Goal: Share content: Share content

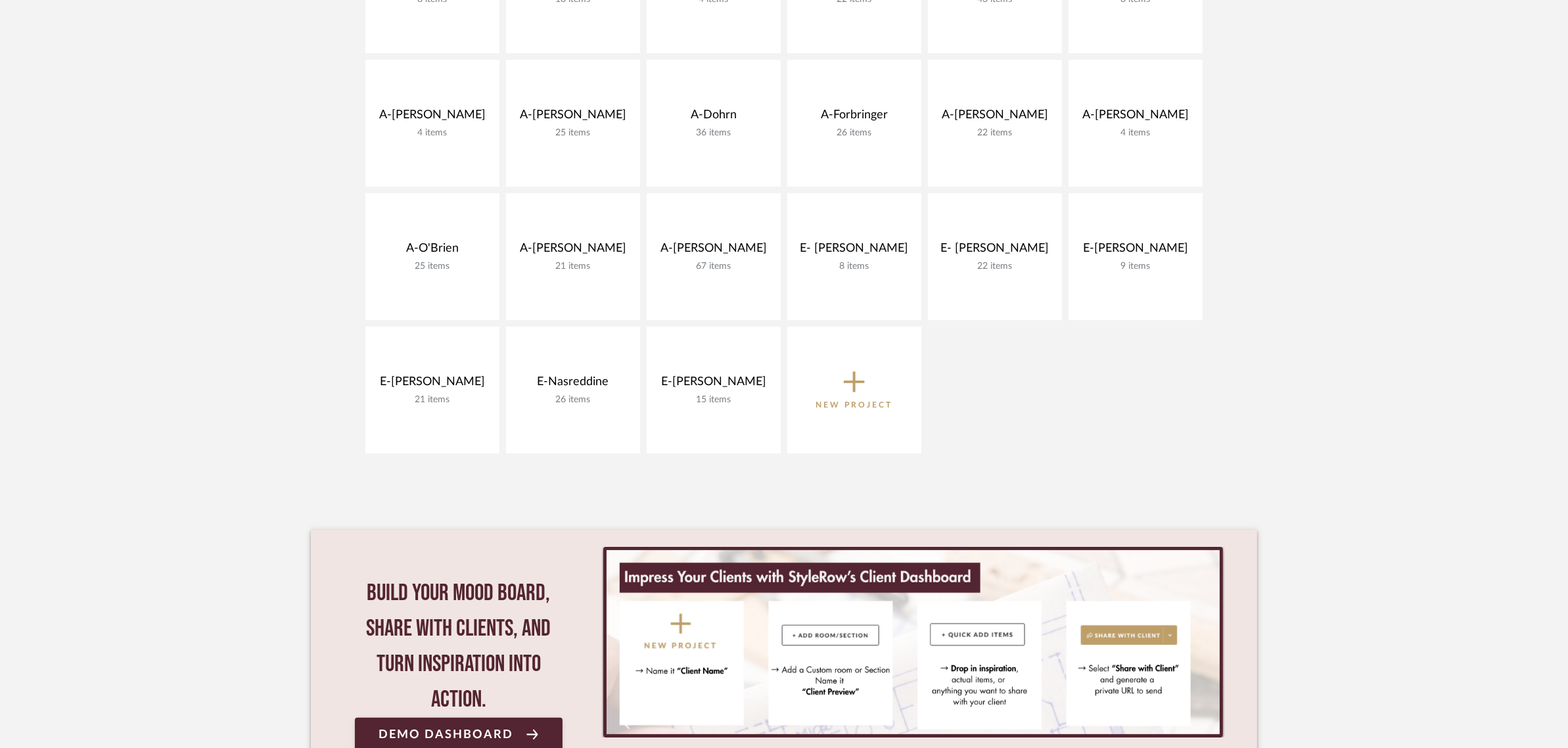
scroll to position [411, 0]
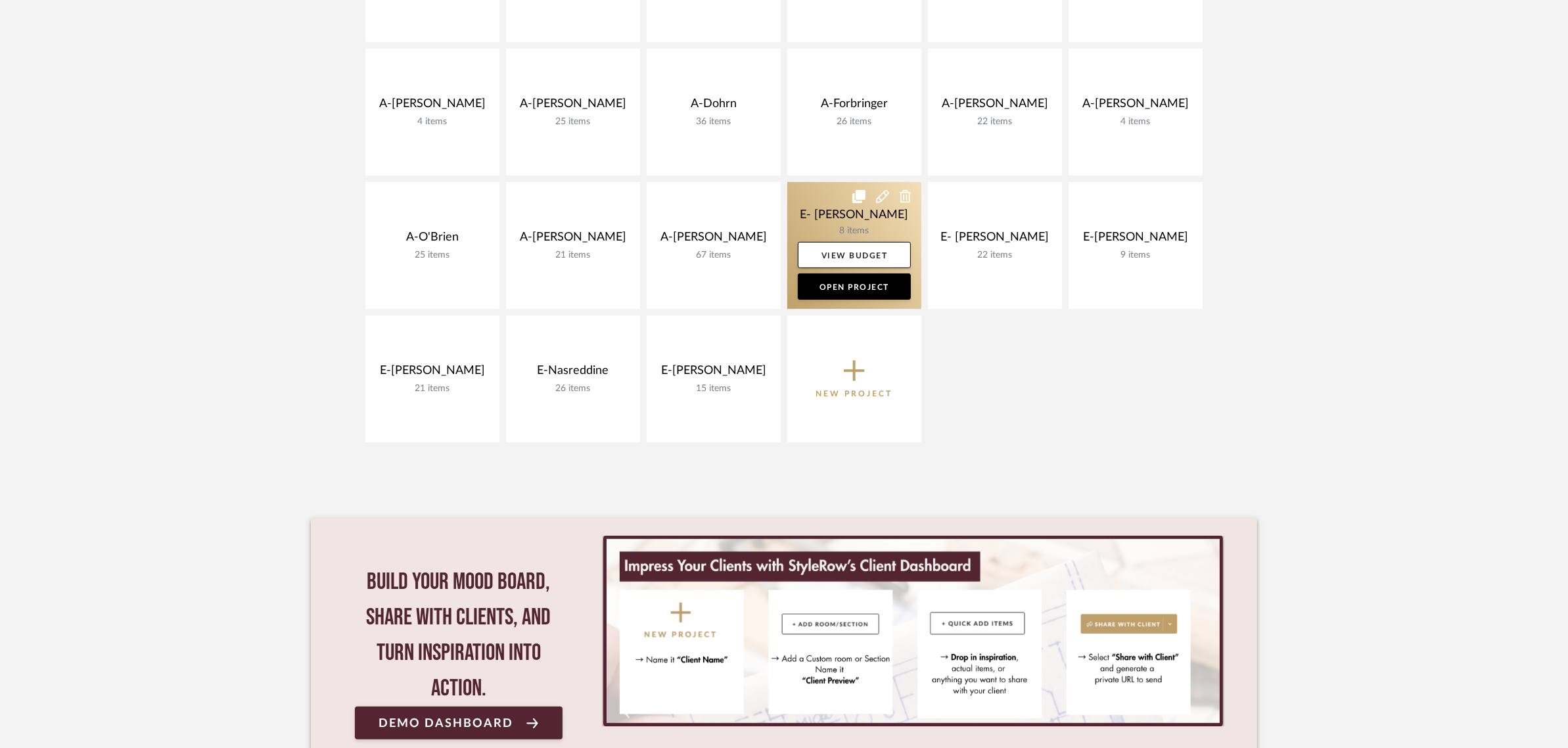
click at [852, 219] on link at bounding box center [854, 245] width 134 height 127
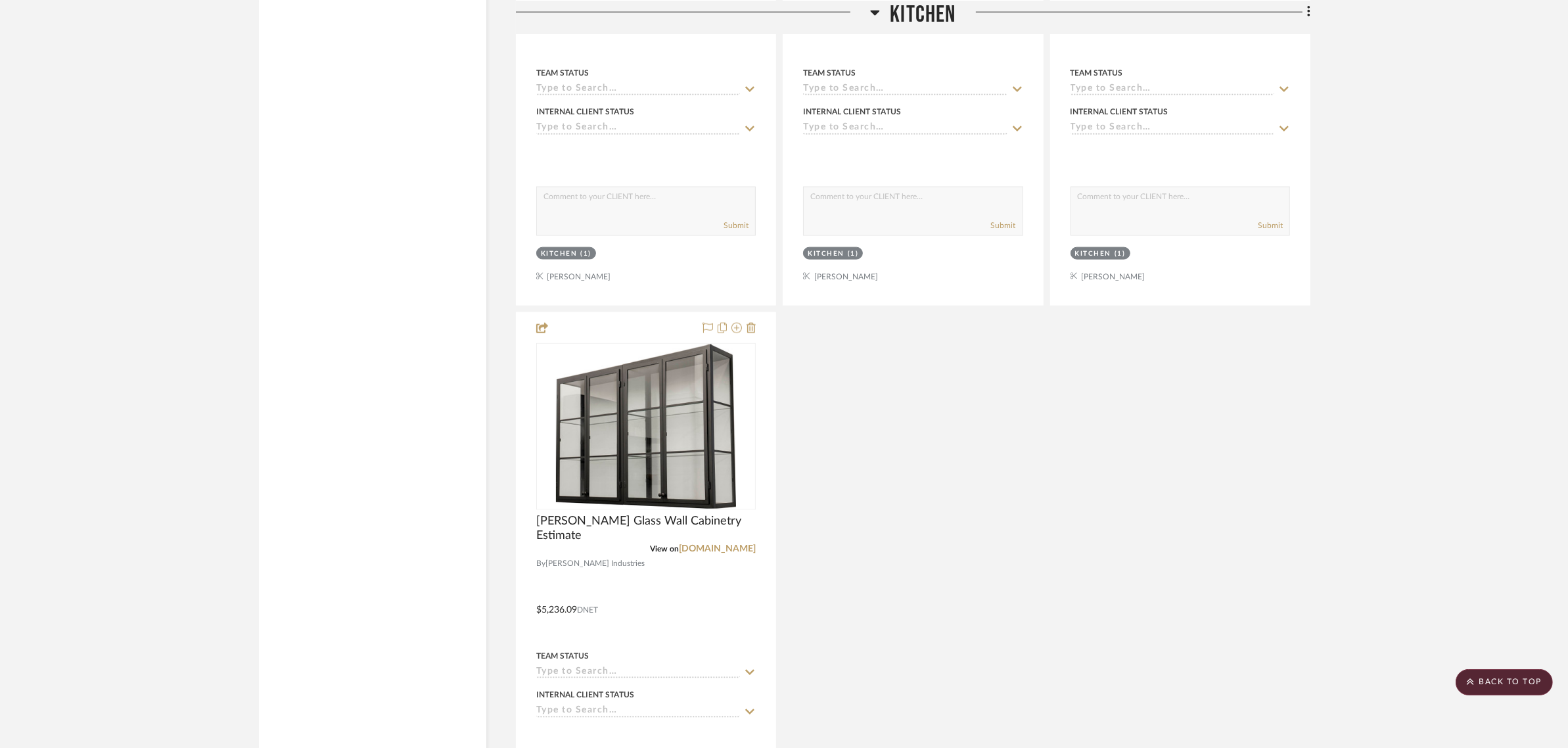
scroll to position [1890, 0]
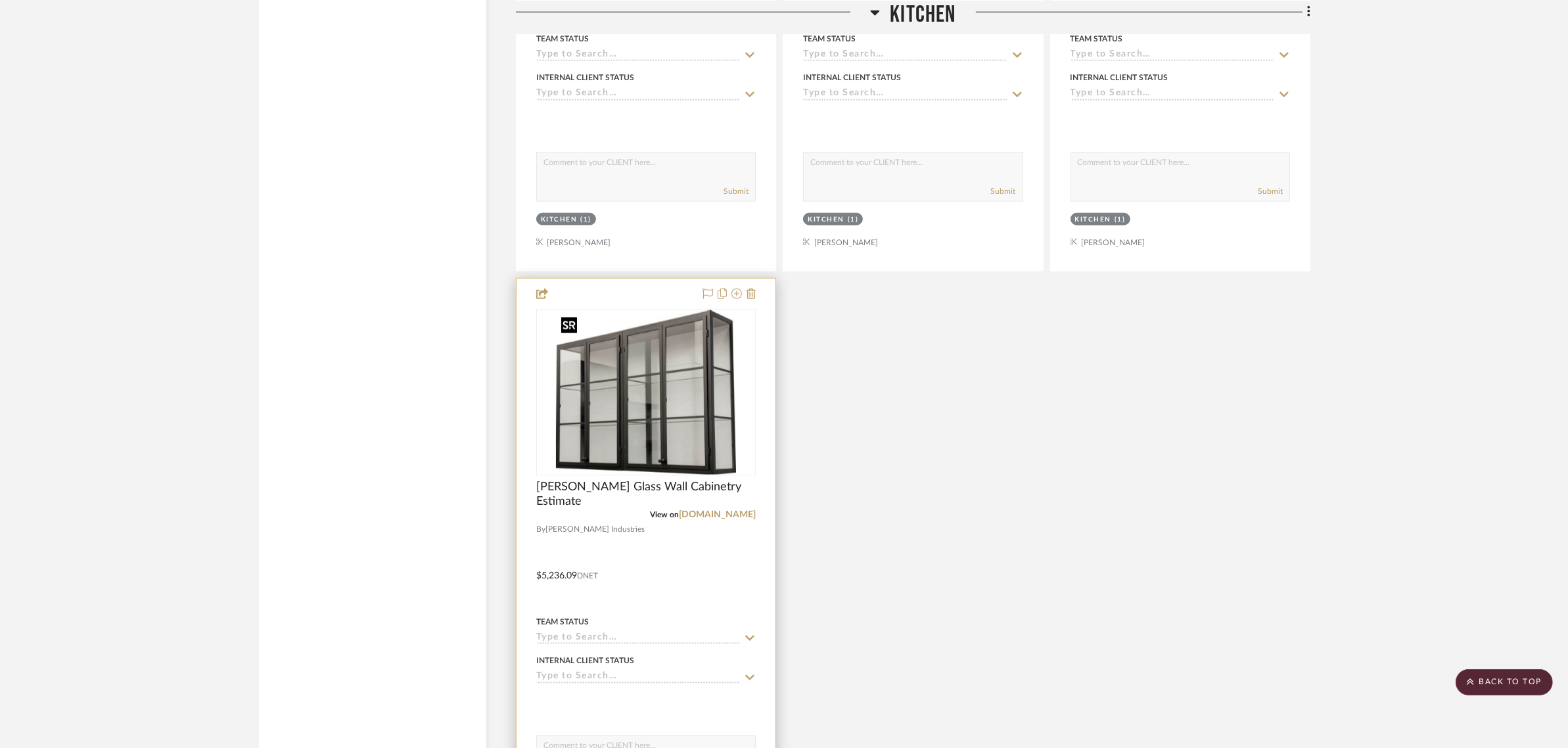
click at [678, 419] on img "0" at bounding box center [646, 391] width 180 height 164
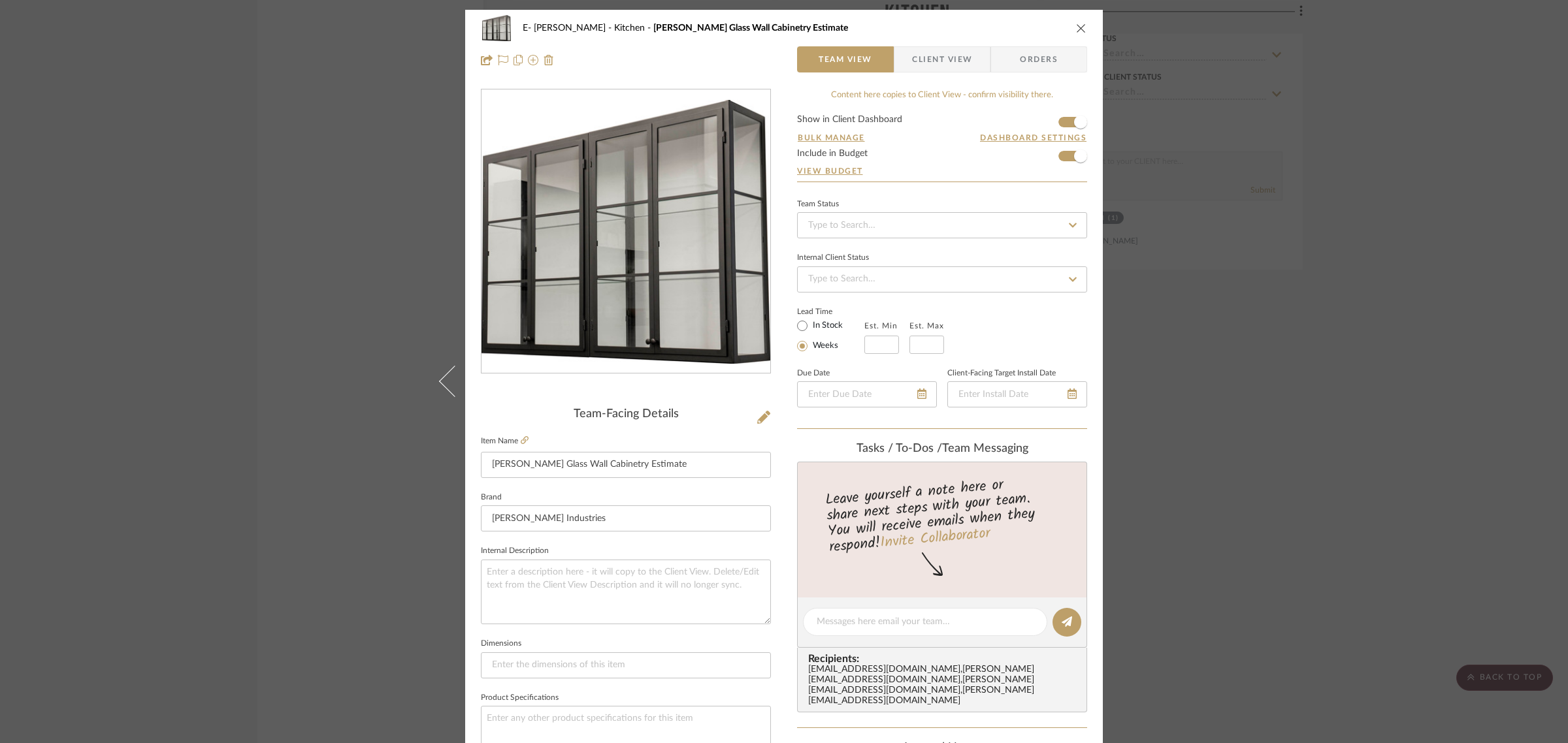
click at [1077, 31] on icon "close" at bounding box center [1081, 28] width 11 height 11
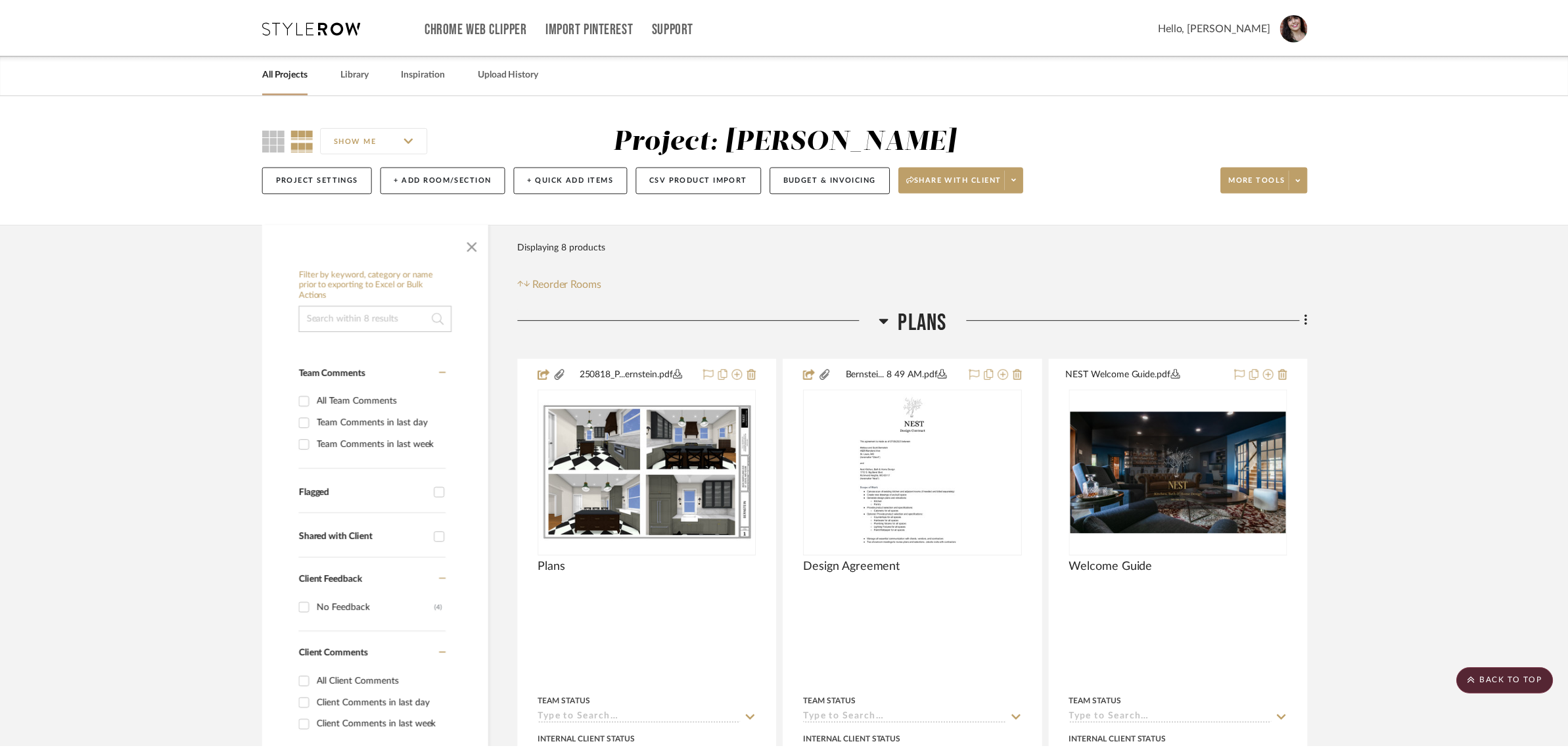
scroll to position [1890, 0]
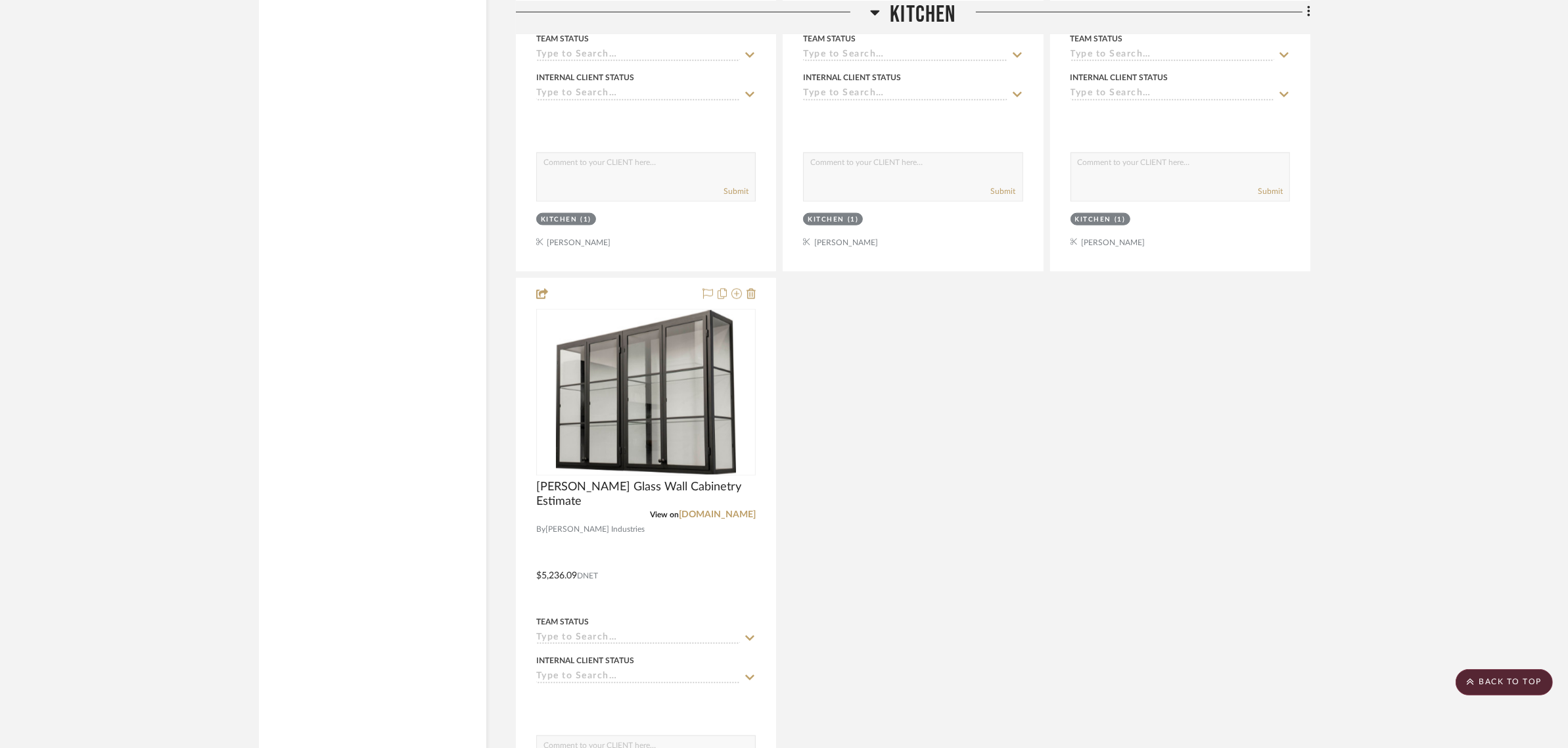
click at [1172, 444] on div "Advanced 3/4 HP Continuous Feed Food Waste Disposal View on fergusonhome.com By…" at bounding box center [913, 275] width 794 height 1160
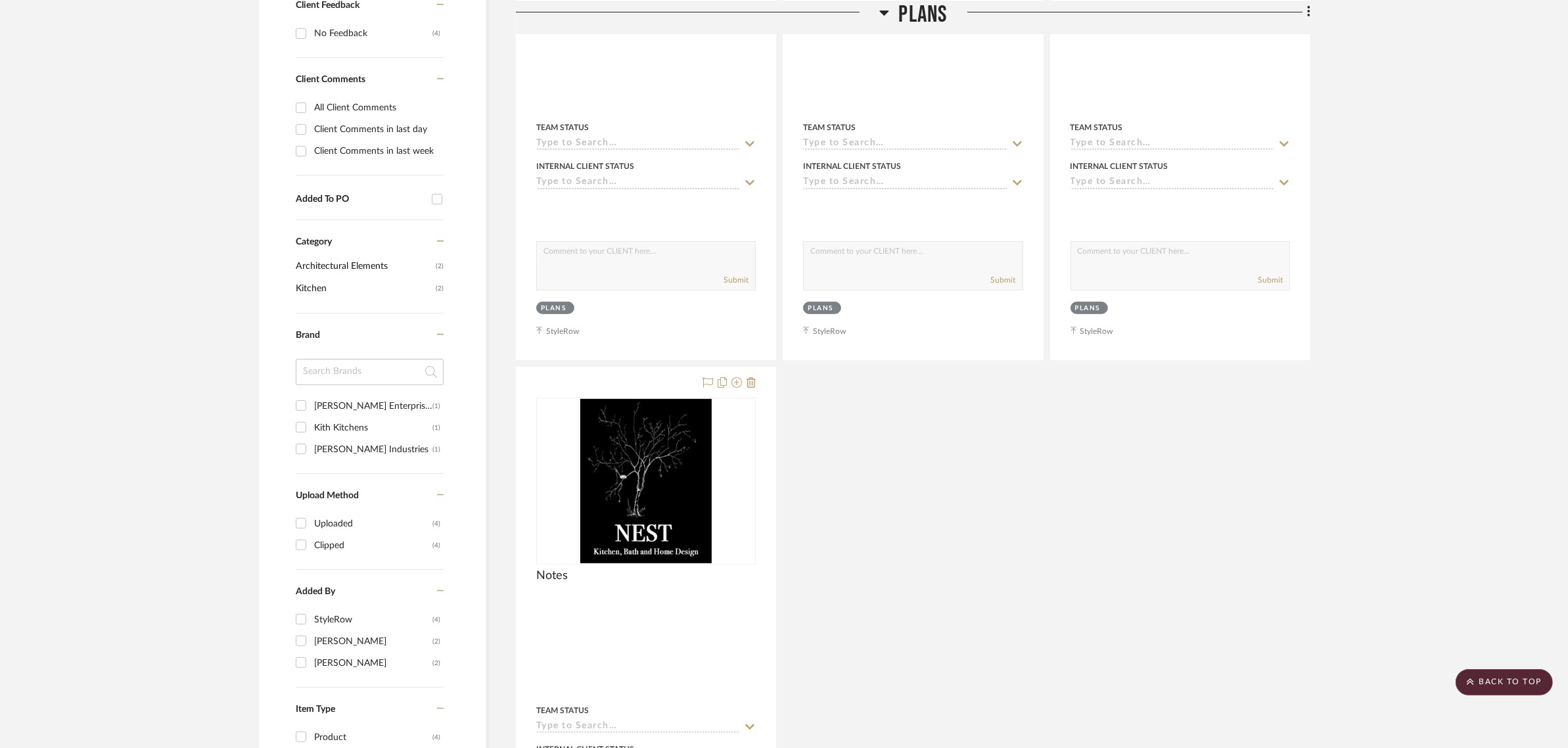
scroll to position [0, 0]
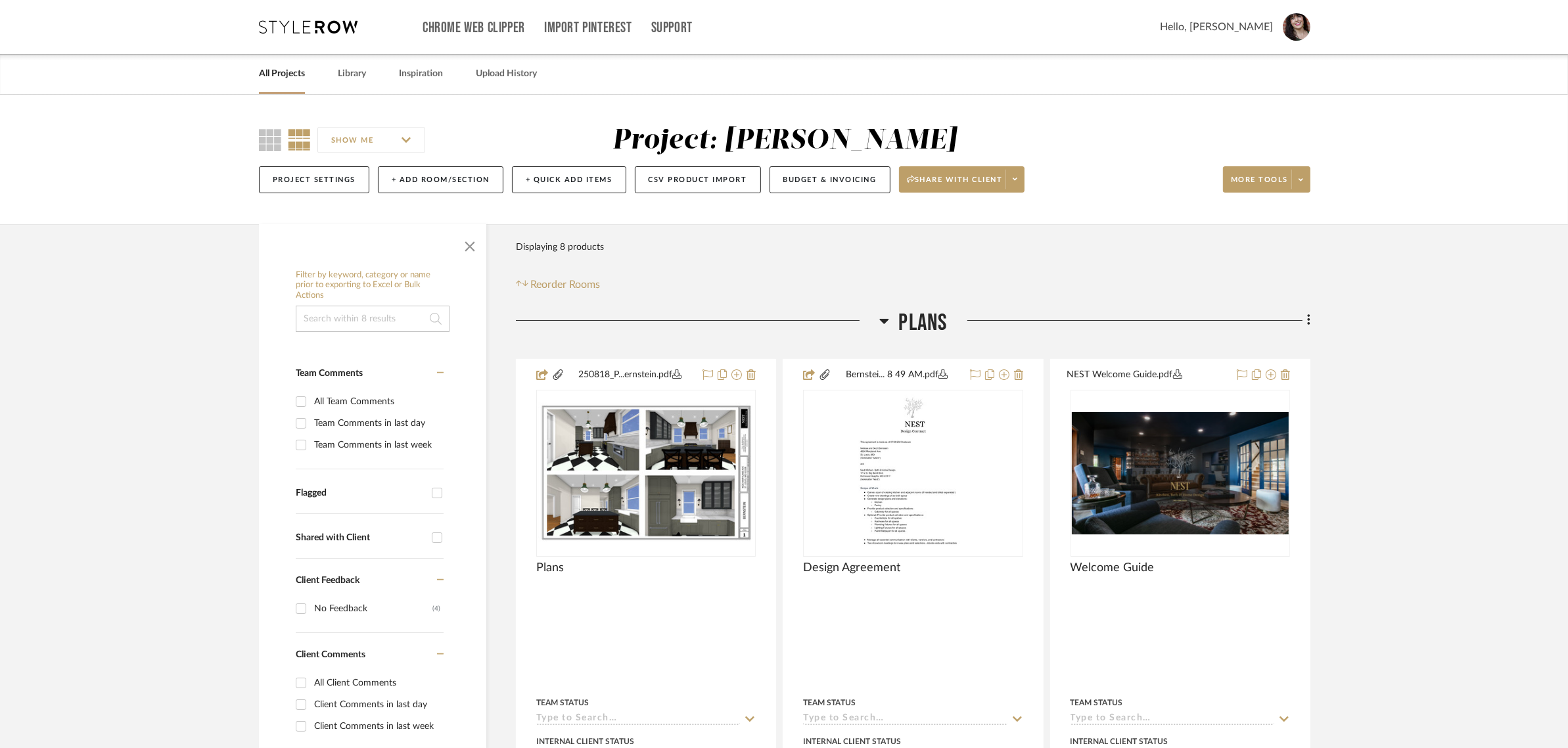
click at [289, 74] on link "All Projects" at bounding box center [282, 74] width 46 height 17
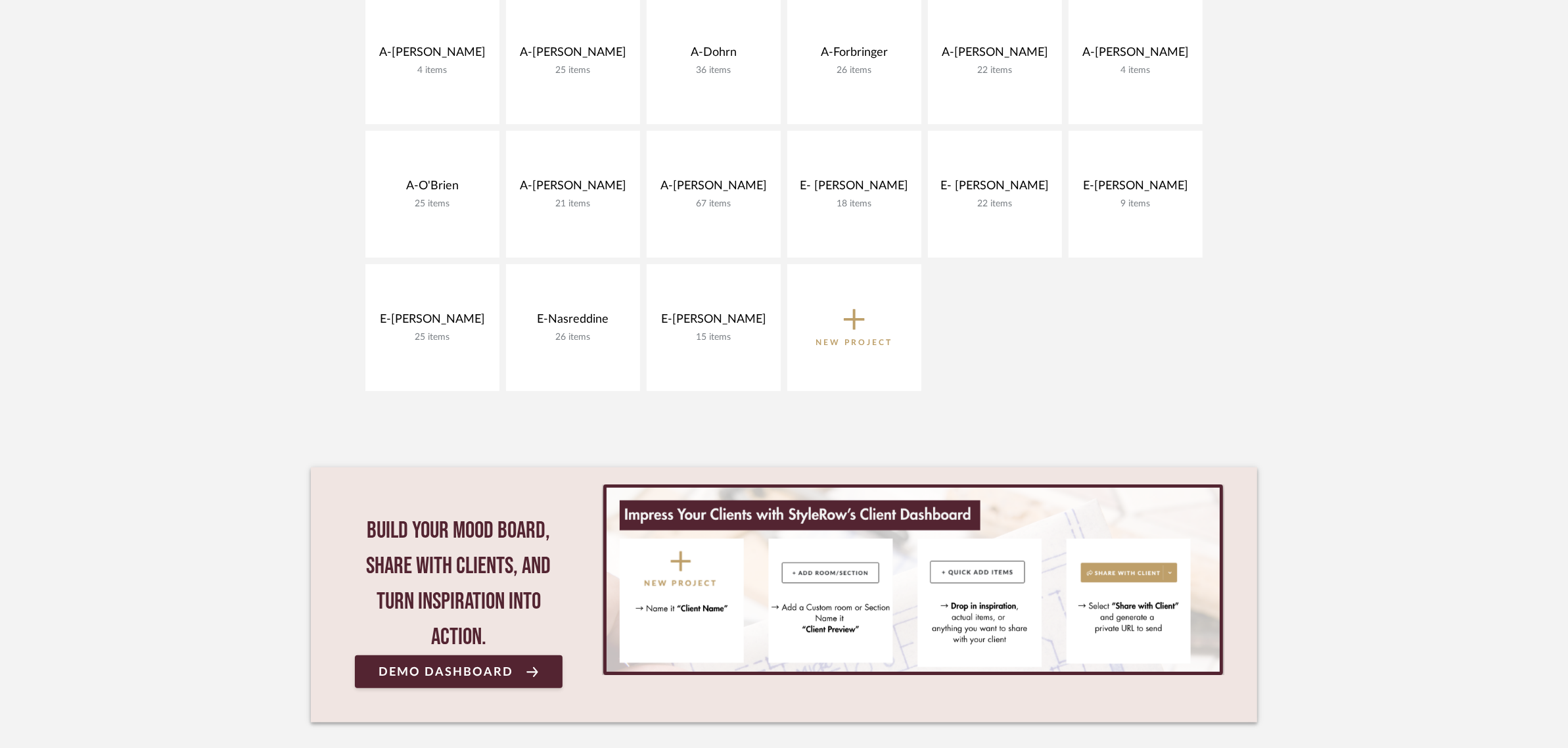
scroll to position [529, 0]
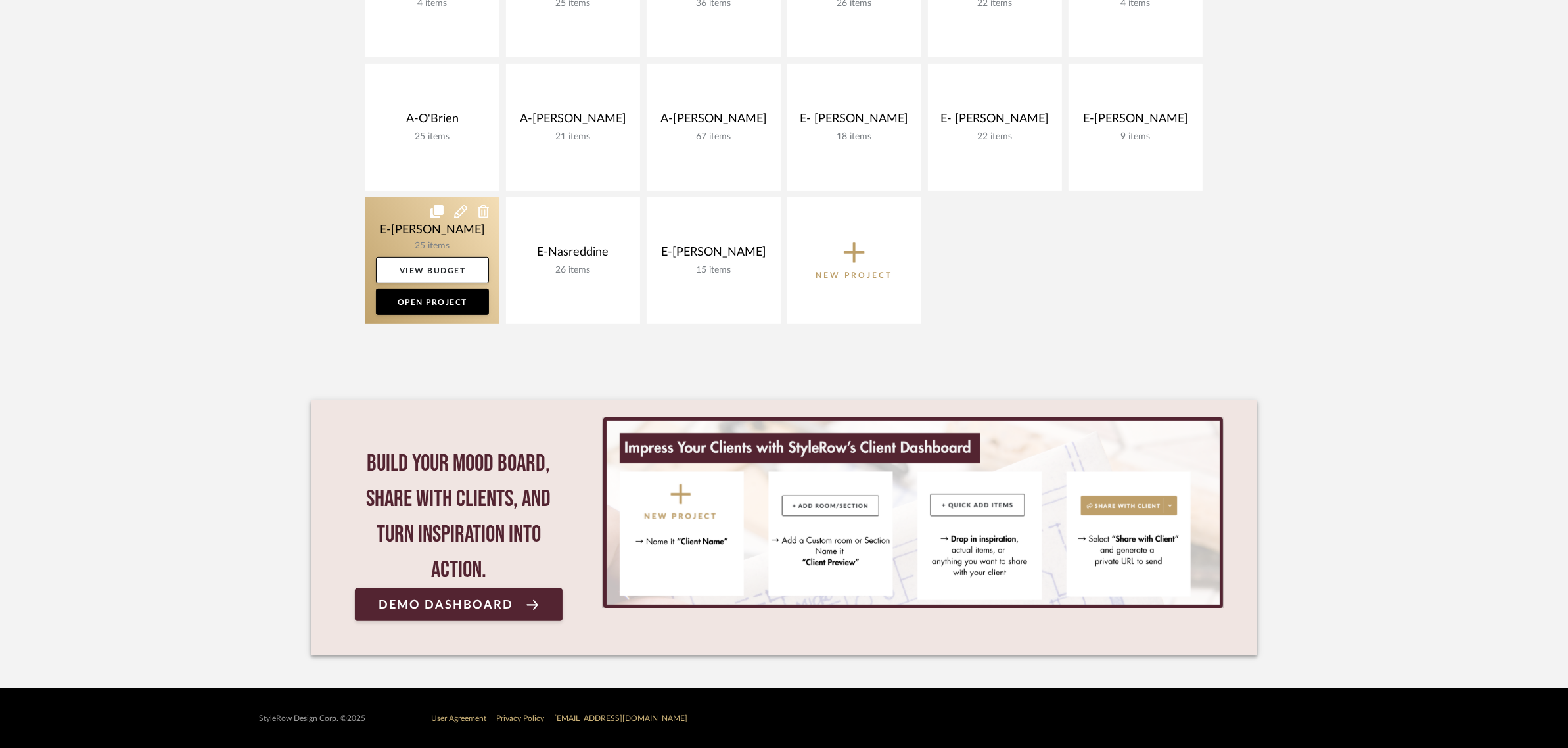
click at [447, 231] on link at bounding box center [432, 260] width 134 height 127
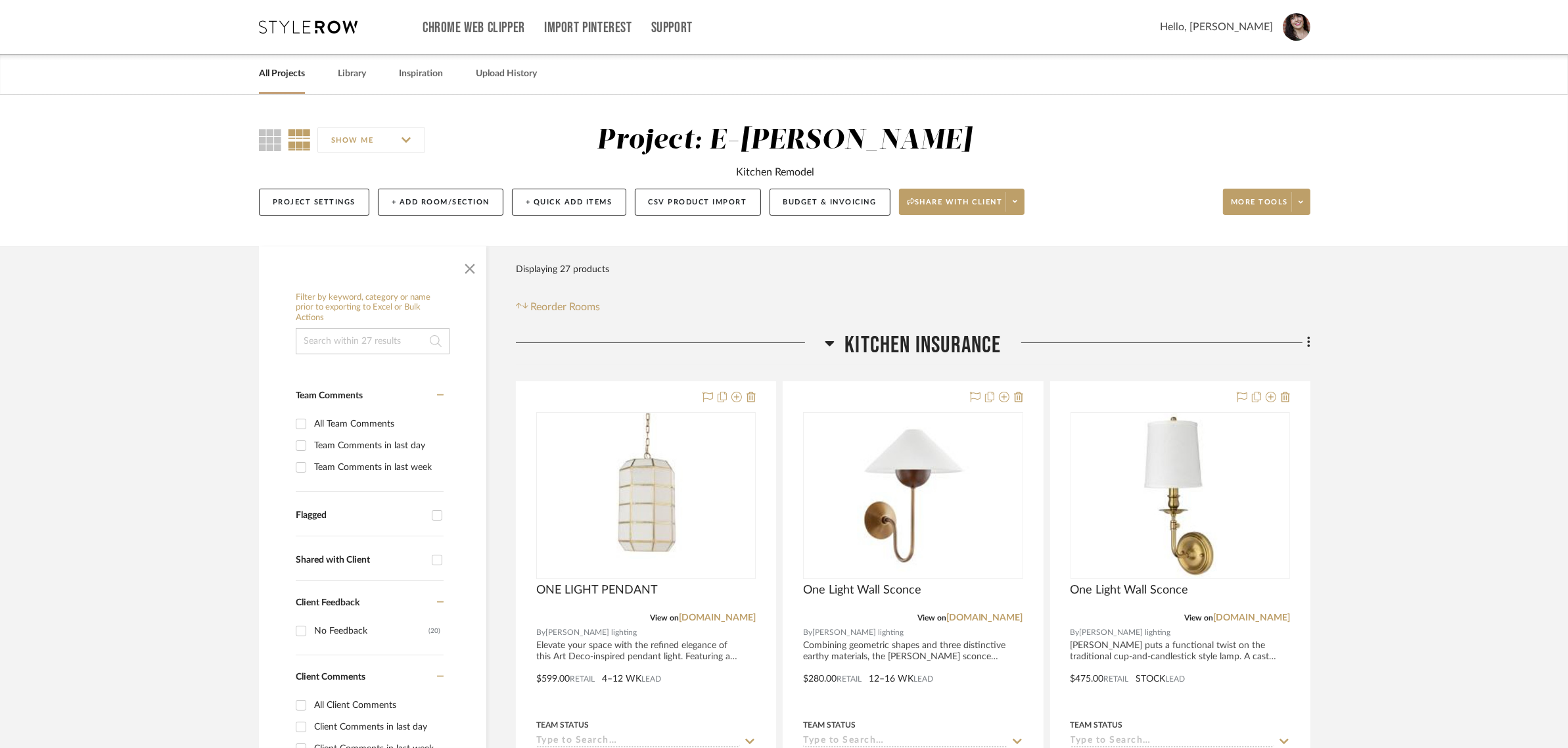
click at [831, 342] on icon at bounding box center [829, 343] width 9 height 5
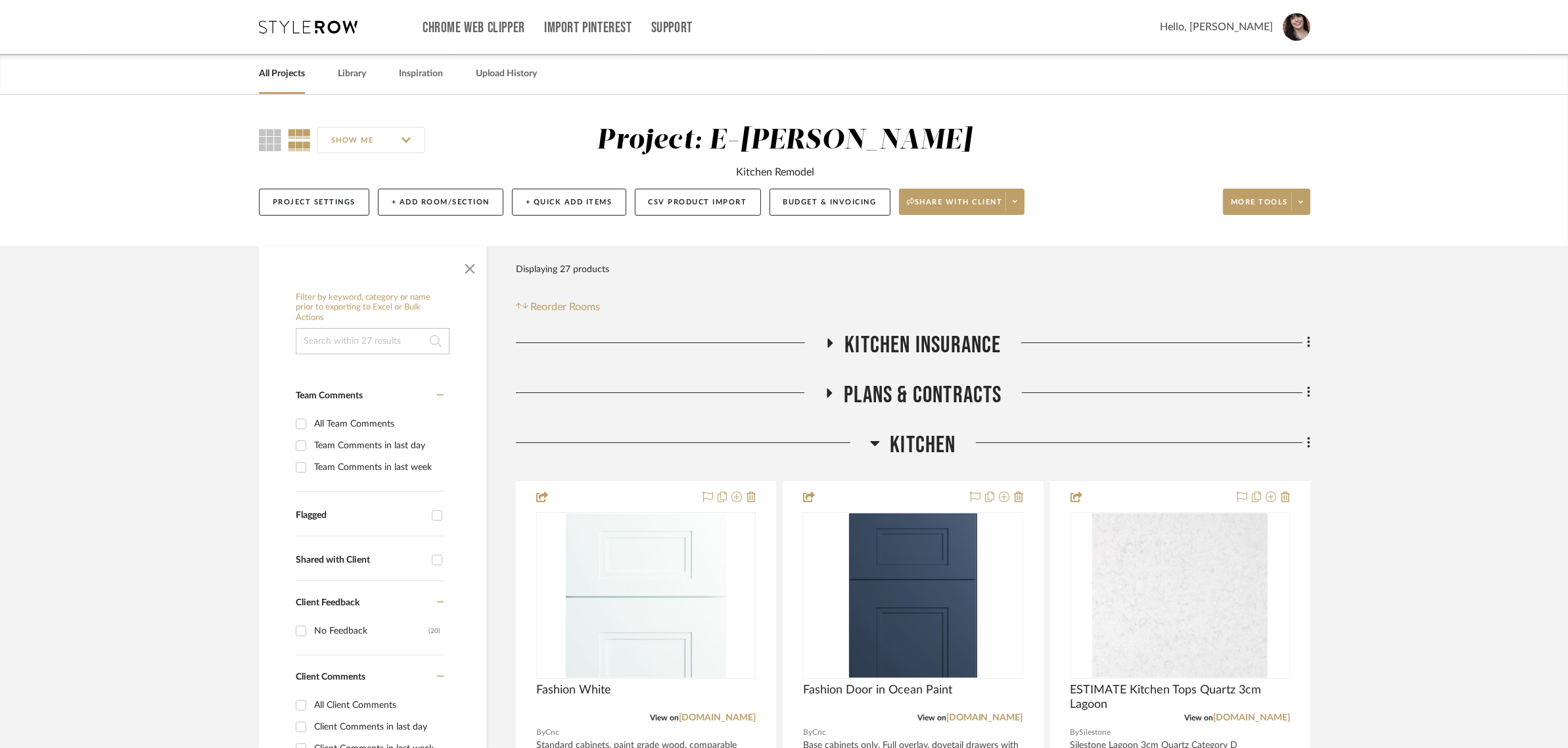
click at [831, 342] on icon at bounding box center [830, 343] width 5 height 9
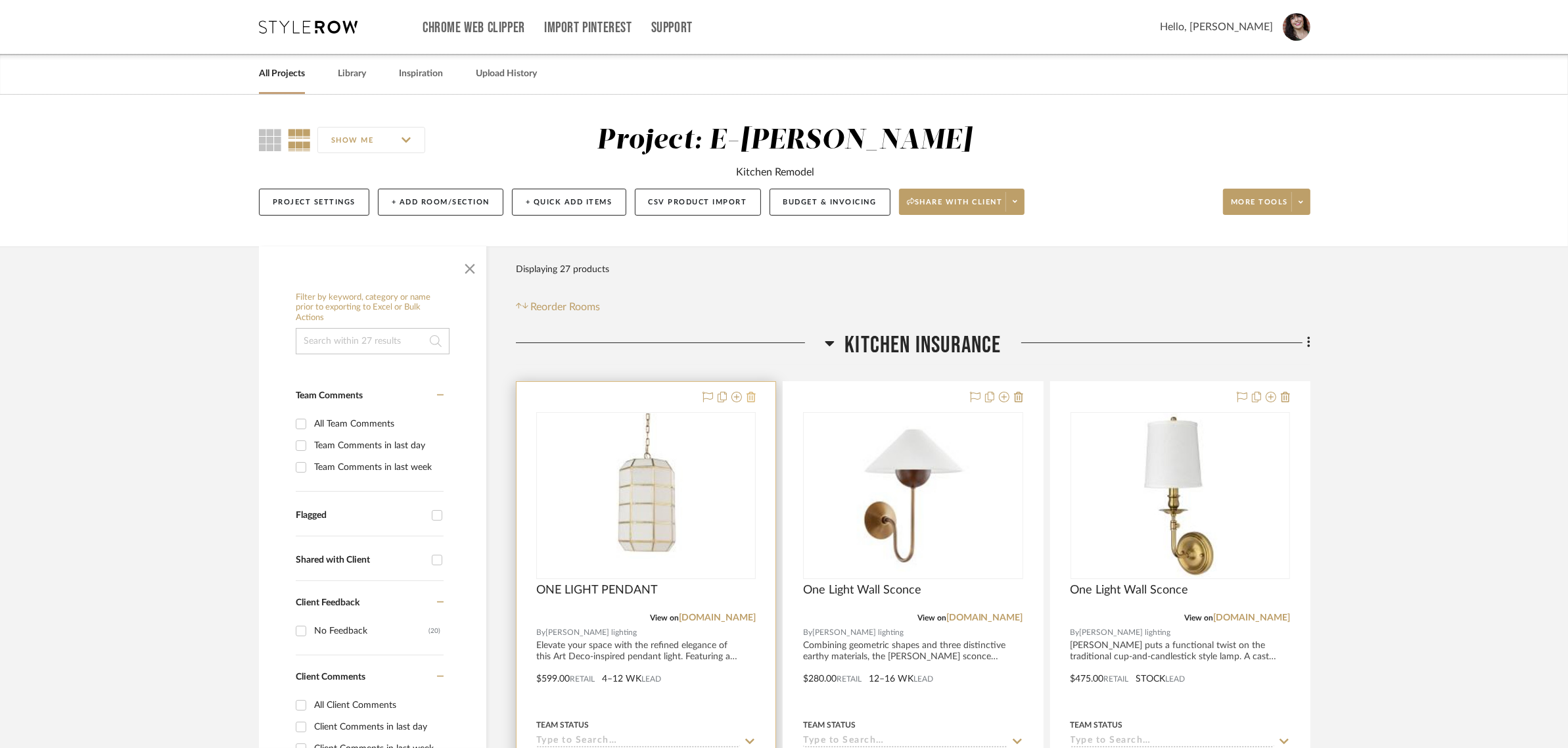
click at [748, 398] on icon at bounding box center [751, 396] width 9 height 11
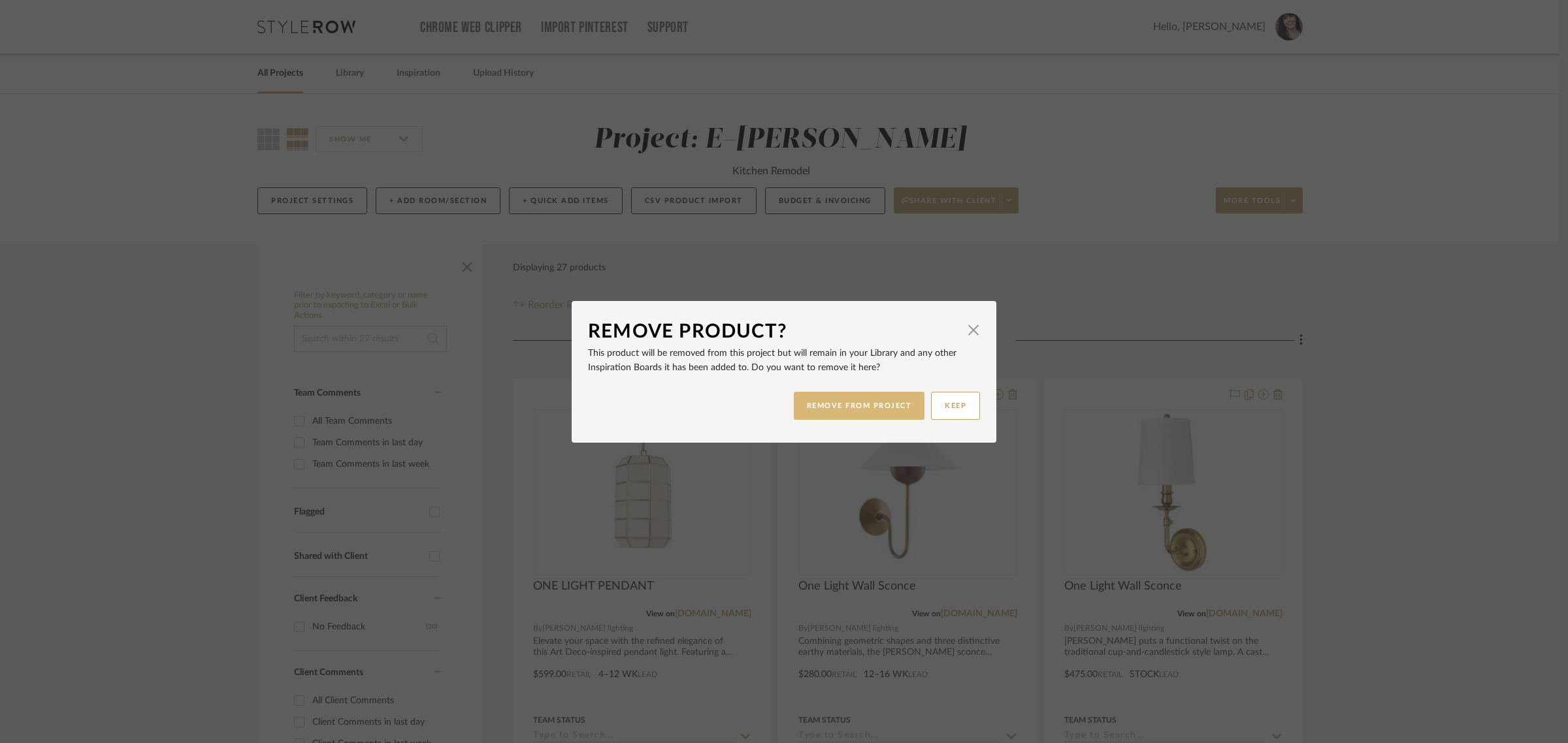
click at [854, 409] on button "REMOVE FROM PROJECT" at bounding box center [859, 405] width 131 height 28
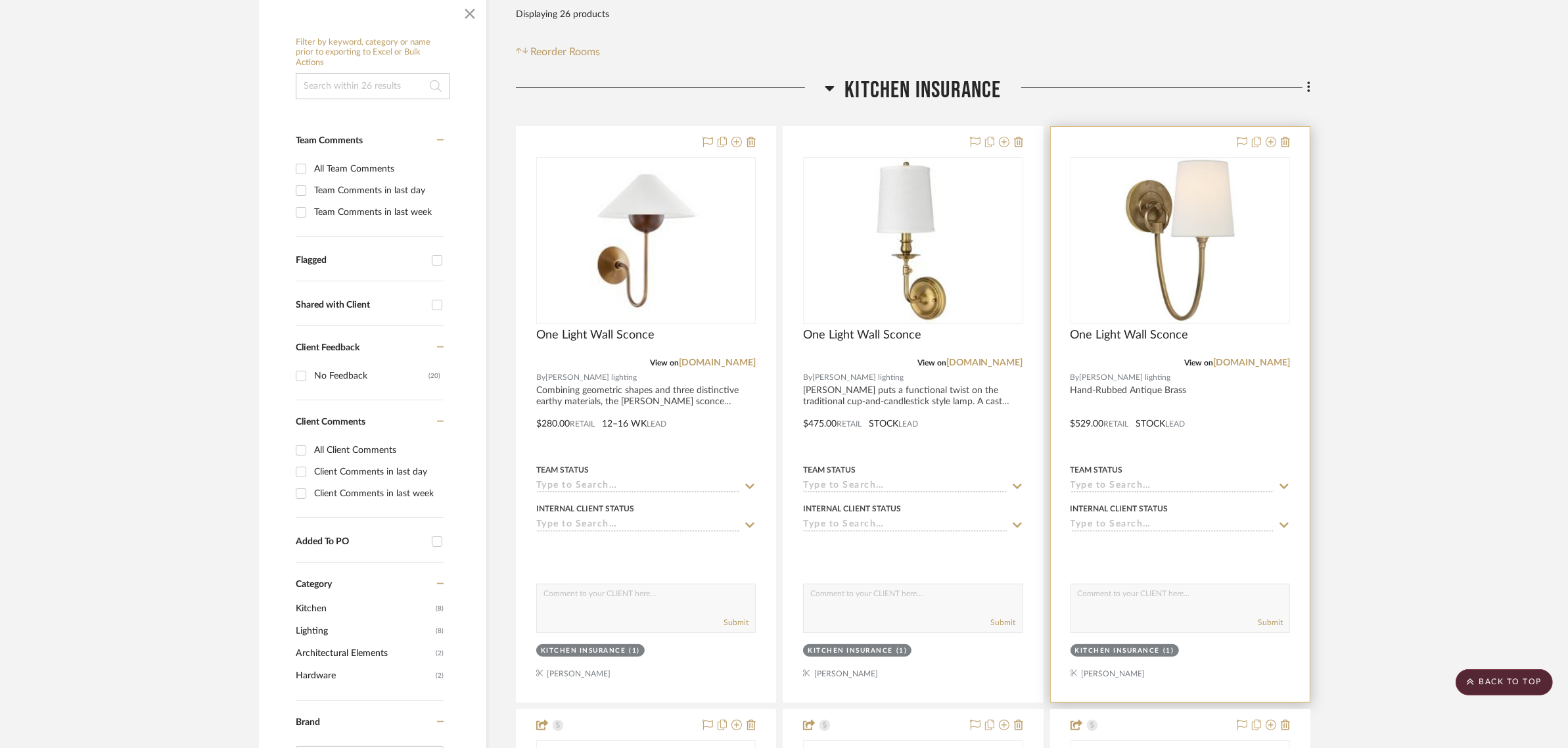
scroll to position [247, 0]
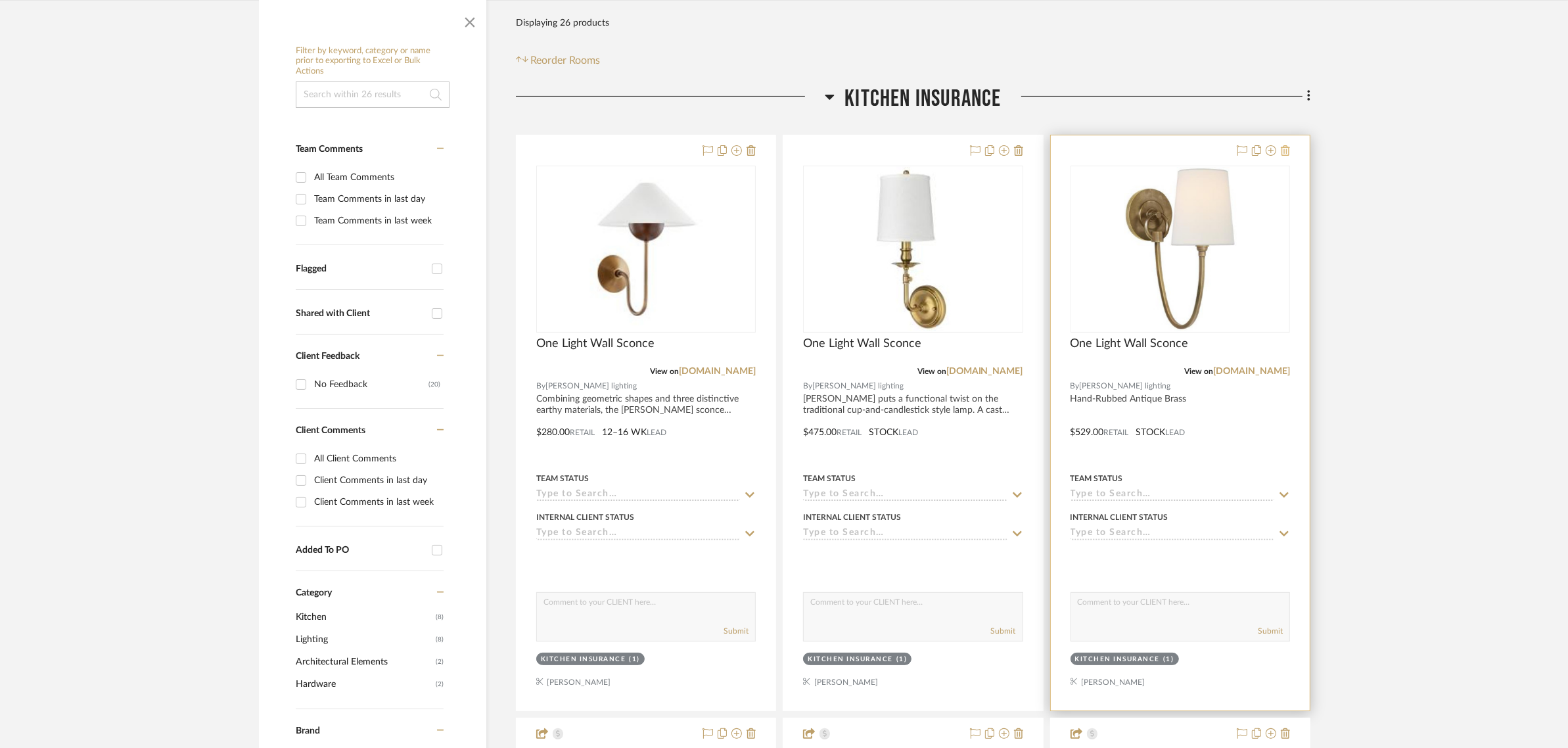
click at [1288, 150] on icon at bounding box center [1284, 151] width 9 height 11
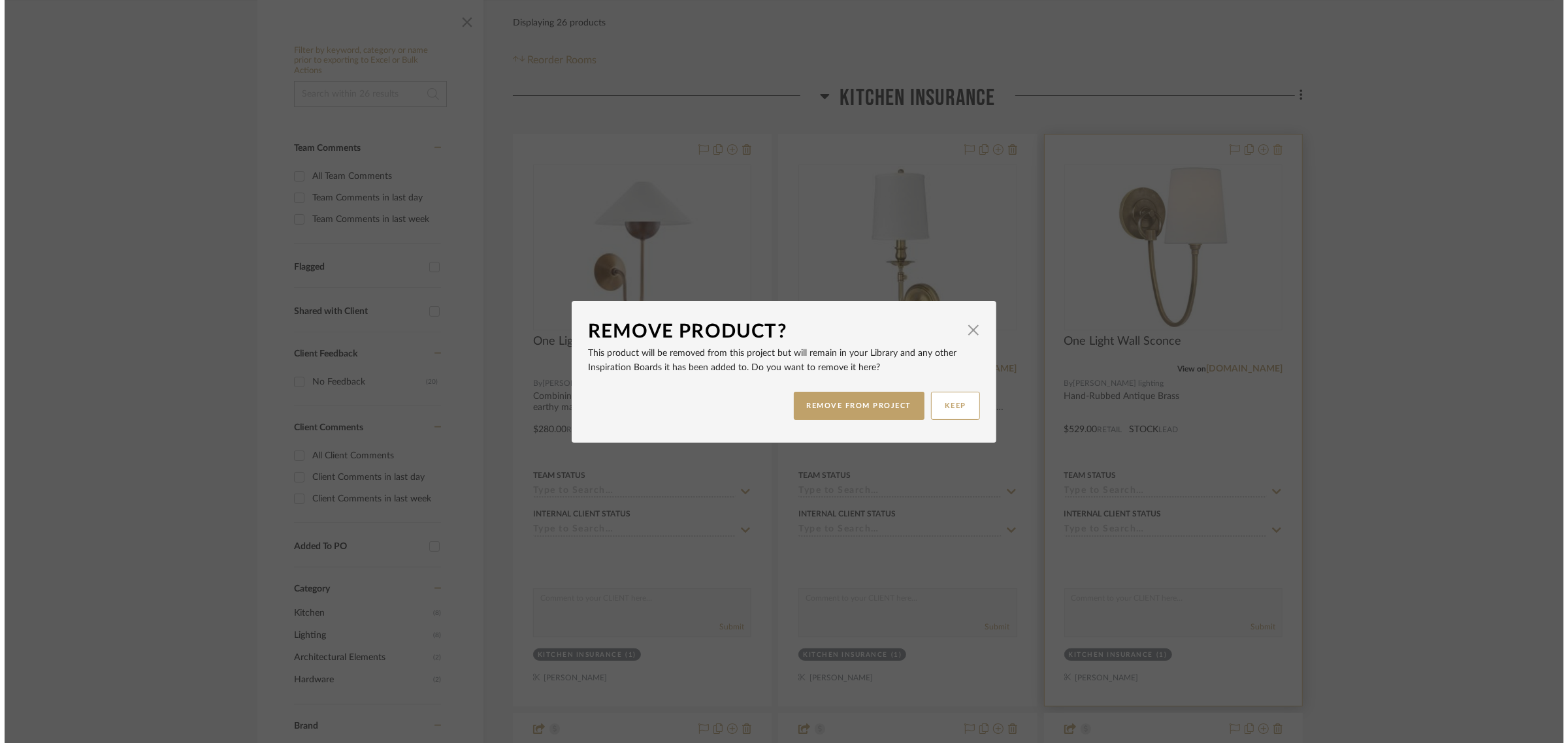
scroll to position [0, 0]
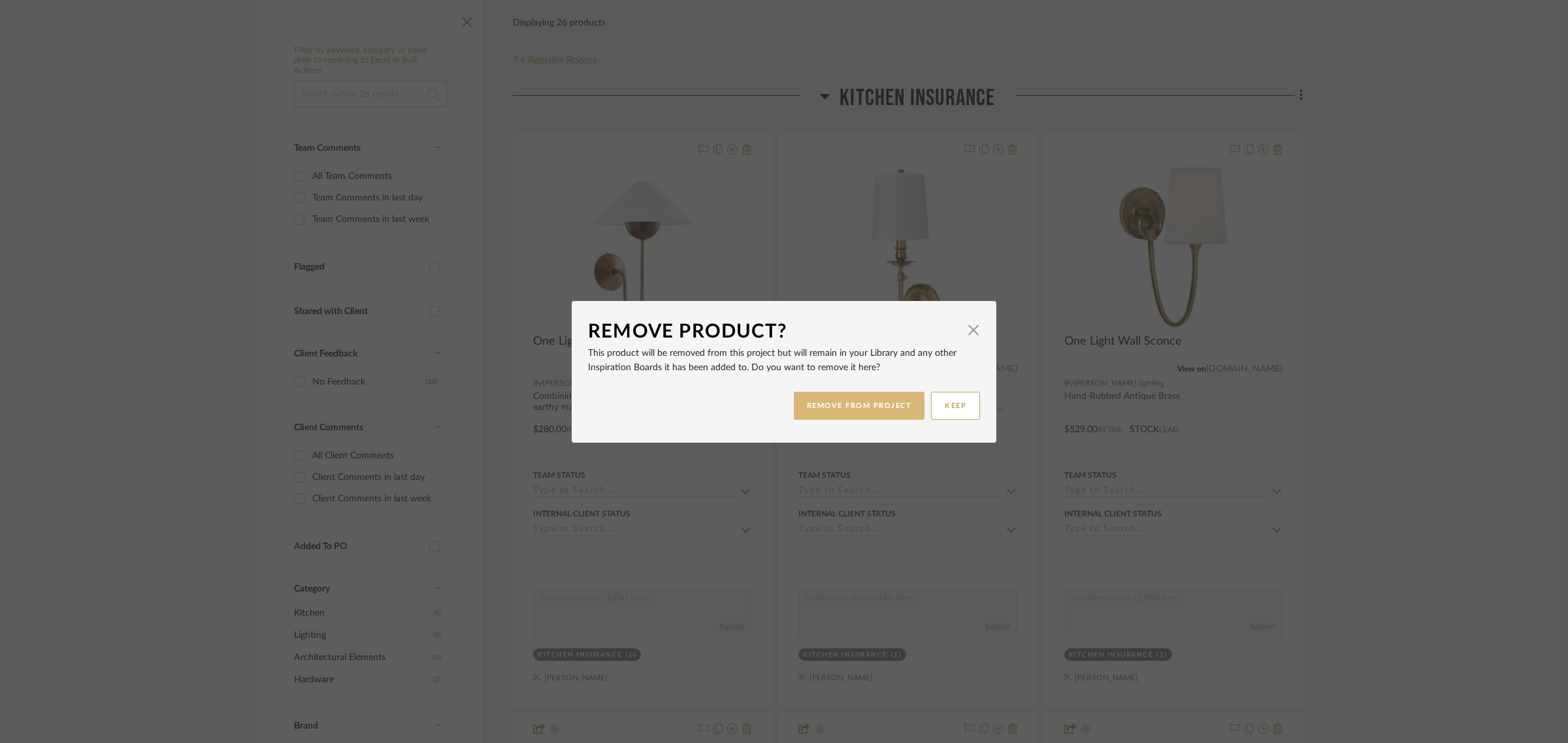
click at [864, 406] on button "REMOVE FROM PROJECT" at bounding box center [859, 405] width 131 height 28
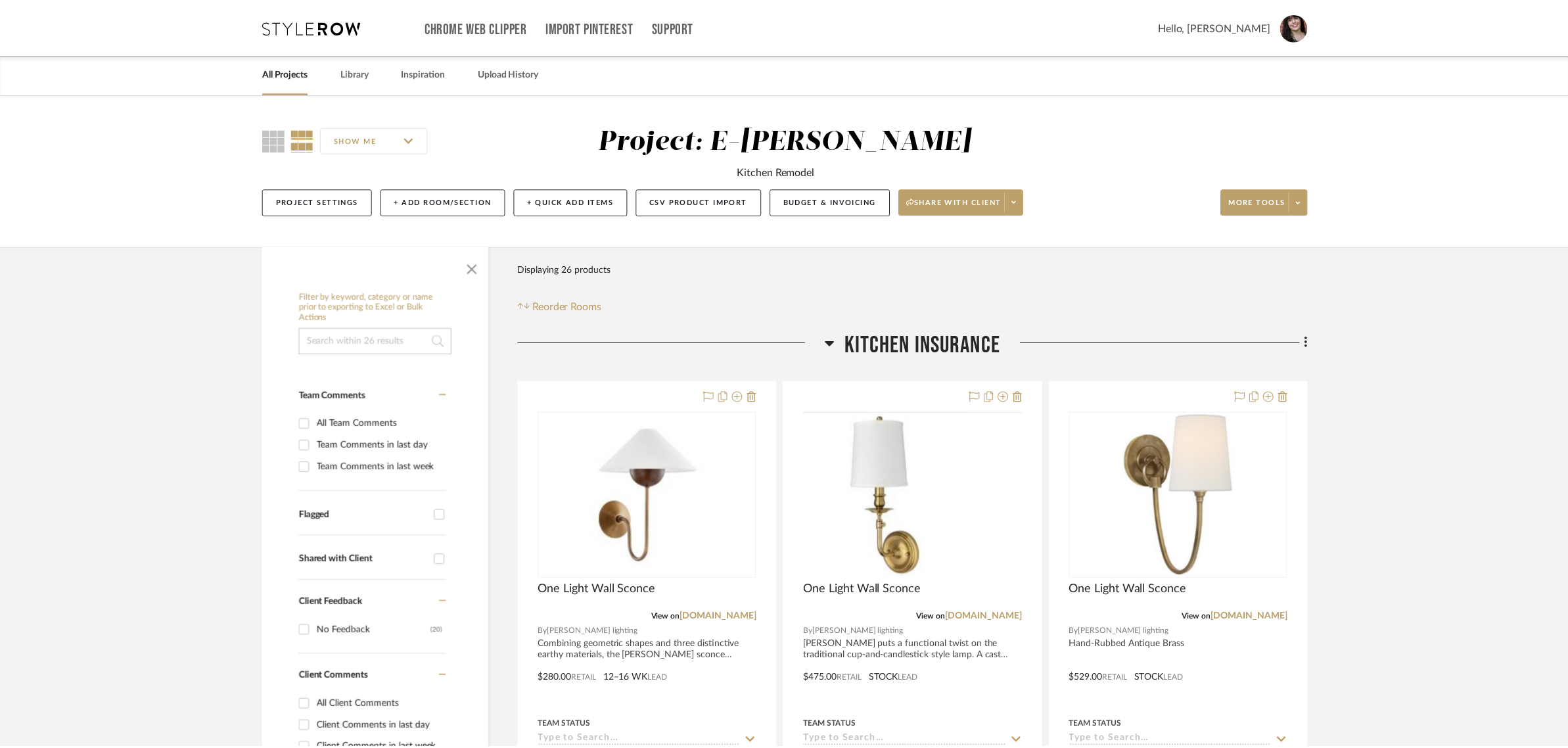
scroll to position [247, 0]
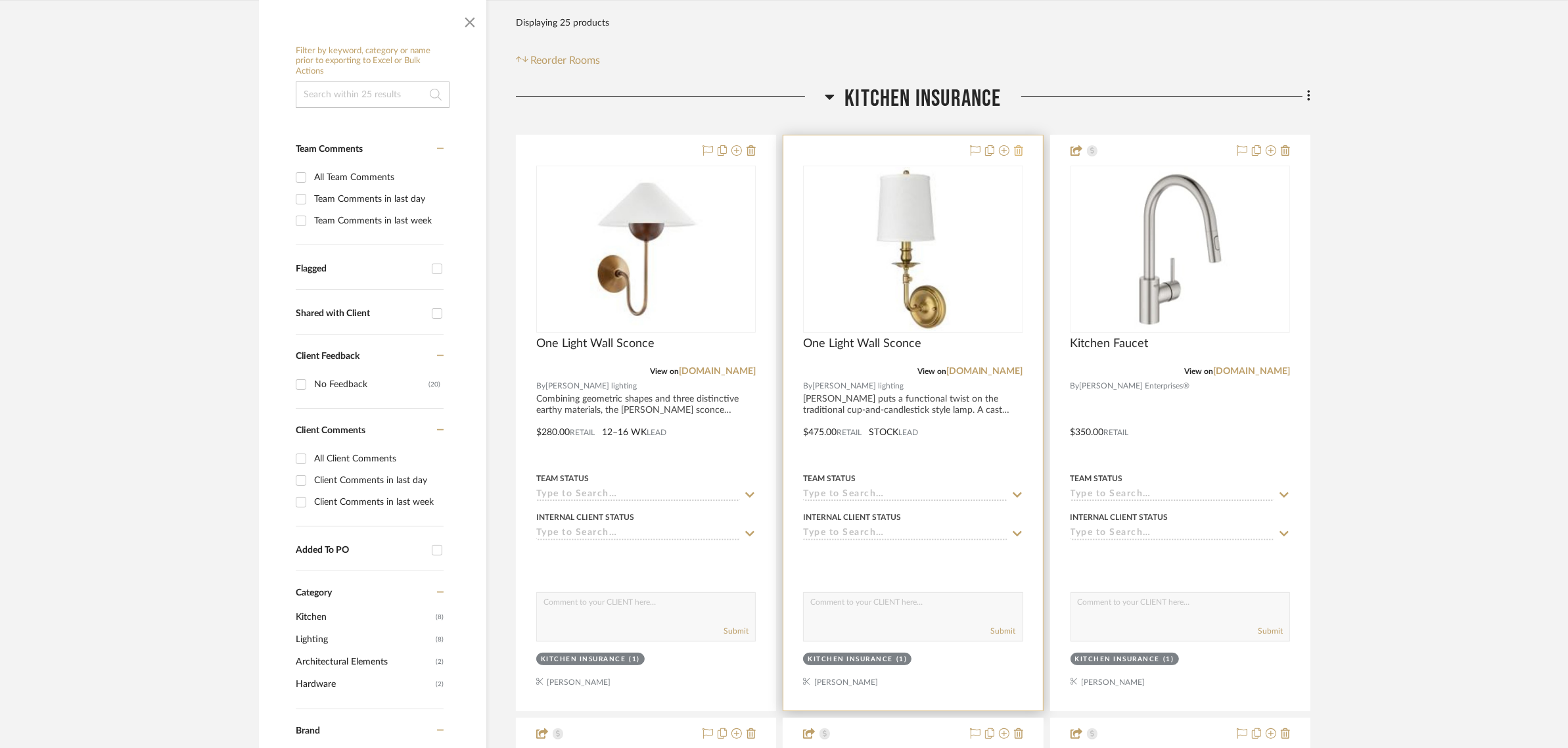
click at [1018, 149] on icon at bounding box center [1018, 151] width 9 height 11
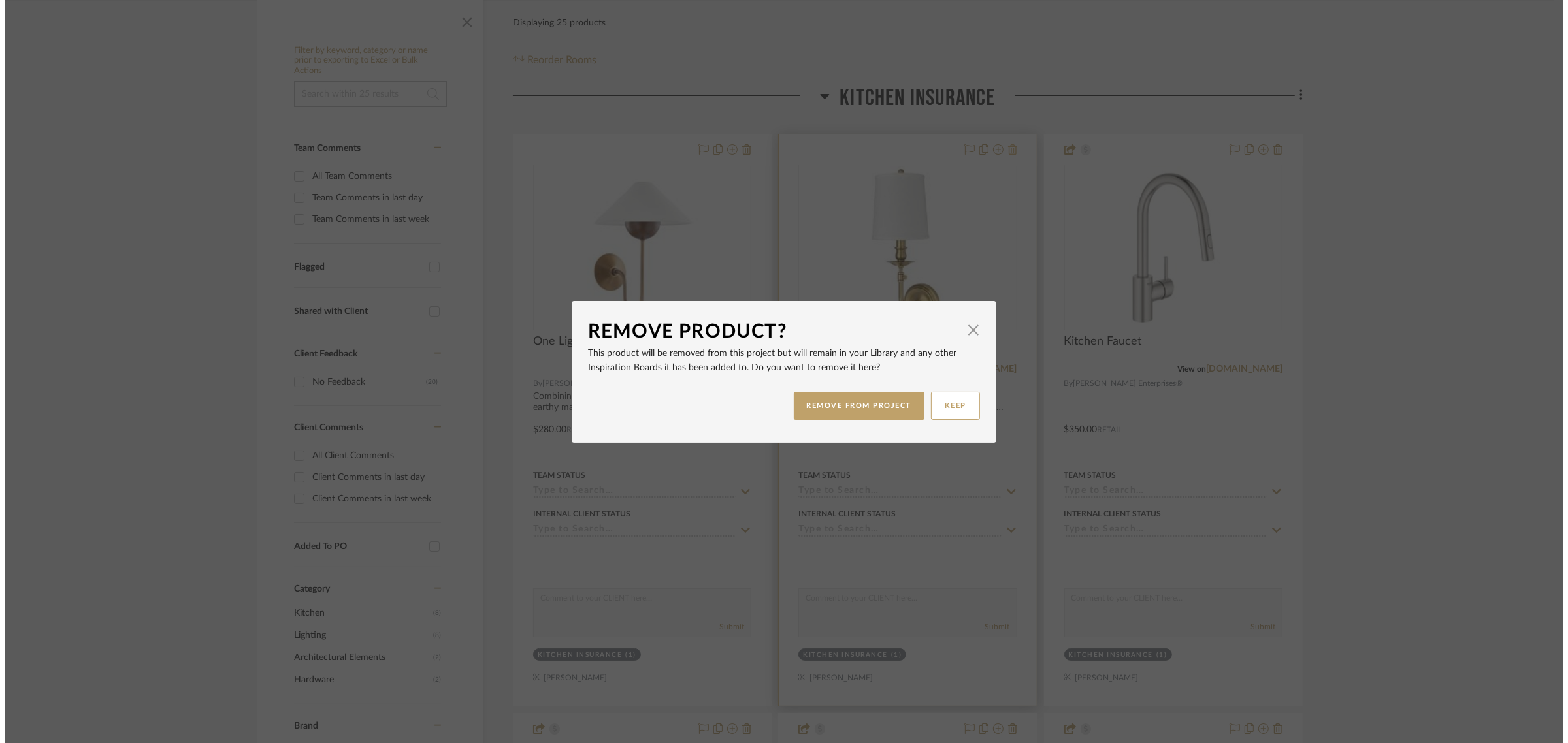
scroll to position [0, 0]
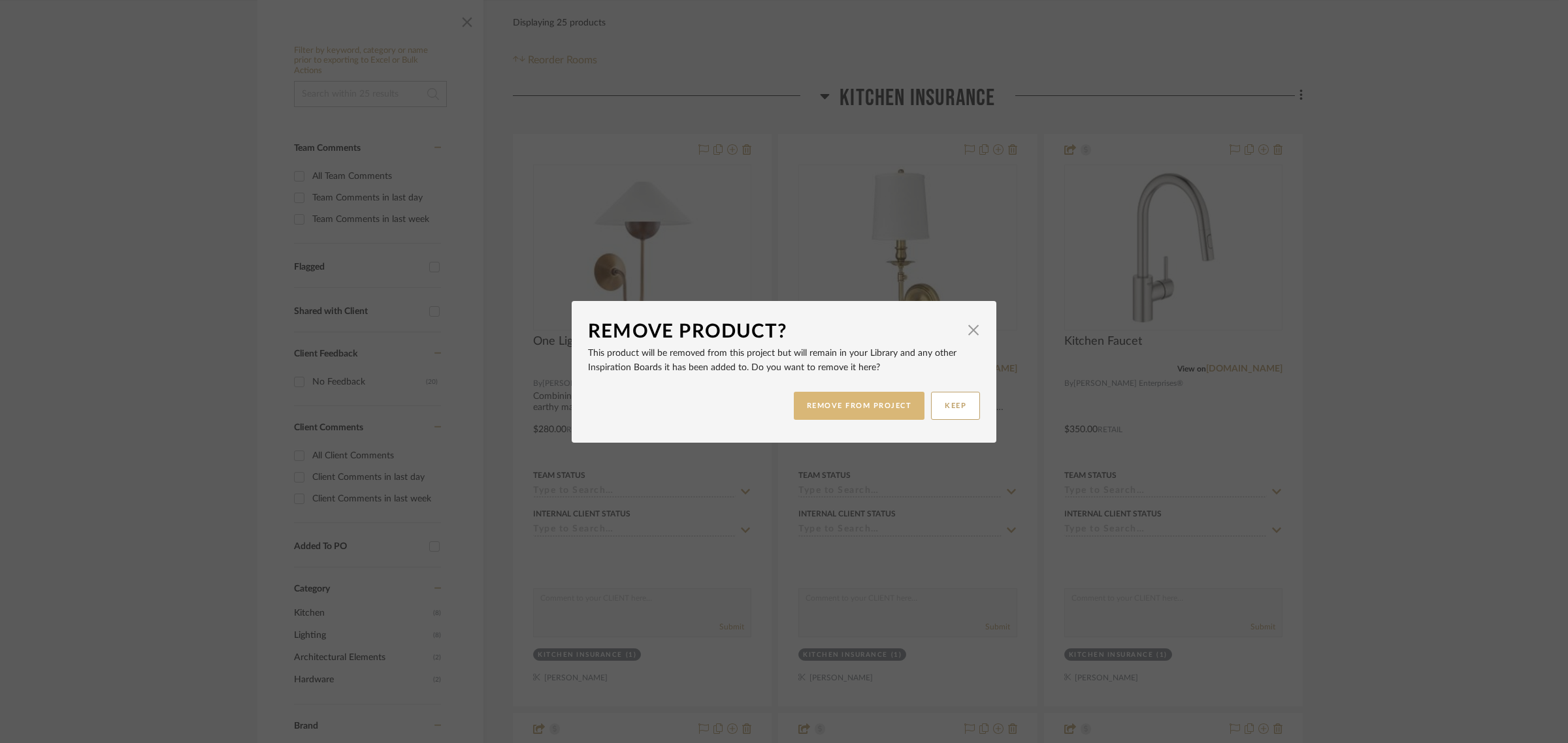
click at [819, 408] on button "REMOVE FROM PROJECT" at bounding box center [859, 405] width 131 height 28
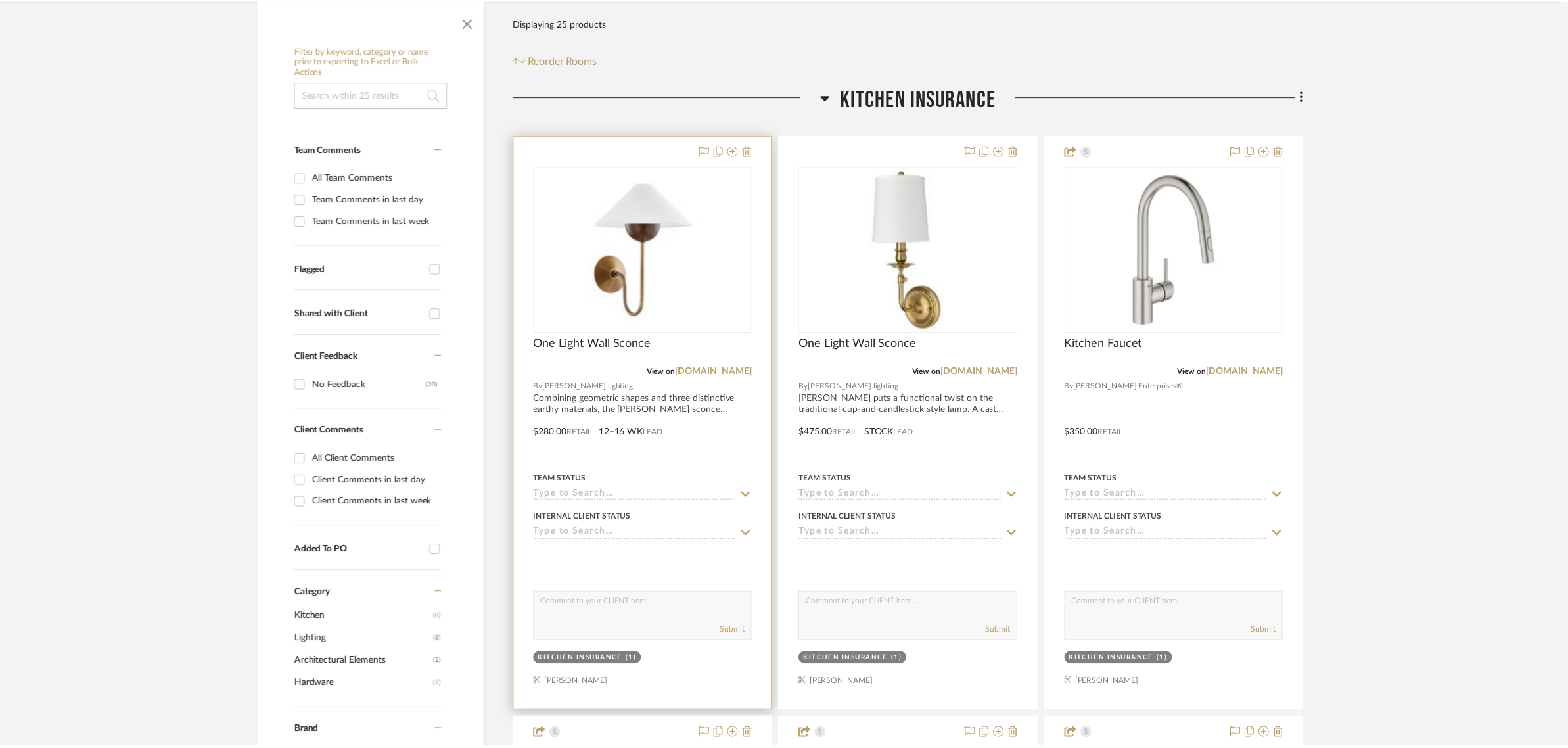
scroll to position [247, 0]
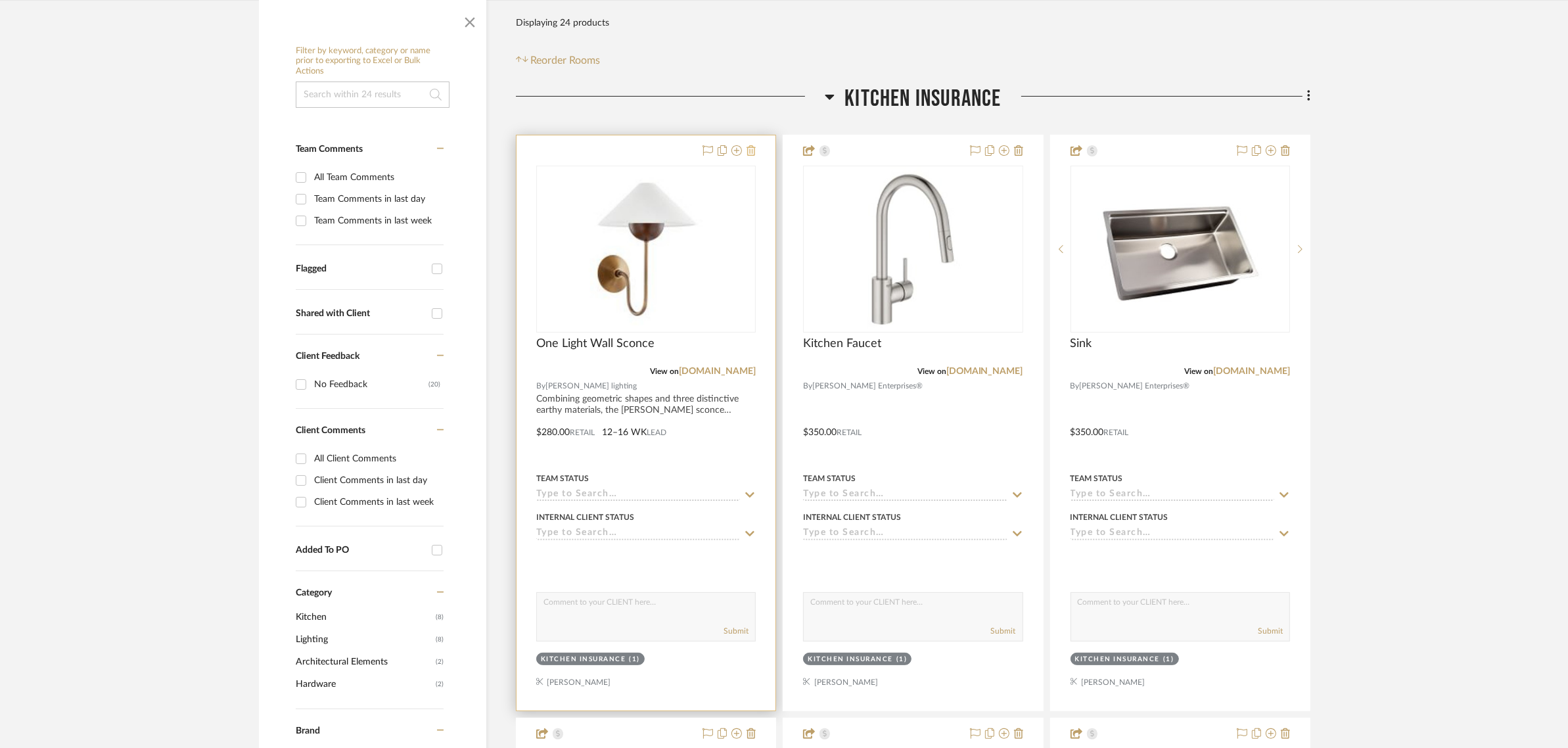
click at [752, 150] on icon at bounding box center [751, 151] width 9 height 11
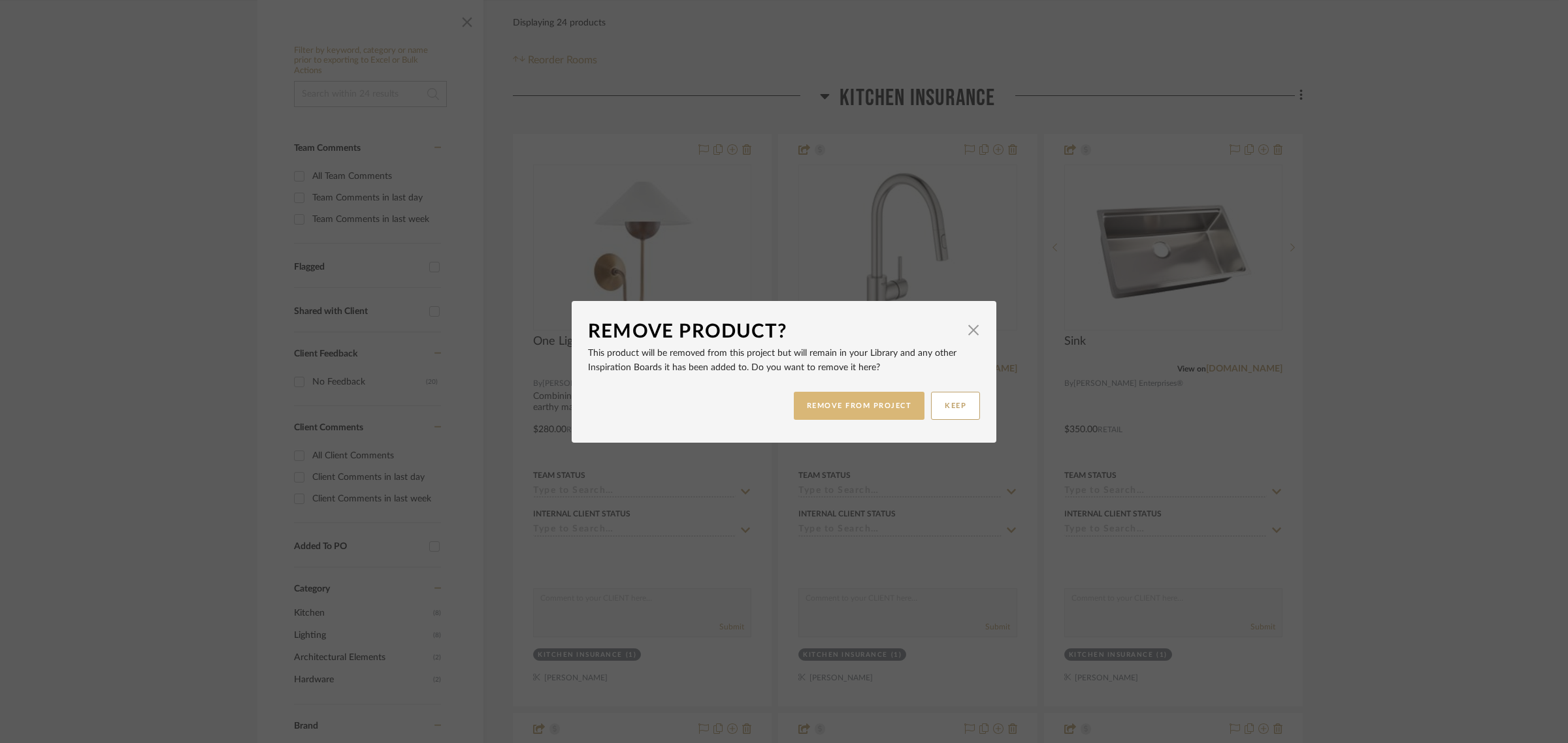
click at [818, 403] on button "REMOVE FROM PROJECT" at bounding box center [859, 405] width 131 height 28
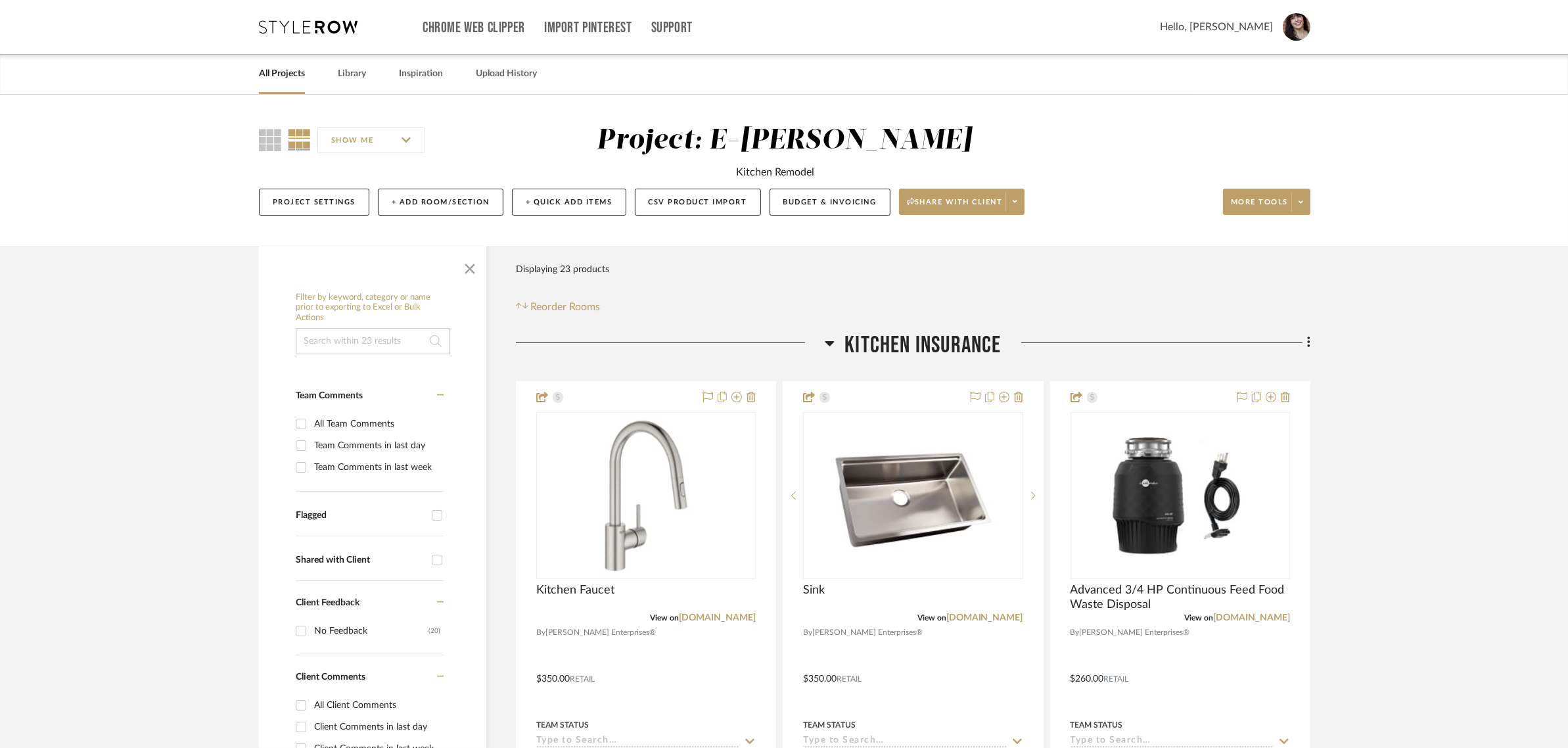
click at [260, 74] on link "All Projects" at bounding box center [282, 74] width 46 height 17
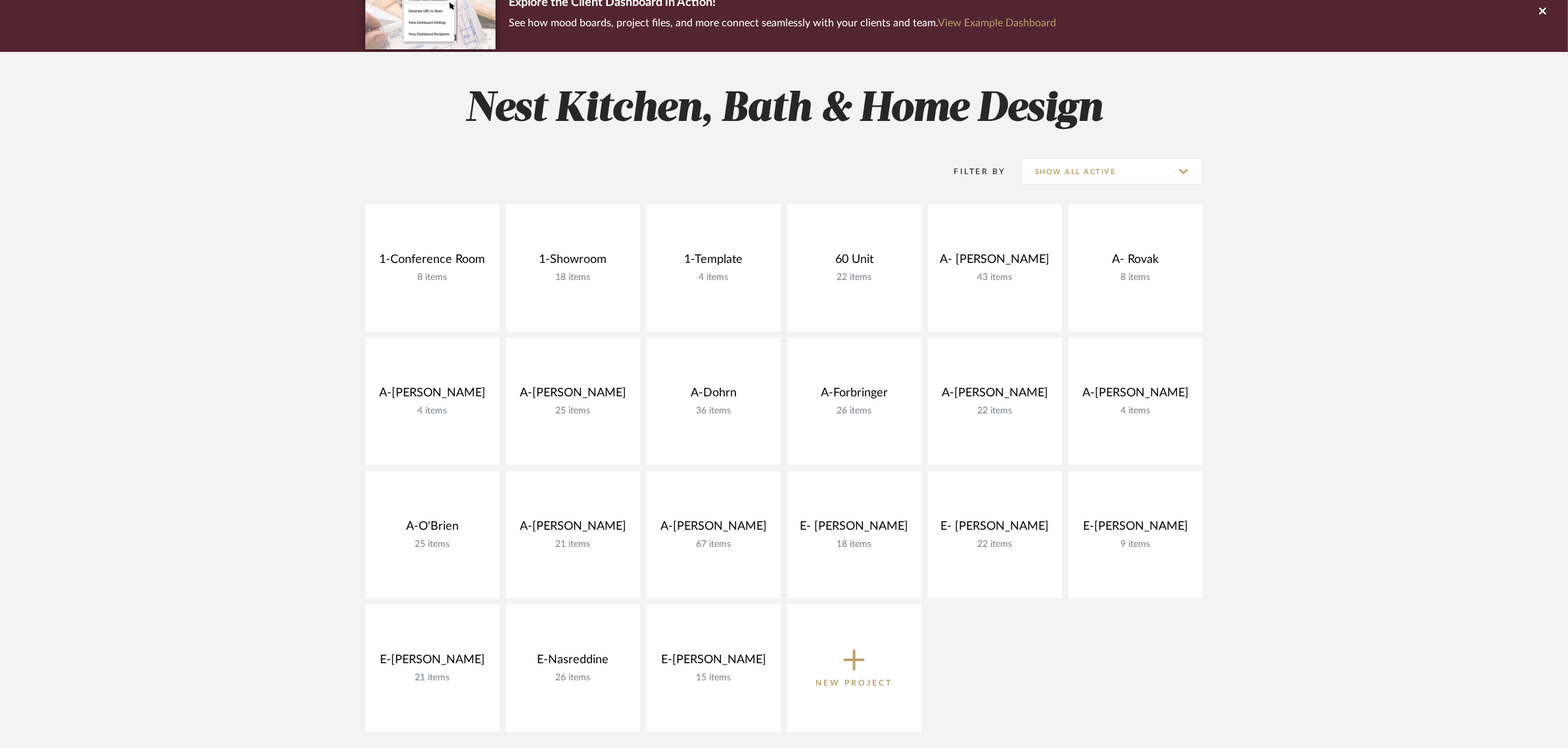
scroll to position [529, 0]
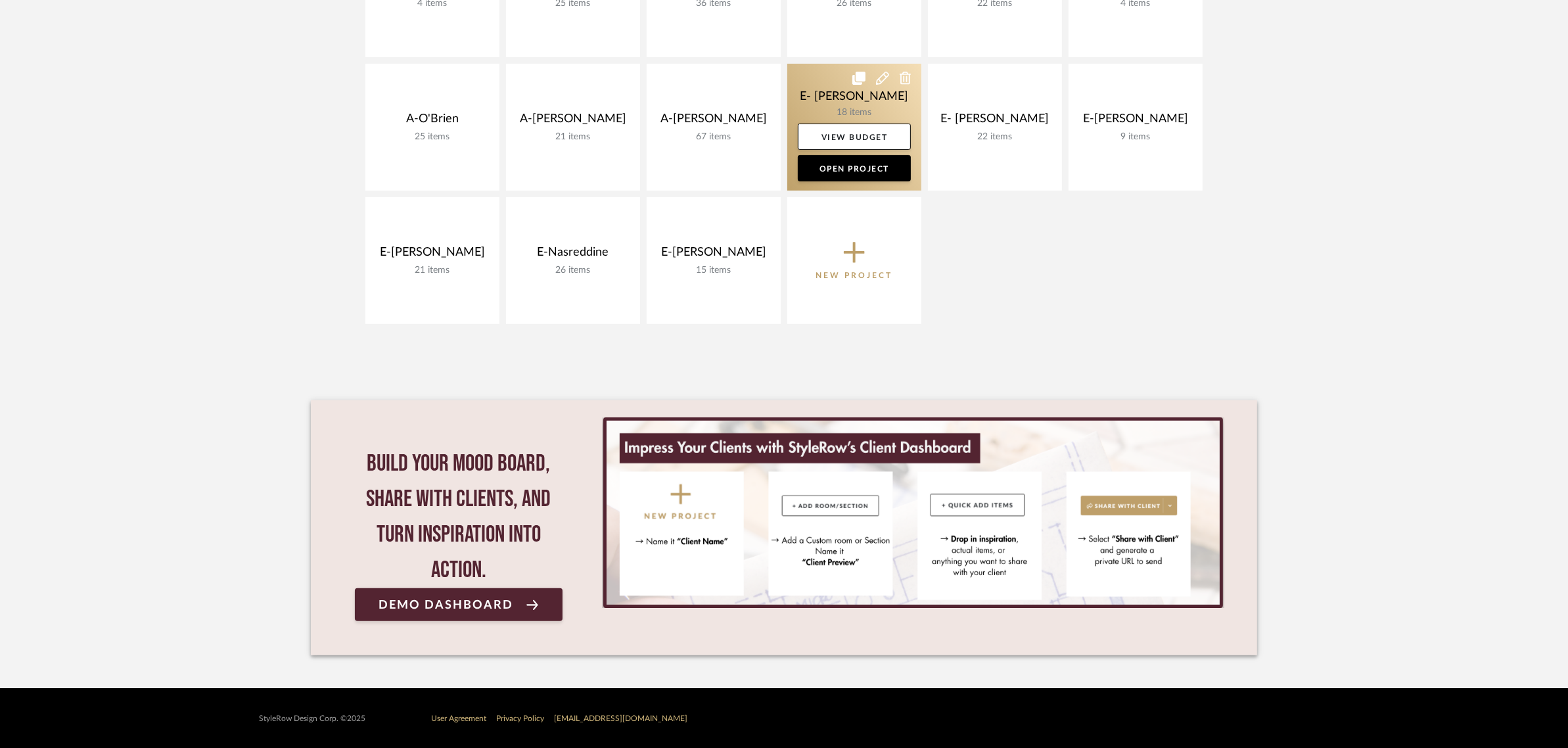
click at [855, 93] on link at bounding box center [854, 127] width 134 height 127
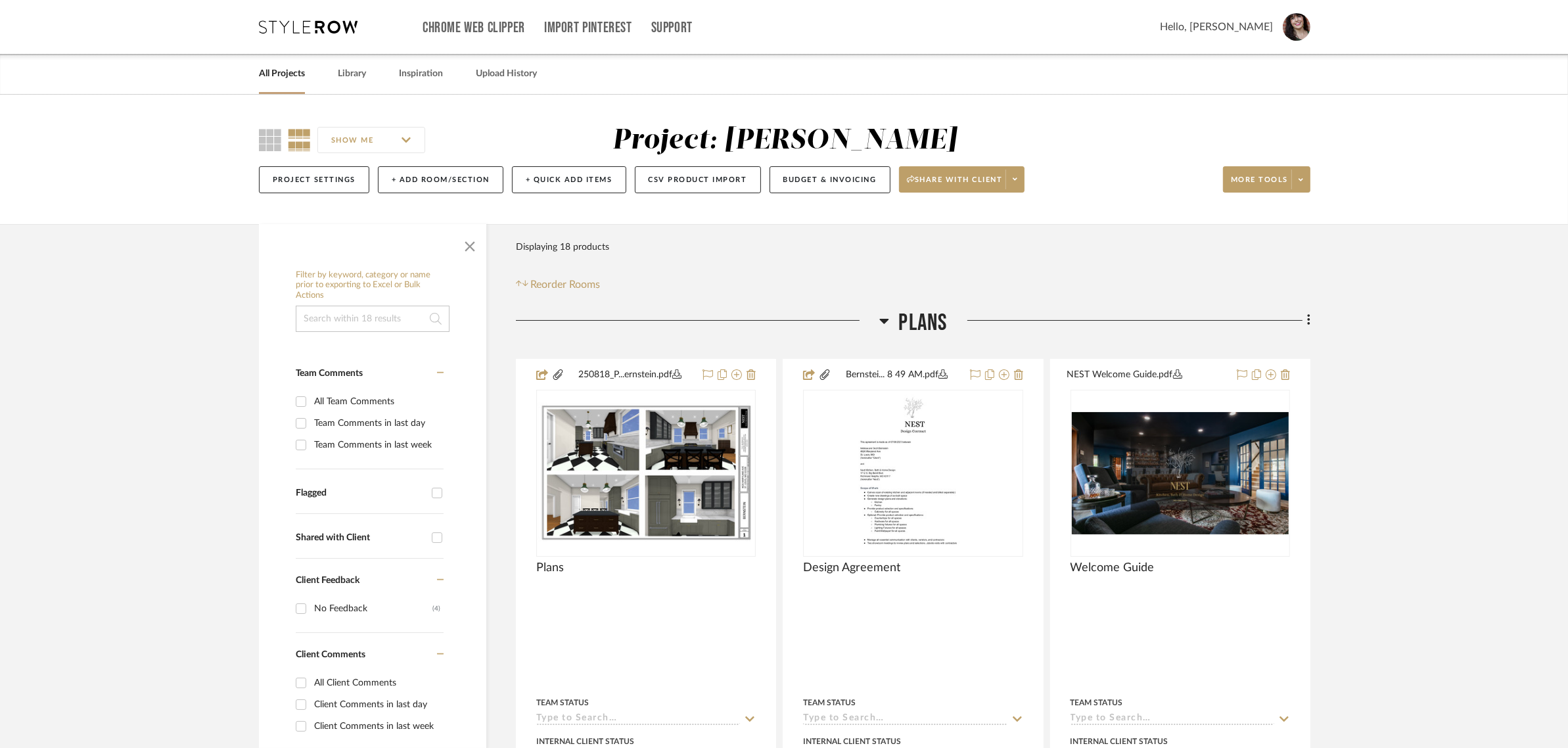
click at [889, 320] on h3 "Plans" at bounding box center [913, 323] width 68 height 28
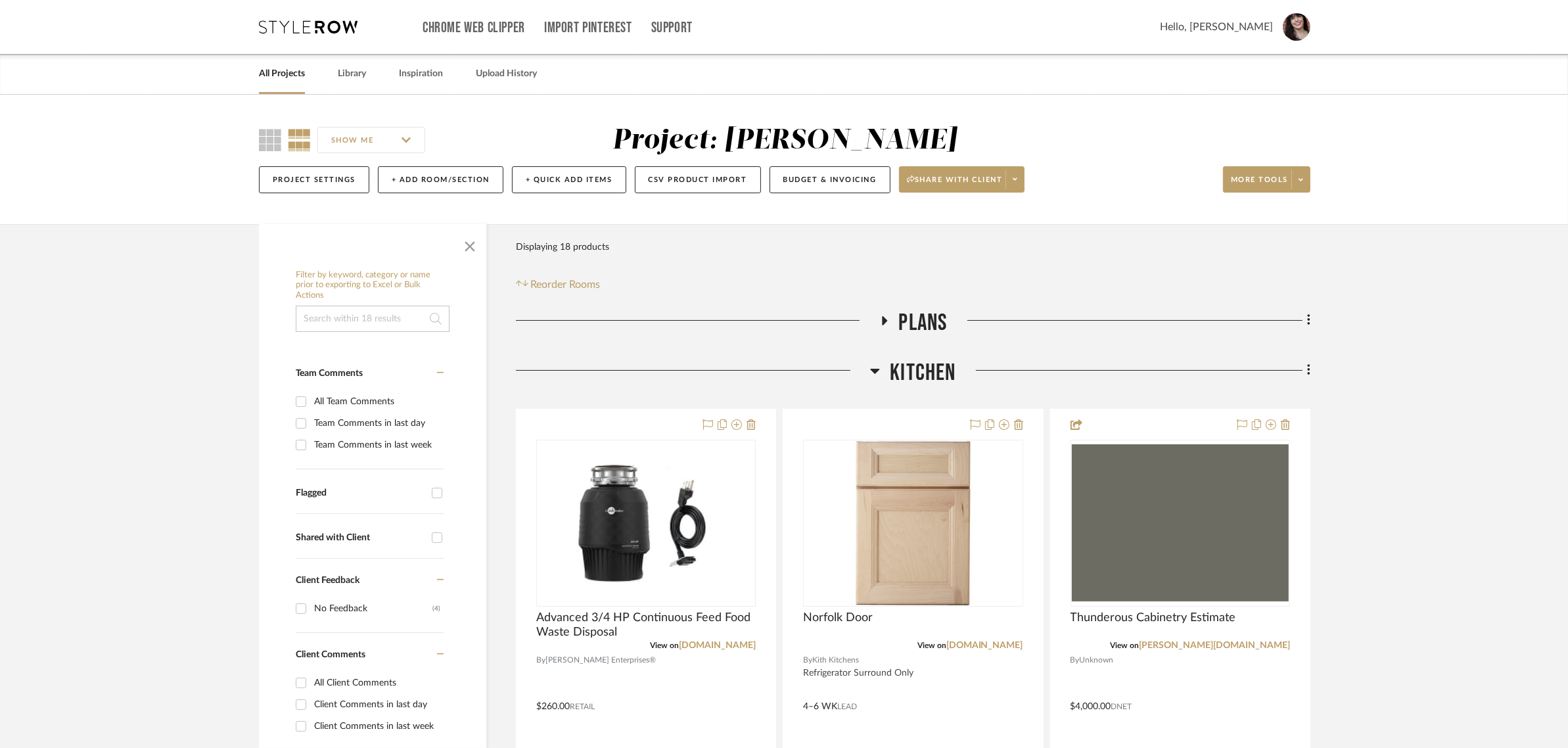
click at [879, 369] on icon at bounding box center [875, 371] width 9 height 5
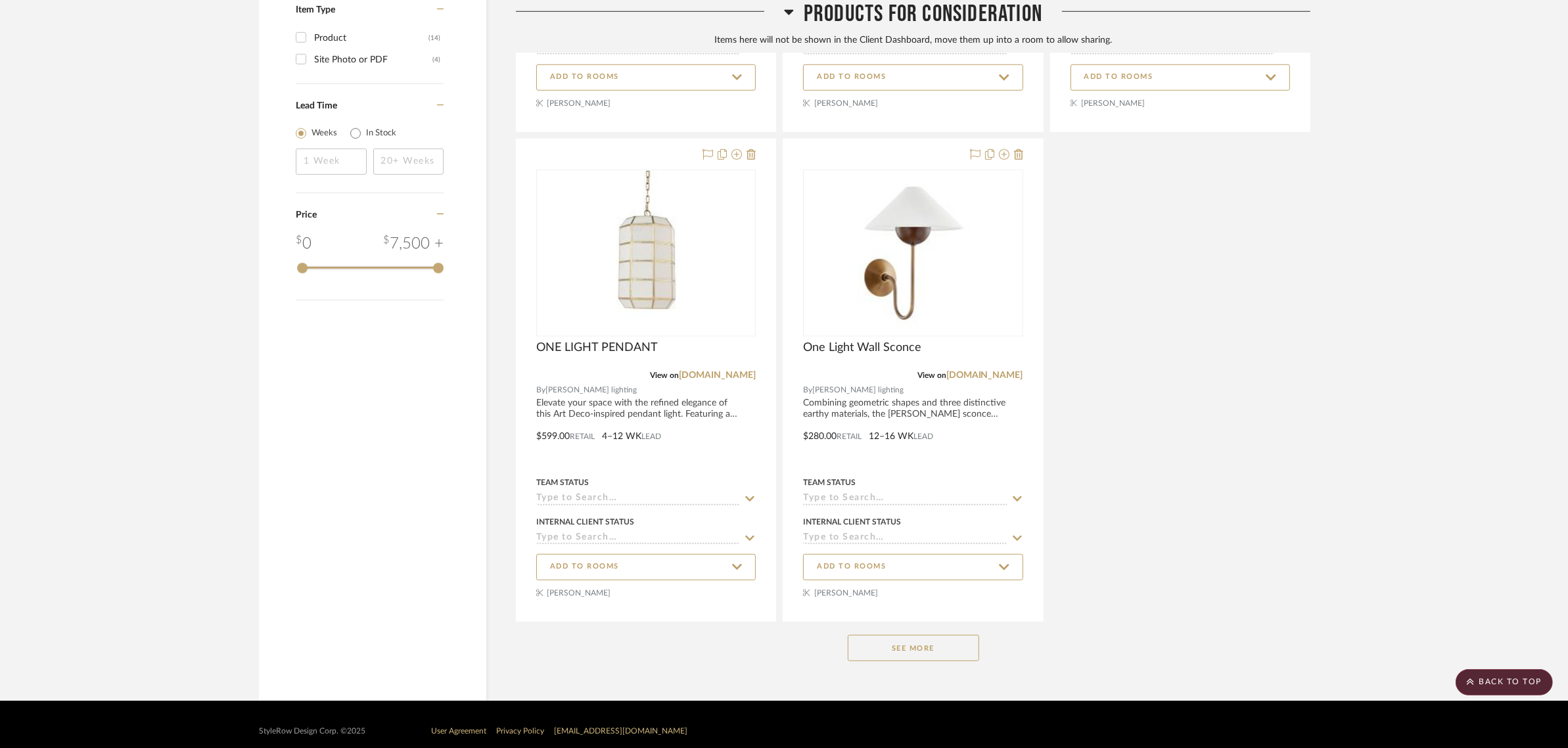
scroll to position [1329, 0]
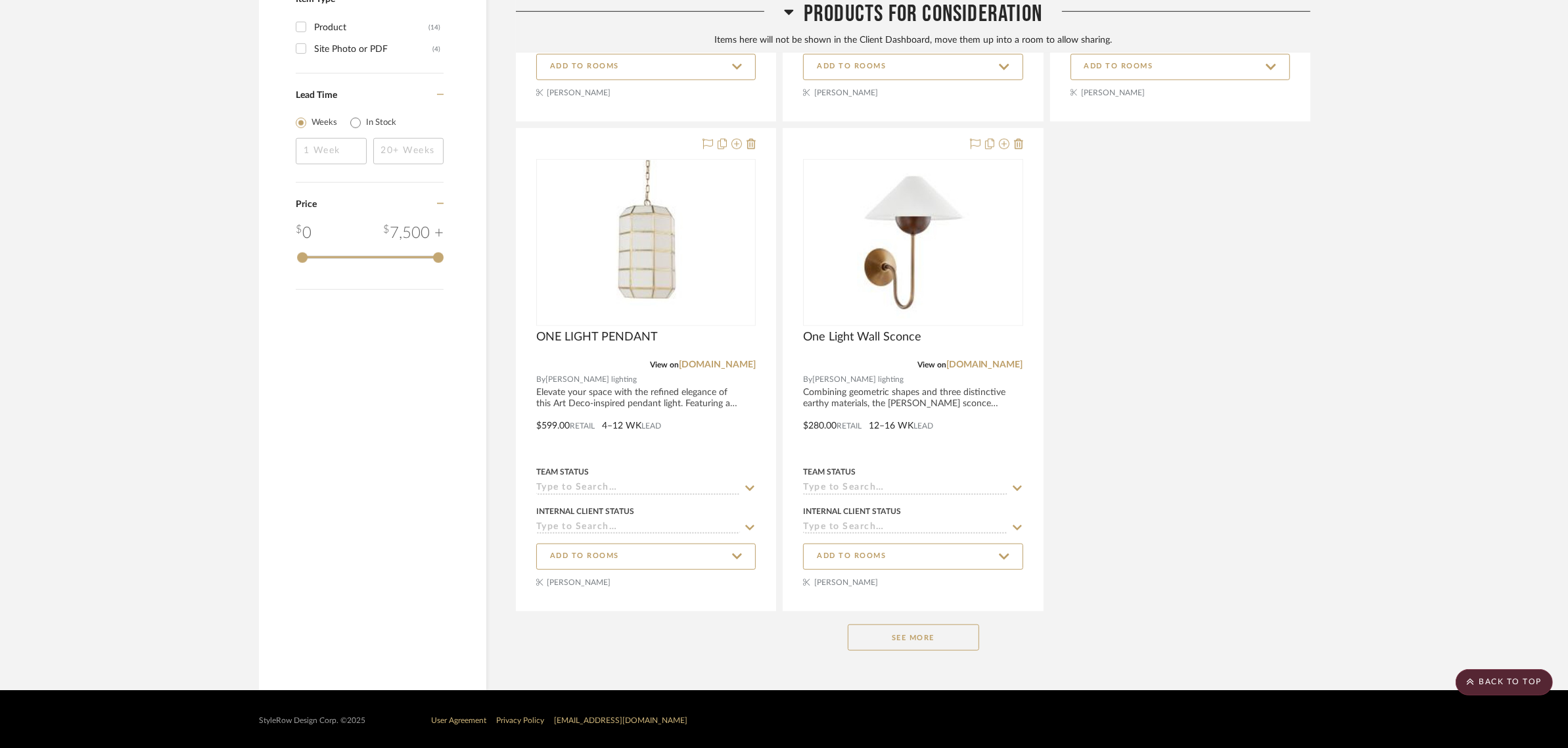
click at [933, 642] on button "See More" at bounding box center [913, 637] width 131 height 26
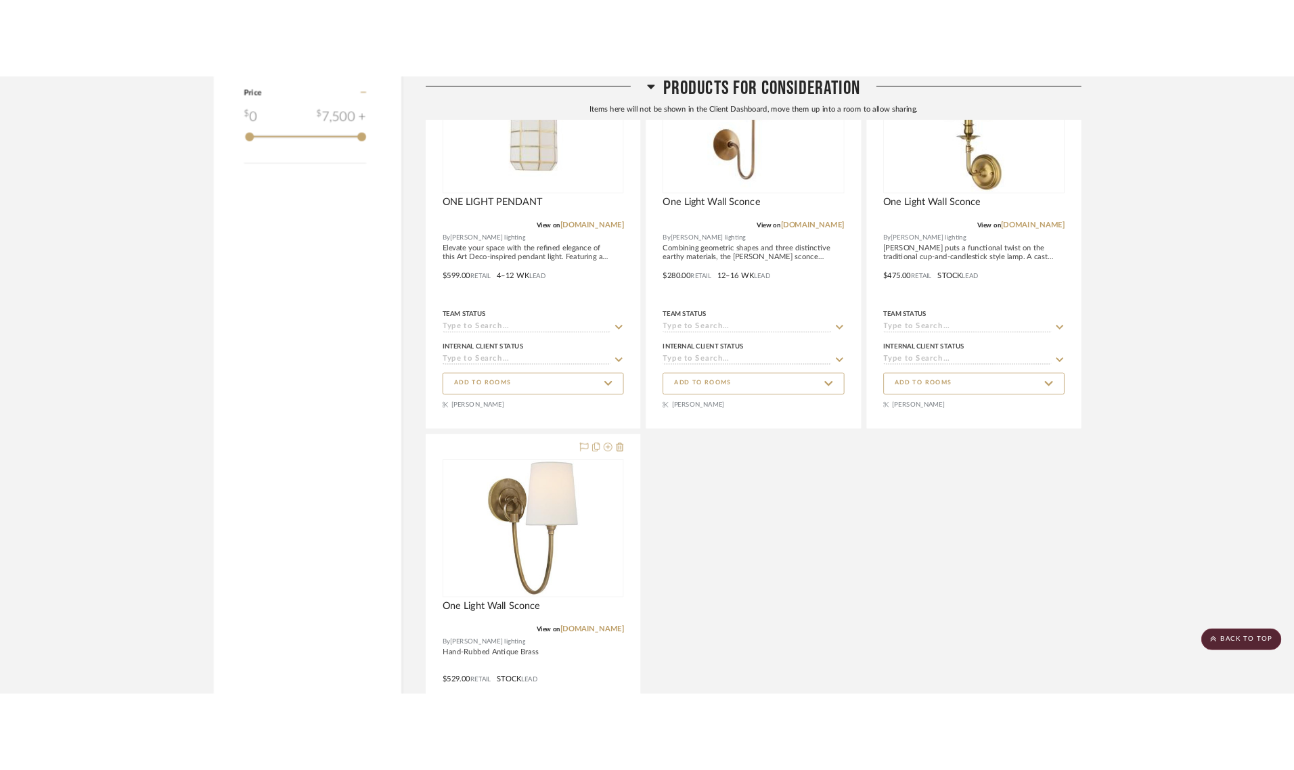
scroll to position [1453, 0]
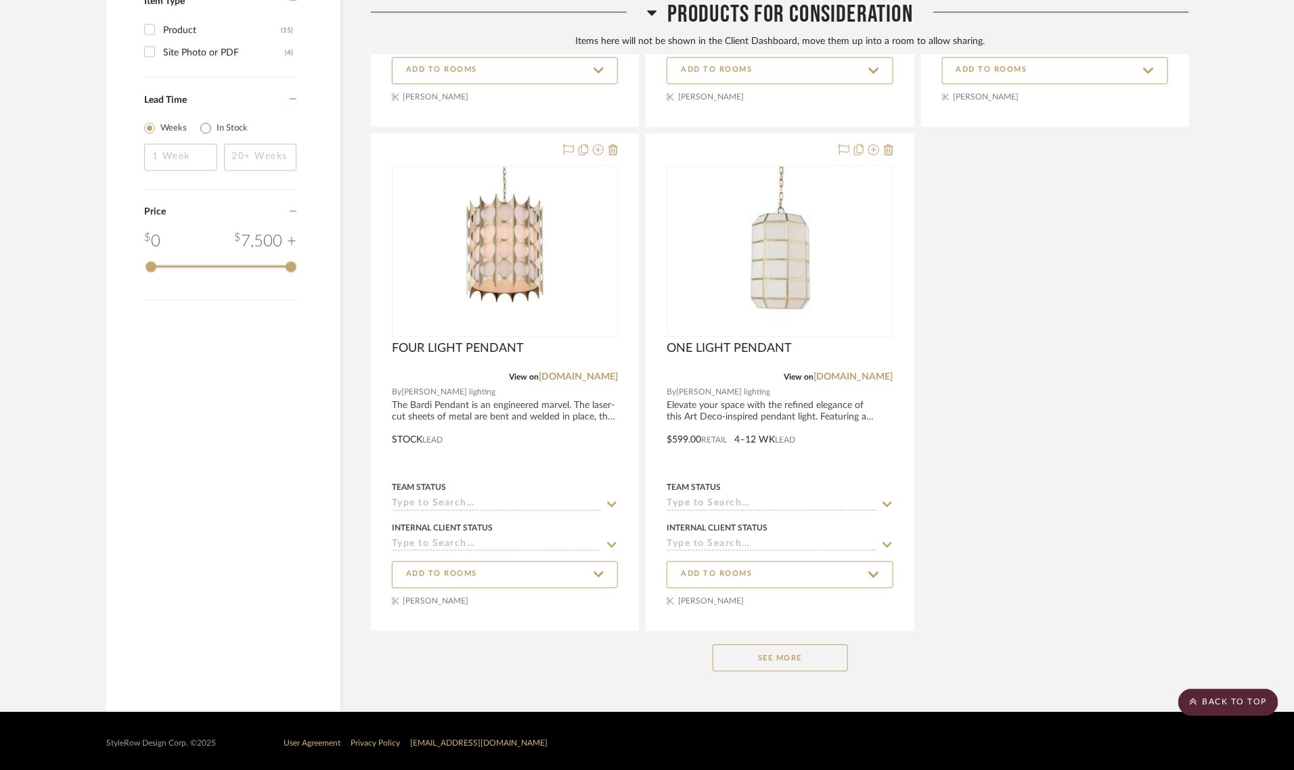
scroll to position [1368, 0]
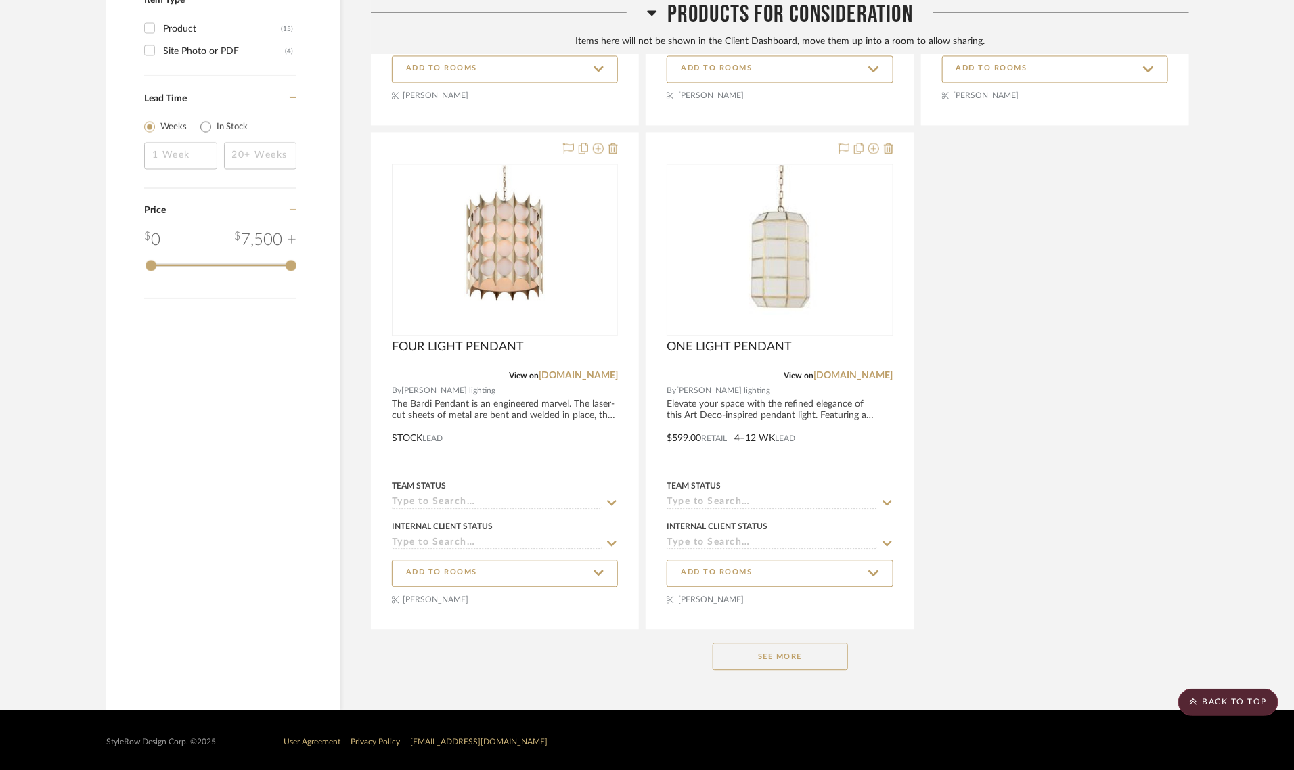
click at [803, 648] on button "See More" at bounding box center [780, 656] width 135 height 27
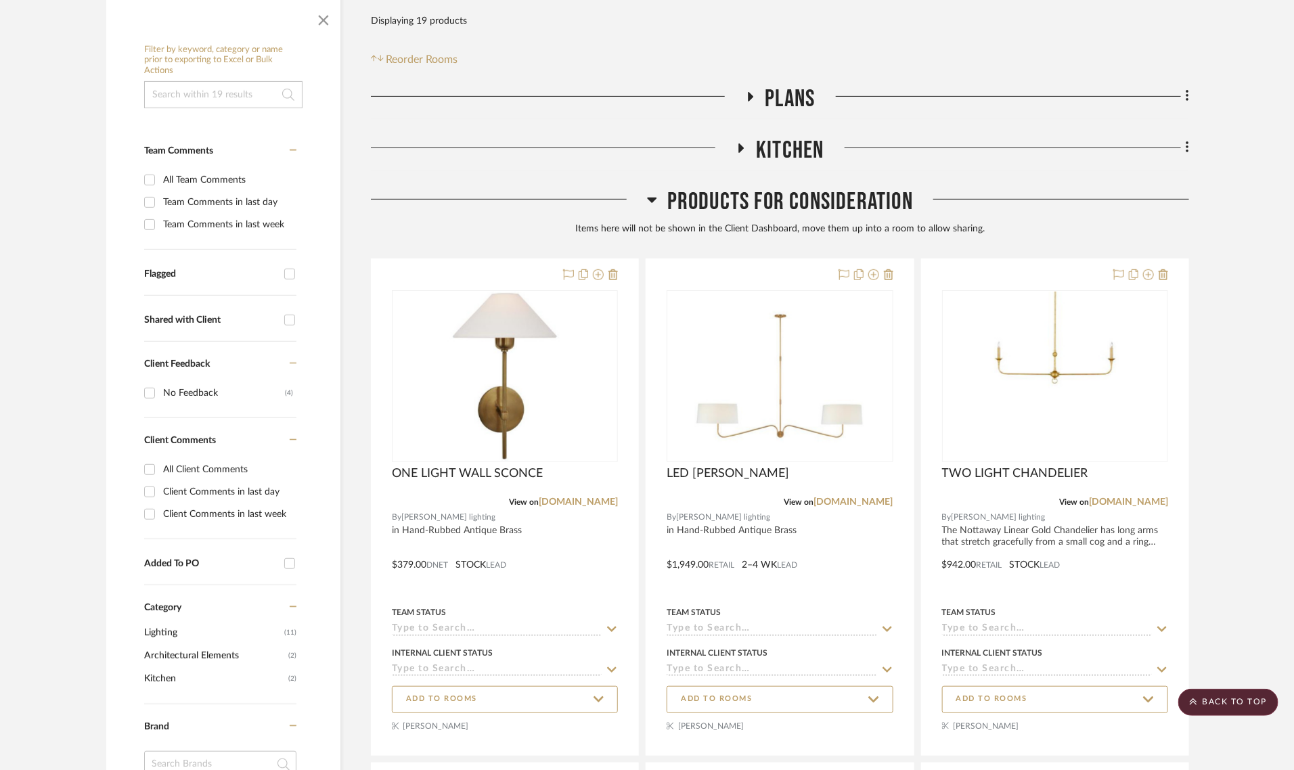
scroll to position [184, 0]
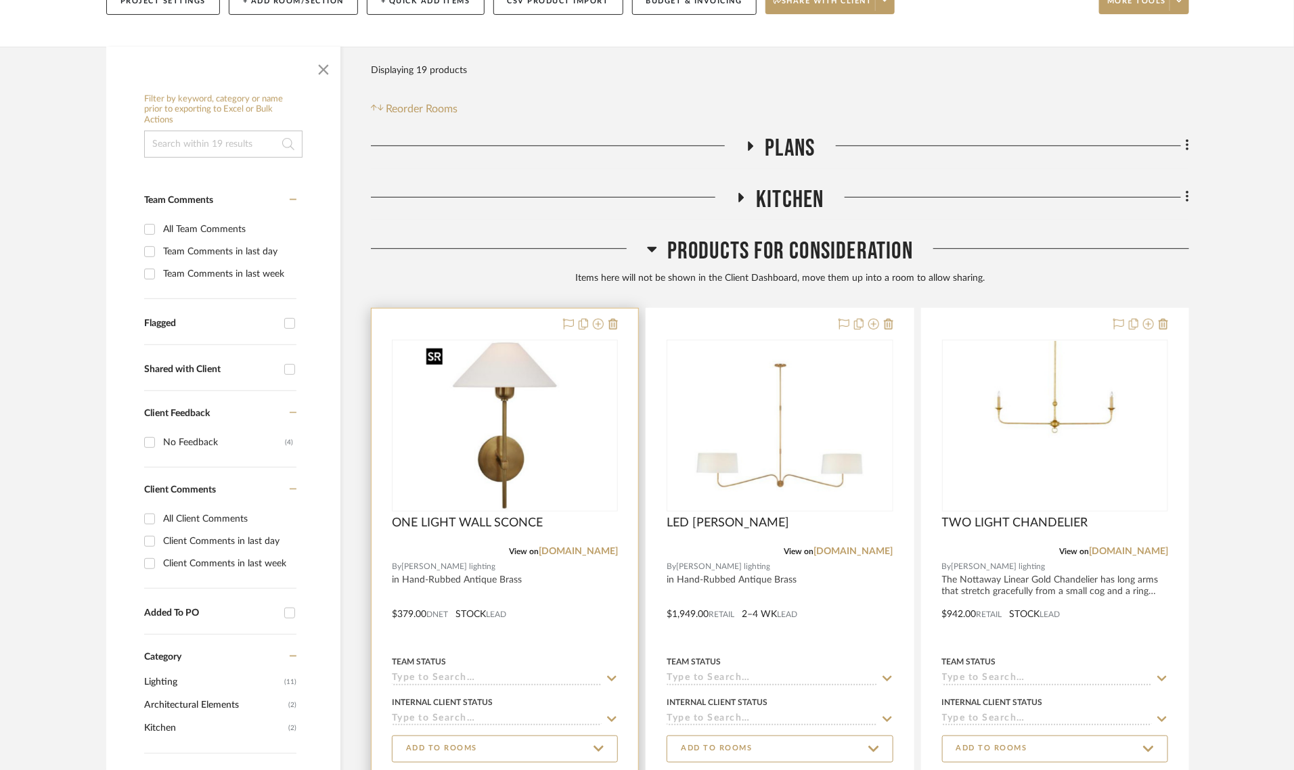
click at [568, 437] on img "0" at bounding box center [504, 425] width 169 height 169
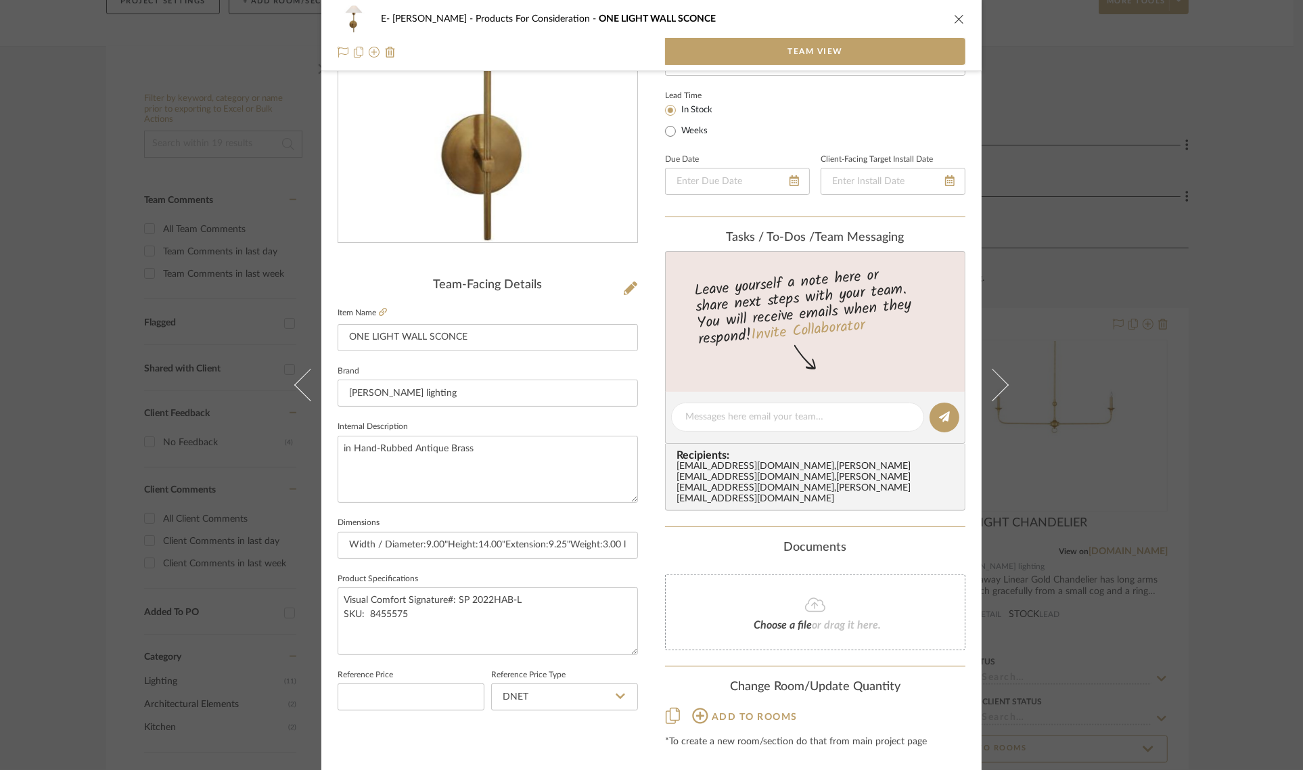
scroll to position [160, 0]
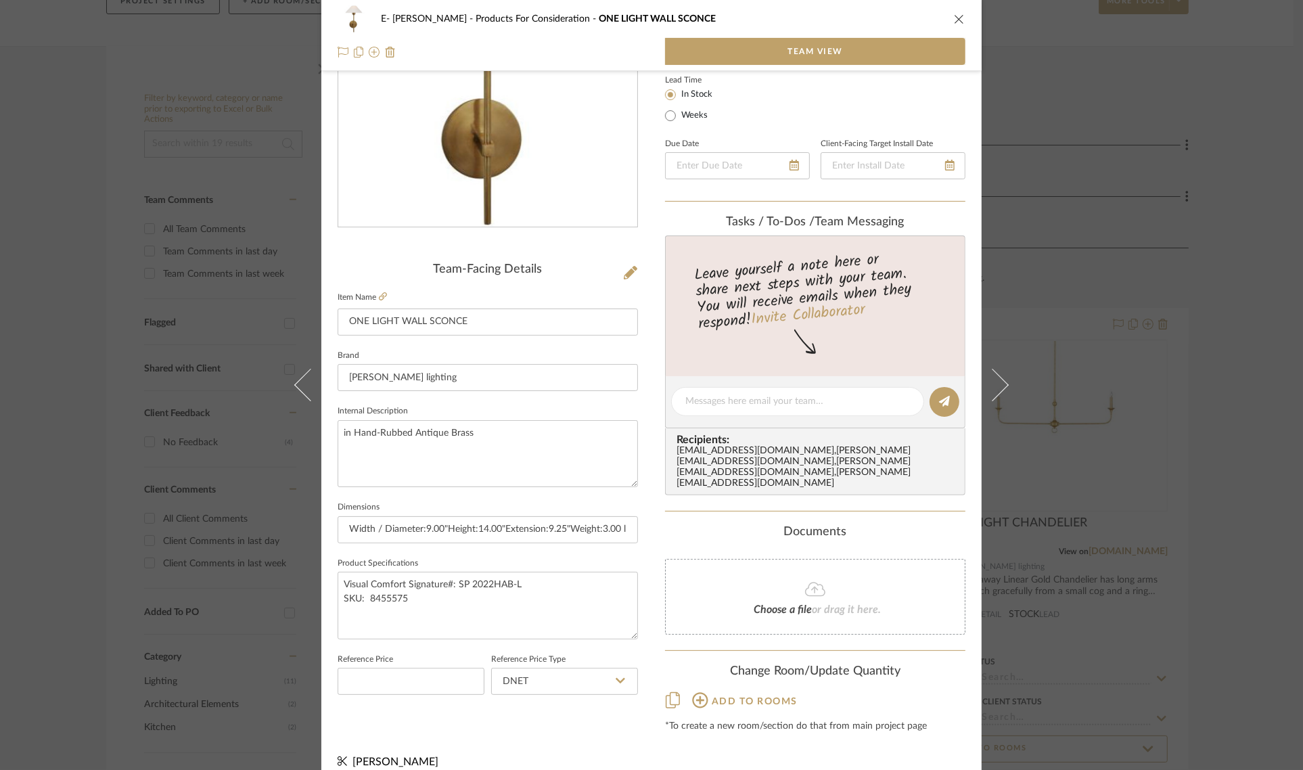
click at [696, 692] on icon at bounding box center [700, 700] width 16 height 16
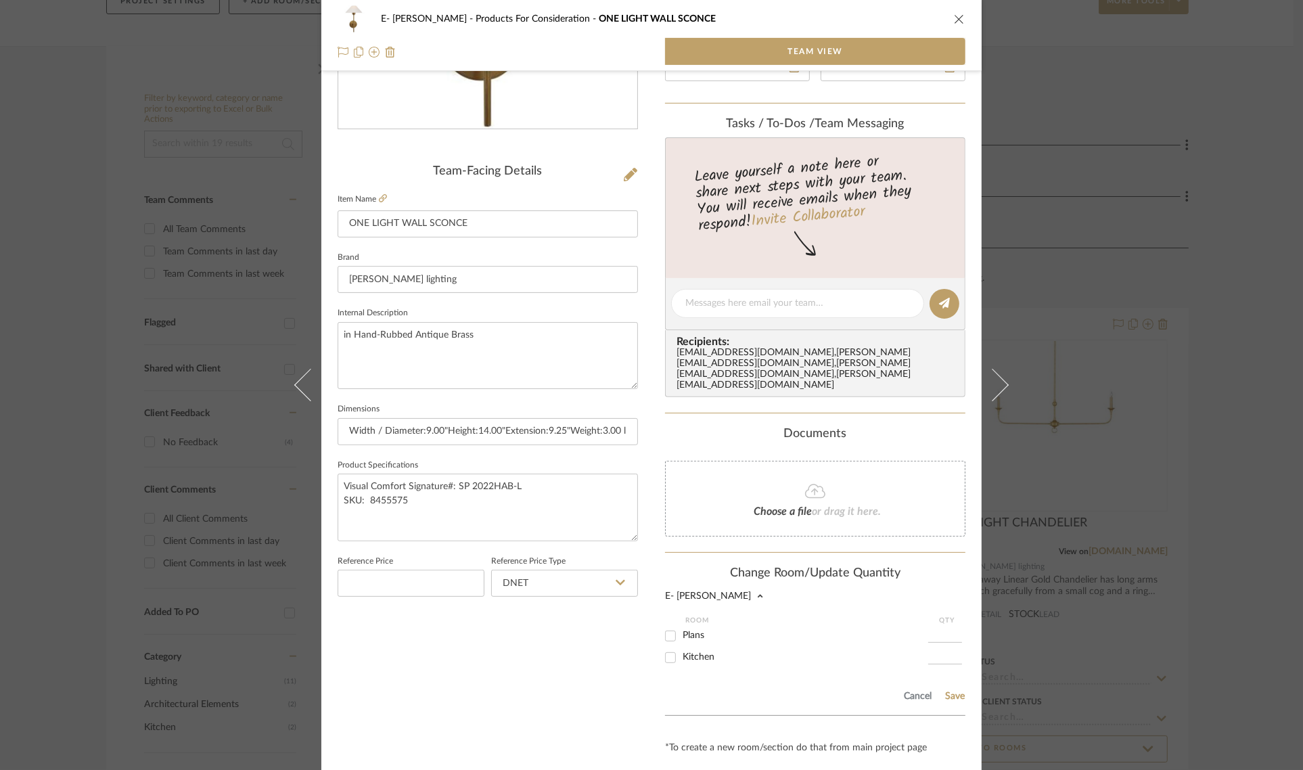
scroll to position [274, 0]
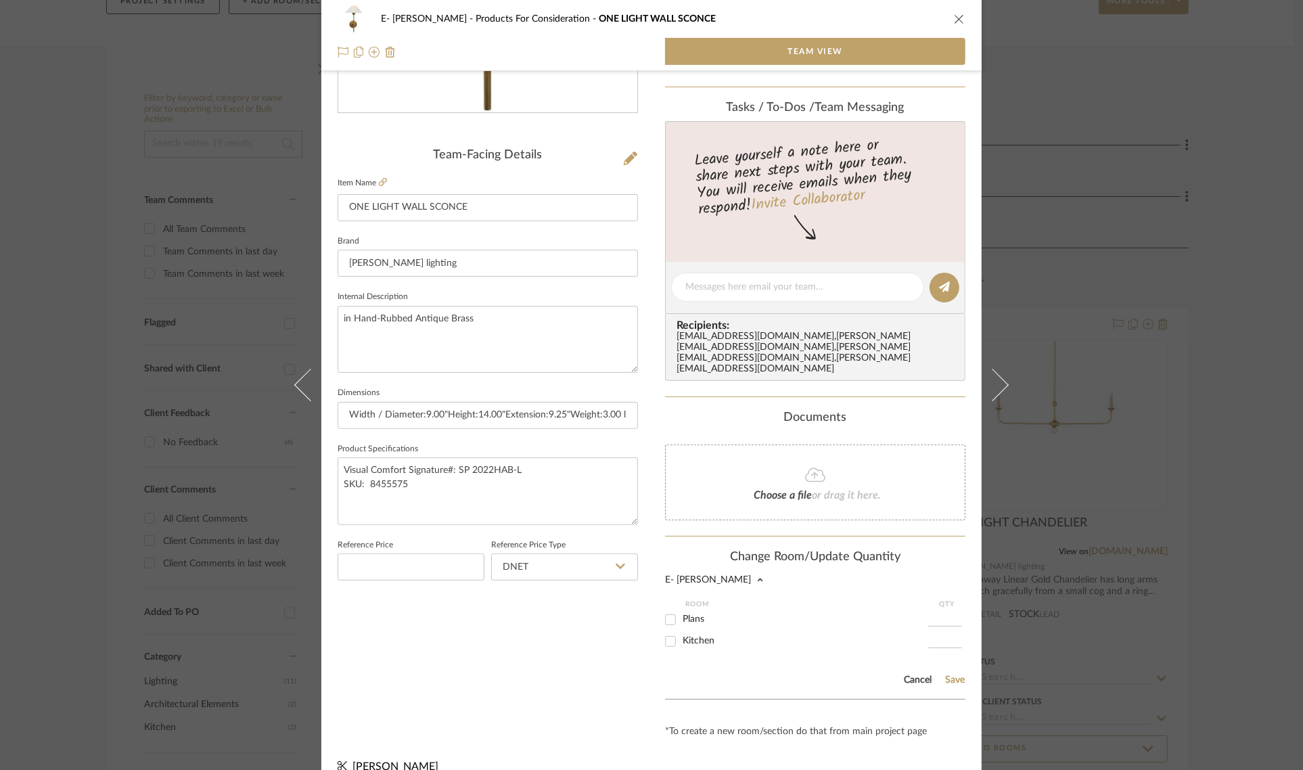
click at [905, 675] on button "Cancel" at bounding box center [917, 680] width 29 height 11
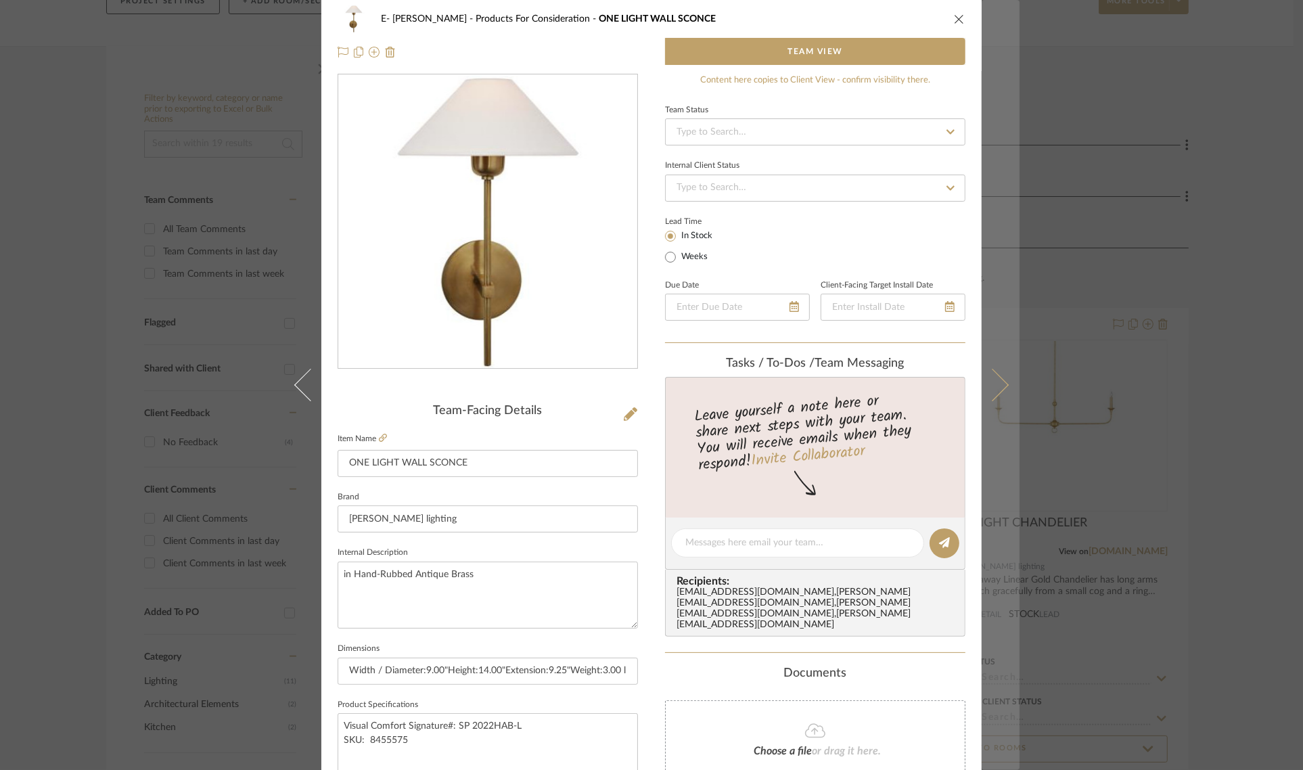
scroll to position [0, 0]
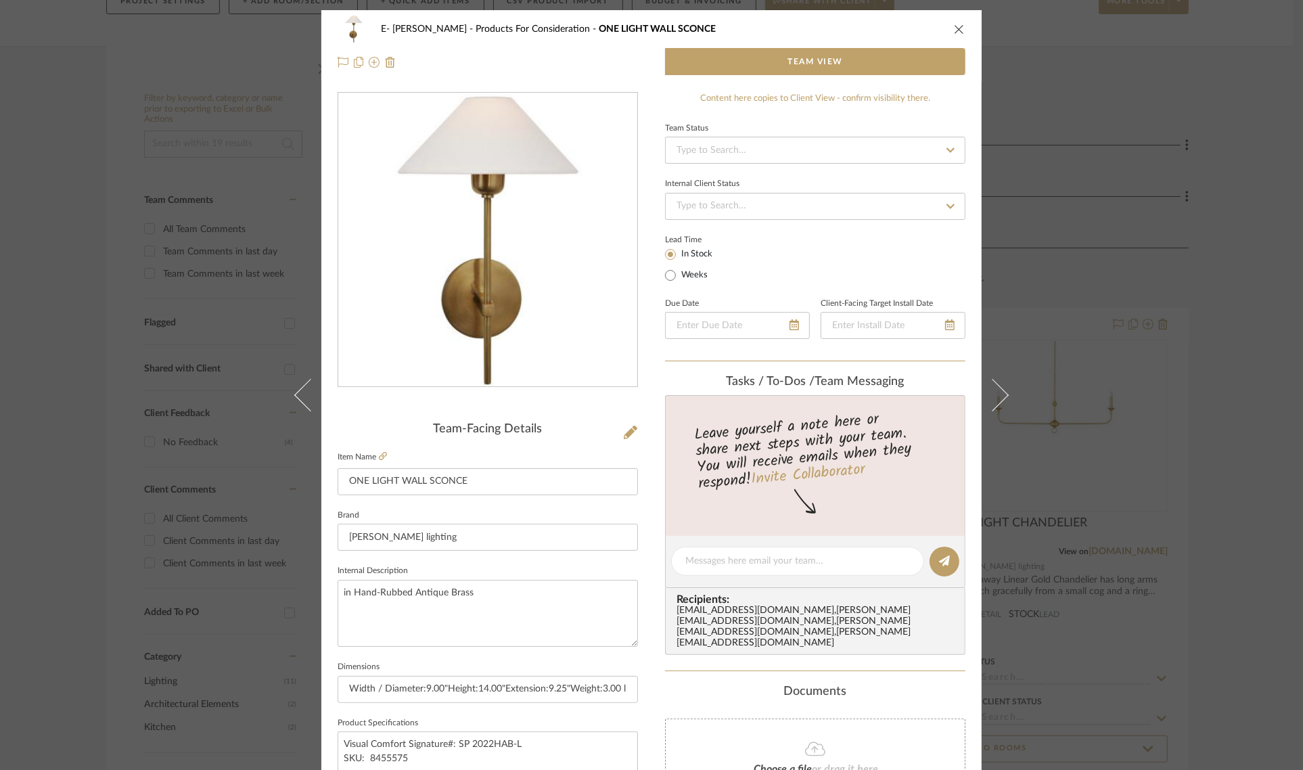
click at [954, 30] on icon "close" at bounding box center [959, 29] width 11 height 11
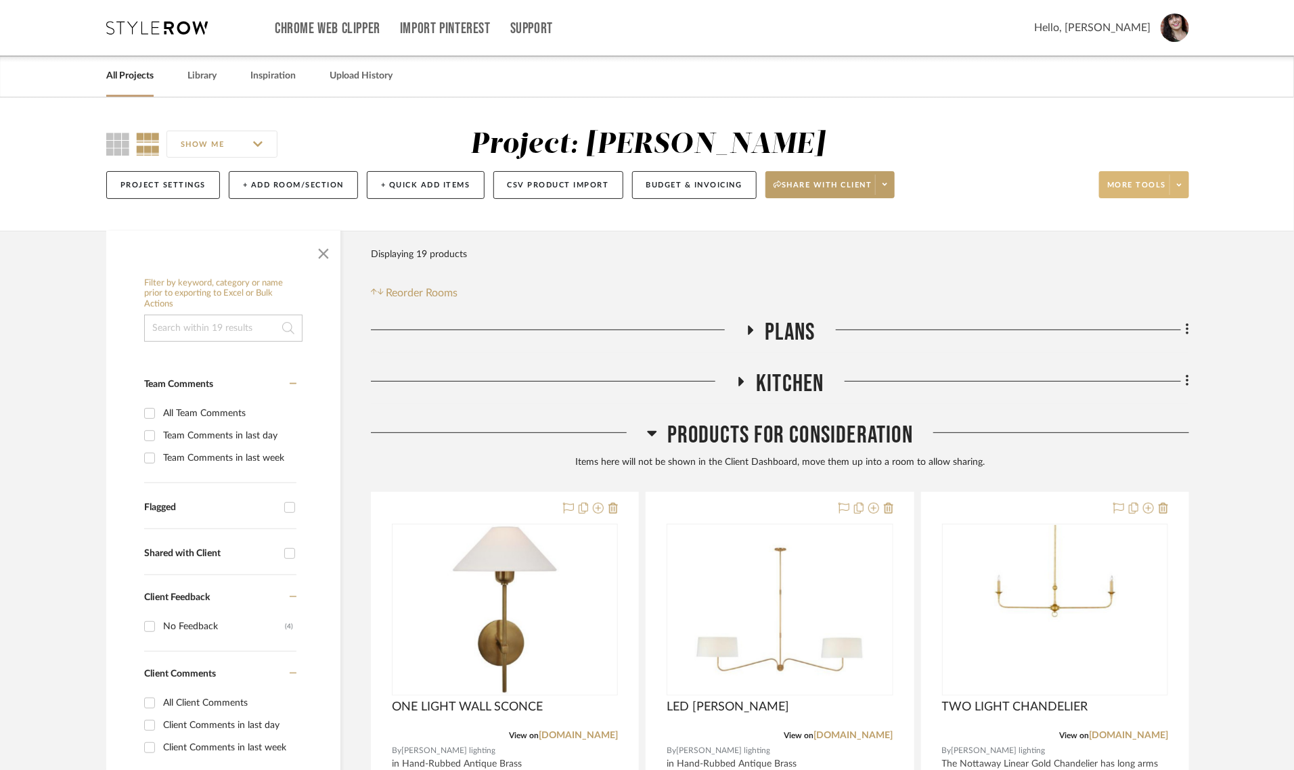
click at [1184, 186] on span at bounding box center [1178, 185] width 19 height 20
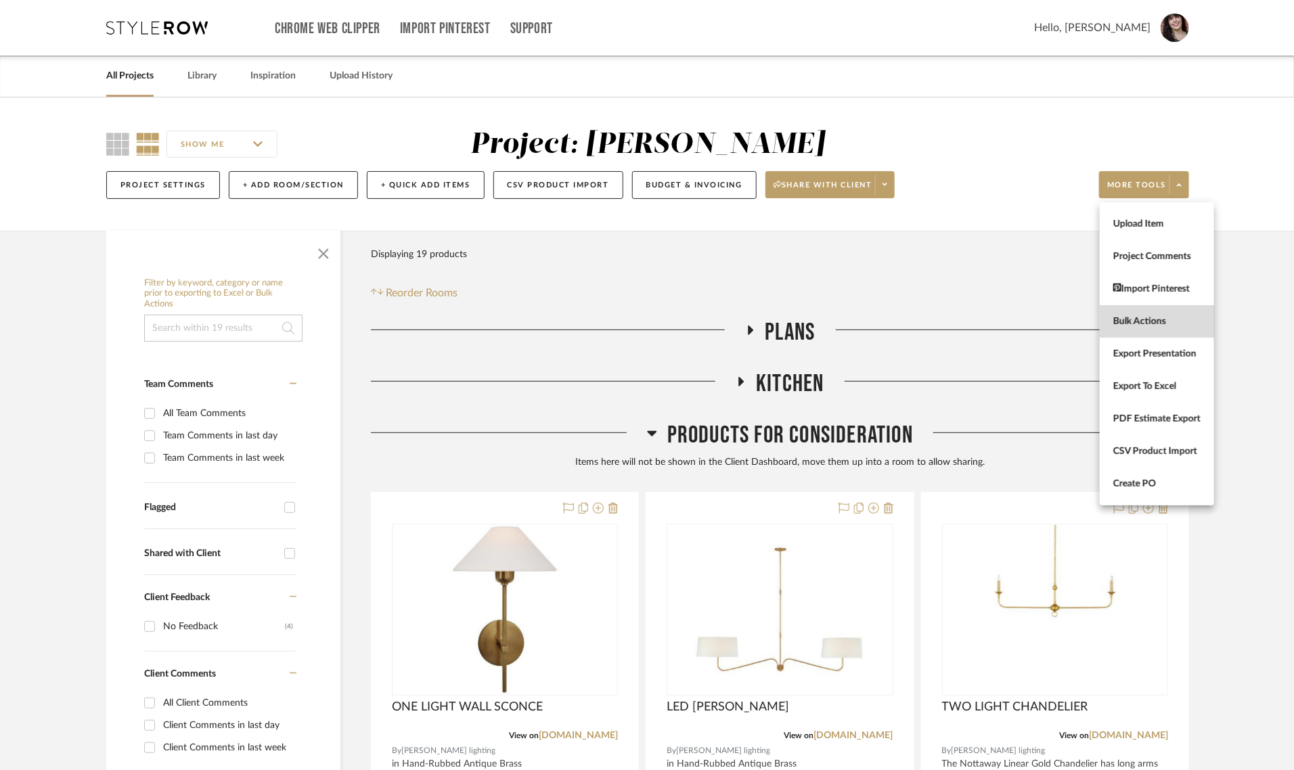
click at [1139, 315] on button "Bulk Actions" at bounding box center [1157, 321] width 114 height 32
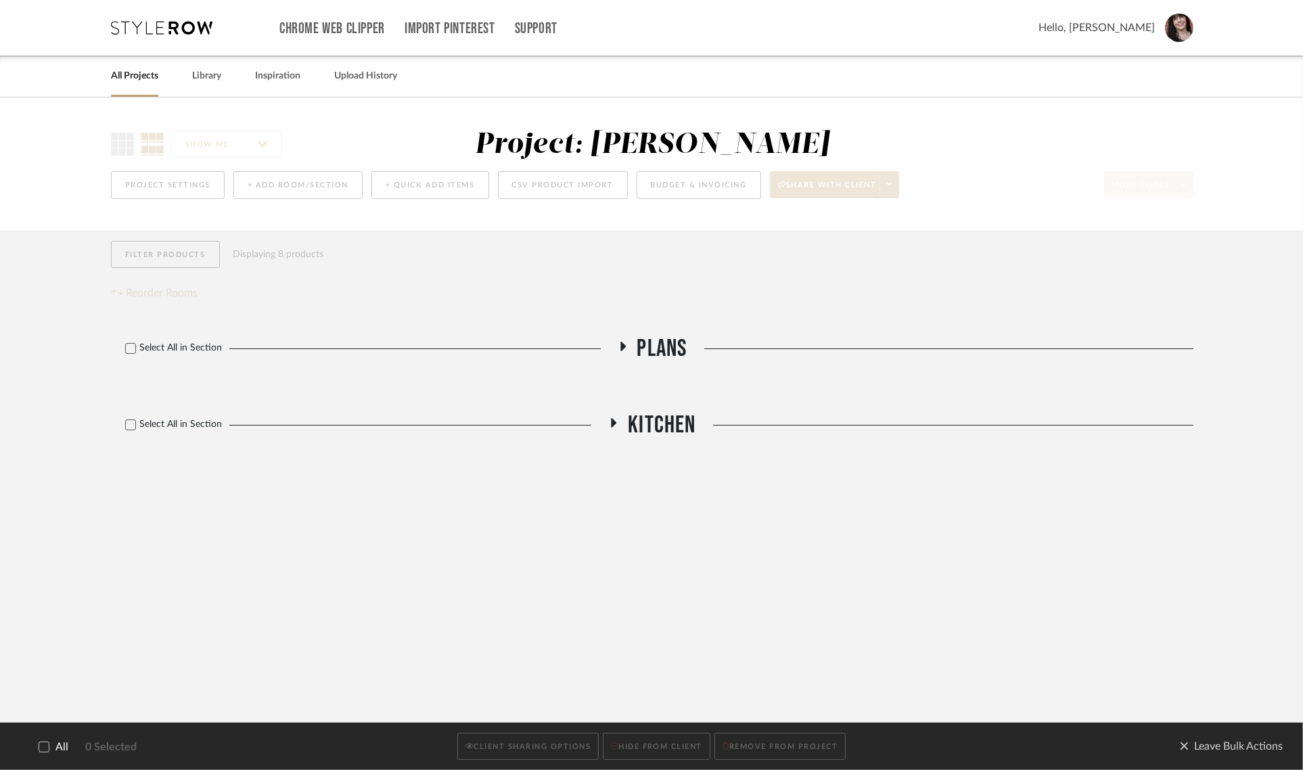
click at [612, 424] on icon at bounding box center [614, 422] width 5 height 9
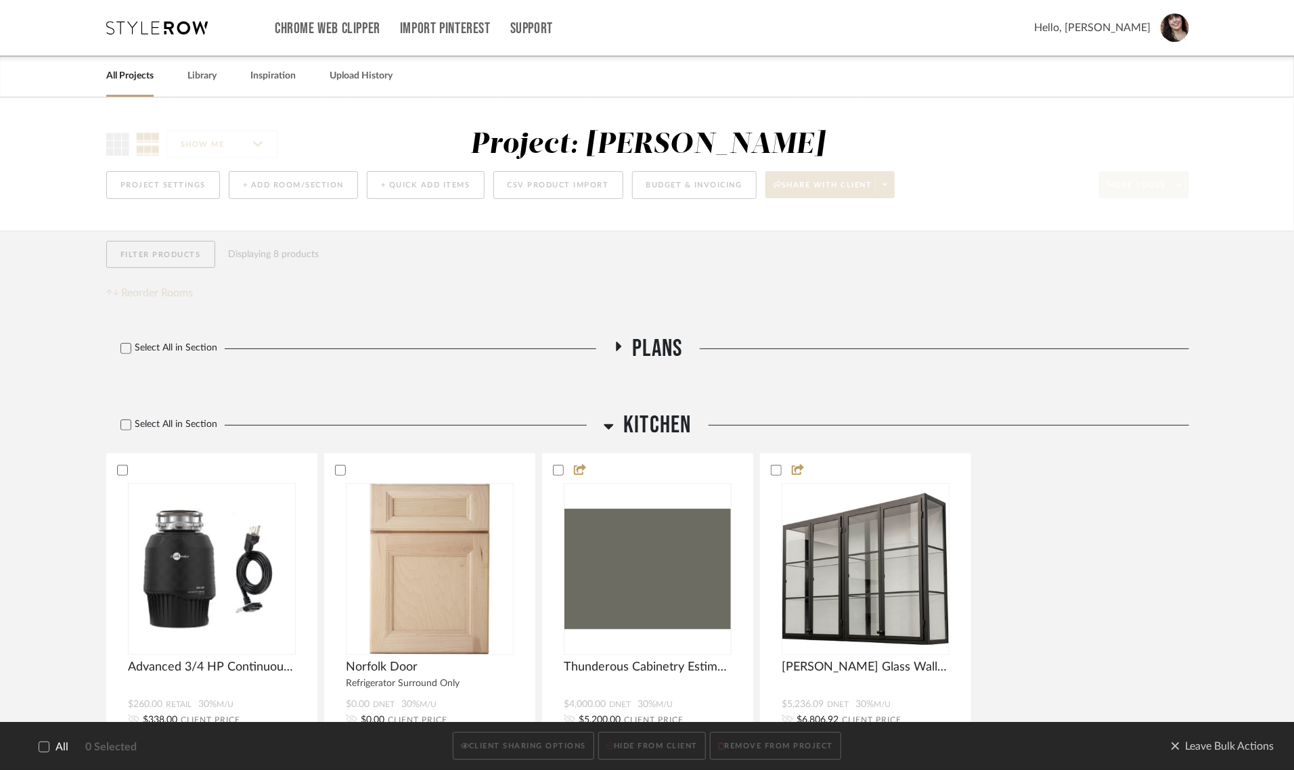
click at [610, 425] on icon at bounding box center [608, 426] width 9 height 5
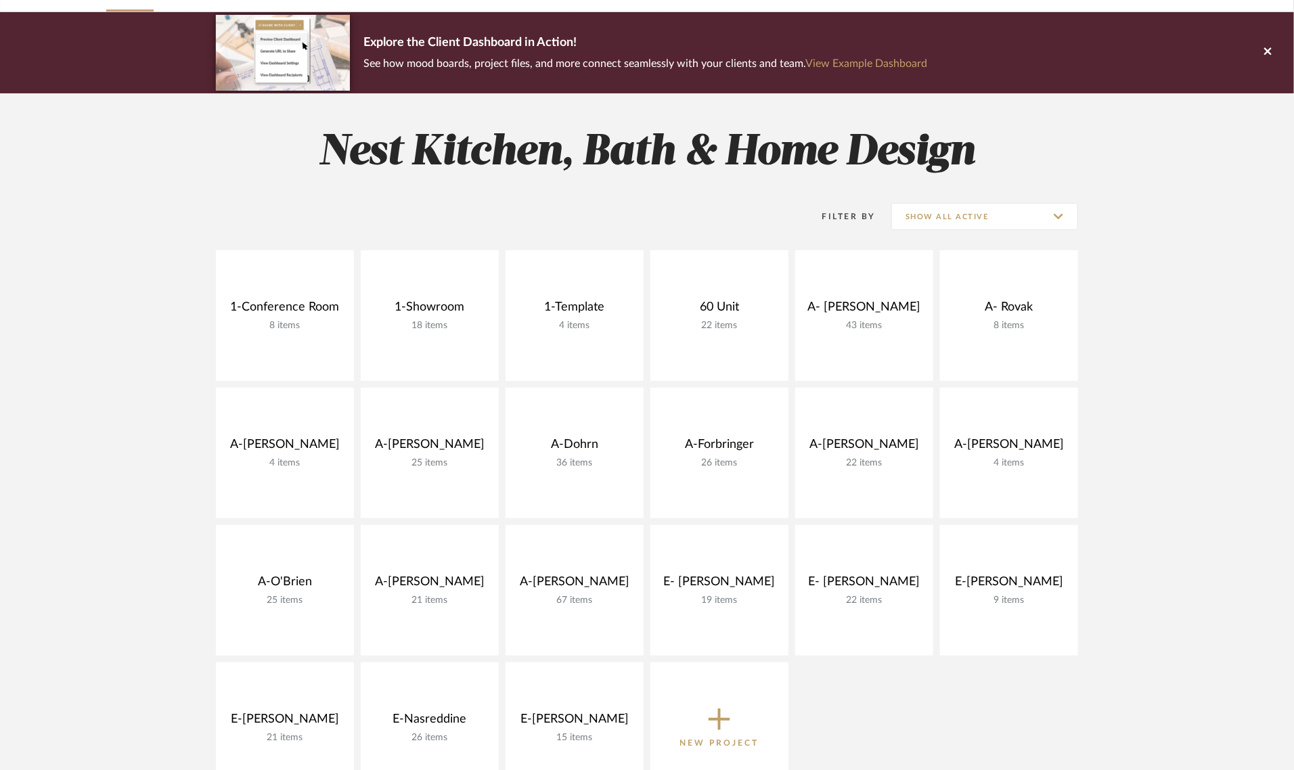
scroll to position [545, 0]
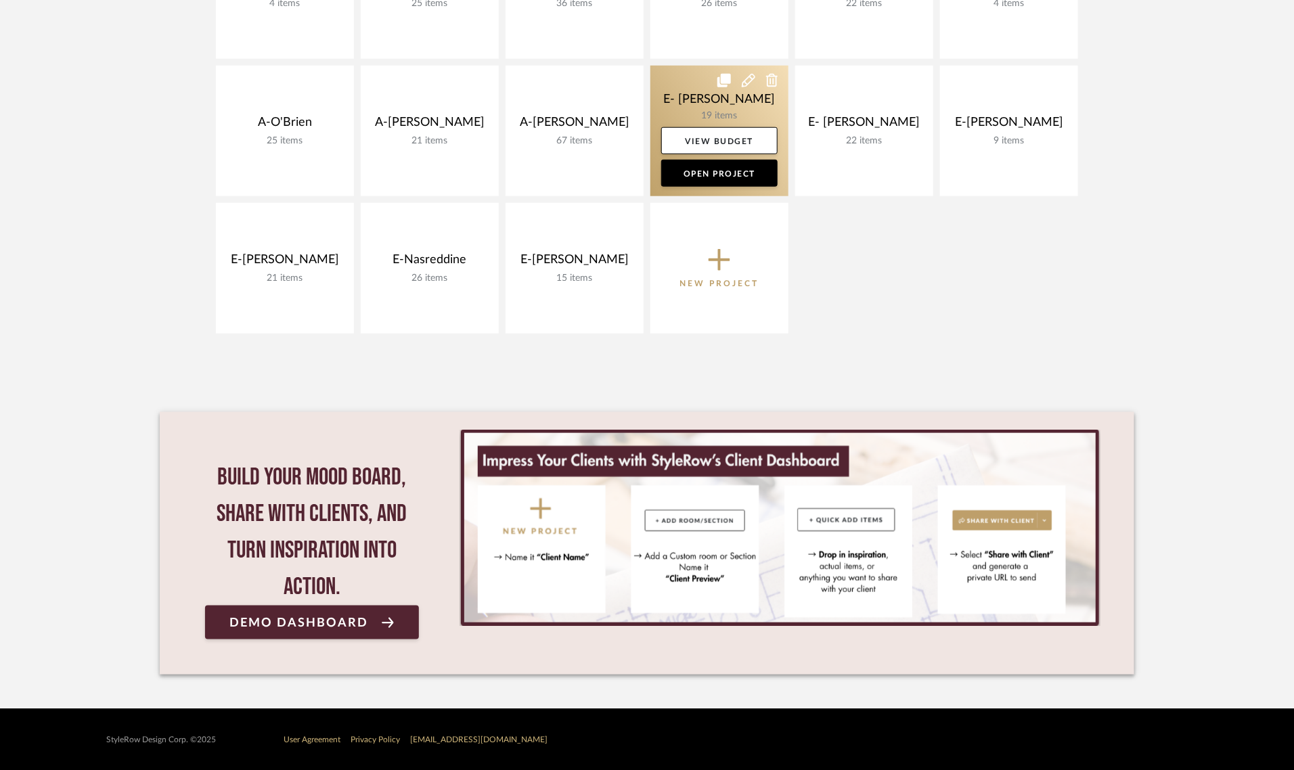
click at [695, 102] on link at bounding box center [719, 131] width 138 height 131
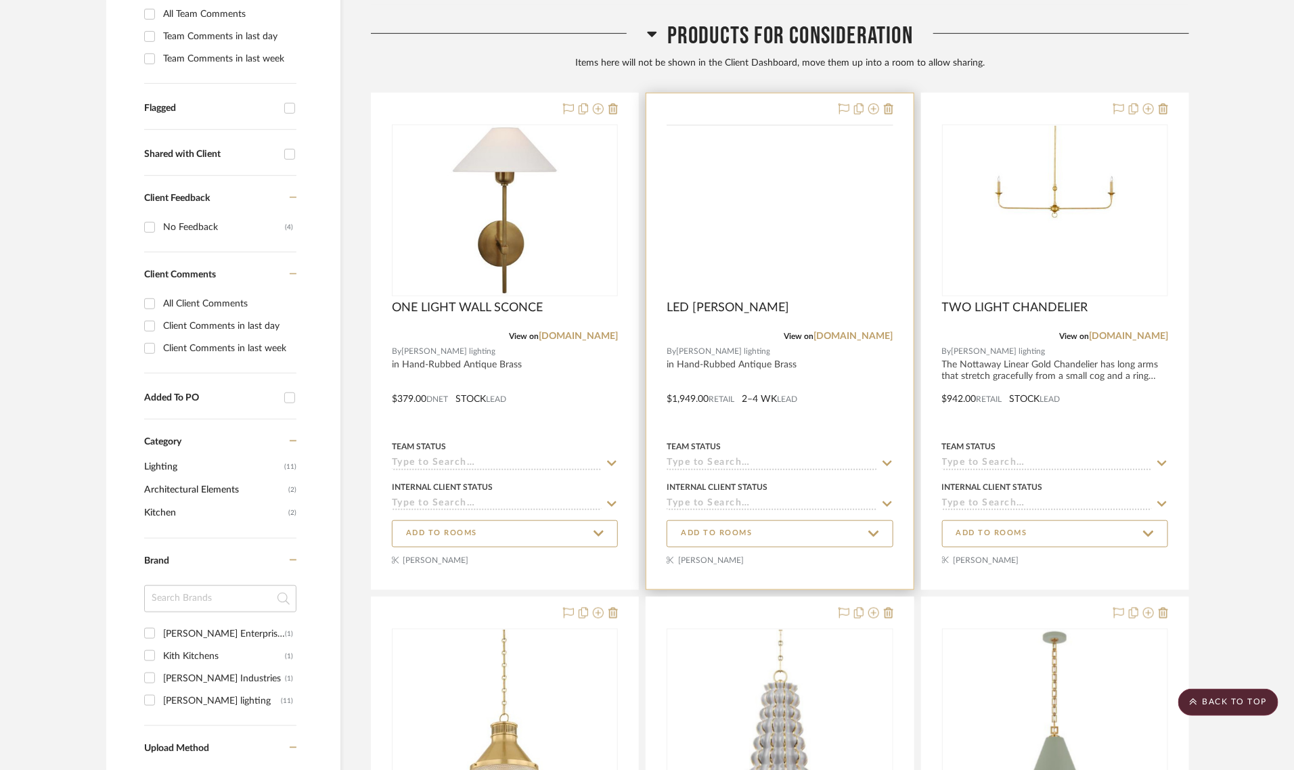
scroll to position [353, 0]
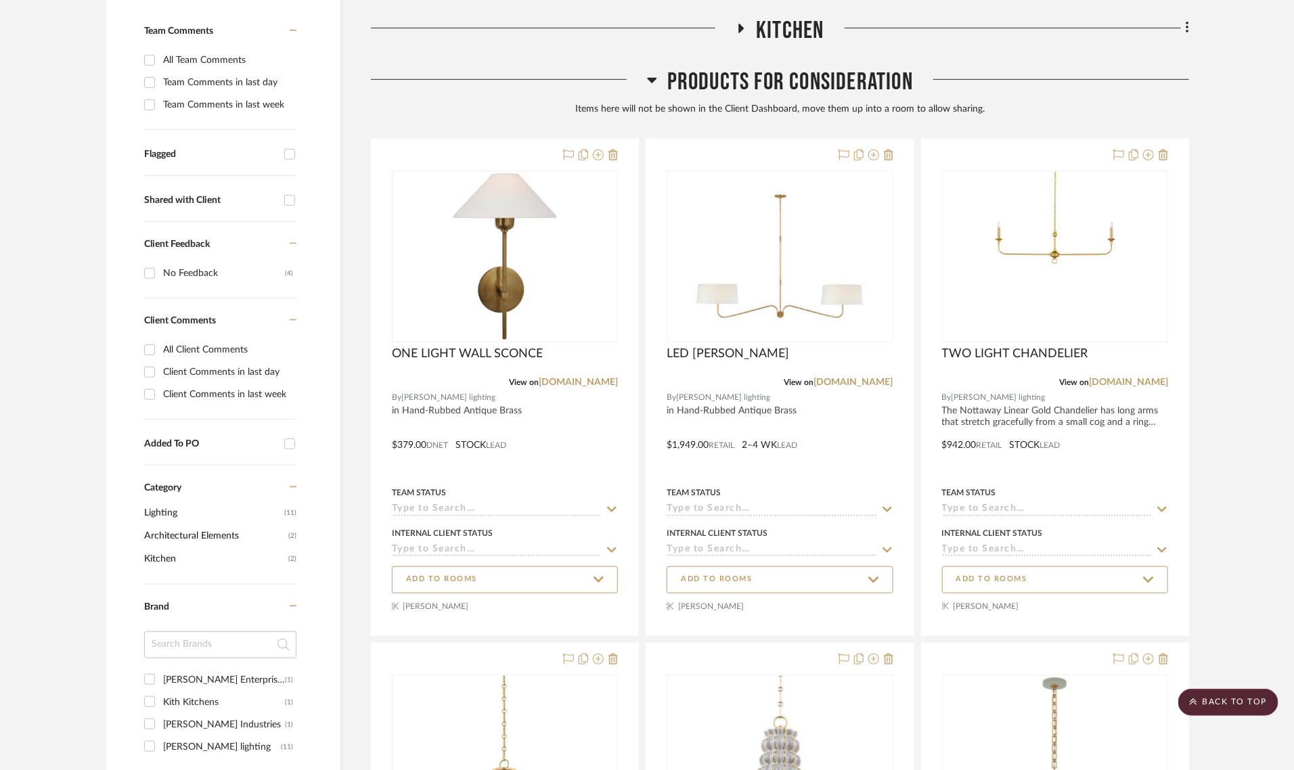
click at [746, 86] on span "Products For Consideration" at bounding box center [790, 82] width 246 height 29
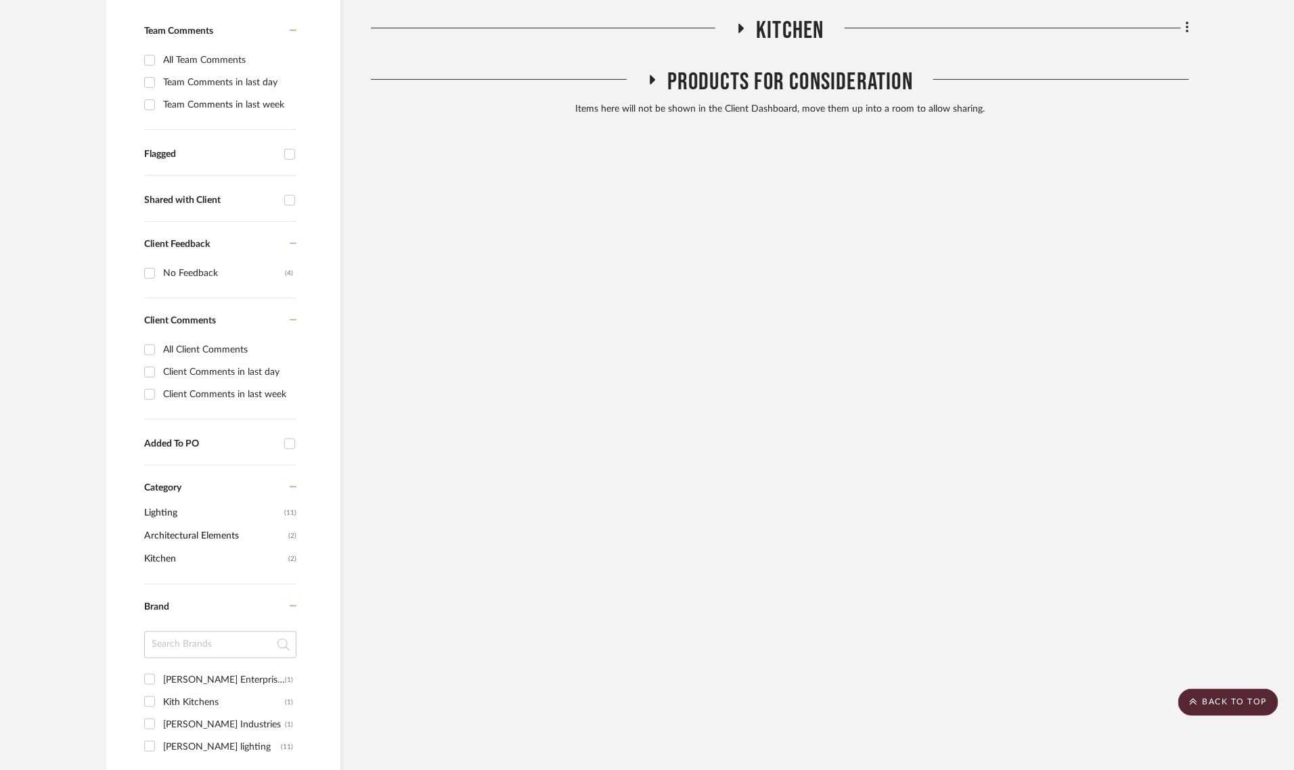
click at [758, 81] on span "Products For Consideration" at bounding box center [790, 82] width 246 height 29
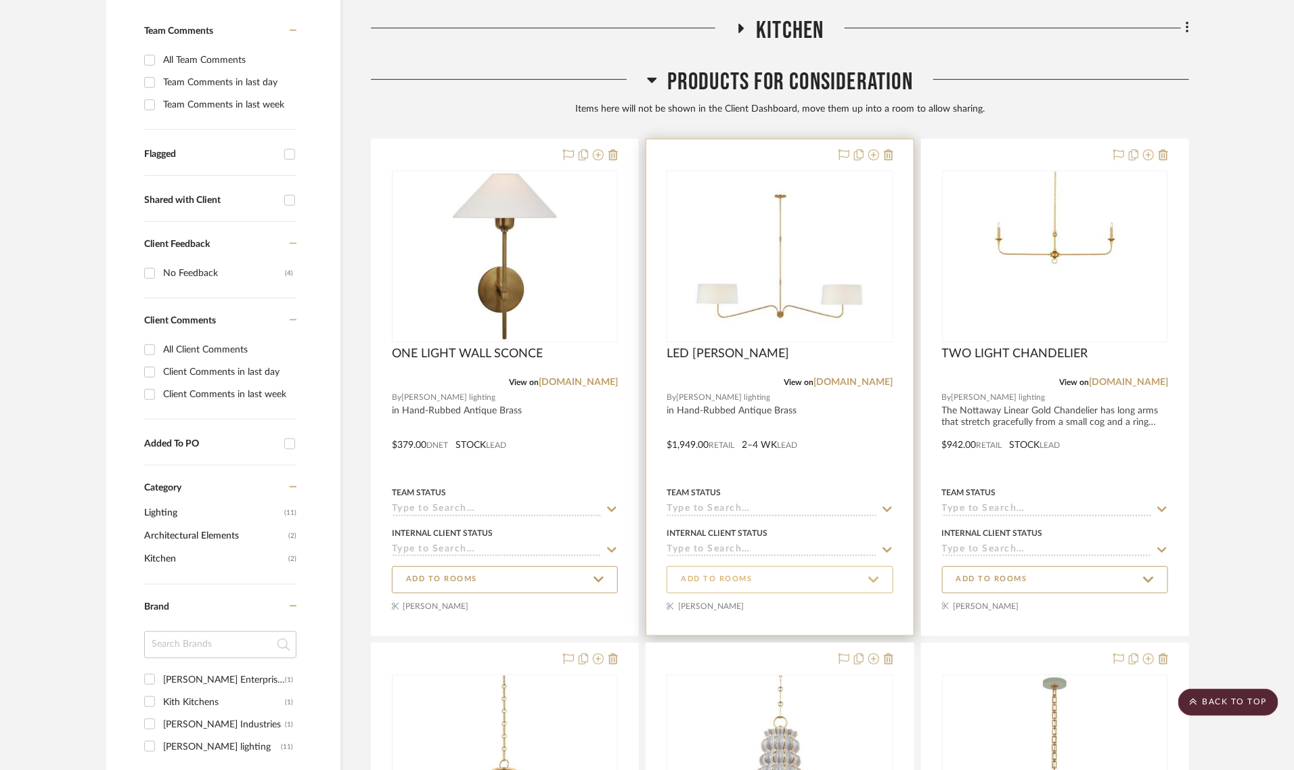
click at [772, 574] on span "ADD TO ROOMS" at bounding box center [780, 579] width 198 height 18
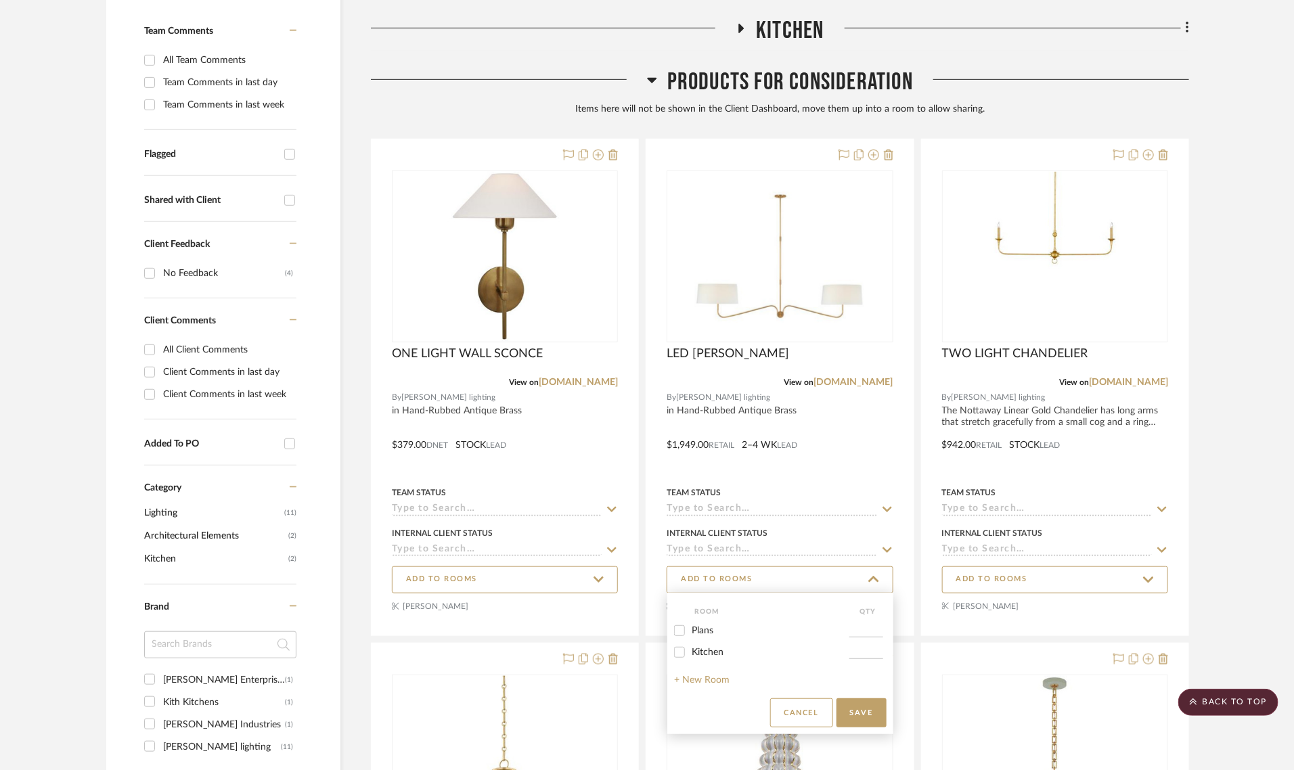
click at [694, 648] on span "Kitchen" at bounding box center [708, 652] width 32 height 9
click at [690, 648] on input "Kitchen" at bounding box center [680, 653] width 22 height 22
checkbox input "true"
type input "1"
click at [856, 709] on button "Save" at bounding box center [861, 712] width 50 height 29
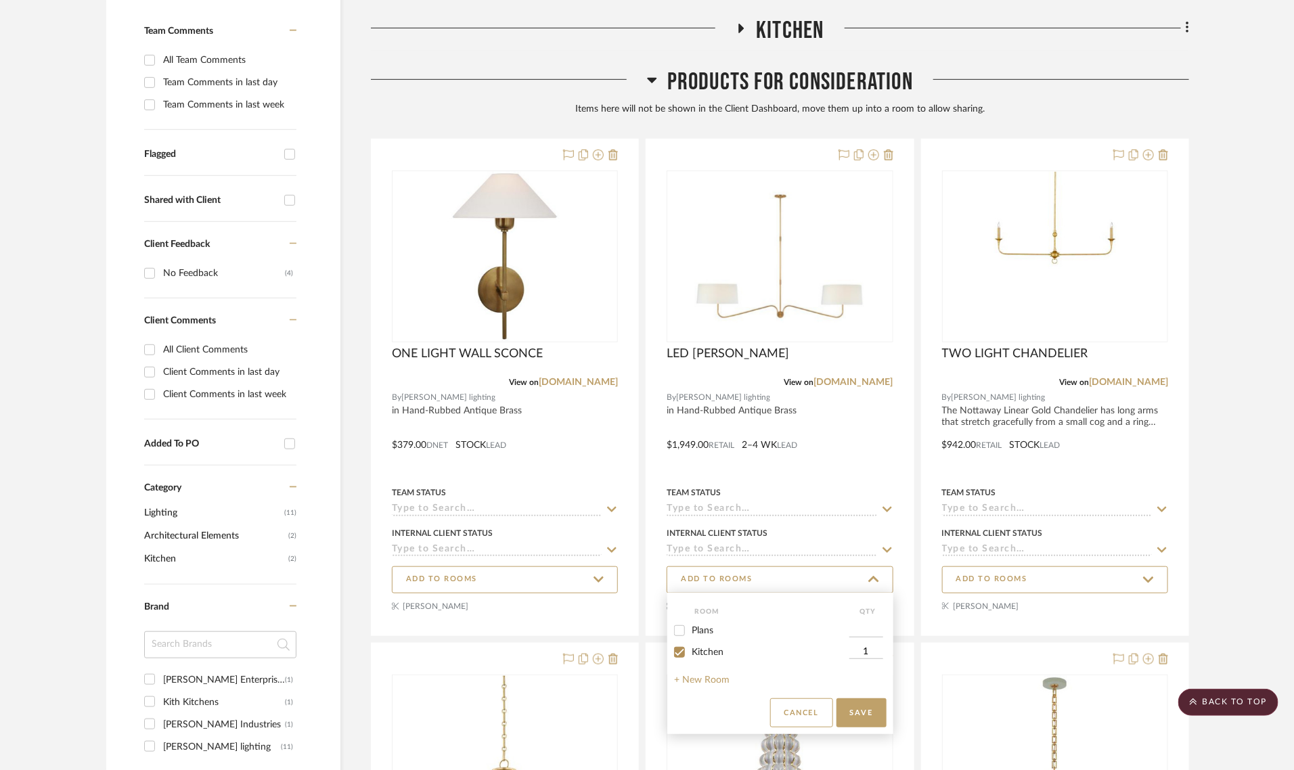
click at [510, 581] on span "ADD TO ROOMS" at bounding box center [505, 579] width 198 height 18
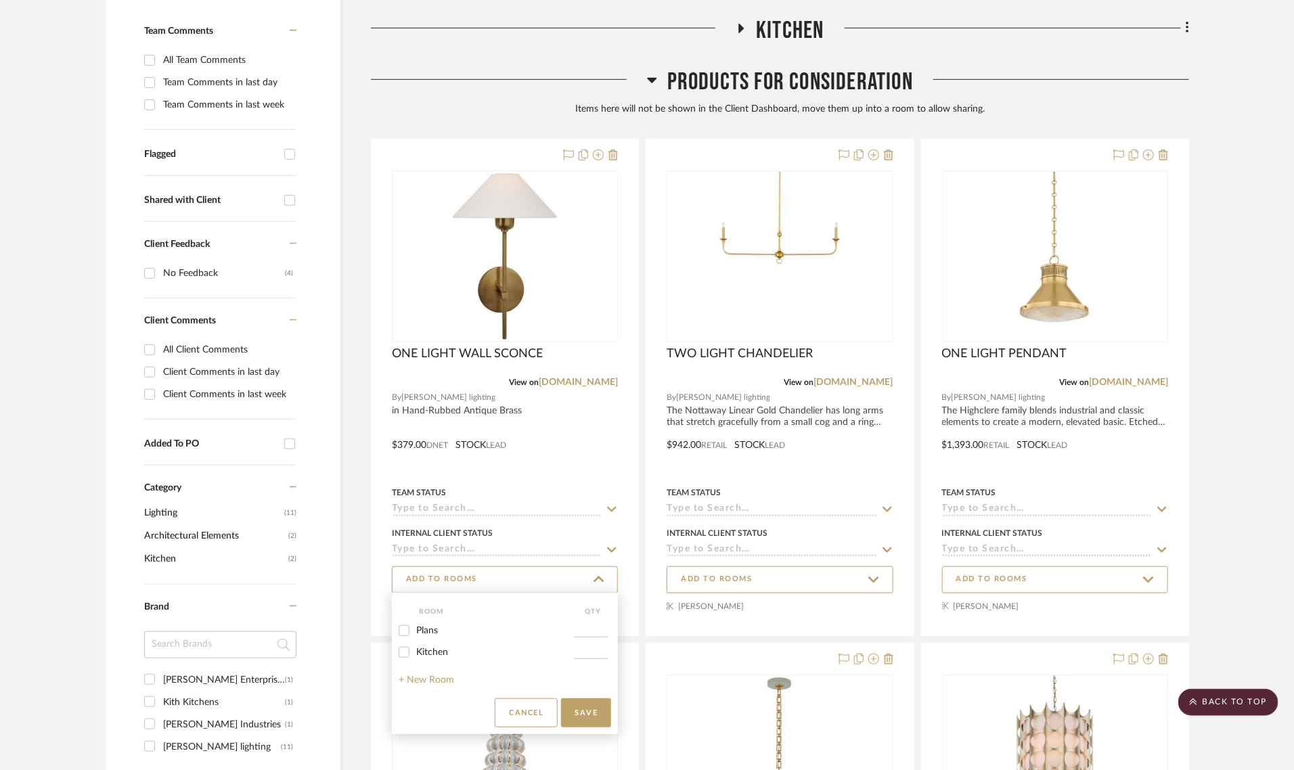
click at [435, 651] on span "Kitchen" at bounding box center [432, 652] width 32 height 9
click at [415, 651] on input "Kitchen" at bounding box center [404, 653] width 22 height 22
checkbox input "true"
type input "1"
click at [1062, 581] on div at bounding box center [647, 385] width 1294 height 770
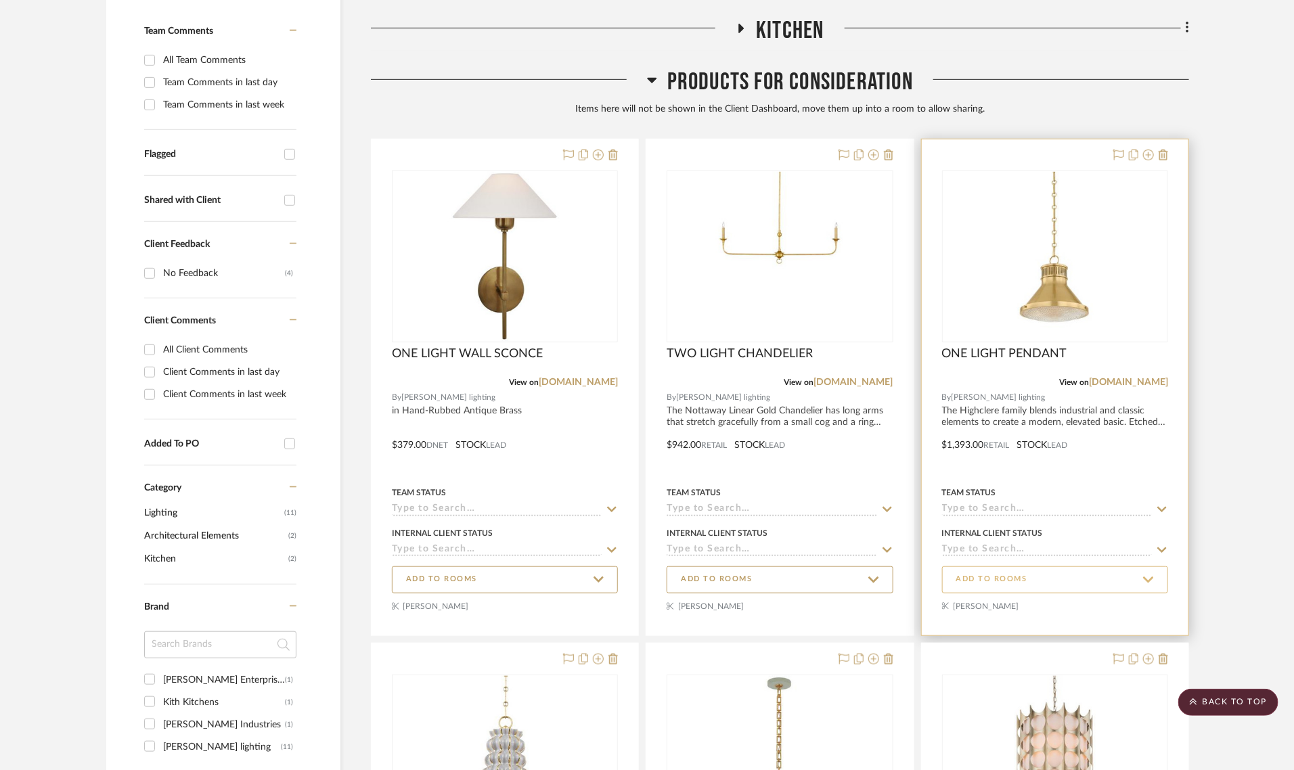
click at [1012, 581] on span "ADD TO ROOMS" at bounding box center [991, 580] width 71 height 12
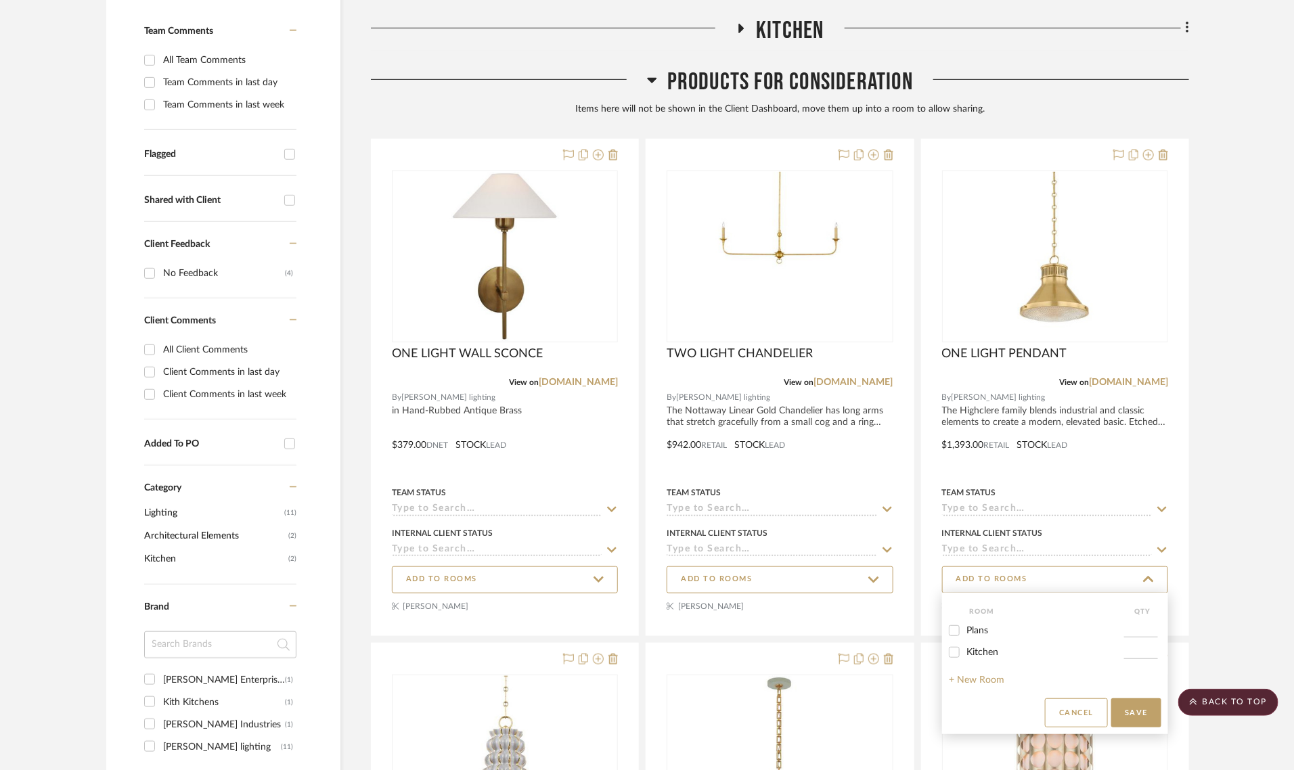
click at [985, 650] on span "Kitchen" at bounding box center [982, 652] width 32 height 9
click at [965, 650] on input "Kitchen" at bounding box center [954, 653] width 22 height 22
checkbox input "true"
type input "1"
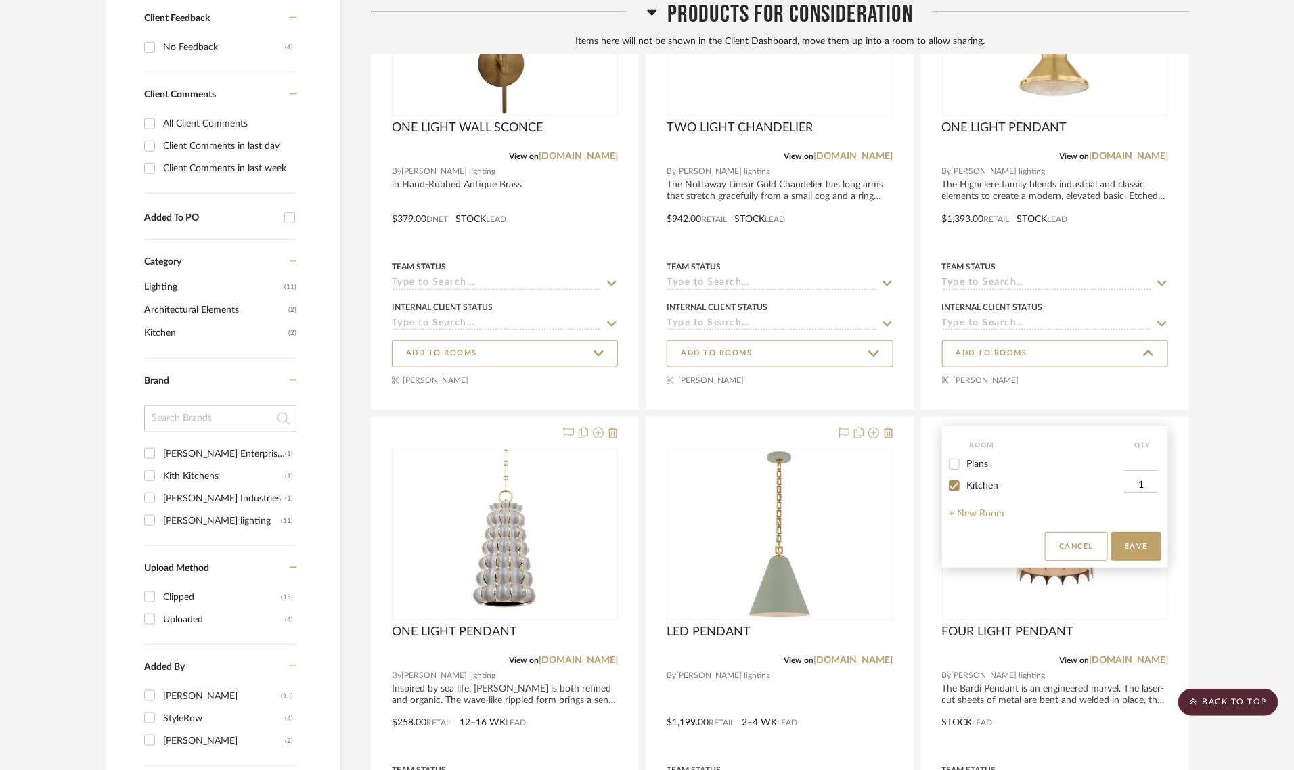
scroll to position [776, 0]
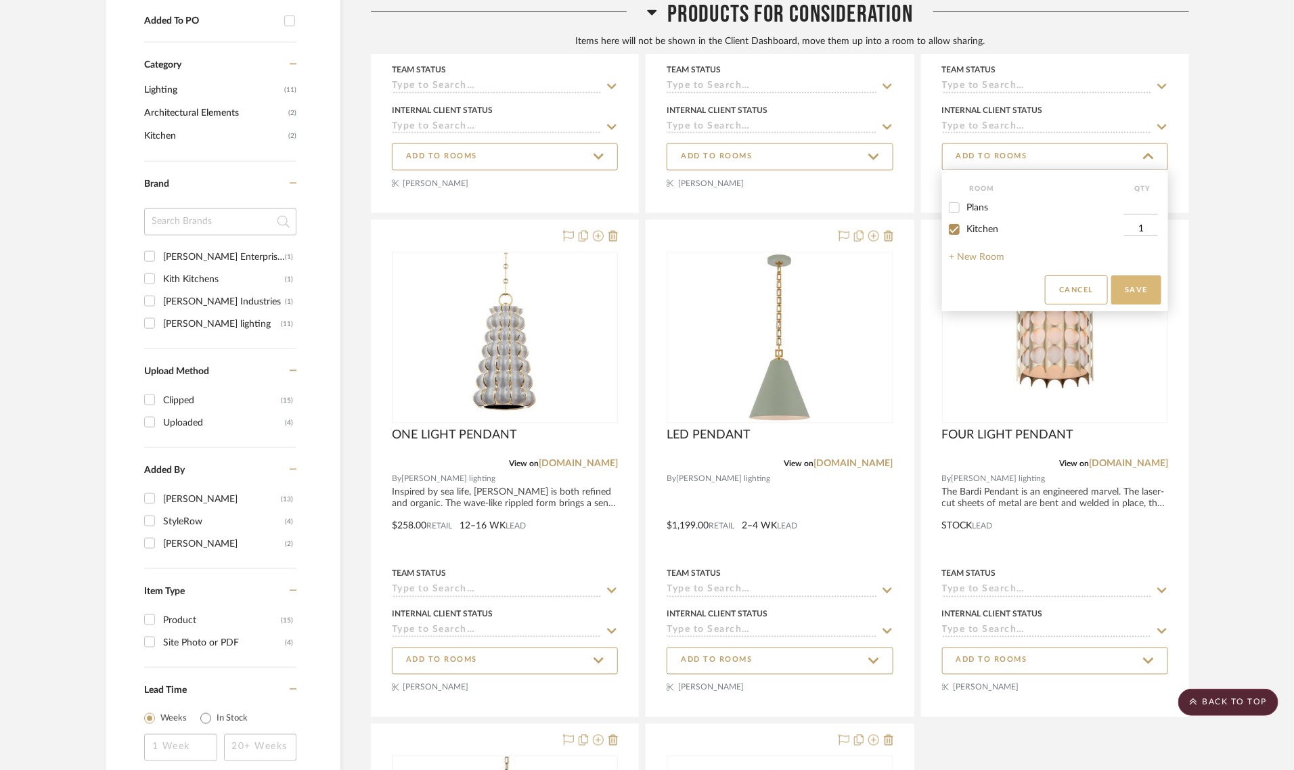
click at [1142, 288] on button "Save" at bounding box center [1136, 289] width 50 height 29
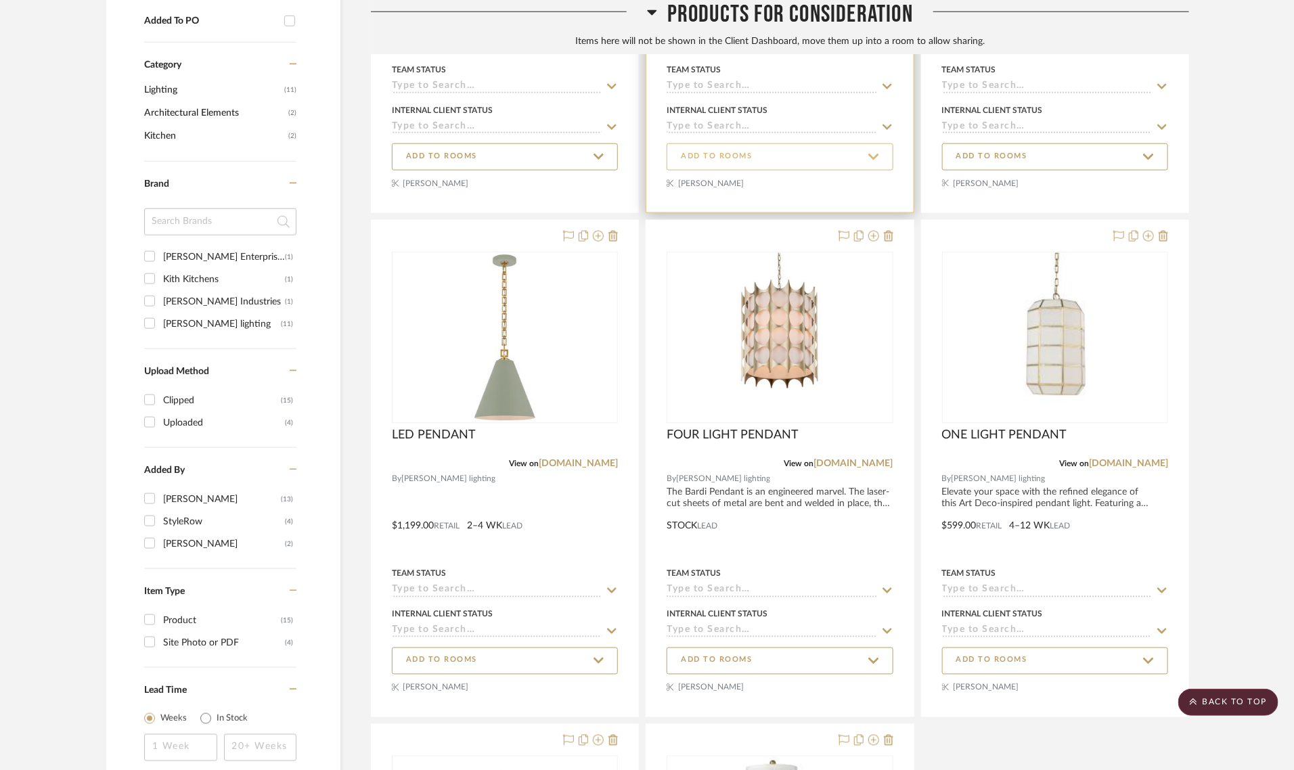
click at [829, 160] on span "ADD TO ROOMS" at bounding box center [780, 157] width 198 height 18
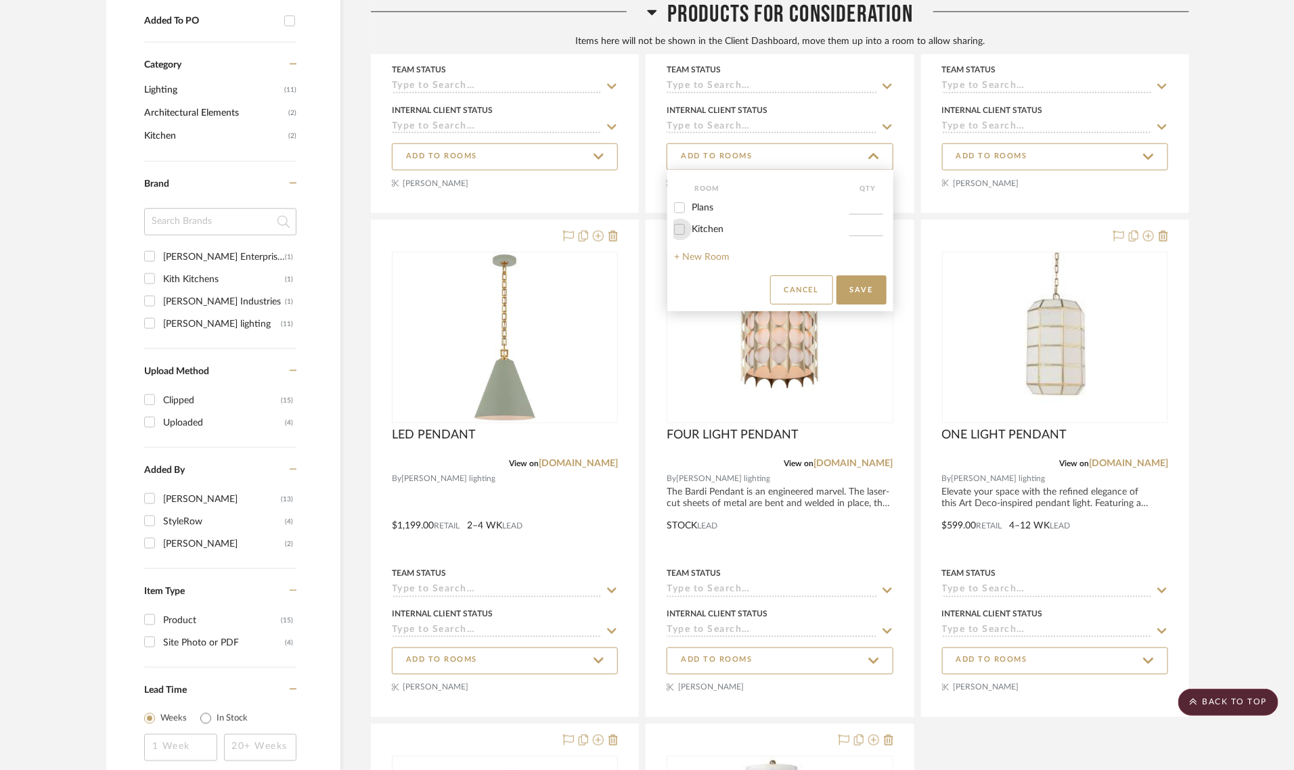
click at [689, 225] on input "Kitchen" at bounding box center [680, 230] width 22 height 22
checkbox input "true"
type input "1"
click at [856, 282] on button "Save" at bounding box center [861, 289] width 50 height 29
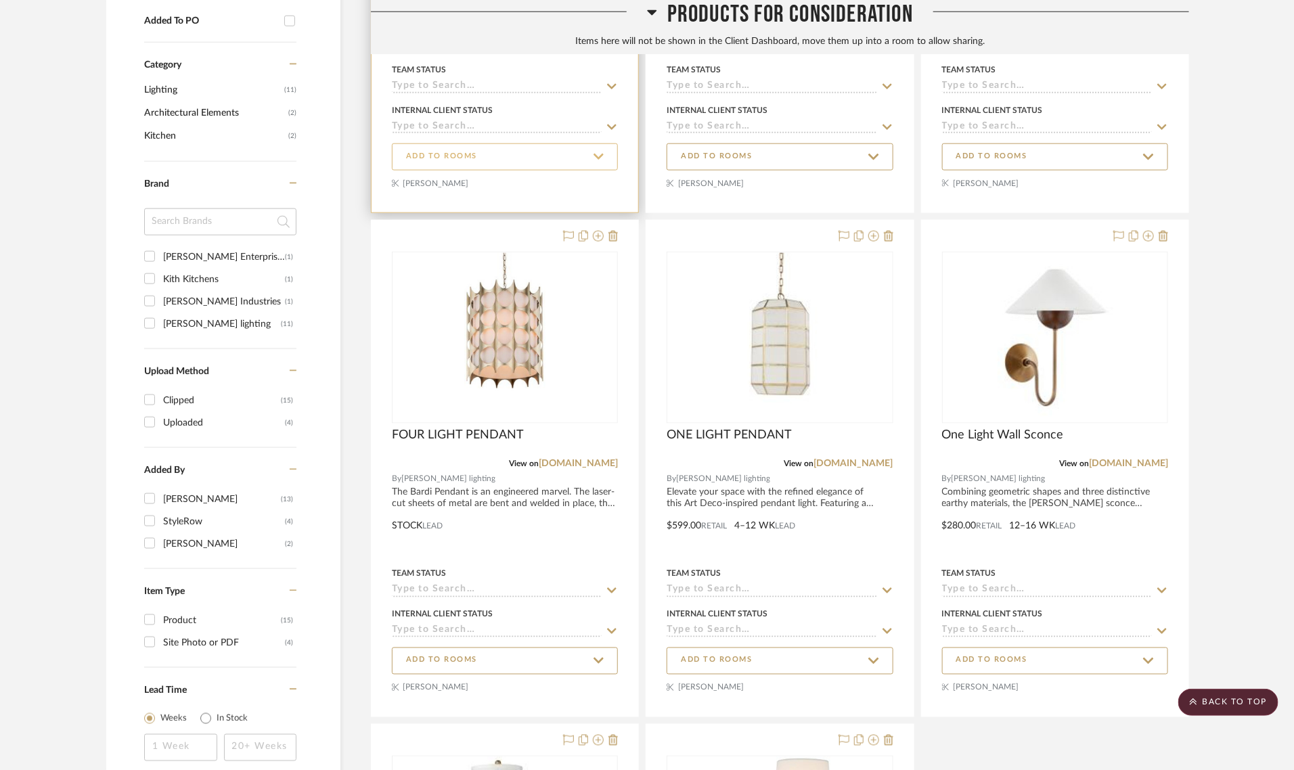
click at [563, 160] on span "ADD TO ROOMS" at bounding box center [505, 157] width 198 height 18
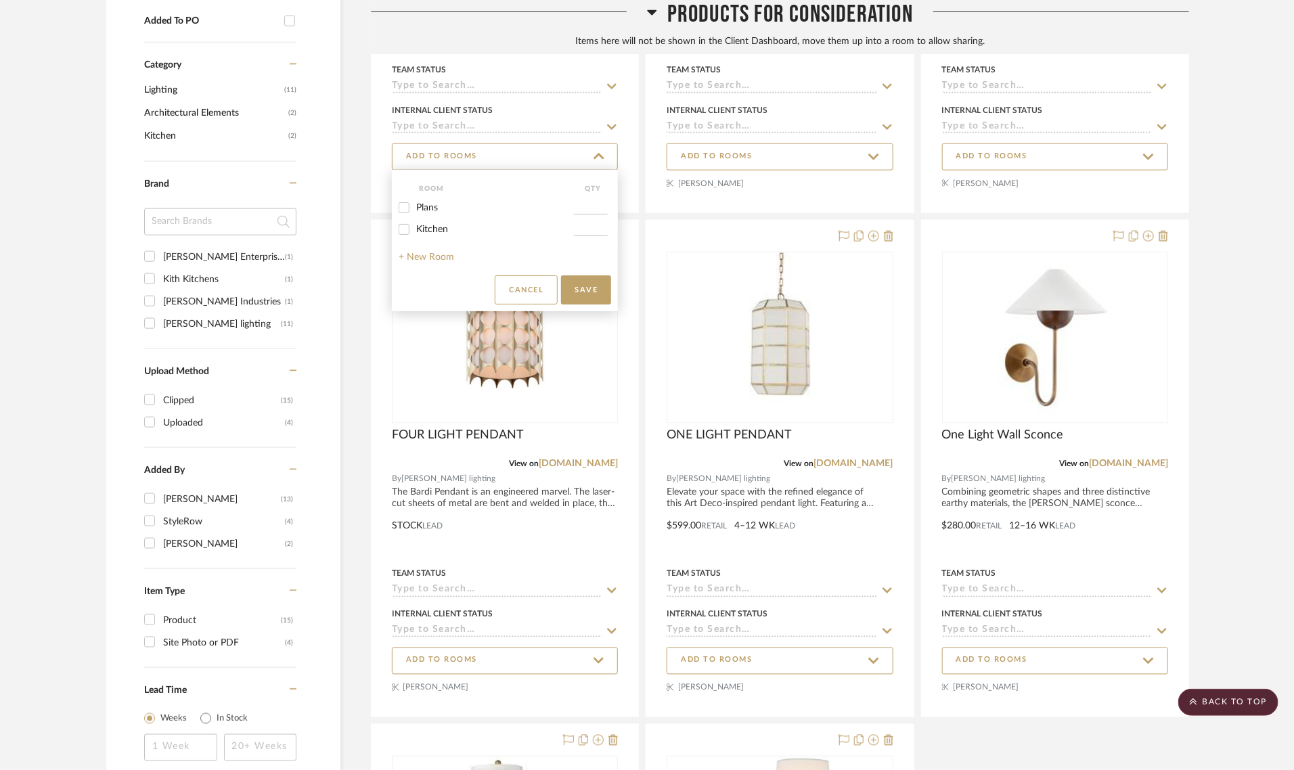
click at [442, 228] on span "Kitchen" at bounding box center [432, 229] width 32 height 9
click at [415, 228] on input "Kitchen" at bounding box center [404, 230] width 22 height 22
checkbox input "true"
type input "1"
click at [587, 279] on button "Save" at bounding box center [586, 289] width 50 height 29
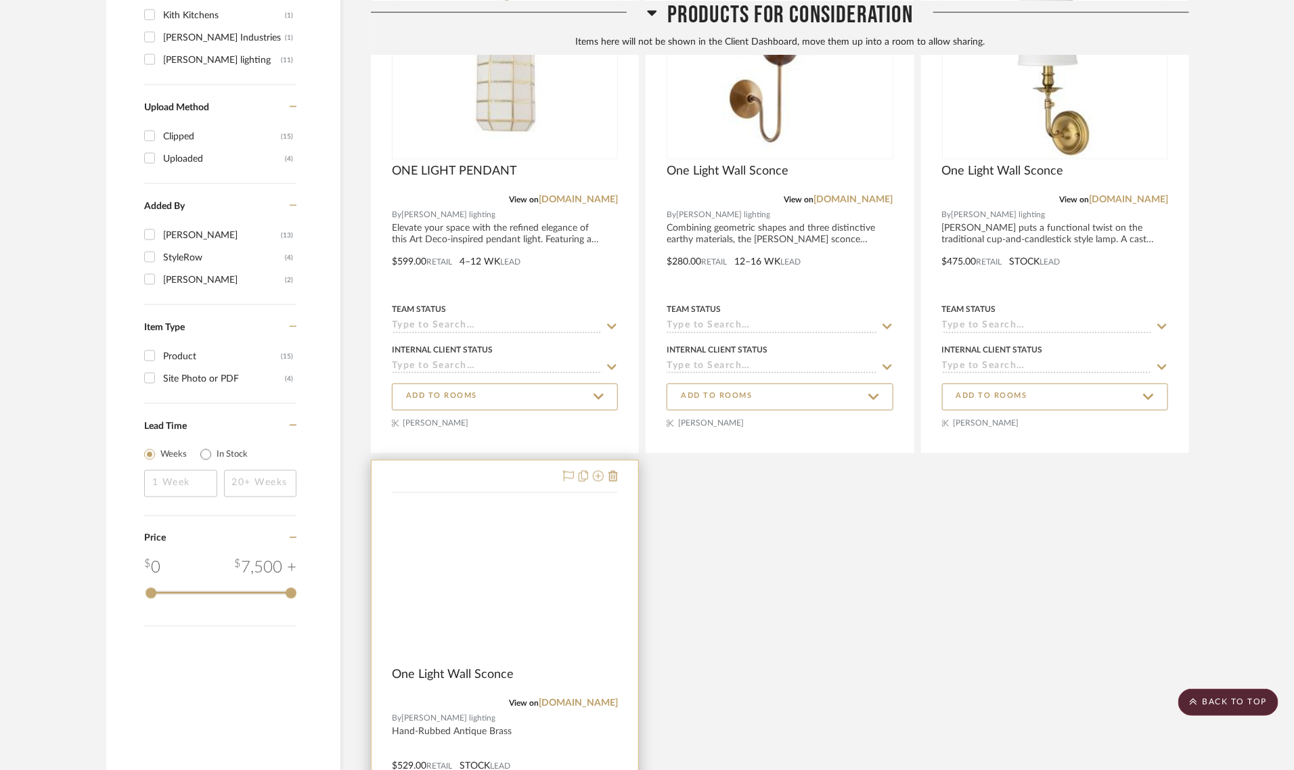
scroll to position [1115, 0]
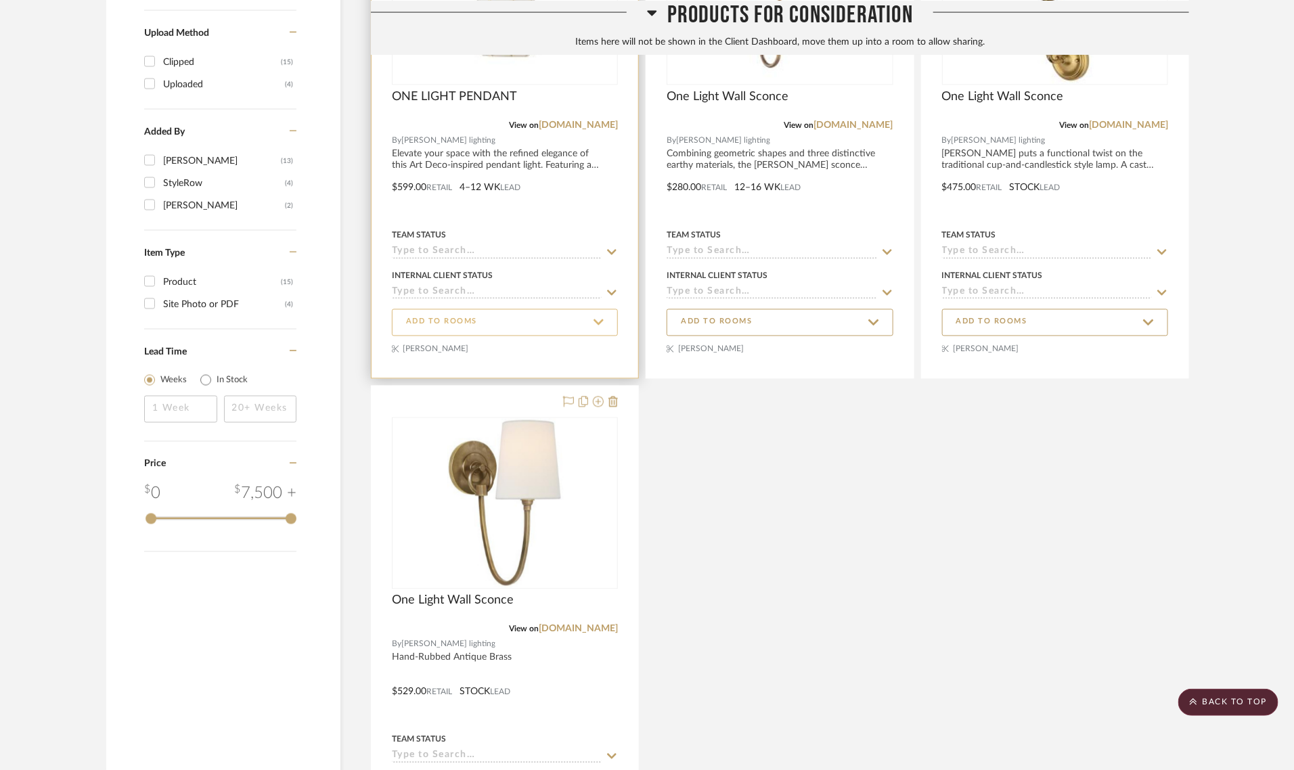
click at [511, 323] on span "ADD TO ROOMS" at bounding box center [505, 322] width 198 height 18
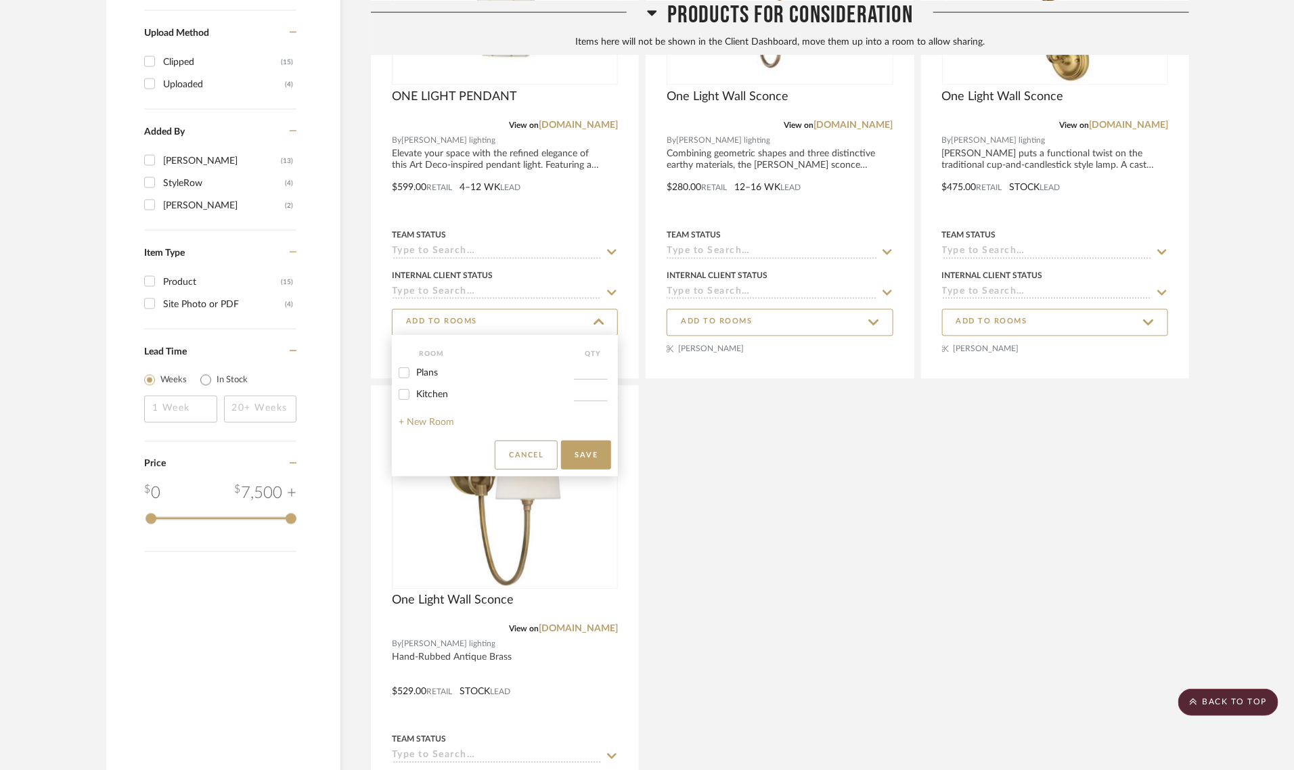
click at [439, 396] on span "Kitchen" at bounding box center [432, 394] width 32 height 9
click at [415, 396] on input "Kitchen" at bounding box center [404, 395] width 22 height 22
checkbox input "true"
type input "1"
click at [579, 447] on button "Save" at bounding box center [586, 455] width 50 height 29
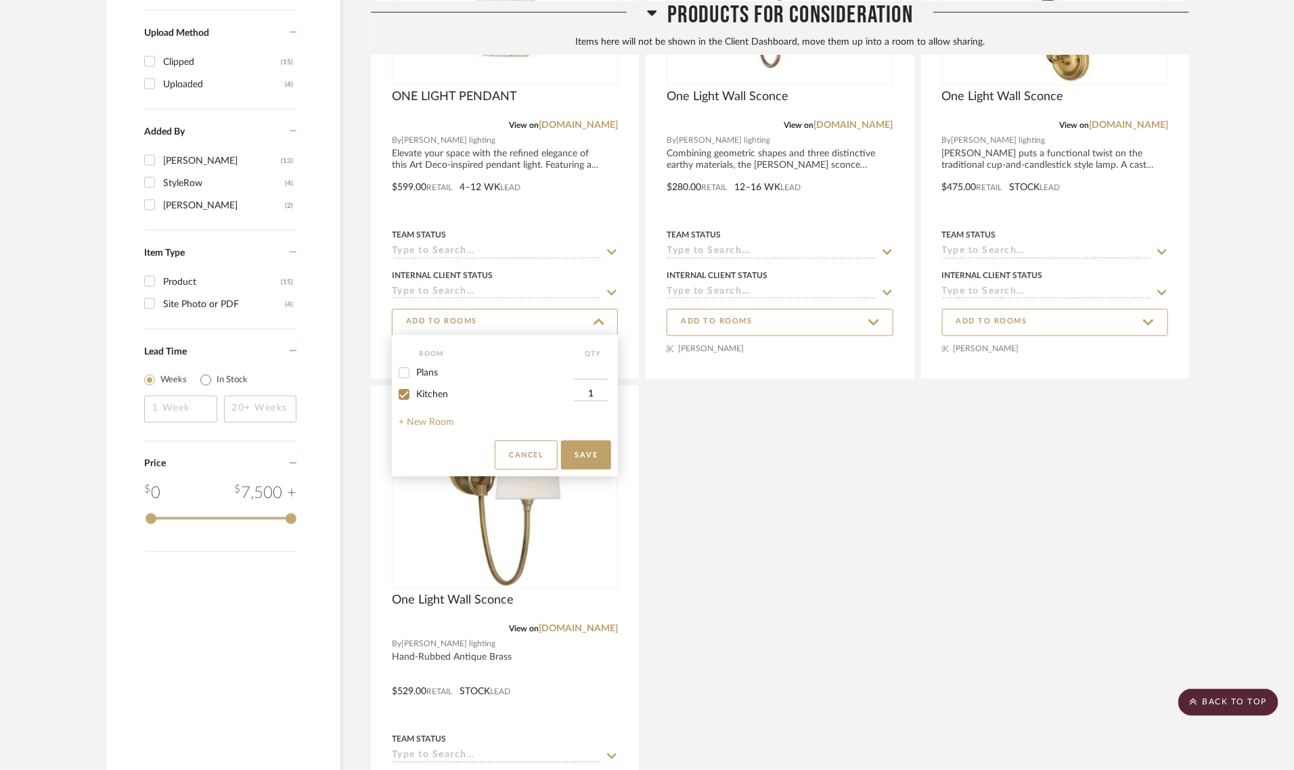
click at [748, 316] on div at bounding box center [647, 385] width 1294 height 770
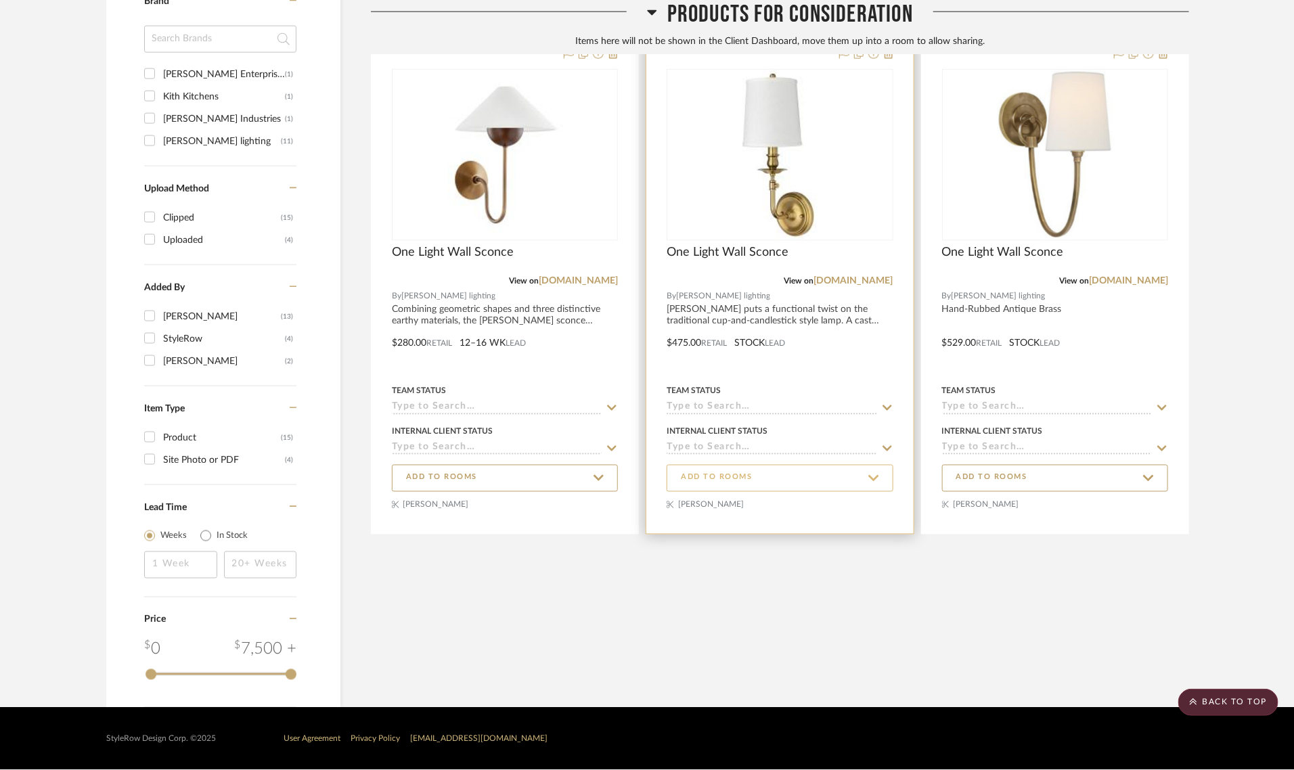
click at [748, 474] on span "ADD TO ROOMS" at bounding box center [716, 478] width 71 height 12
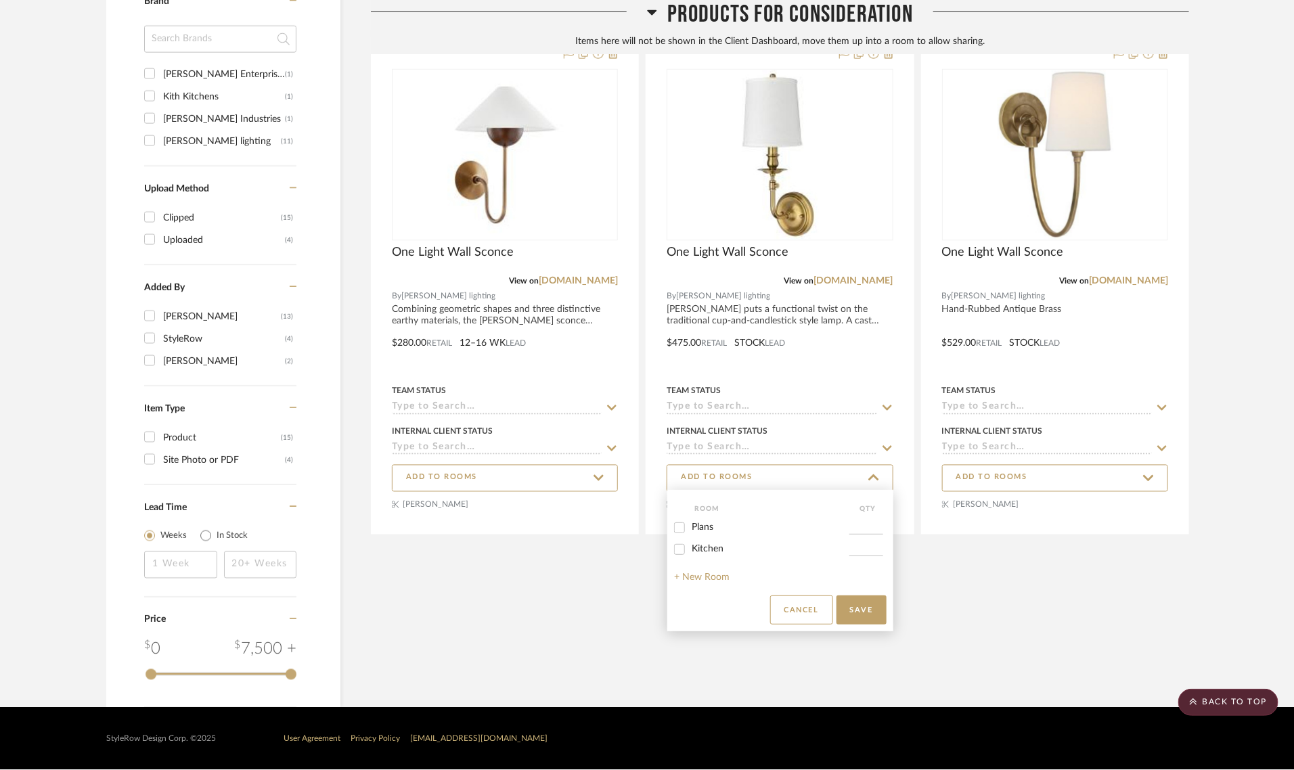
click at [702, 549] on span "Kitchen" at bounding box center [708, 548] width 32 height 9
click at [690, 549] on input "Kitchen" at bounding box center [680, 550] width 22 height 22
checkbox input "true"
type input "1"
click at [864, 614] on button "Save" at bounding box center [861, 610] width 50 height 29
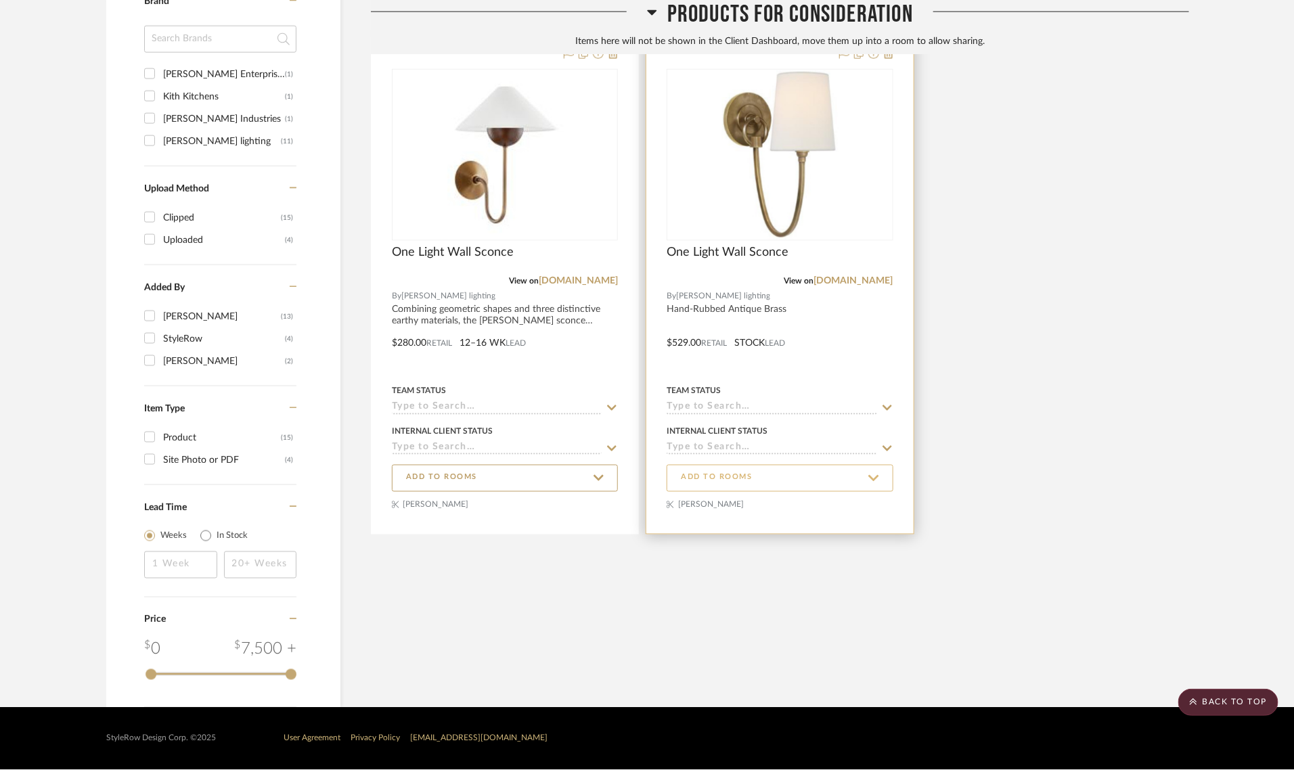
click at [796, 472] on span "ADD TO ROOMS" at bounding box center [780, 478] width 198 height 18
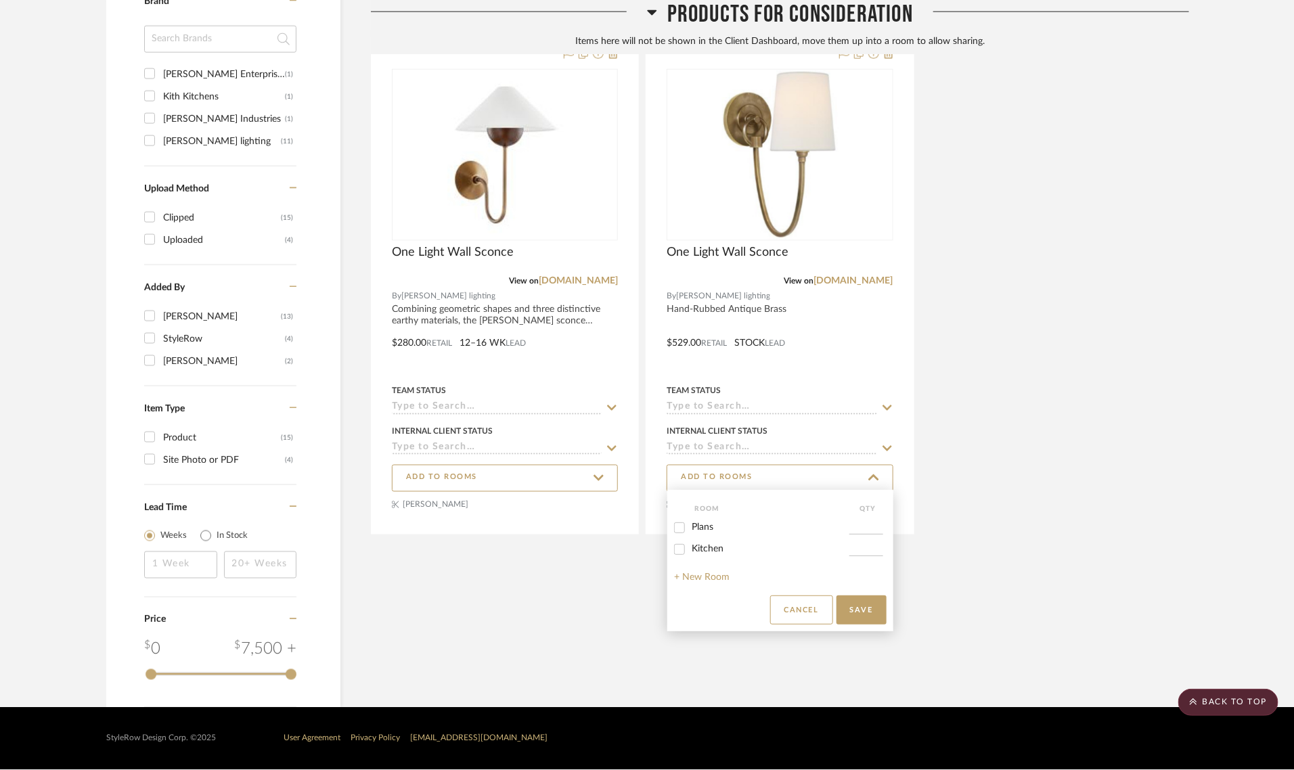
click at [718, 550] on span "Kitchen" at bounding box center [708, 548] width 32 height 9
click at [690, 550] on input "Kitchen" at bounding box center [680, 550] width 22 height 22
checkbox input "true"
type input "1"
click at [872, 616] on button "Save" at bounding box center [861, 610] width 50 height 29
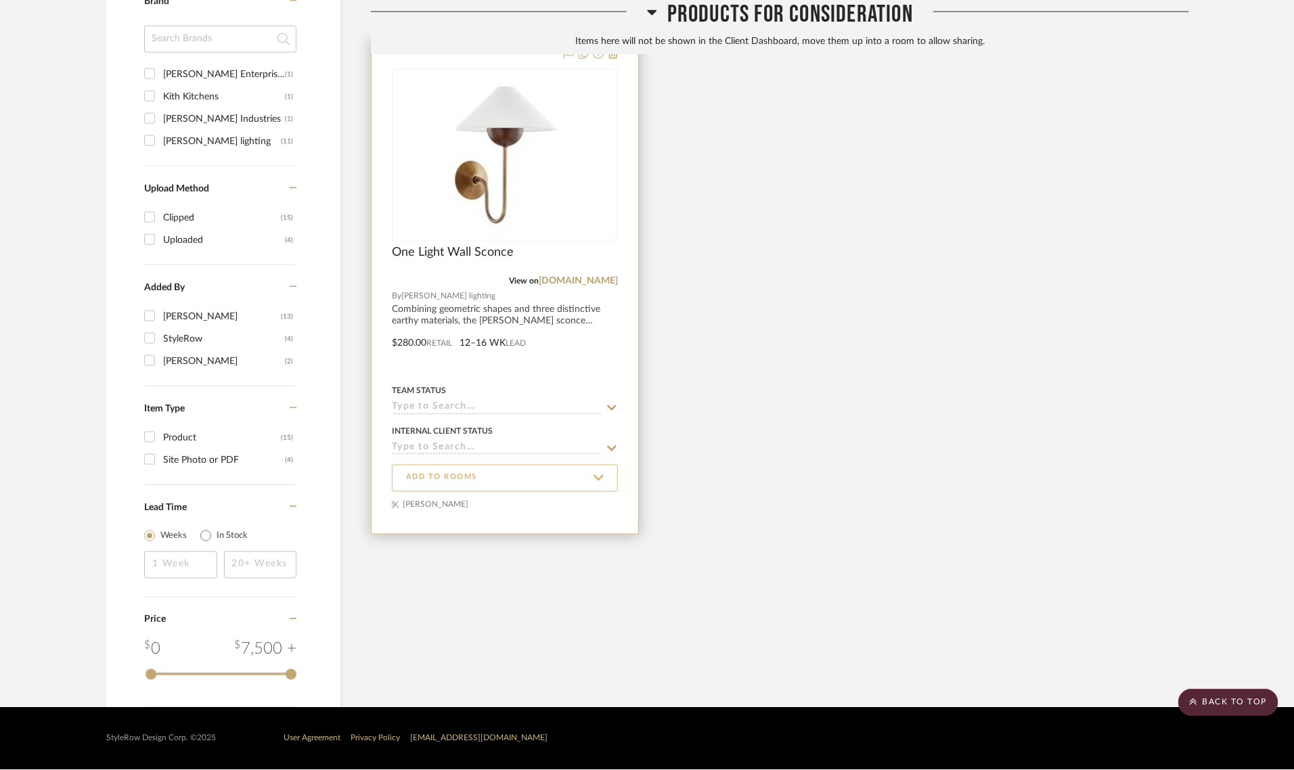
click at [512, 482] on span "ADD TO ROOMS" at bounding box center [505, 478] width 198 height 18
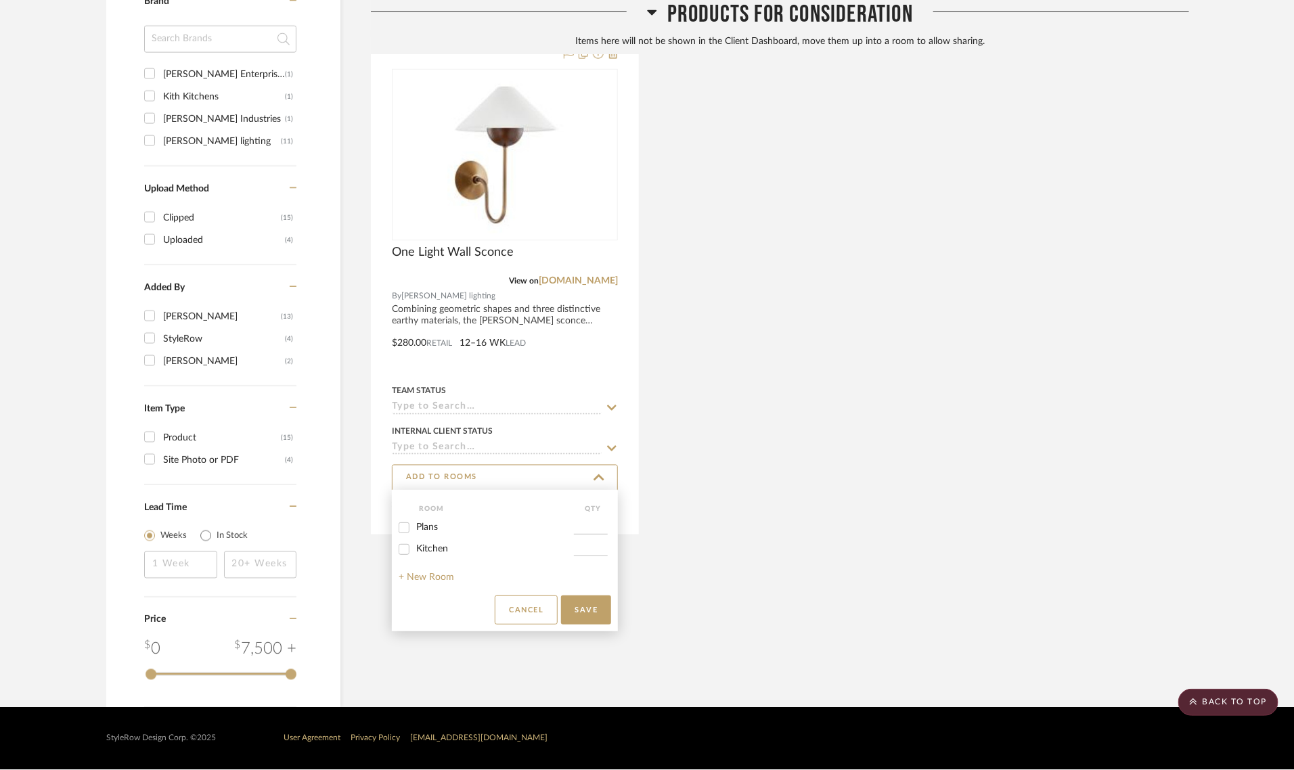
click at [444, 550] on span "Kitchen" at bounding box center [432, 548] width 32 height 9
click at [415, 550] on input "Kitchen" at bounding box center [404, 550] width 22 height 22
checkbox input "true"
type input "1"
click at [587, 610] on button "Save" at bounding box center [586, 610] width 50 height 29
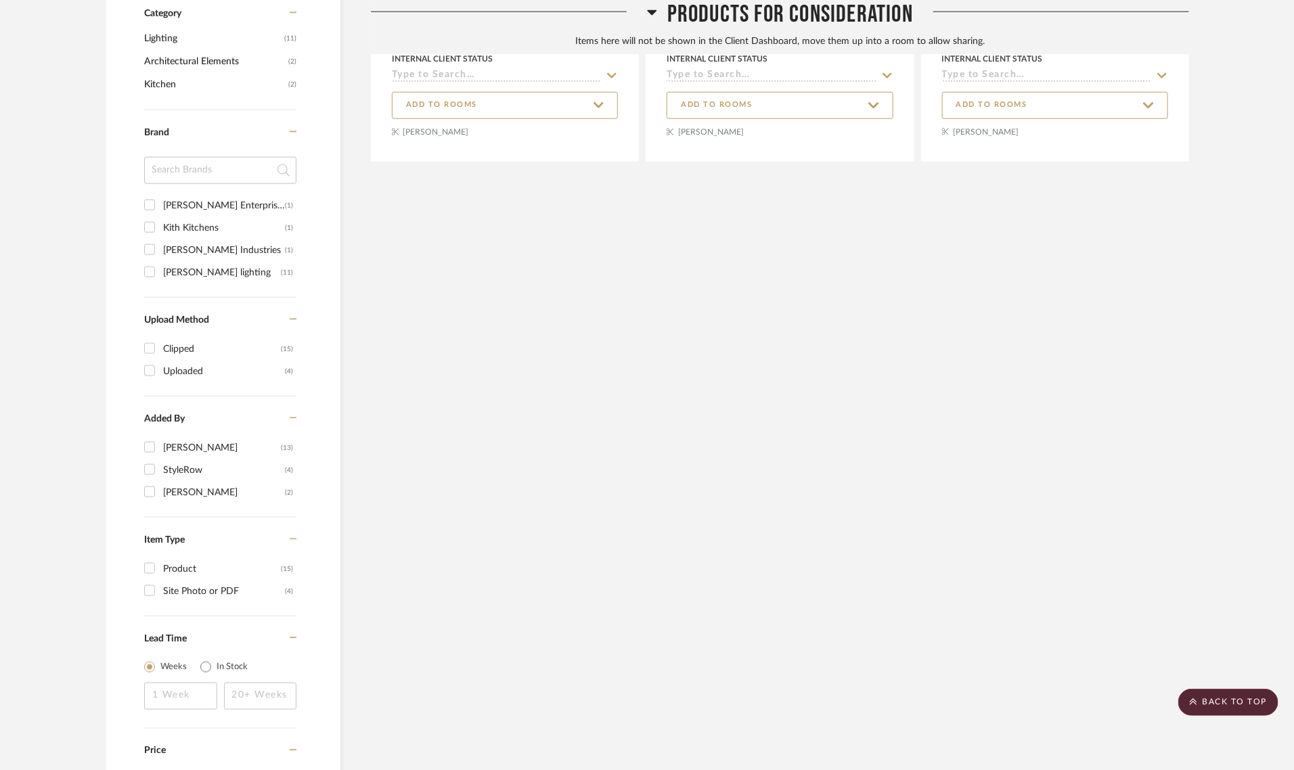
scroll to position [367, 0]
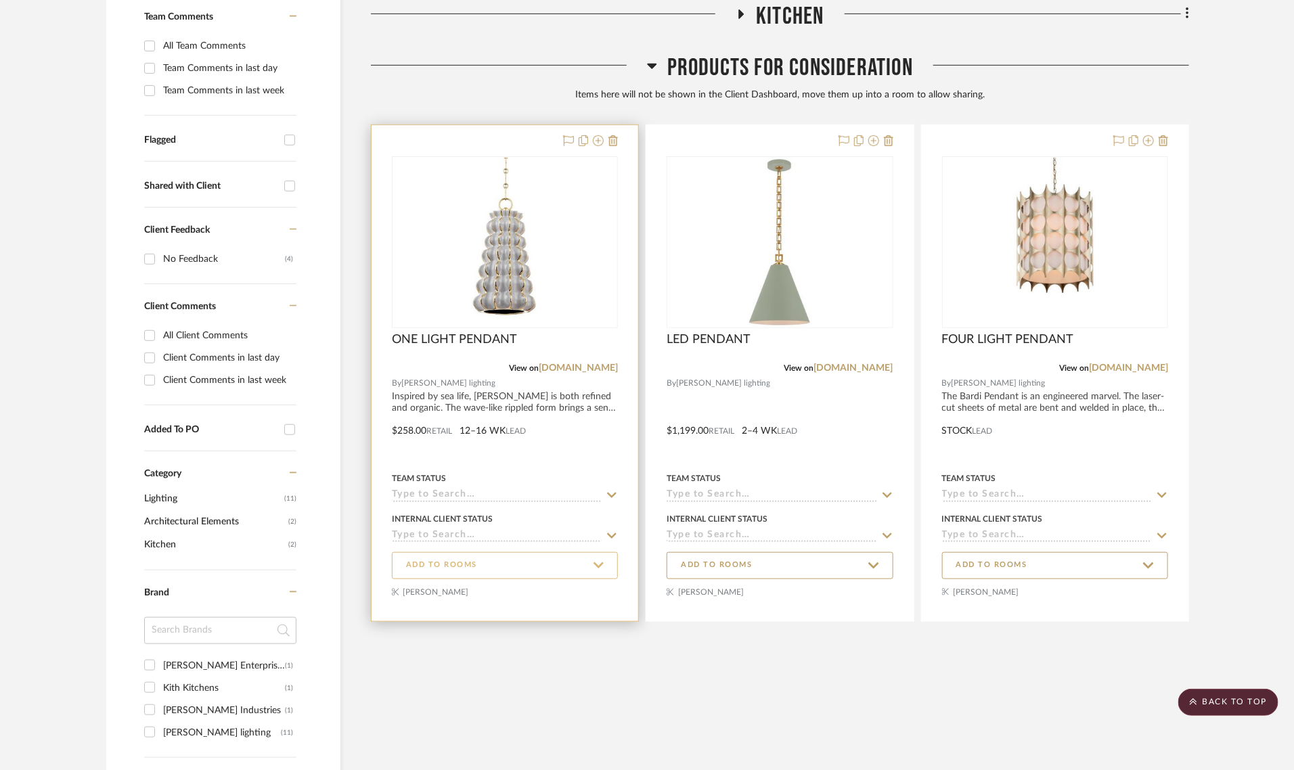
click at [522, 563] on span "ADD TO ROOMS" at bounding box center [505, 565] width 198 height 18
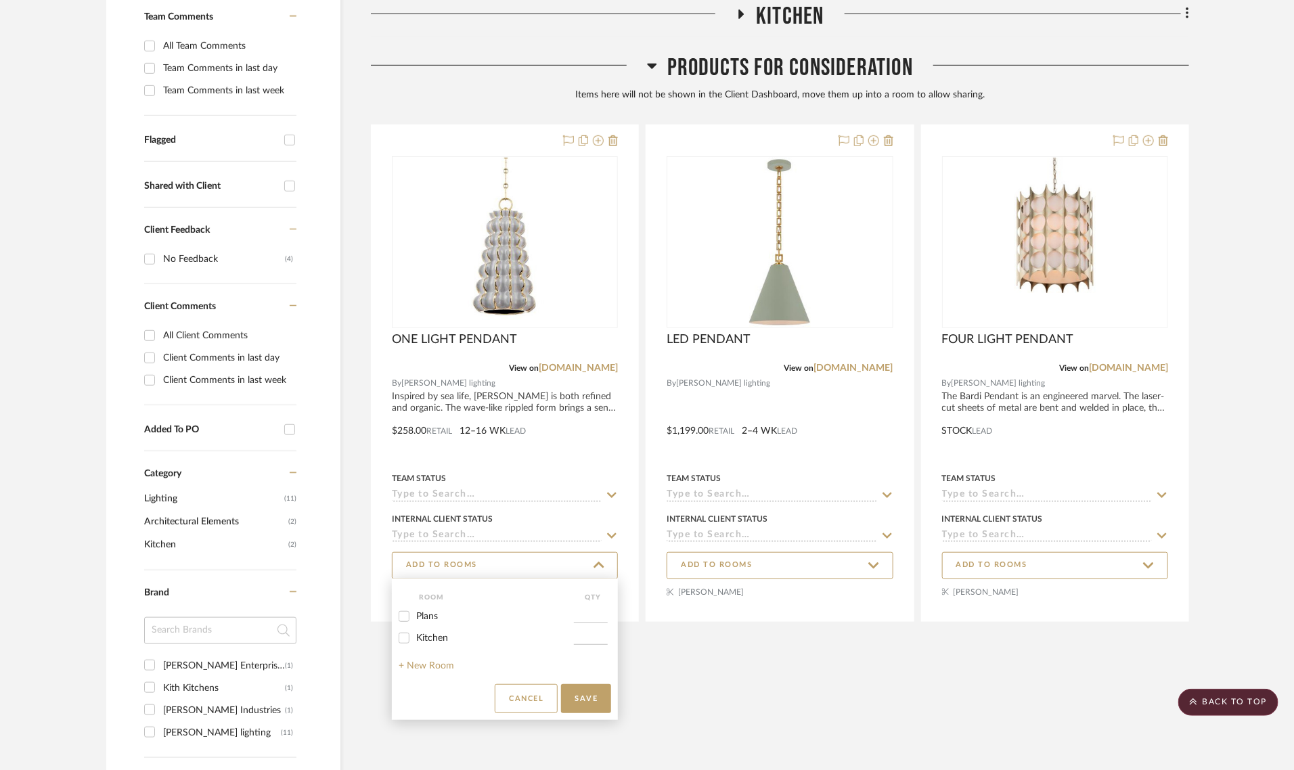
click at [428, 633] on label "Kitchen" at bounding box center [495, 639] width 158 height 12
click at [415, 633] on input "Kitchen" at bounding box center [404, 638] width 22 height 22
checkbox input "true"
type input "1"
click at [579, 692] on button "Save" at bounding box center [586, 698] width 50 height 29
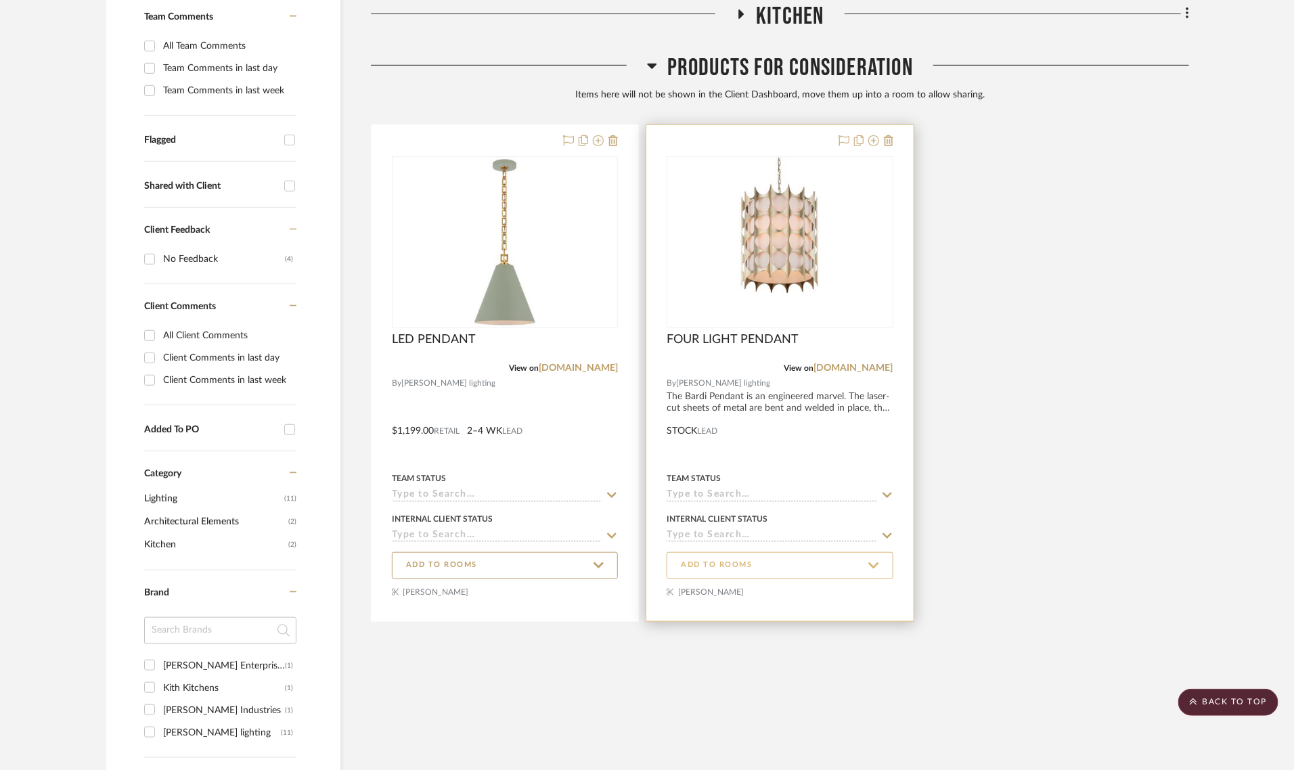
click at [780, 563] on span "ADD TO ROOMS" at bounding box center [780, 565] width 198 height 18
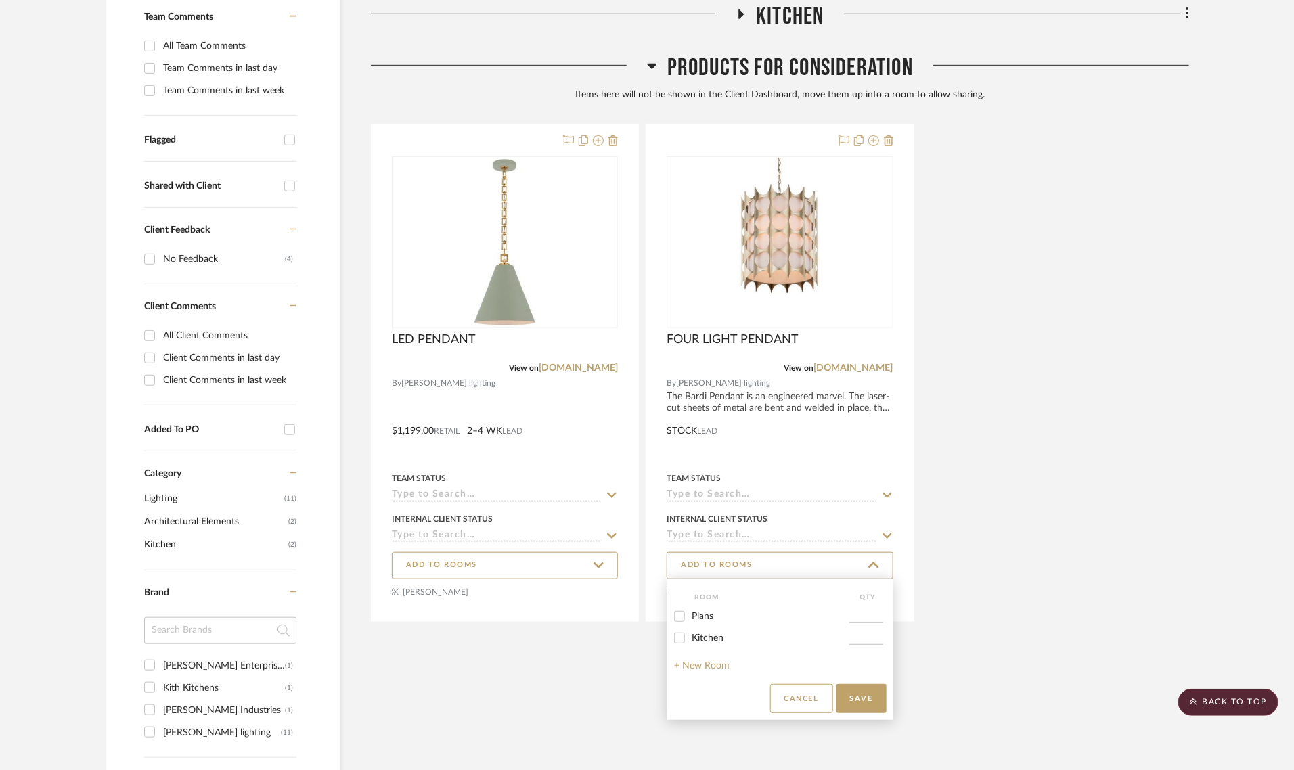
click at [694, 640] on span "Kitchen" at bounding box center [708, 637] width 32 height 9
click at [690, 640] on input "Kitchen" at bounding box center [680, 638] width 22 height 22
checkbox input "true"
type input "1"
click at [868, 707] on button "Save" at bounding box center [861, 698] width 50 height 29
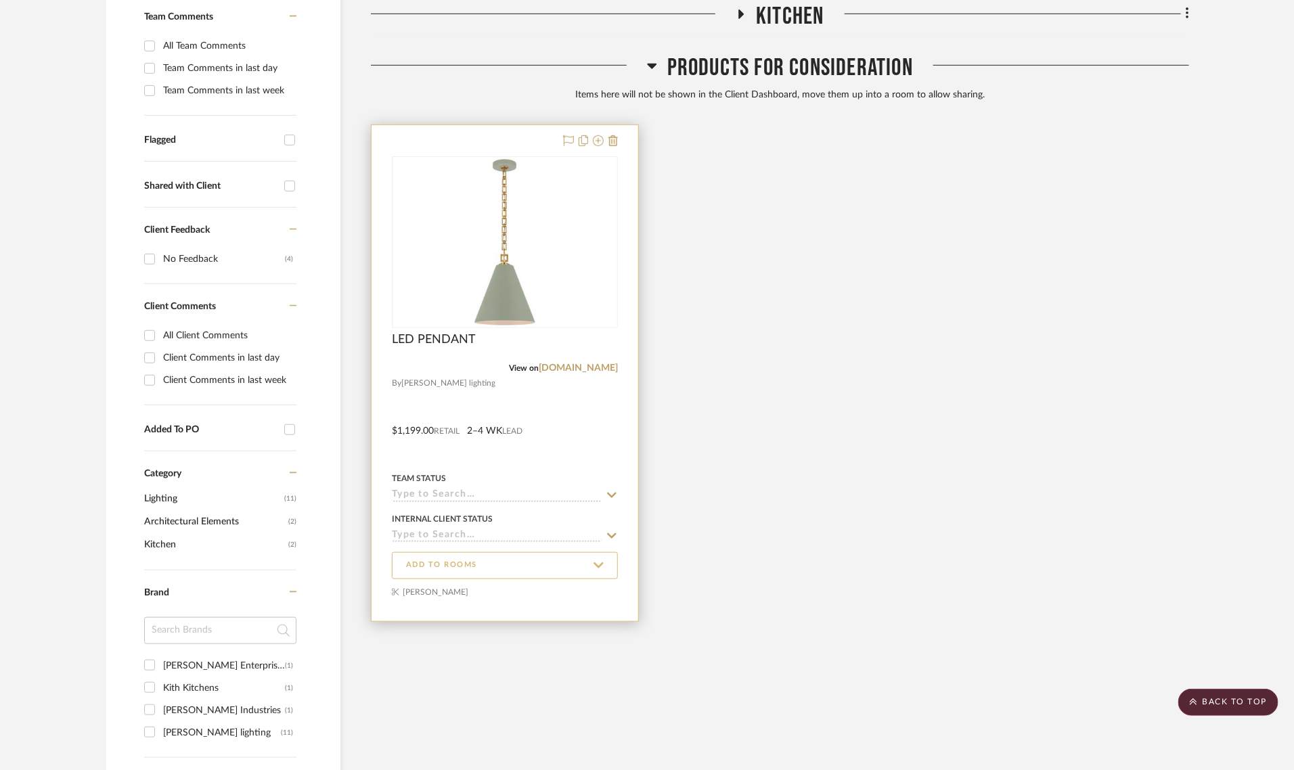
click at [587, 567] on span "ADD TO ROOMS" at bounding box center [505, 565] width 198 height 18
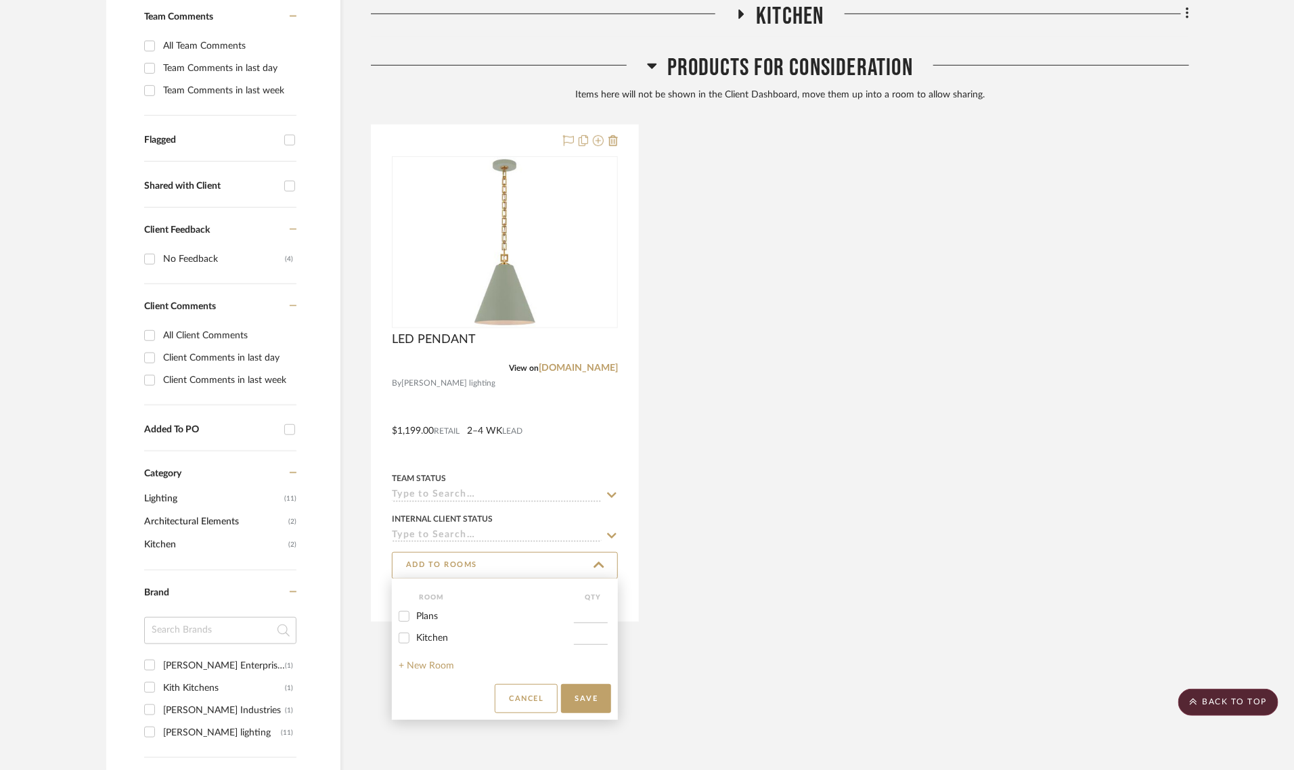
click at [438, 638] on span "Kitchen" at bounding box center [432, 637] width 32 height 9
click at [415, 638] on input "Kitchen" at bounding box center [404, 638] width 22 height 22
checkbox input "true"
type input "1"
click at [594, 694] on button "Save" at bounding box center [586, 698] width 50 height 29
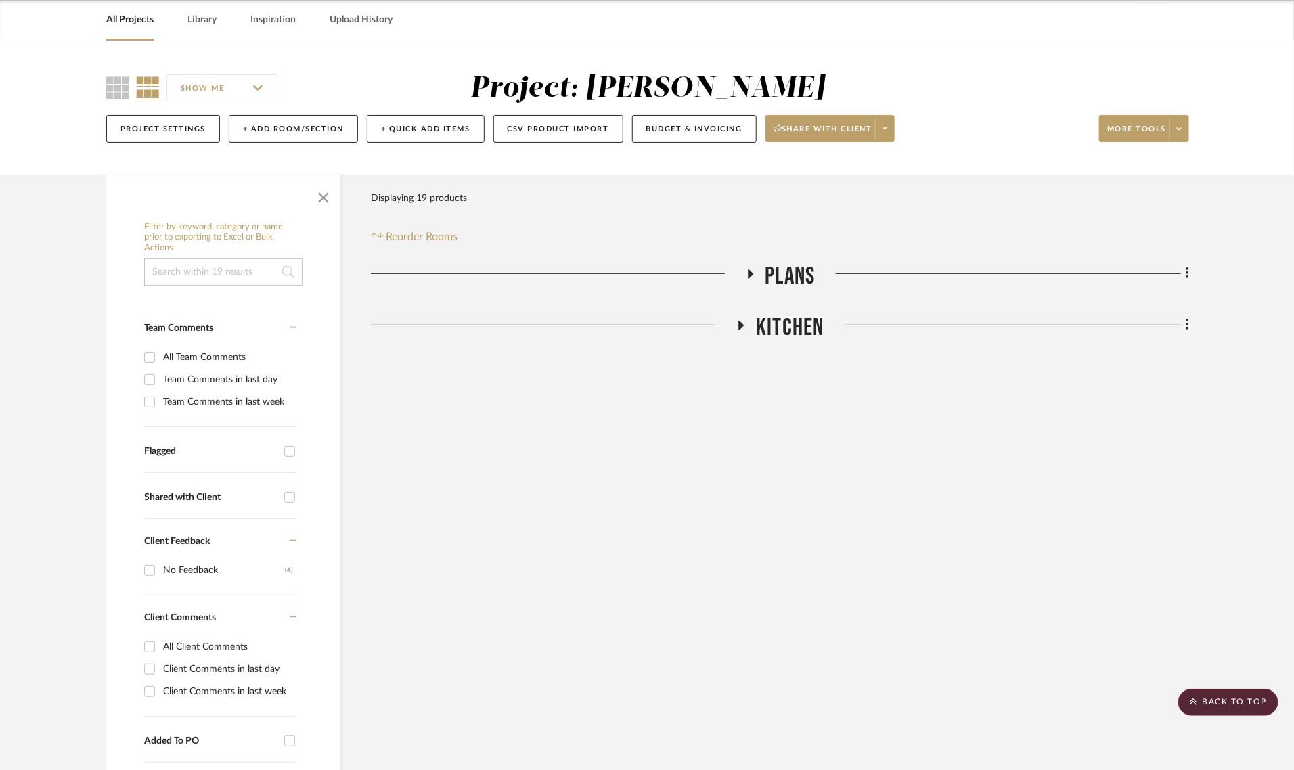
scroll to position [29, 0]
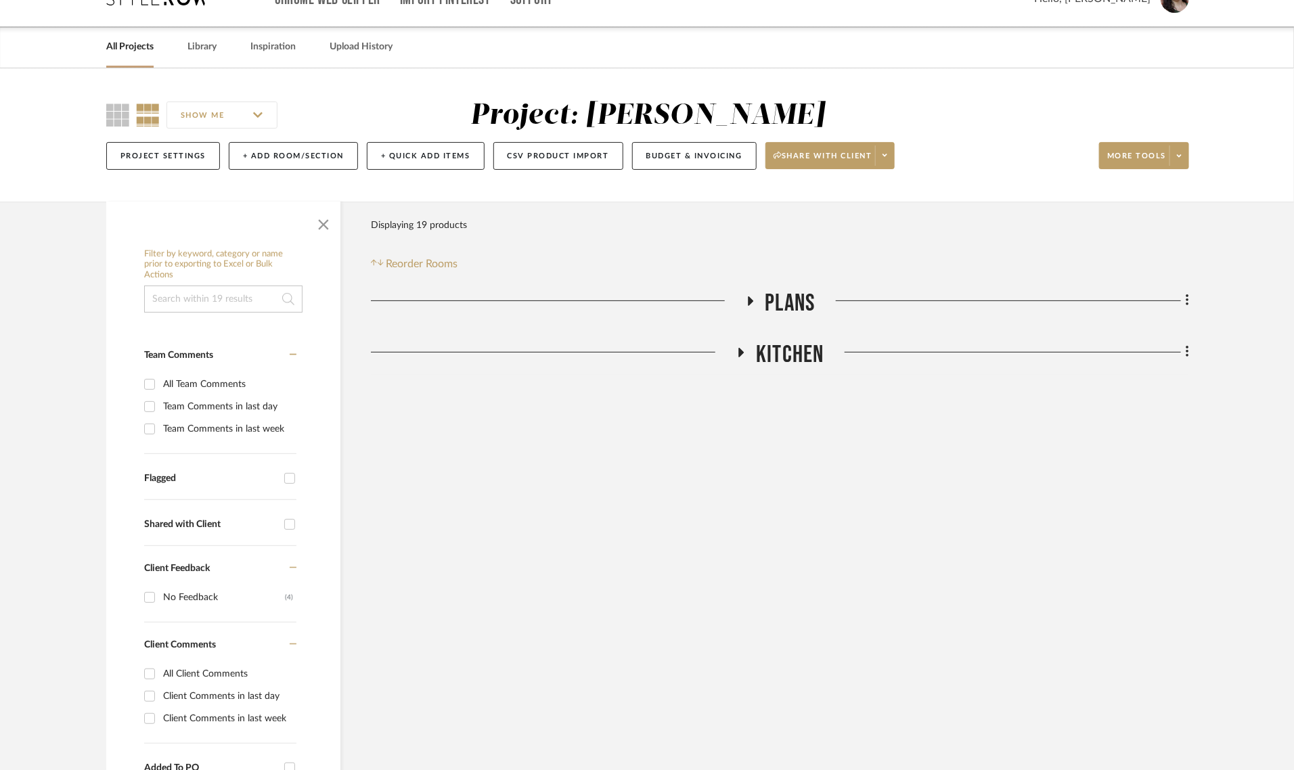
click at [746, 344] on h3 "Kitchen" at bounding box center [780, 354] width 88 height 29
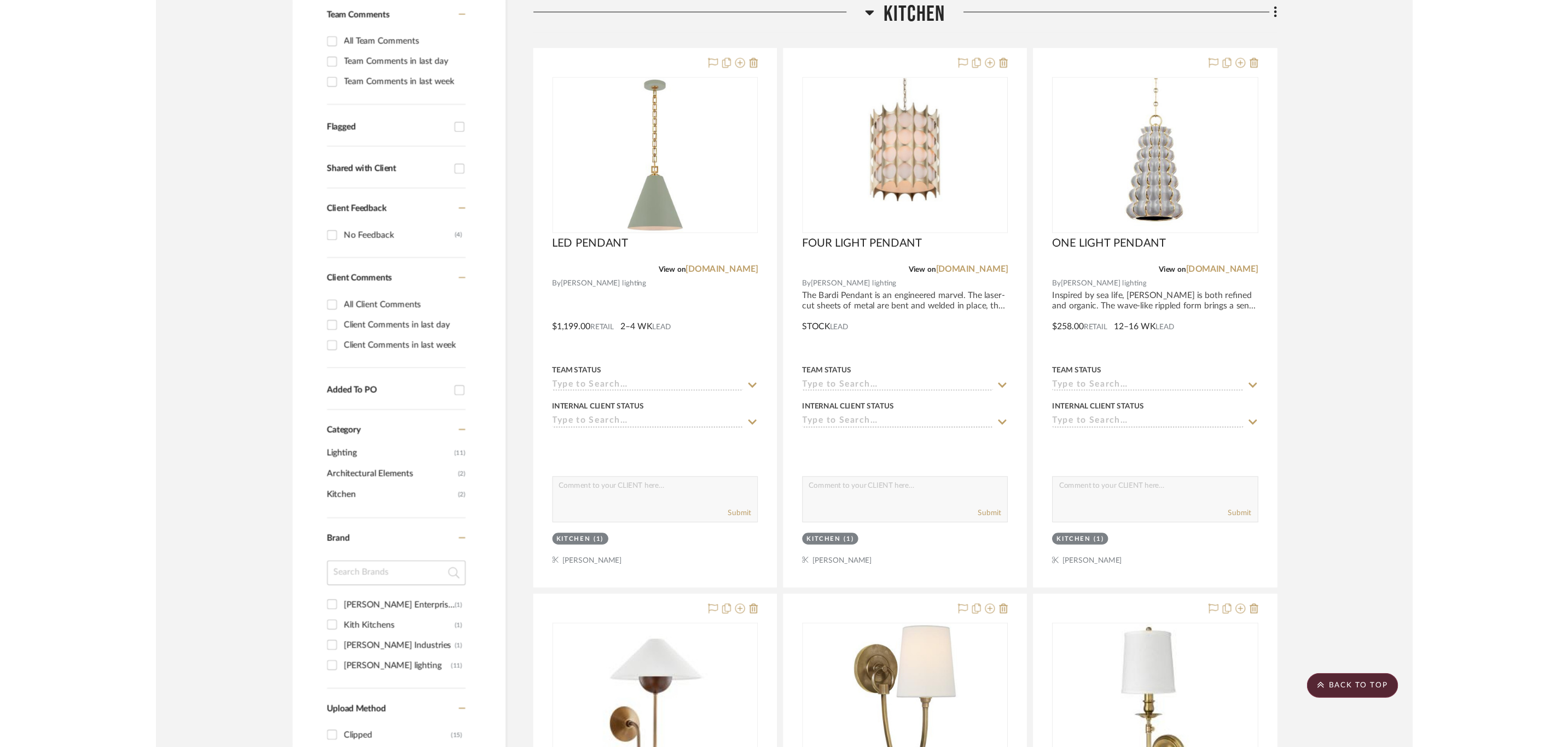
scroll to position [298, 0]
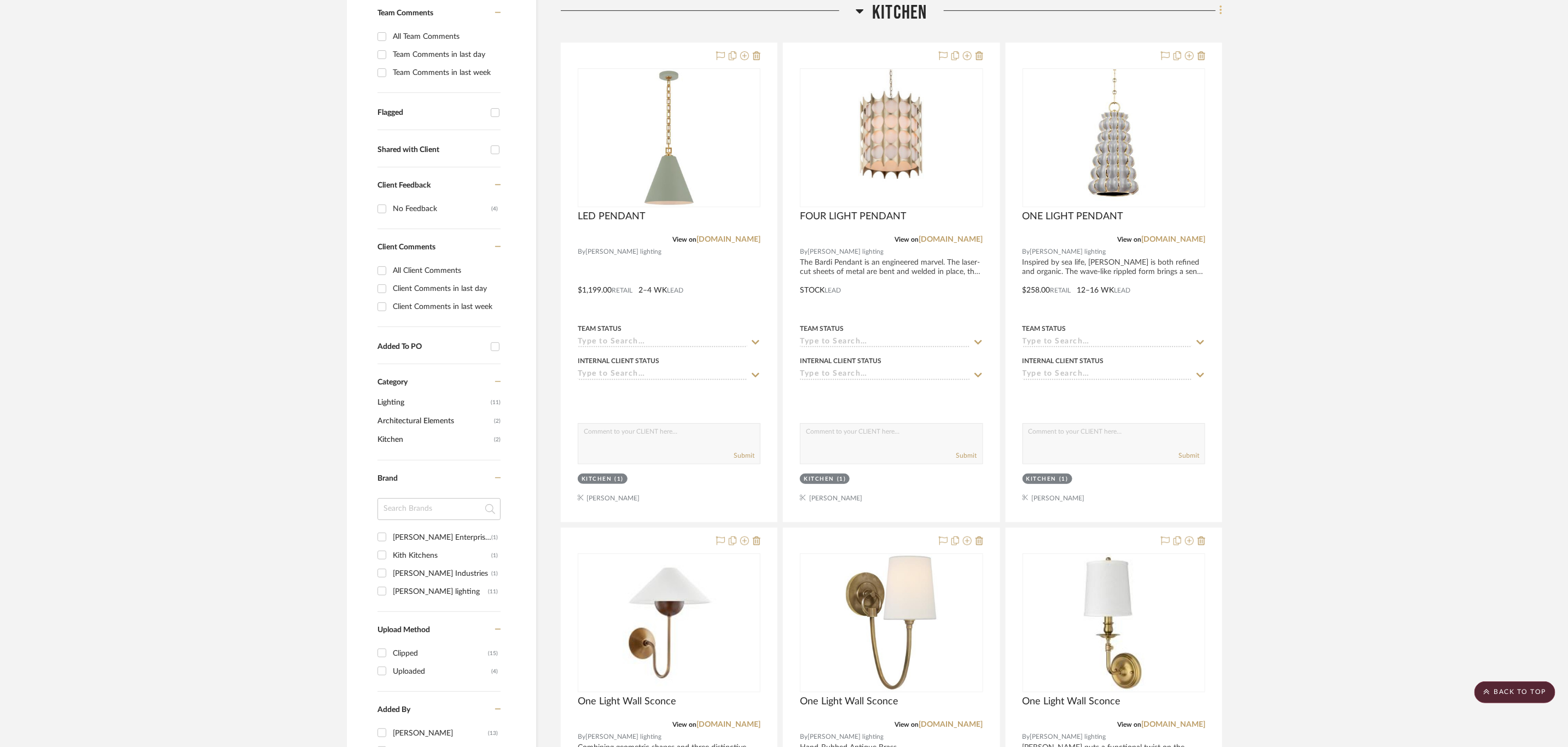
click at [1053, 8] on icon at bounding box center [1220, 10] width 3 height 12
click at [1053, 129] on div at bounding box center [784, 374] width 1568 height 747
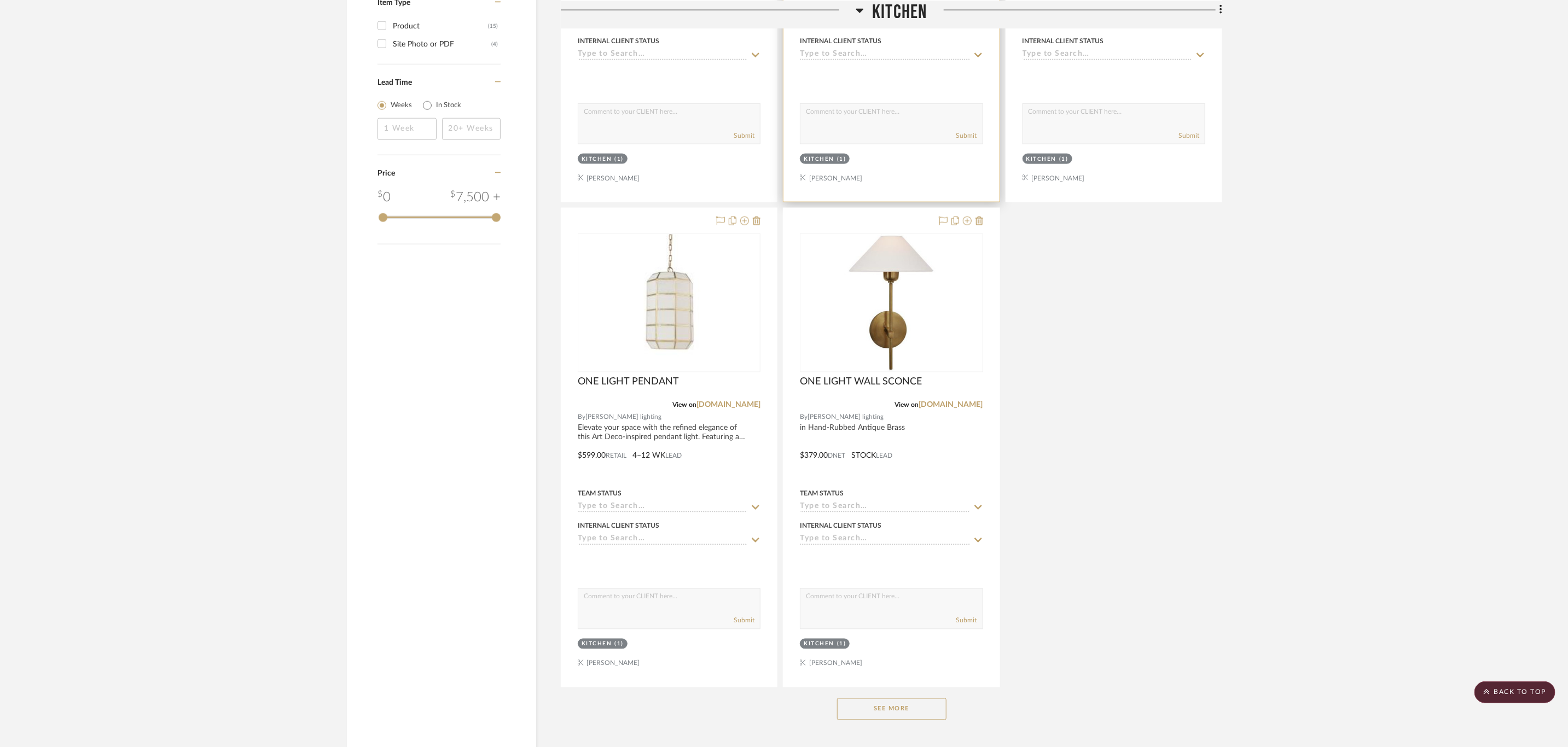
scroll to position [1163, 0]
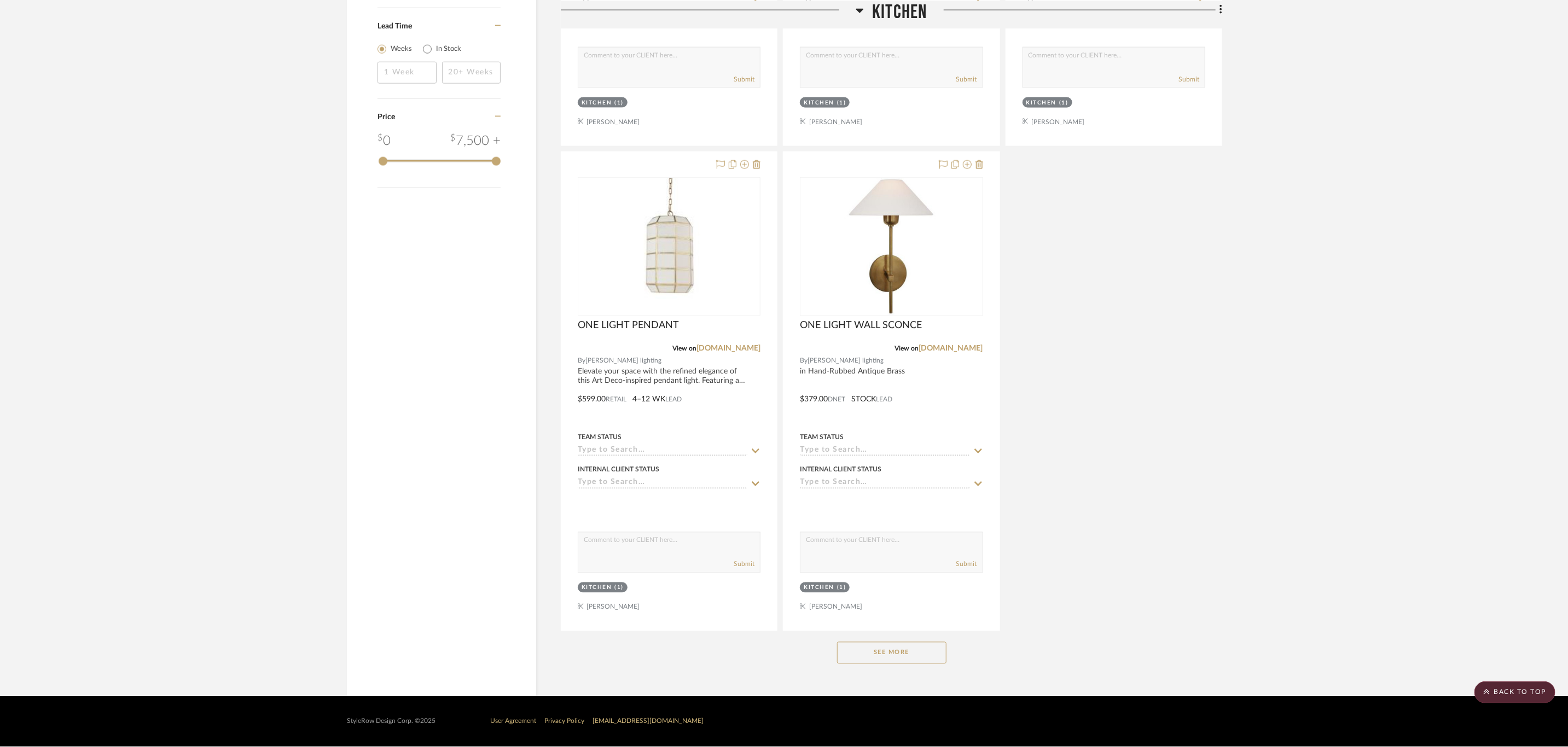
click at [885, 622] on button "See More" at bounding box center [891, 653] width 109 height 22
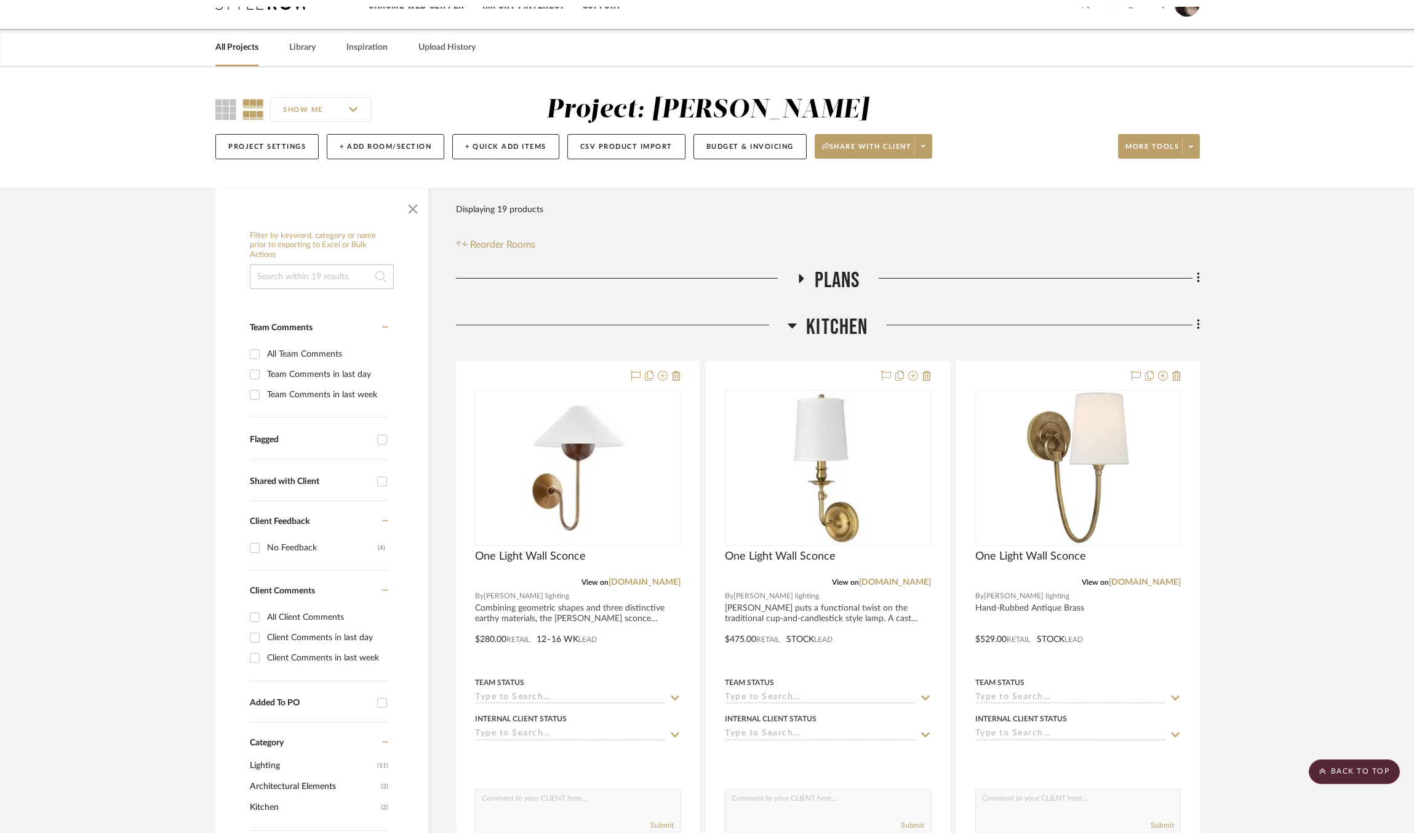
scroll to position [0, 0]
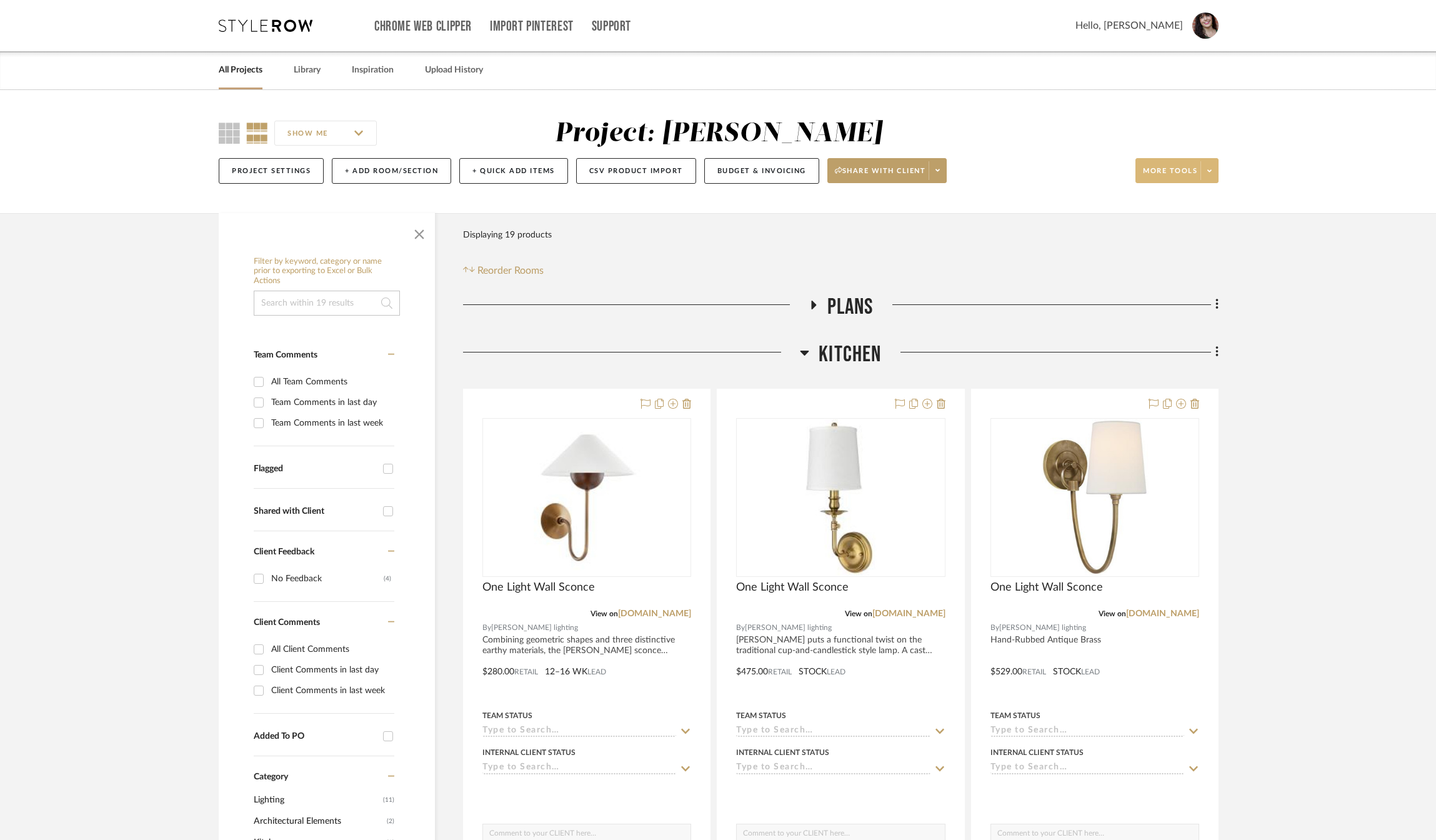
click at [1177, 169] on span "More tools" at bounding box center [1170, 175] width 54 height 18
click at [1178, 294] on span "Bulk Actions" at bounding box center [1188, 296] width 80 height 11
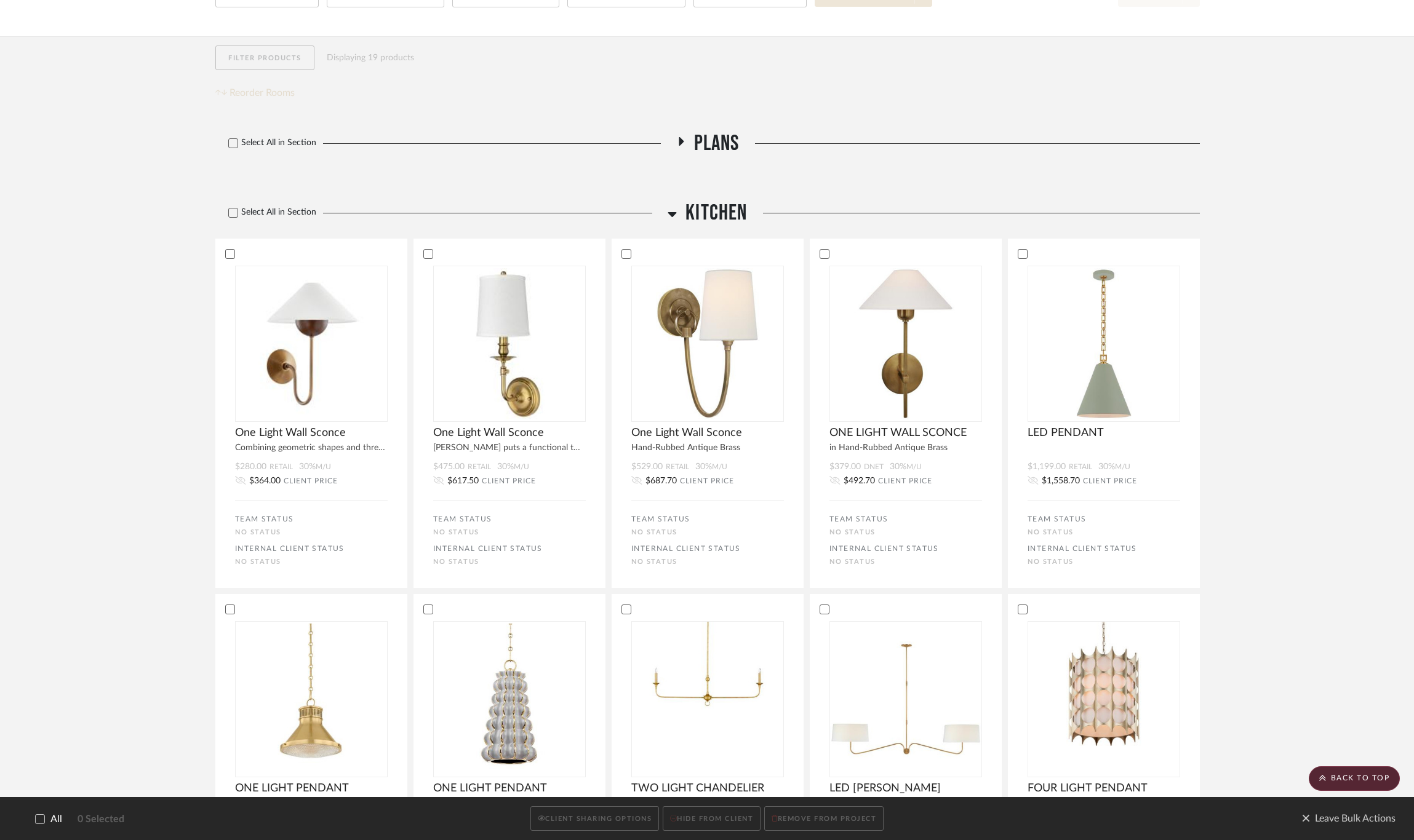
scroll to position [93, 0]
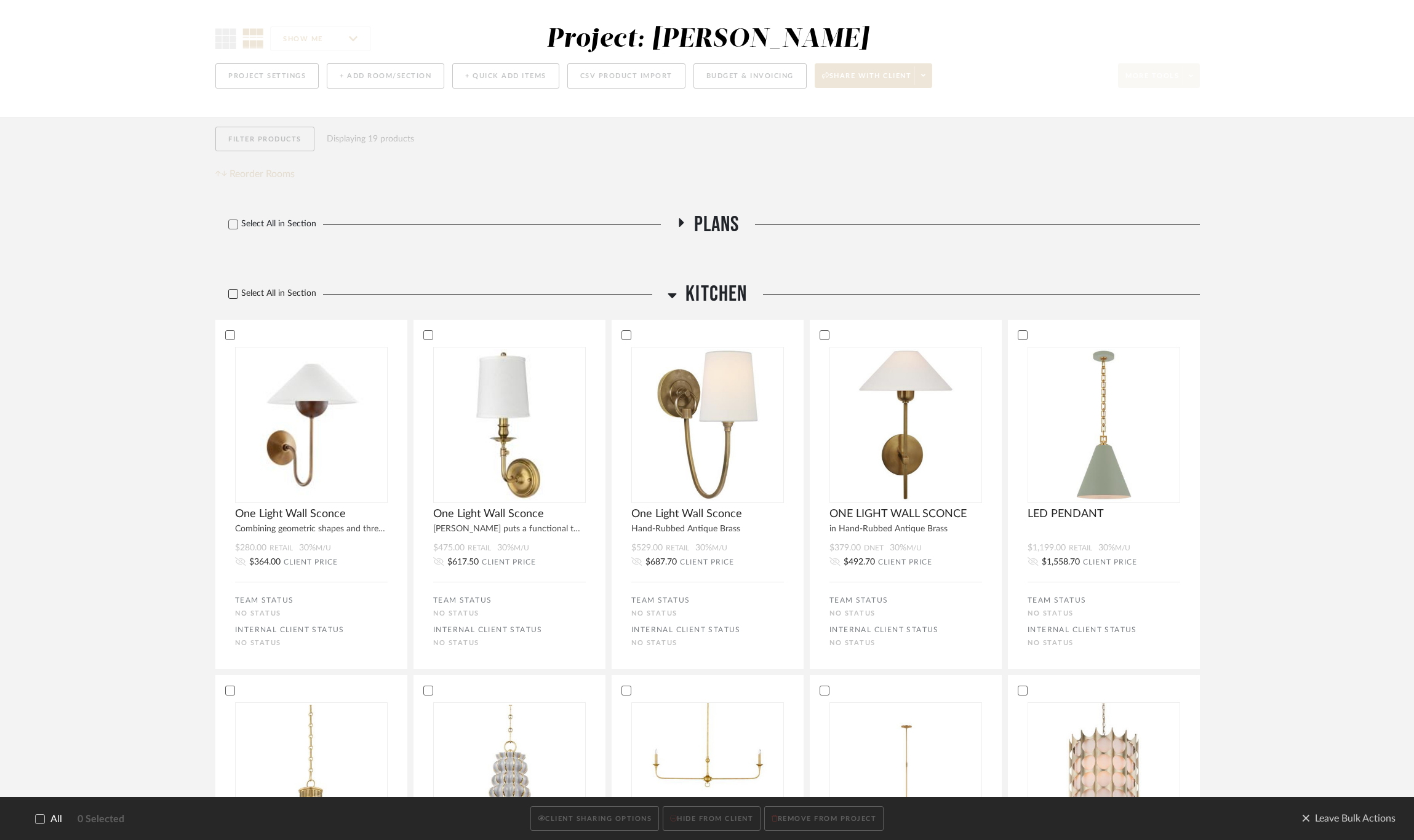
click at [236, 294] on icon at bounding box center [233, 294] width 8 height 6
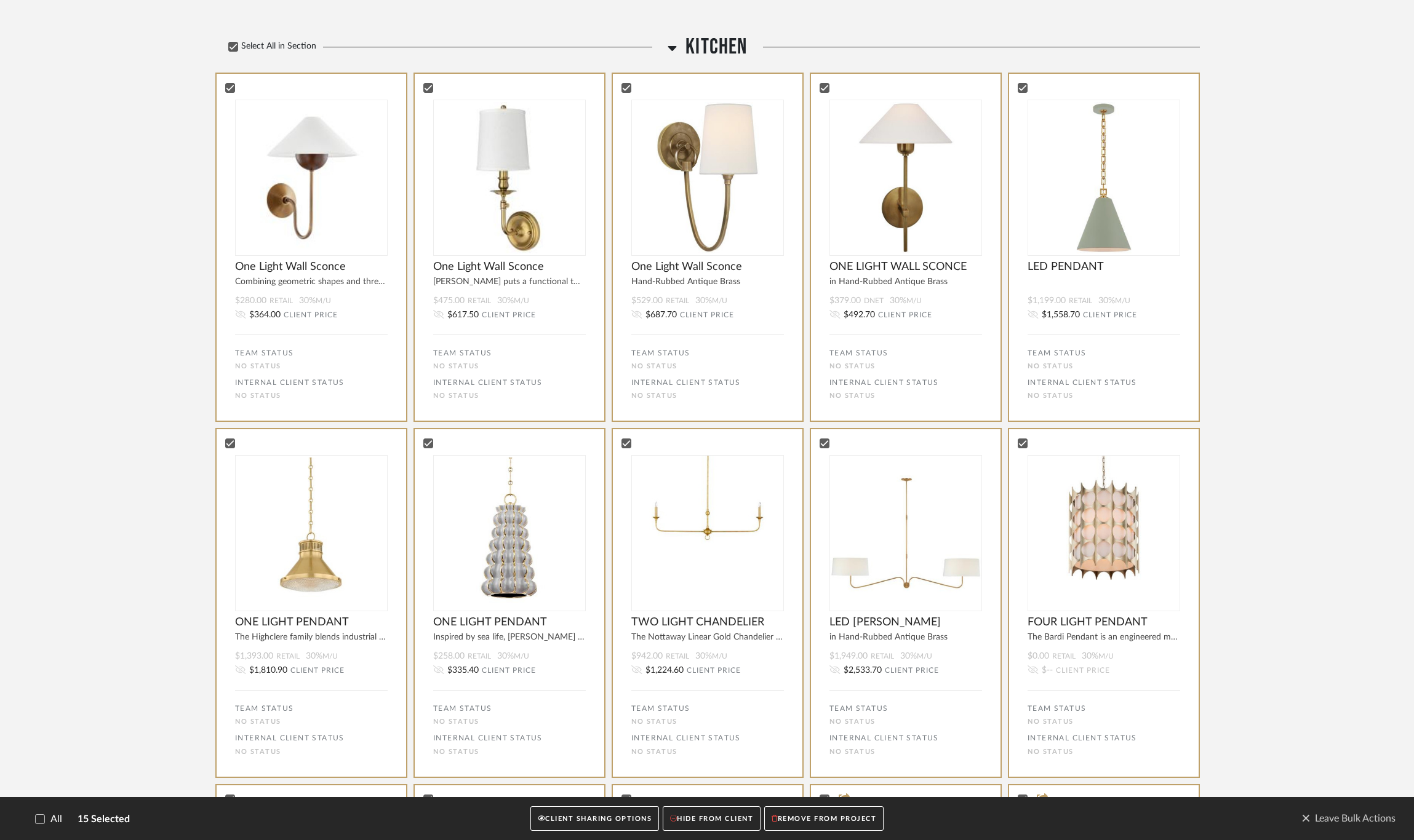
scroll to position [369, 0]
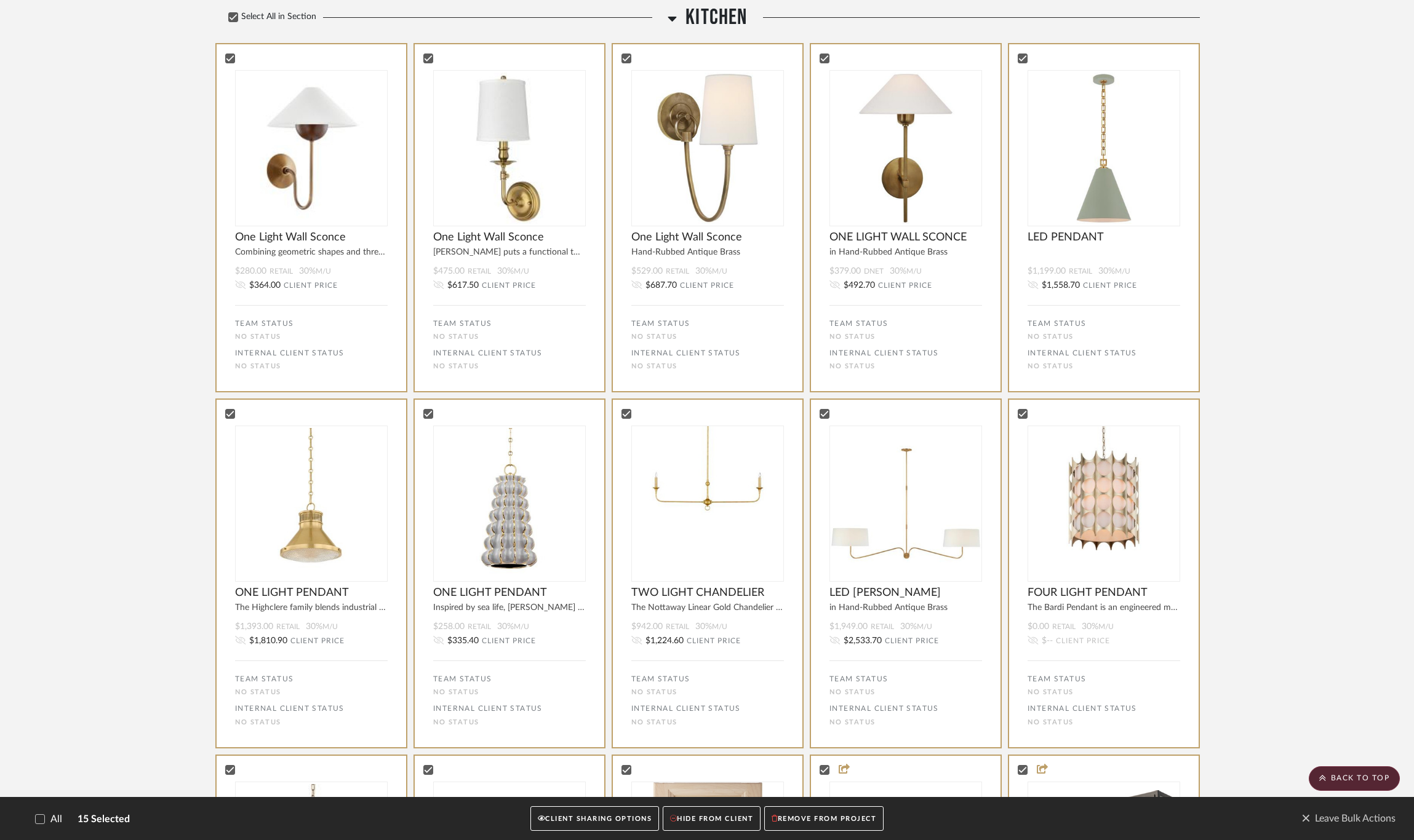
click at [608, 699] on button "CLIENT SHARING OPTIONS" at bounding box center [594, 819] width 128 height 25
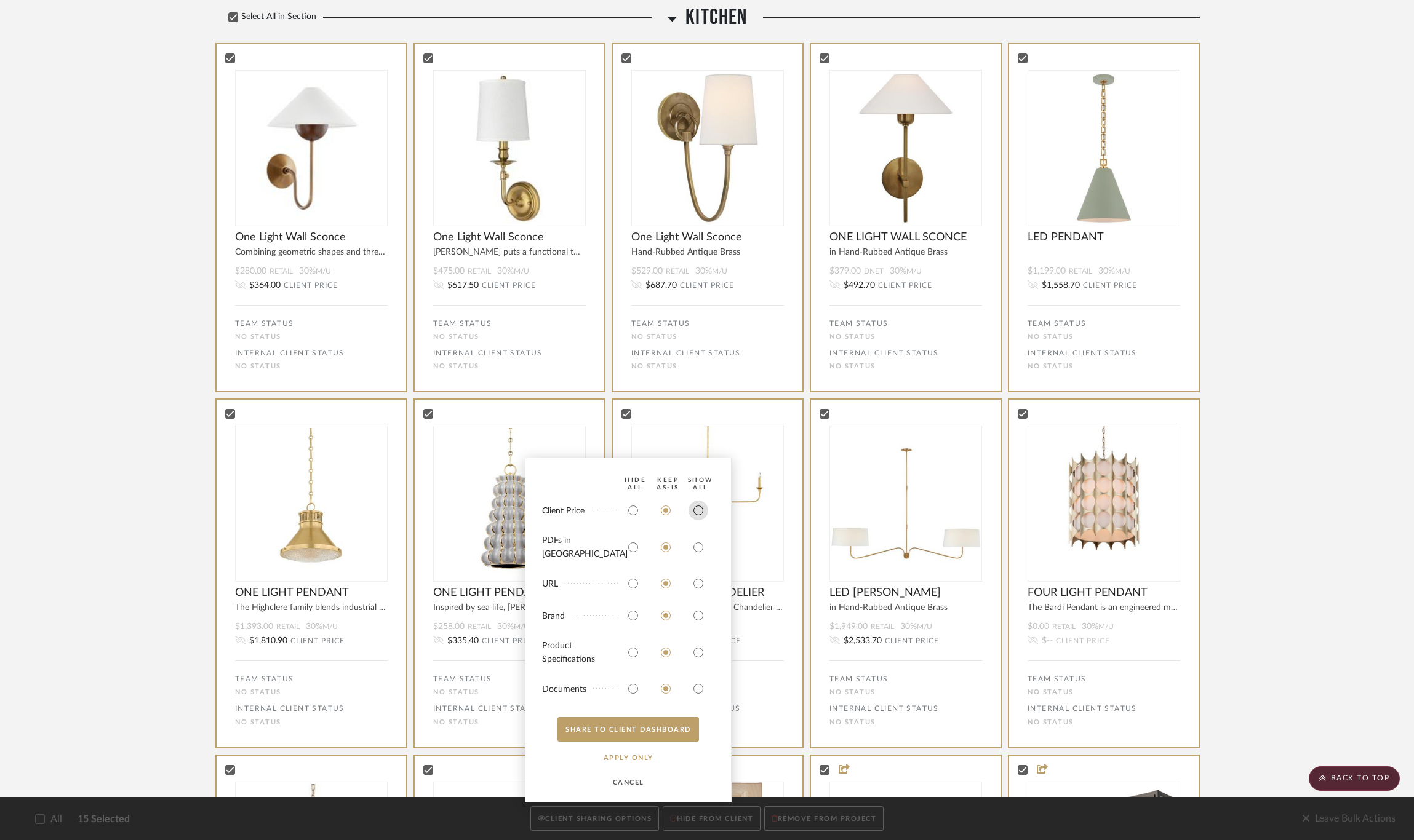
click at [699, 518] on input "radio" at bounding box center [698, 511] width 20 height 20
radio input "true"
click at [698, 549] on input "radio" at bounding box center [698, 547] width 20 height 20
radio input "true"
drag, startPoint x: 698, startPoint y: 584, endPoint x: 698, endPoint y: 613, distance: 29.0
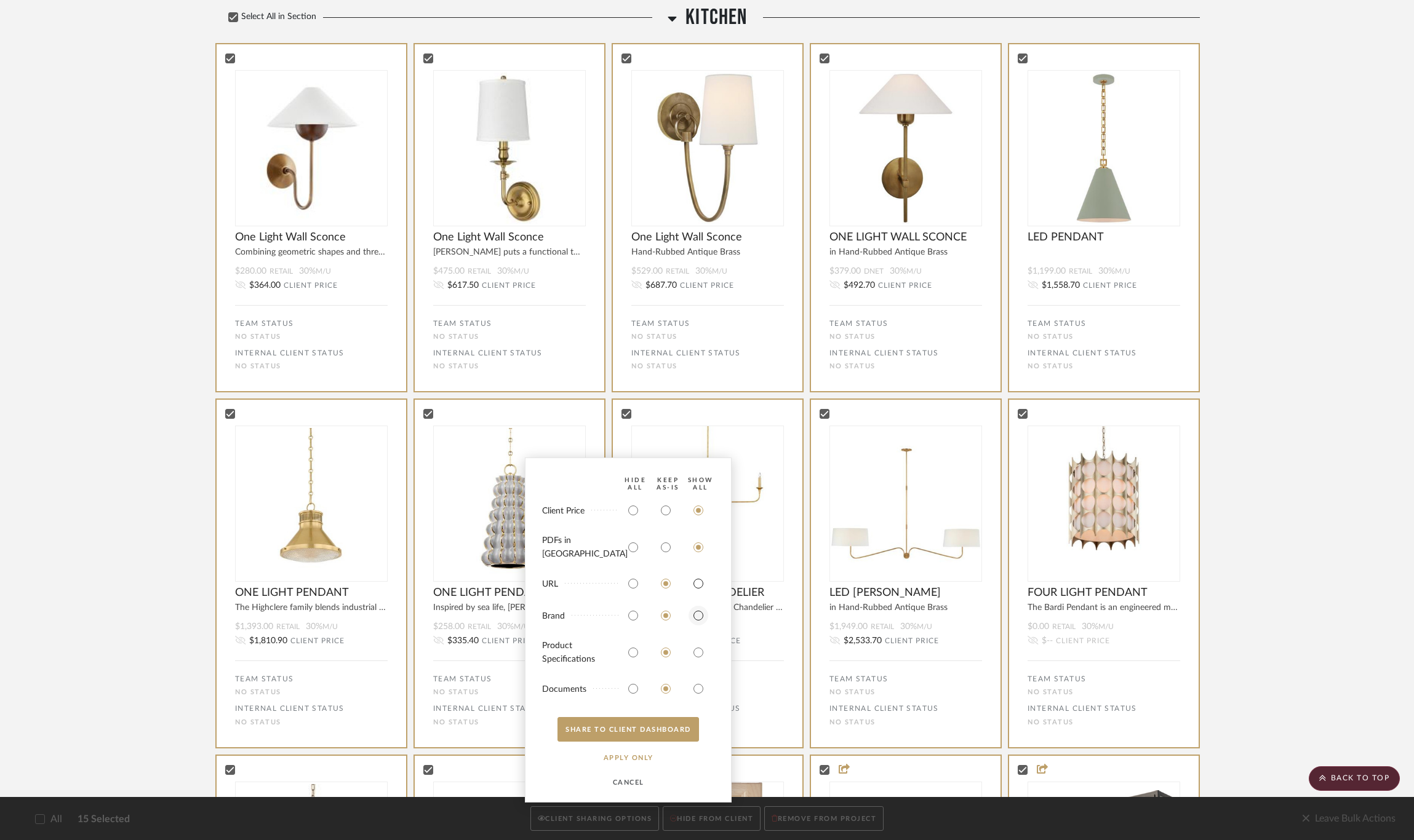
click at [698, 587] on input "radio" at bounding box center [698, 584] width 20 height 20
radio input "true"
click at [698, 616] on input "radio" at bounding box center [698, 616] width 20 height 20
radio input "true"
click at [697, 645] on input "radio" at bounding box center [698, 653] width 20 height 20
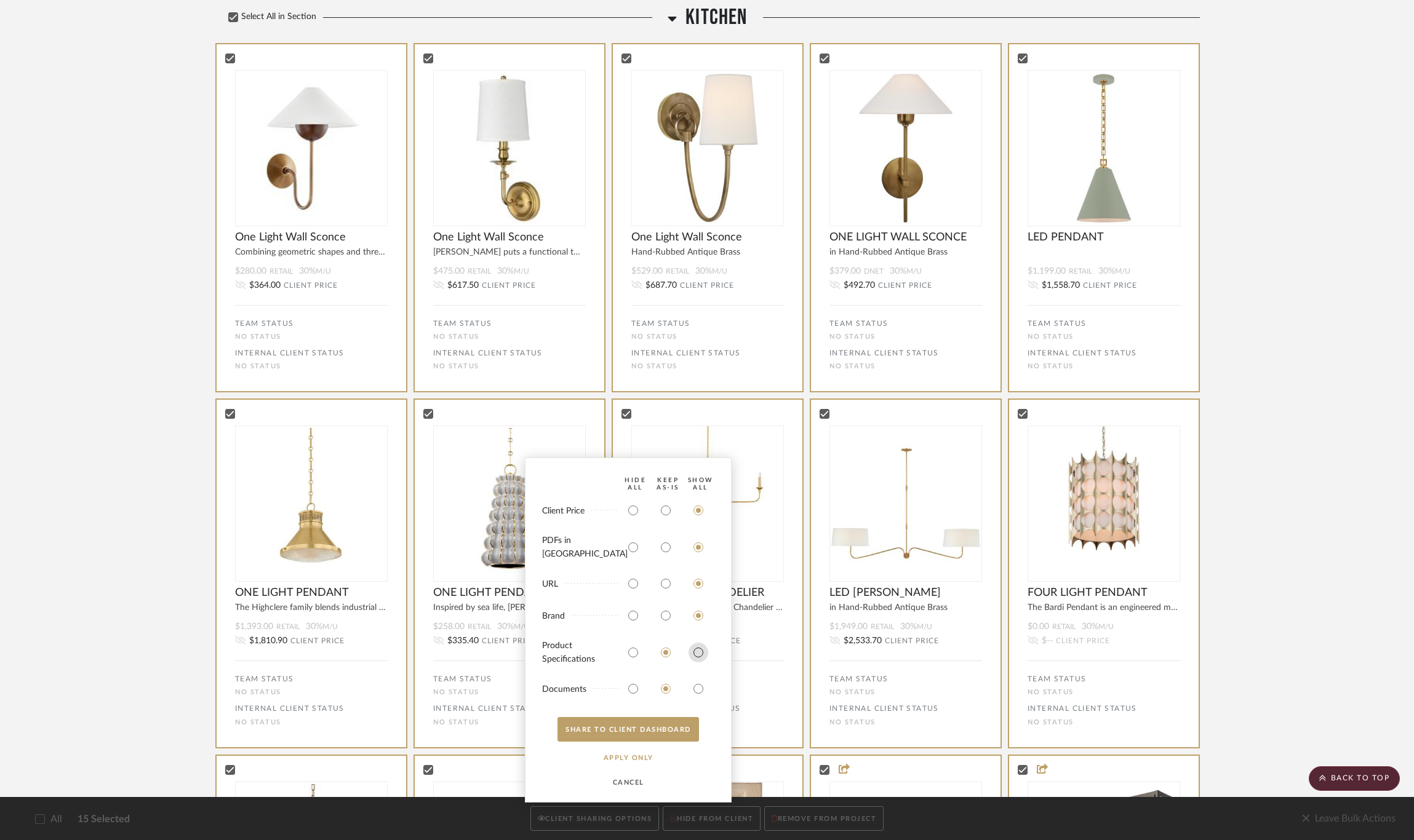
radio input "true"
click at [663, 521] on input "radio" at bounding box center [666, 511] width 20 height 20
radio input "true"
click at [667, 552] on input "radio" at bounding box center [666, 547] width 20 height 20
radio input "true"
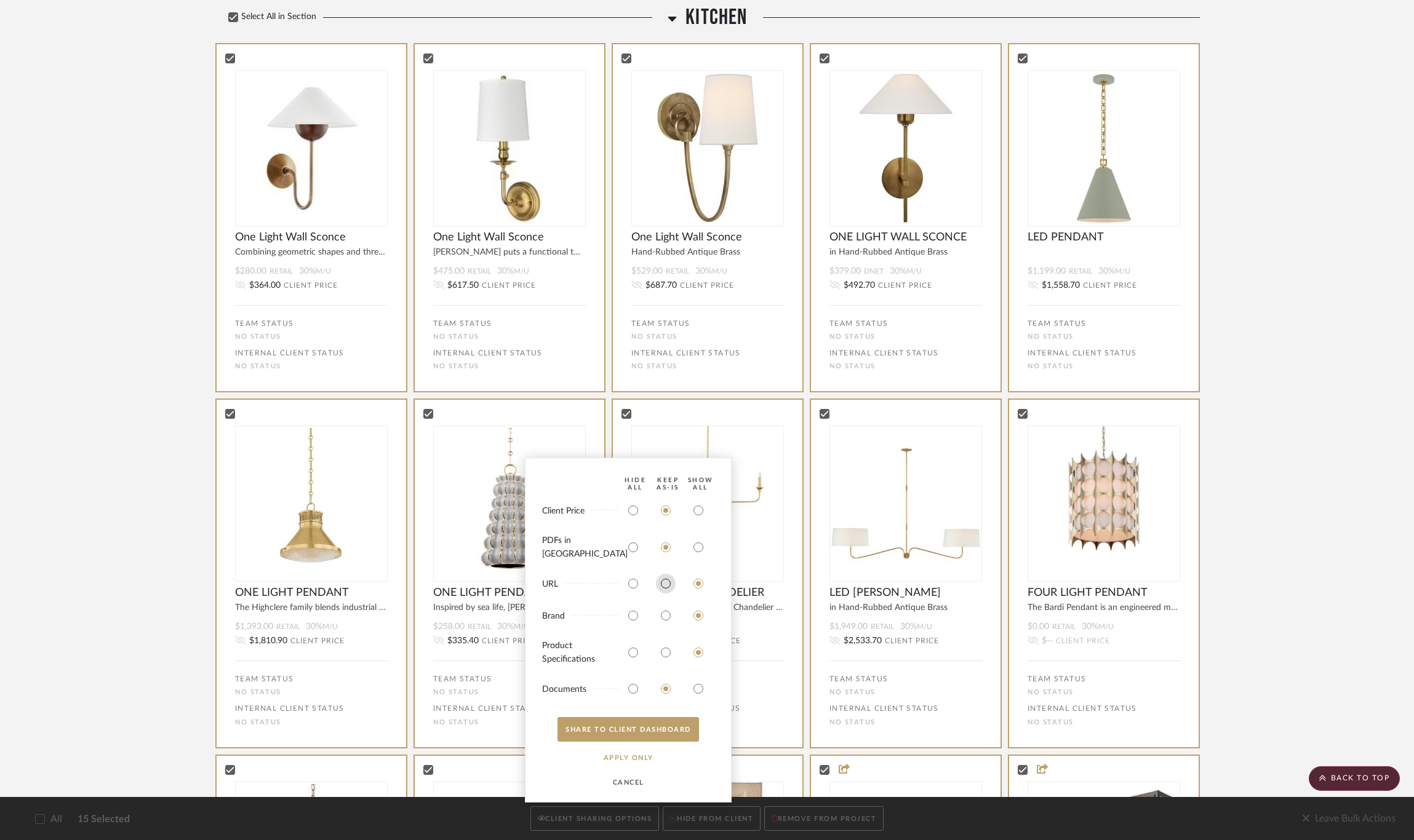
click at [667, 577] on input "radio" at bounding box center [666, 584] width 20 height 20
radio input "true"
click at [666, 619] on input "radio" at bounding box center [666, 616] width 20 height 20
radio input "true"
click at [664, 645] on input "radio" at bounding box center [666, 653] width 20 height 20
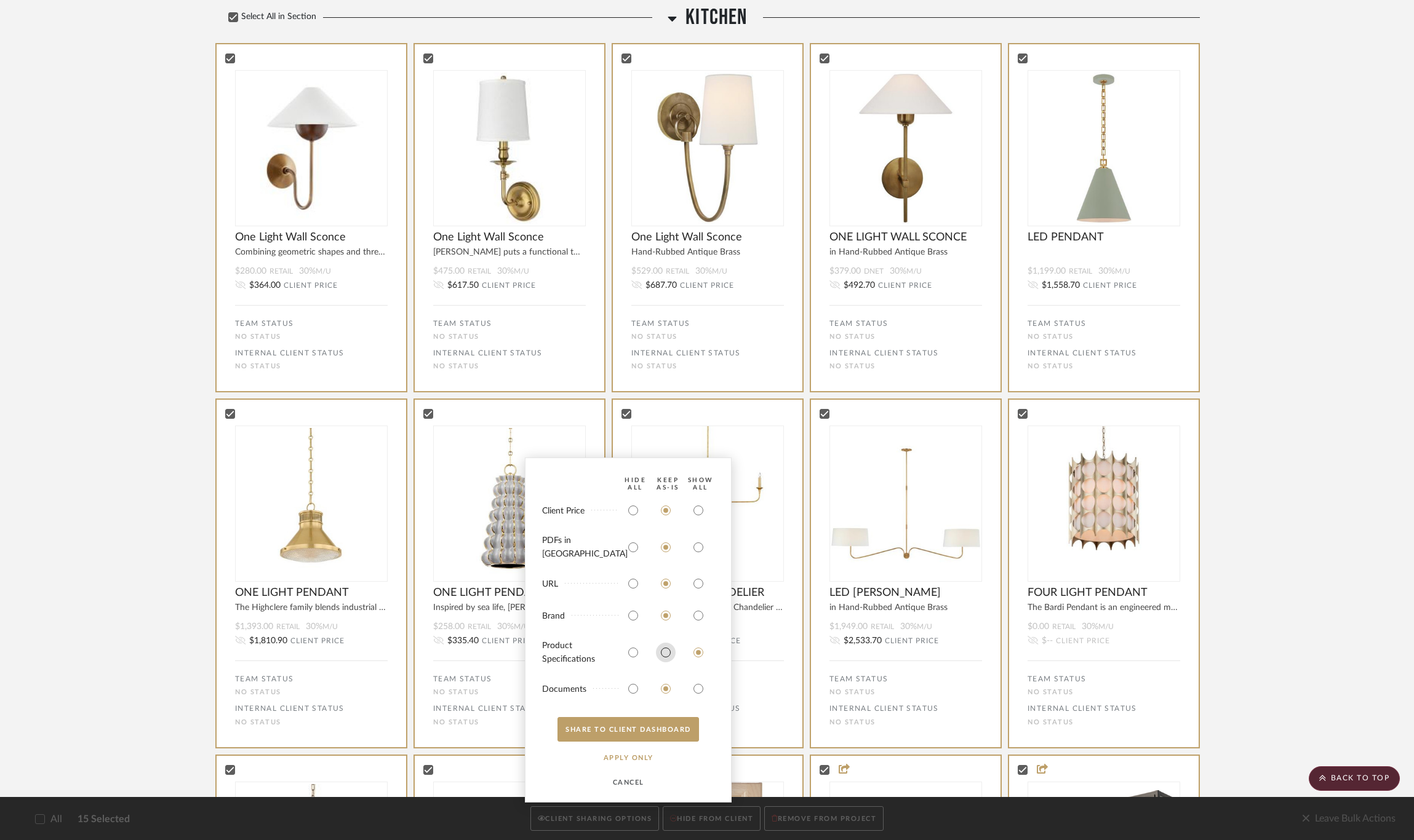
radio input "true"
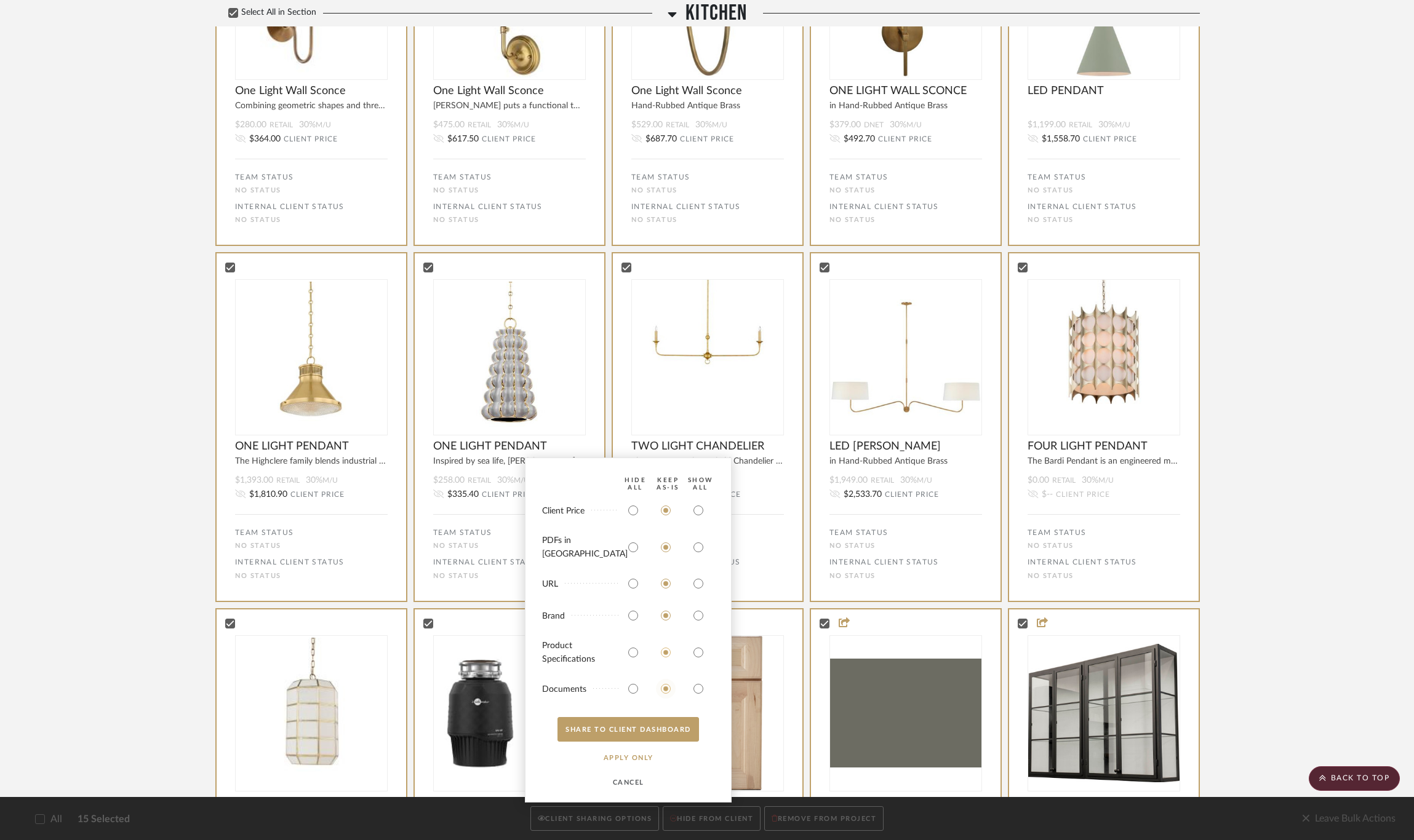
scroll to position [724, 0]
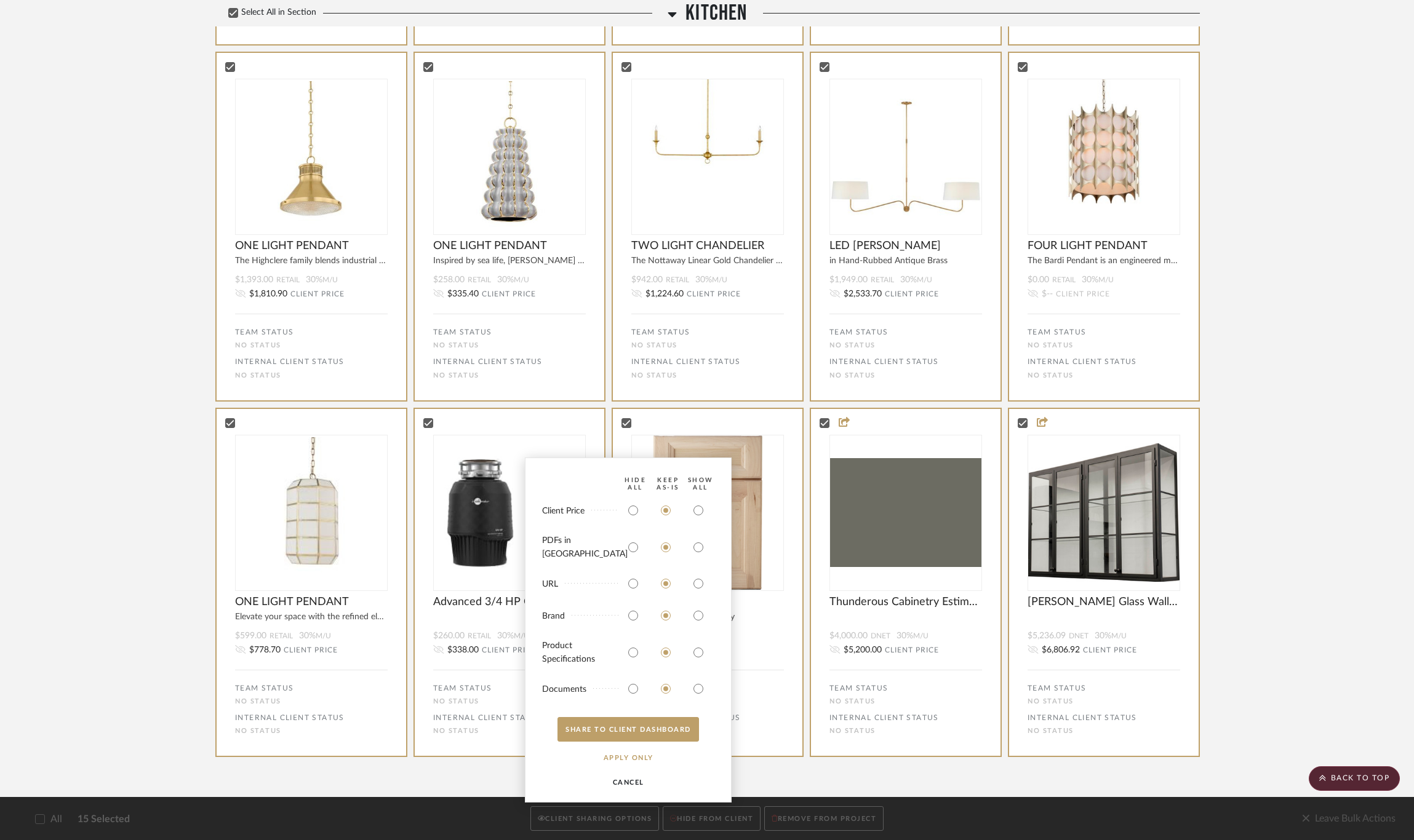
click at [636, 699] on button "CANCEL" at bounding box center [628, 782] width 76 height 25
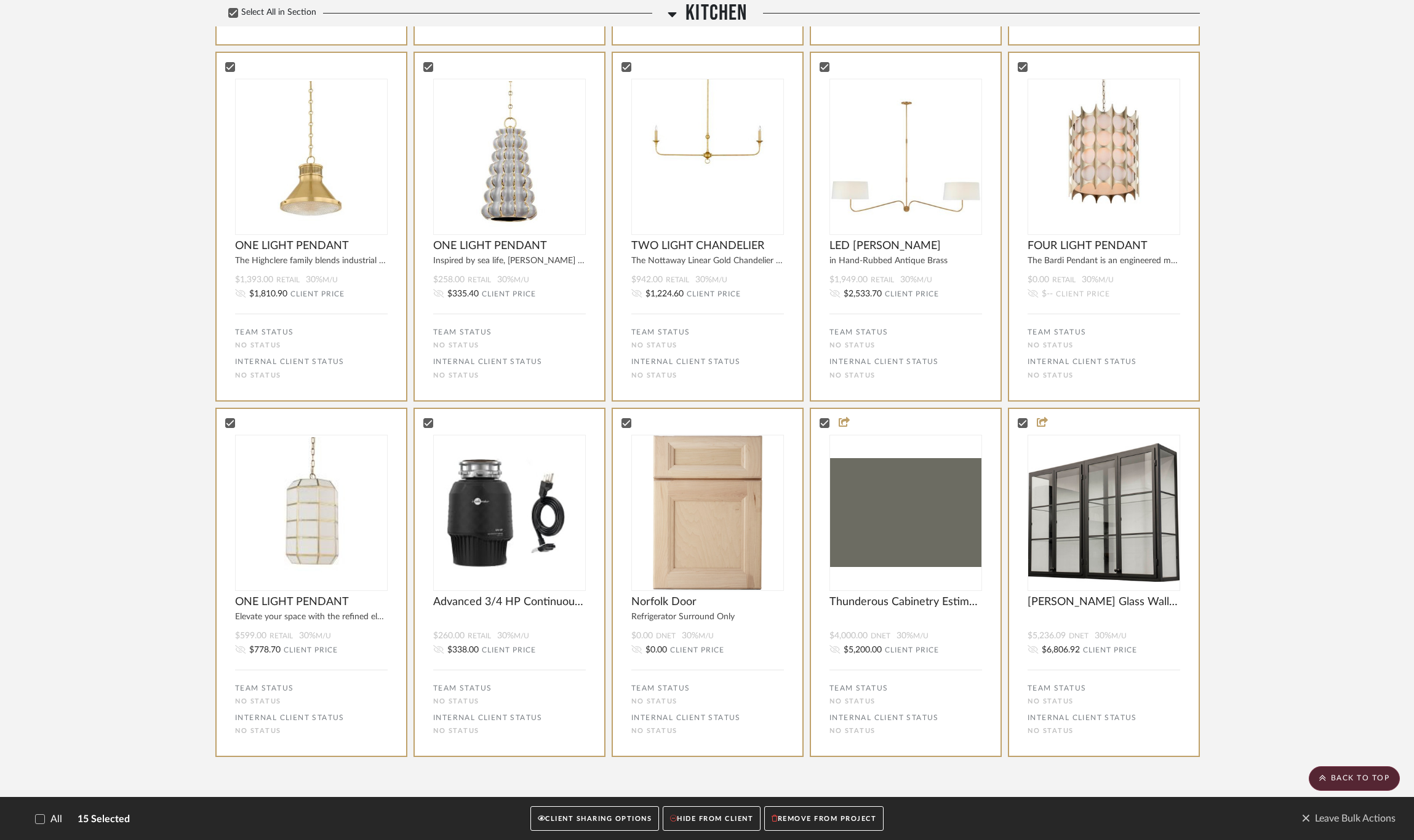
click at [530, 699] on button "CLIENT SHARING OPTIONS" at bounding box center [594, 819] width 128 height 25
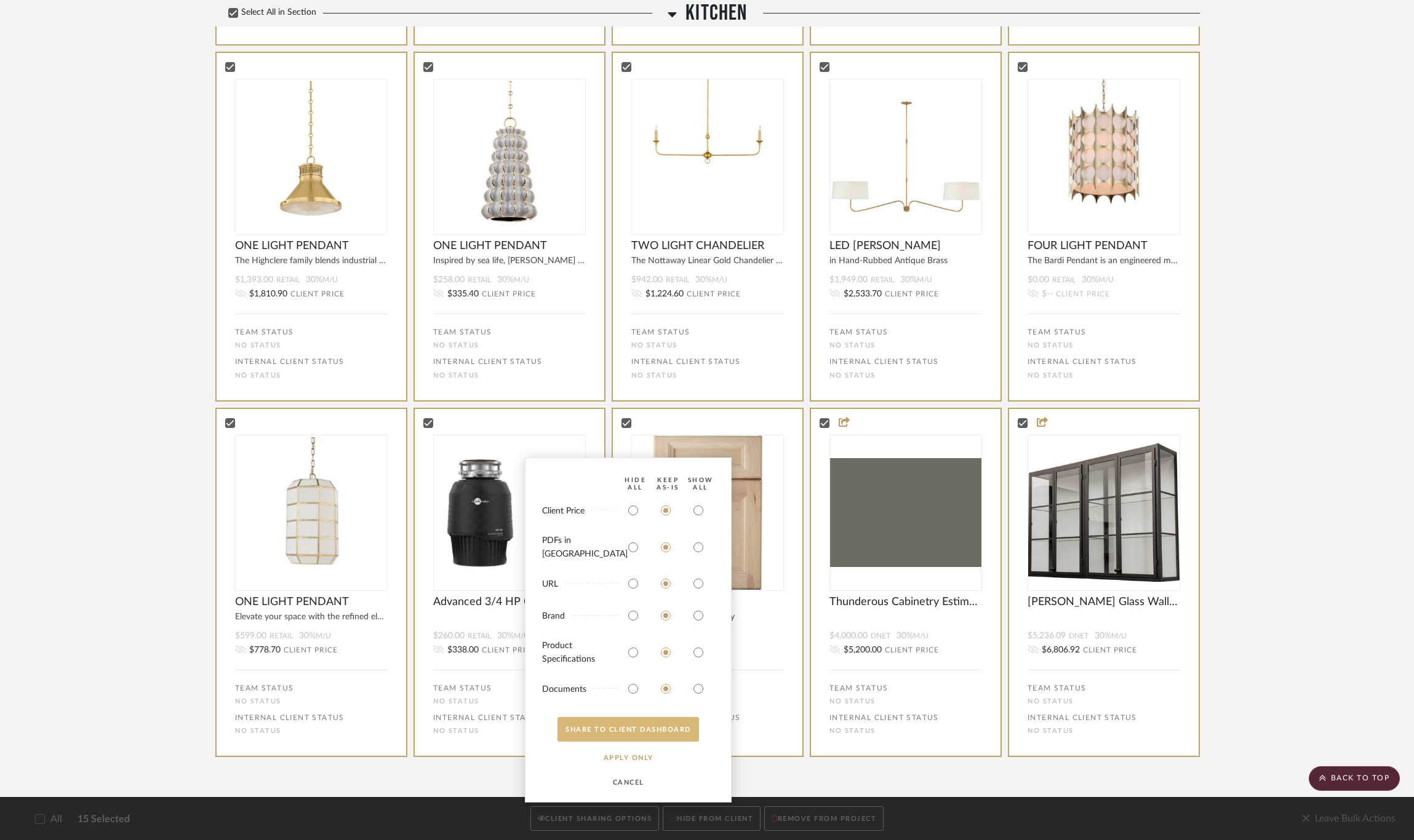
click at [636, 699] on button "SHARE TO CLIENT Dashboard" at bounding box center [628, 729] width 142 height 25
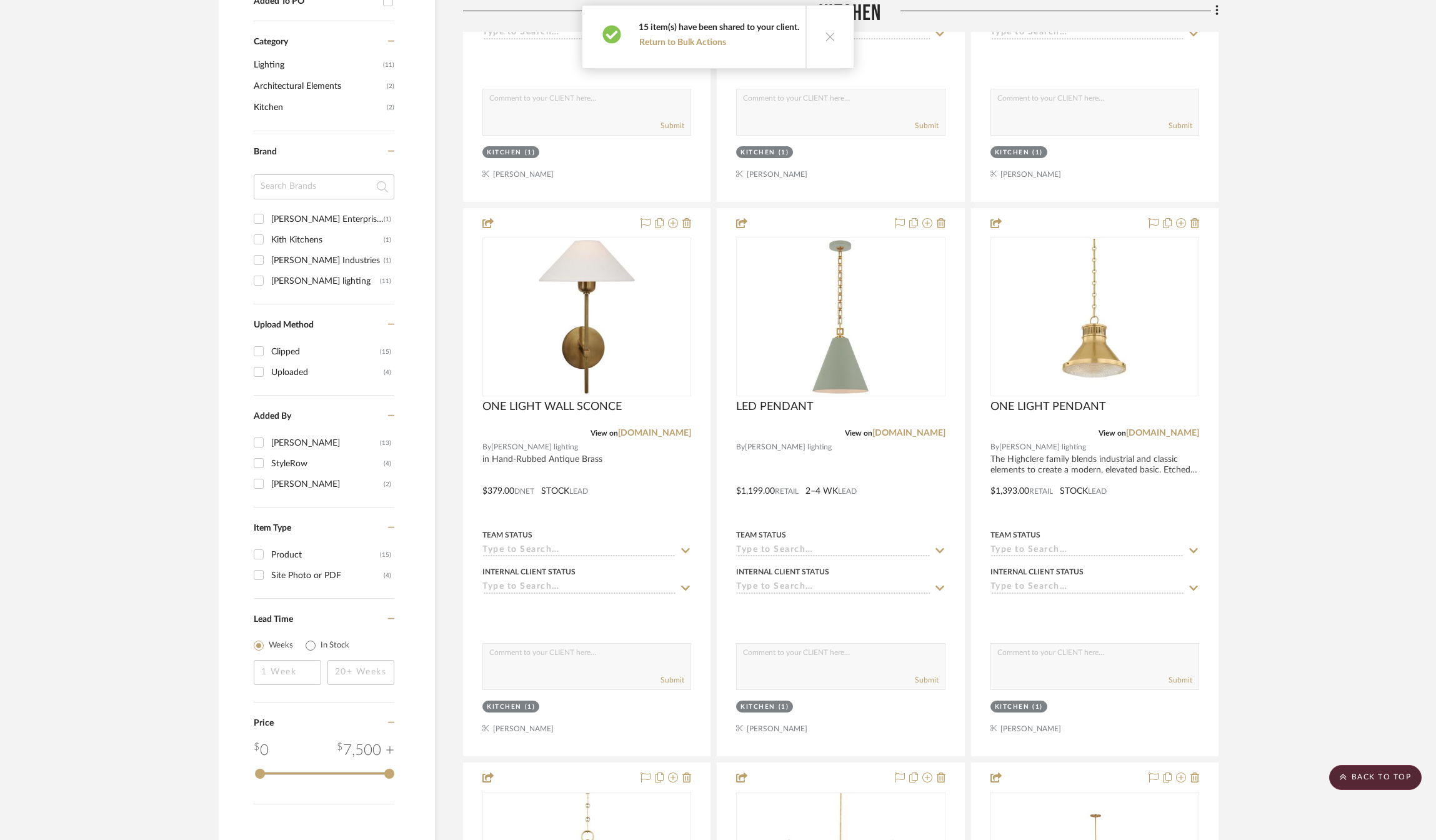
click at [829, 38] on icon at bounding box center [830, 37] width 11 height 11
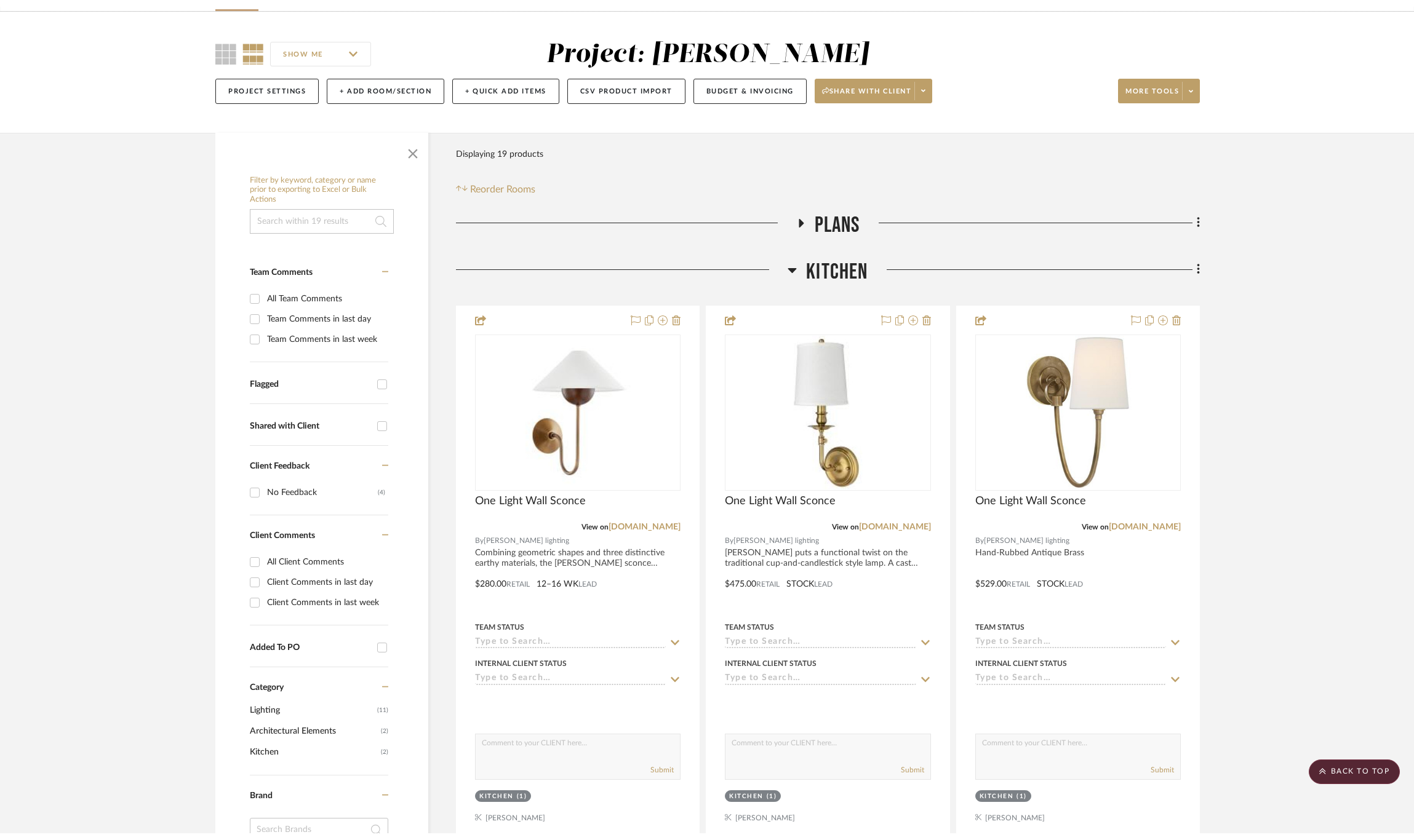
scroll to position [0, 0]
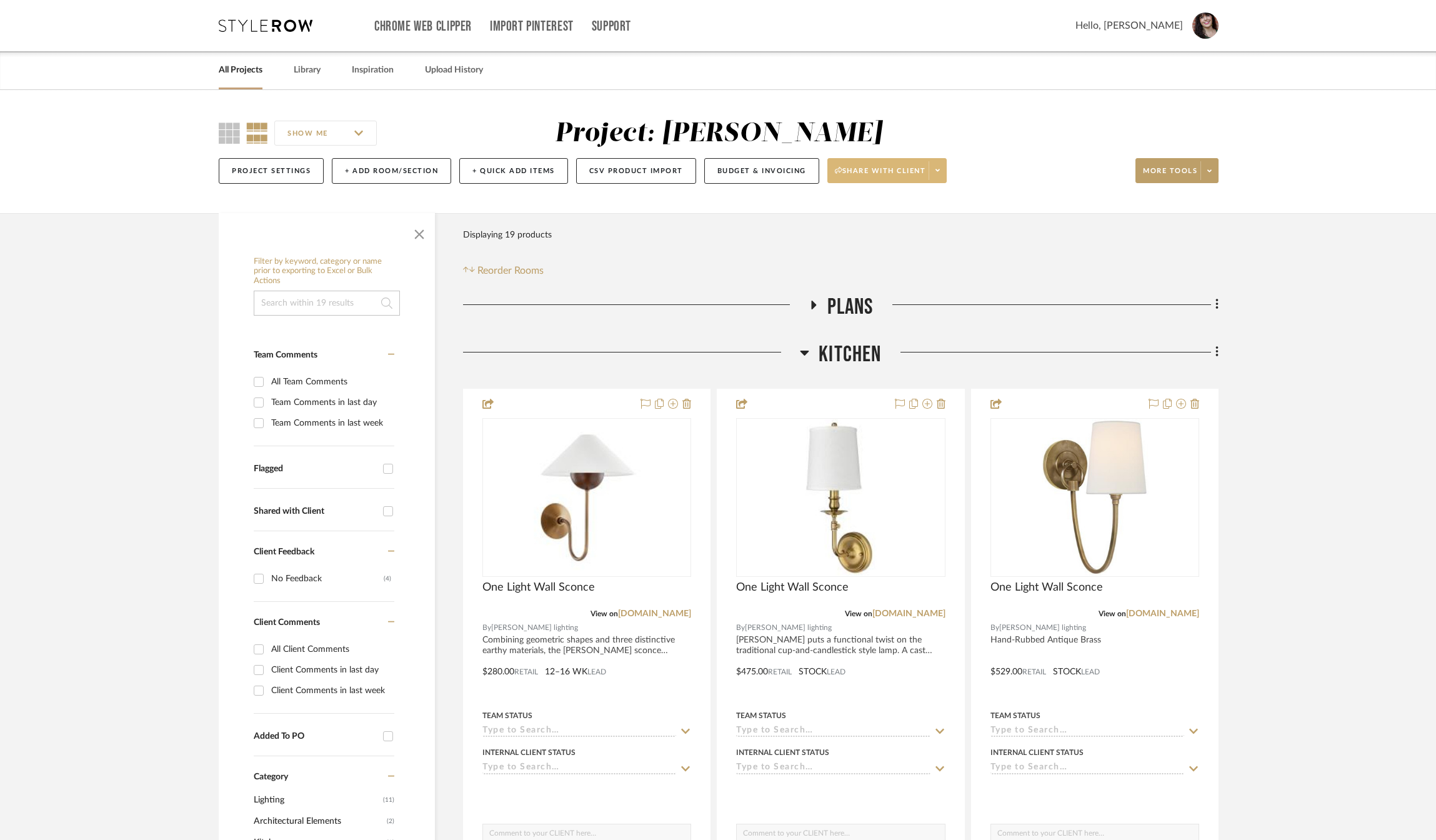
click at [947, 171] on span at bounding box center [937, 171] width 18 height 18
click at [925, 209] on span "Preview Client Dashboard" at bounding box center [896, 206] width 107 height 11
click at [1201, 169] on span at bounding box center [1209, 171] width 18 height 18
click at [1202, 298] on span "Bulk Actions" at bounding box center [1188, 296] width 80 height 11
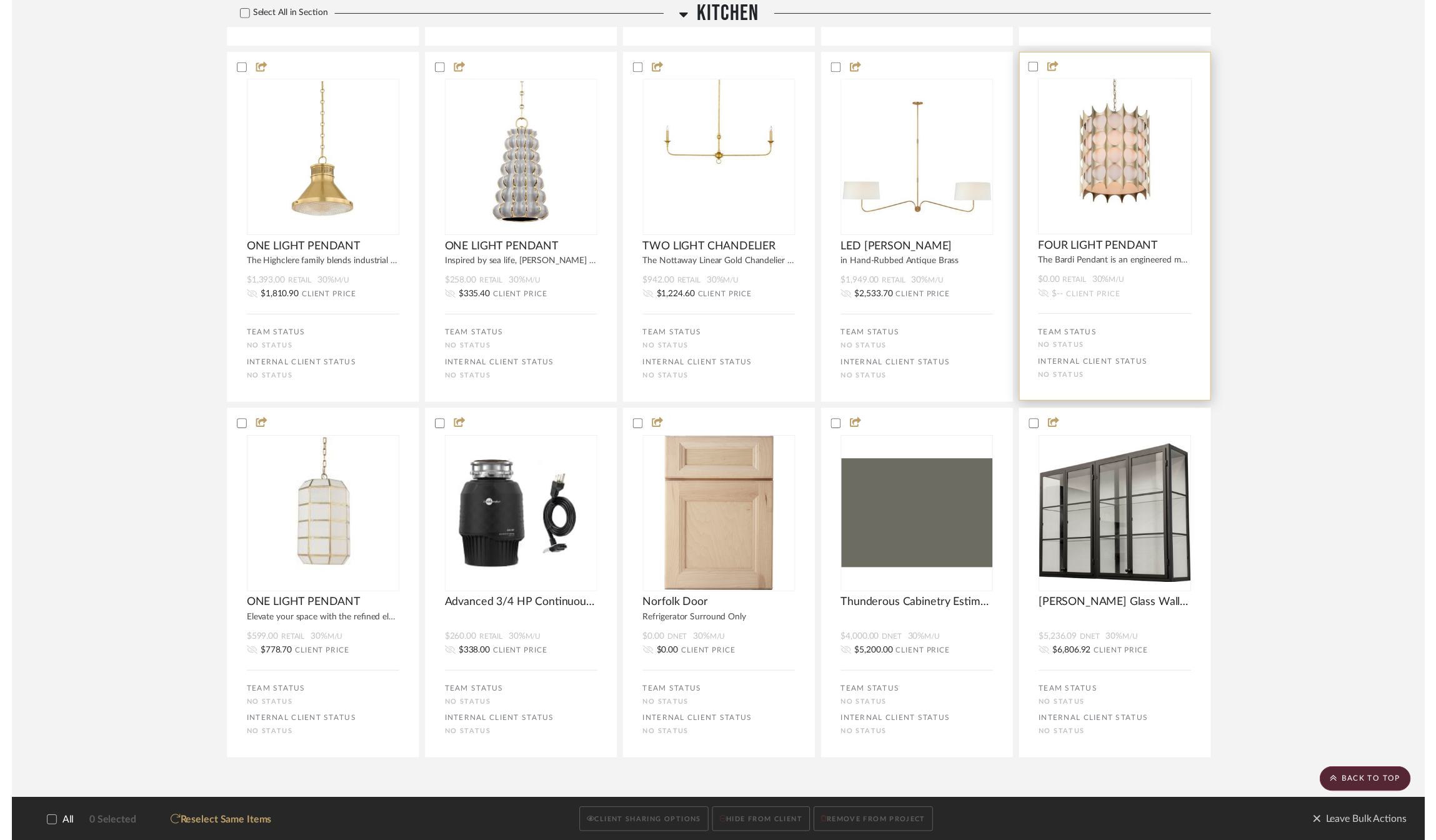
scroll to position [735, 0]
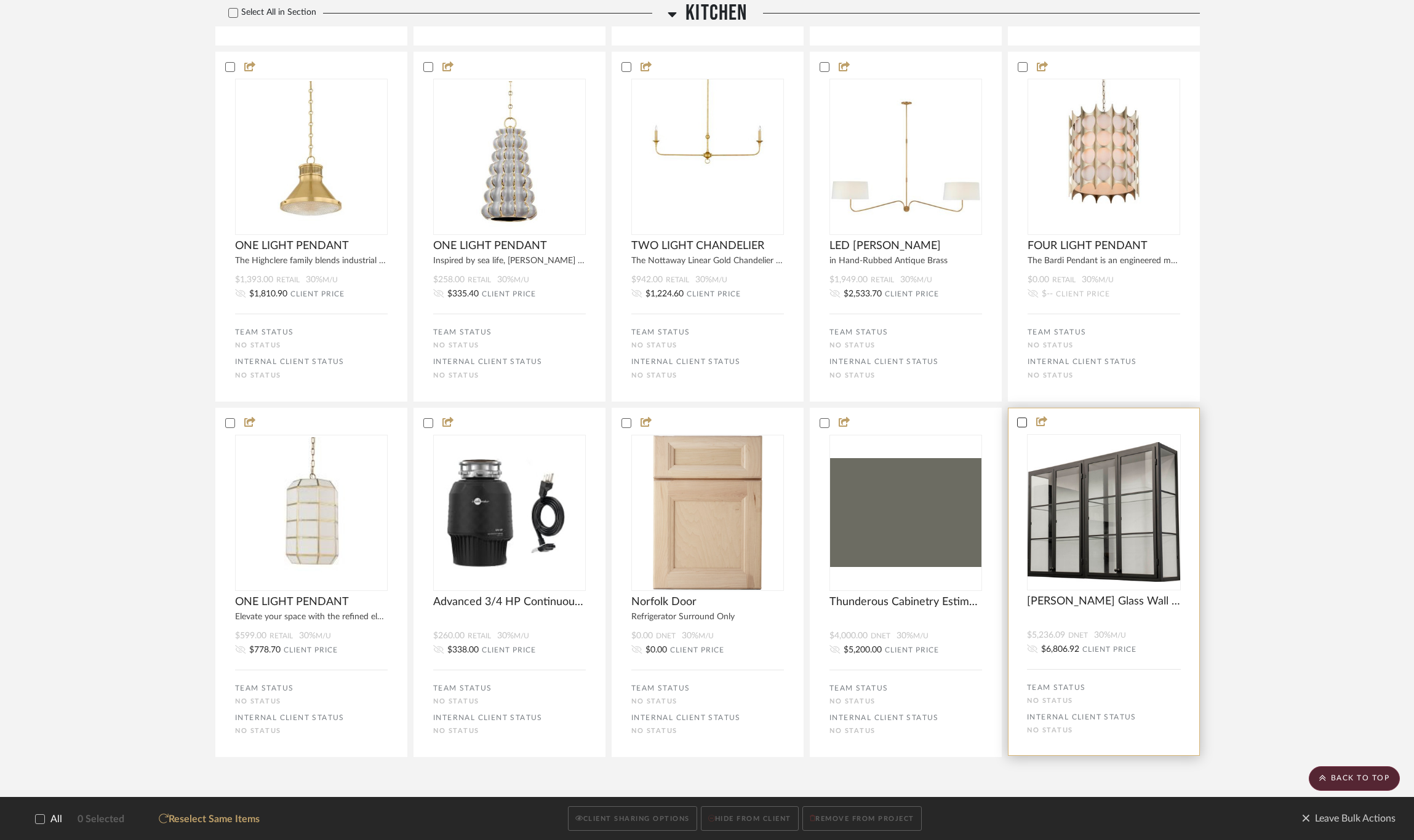
click at [1025, 422] on icon at bounding box center [1021, 422] width 8 height 8
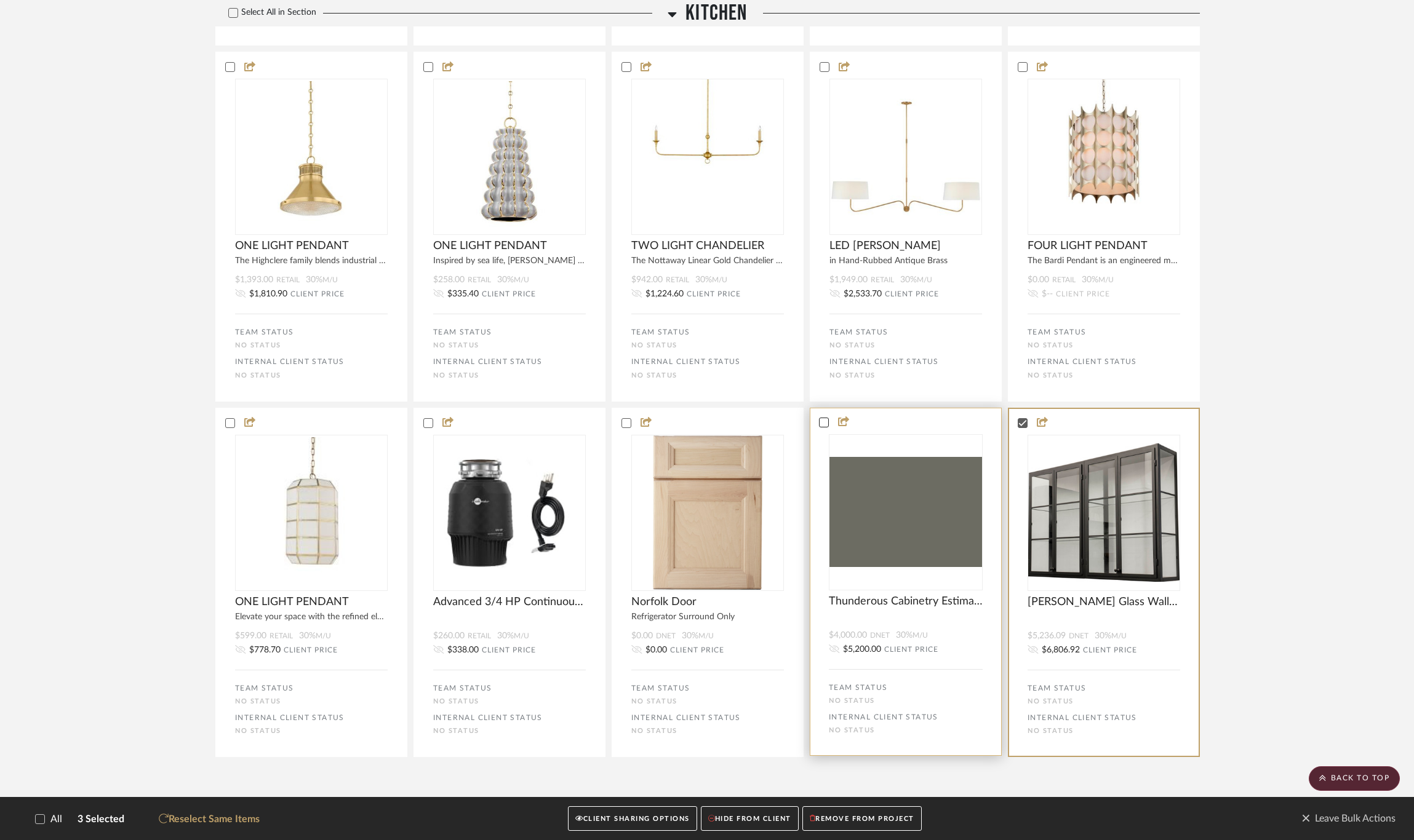
click at [827, 419] on icon at bounding box center [823, 422] width 8 height 8
click at [623, 418] on icon at bounding box center [626, 422] width 8 height 8
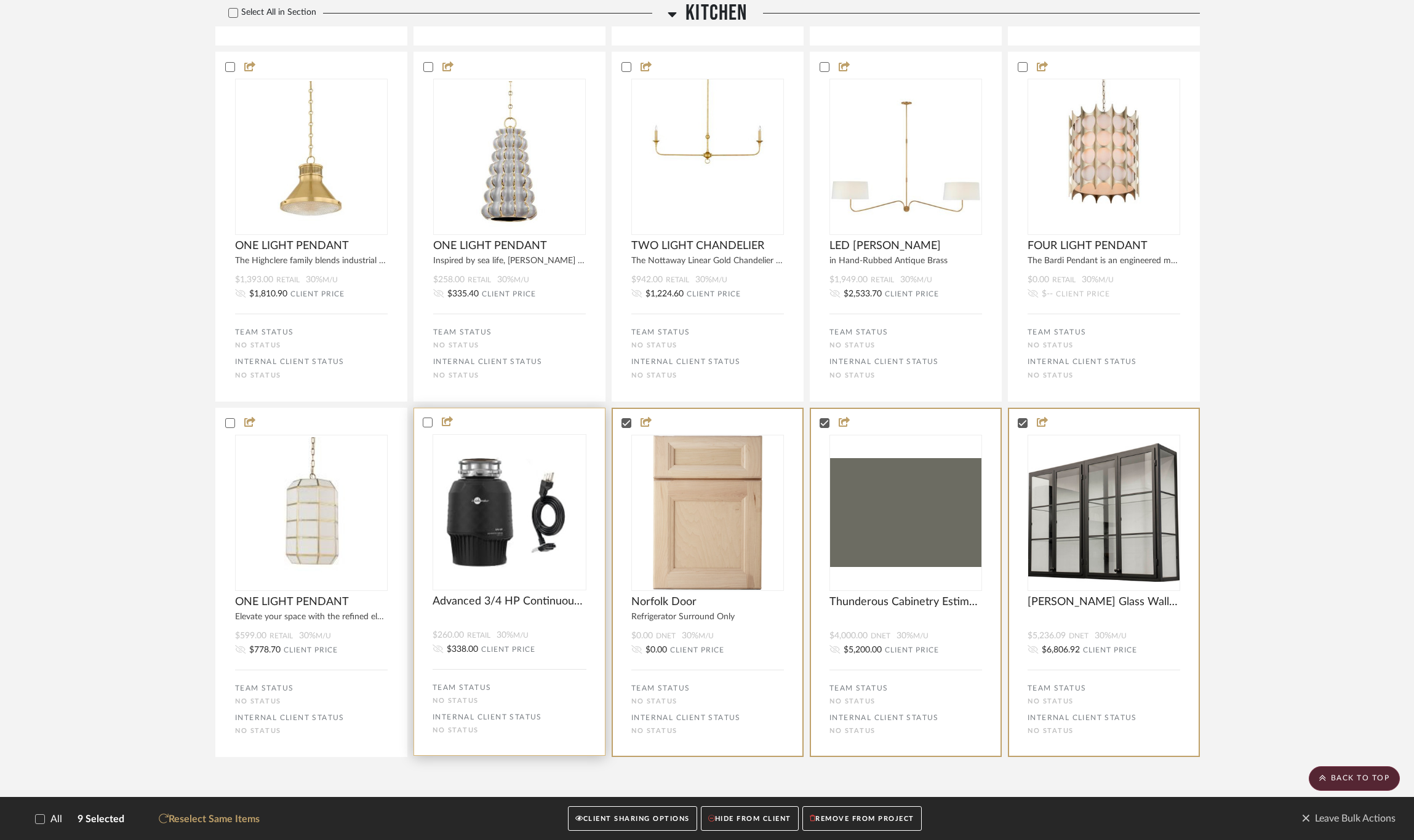
click at [422, 421] on div at bounding box center [509, 423] width 191 height 11
click at [605, 699] on button "CLIENT SHARING OPTIONS" at bounding box center [635, 819] width 128 height 25
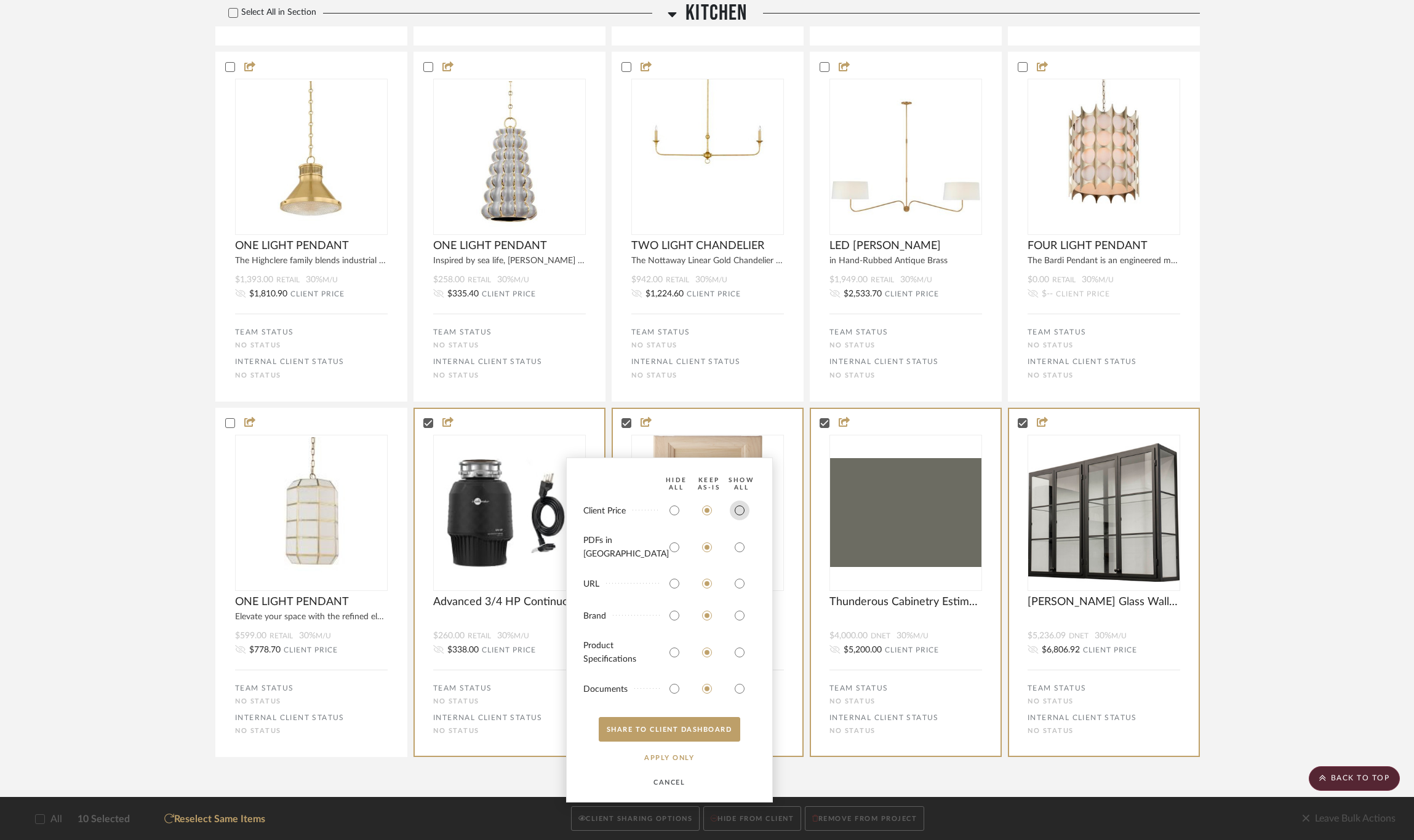
click at [742, 521] on input "radio" at bounding box center [740, 511] width 20 height 20
radio input "true"
click at [737, 616] on input "radio" at bounding box center [740, 616] width 20 height 20
radio input "true"
click at [741, 552] on input "radio" at bounding box center [740, 547] width 20 height 20
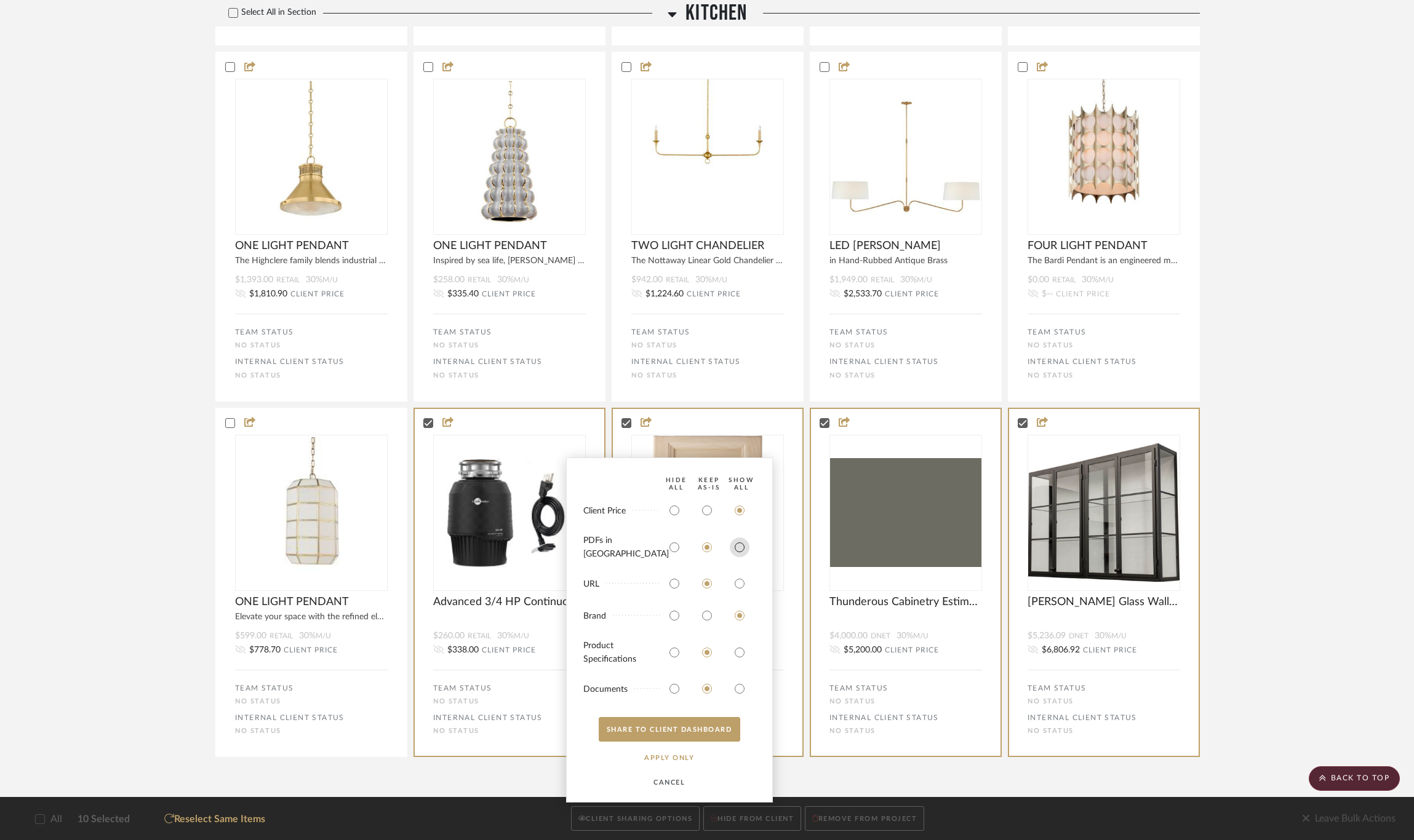
radio input "true"
click at [687, 699] on button "SHARE TO CLIENT Dashboard" at bounding box center [669, 729] width 142 height 25
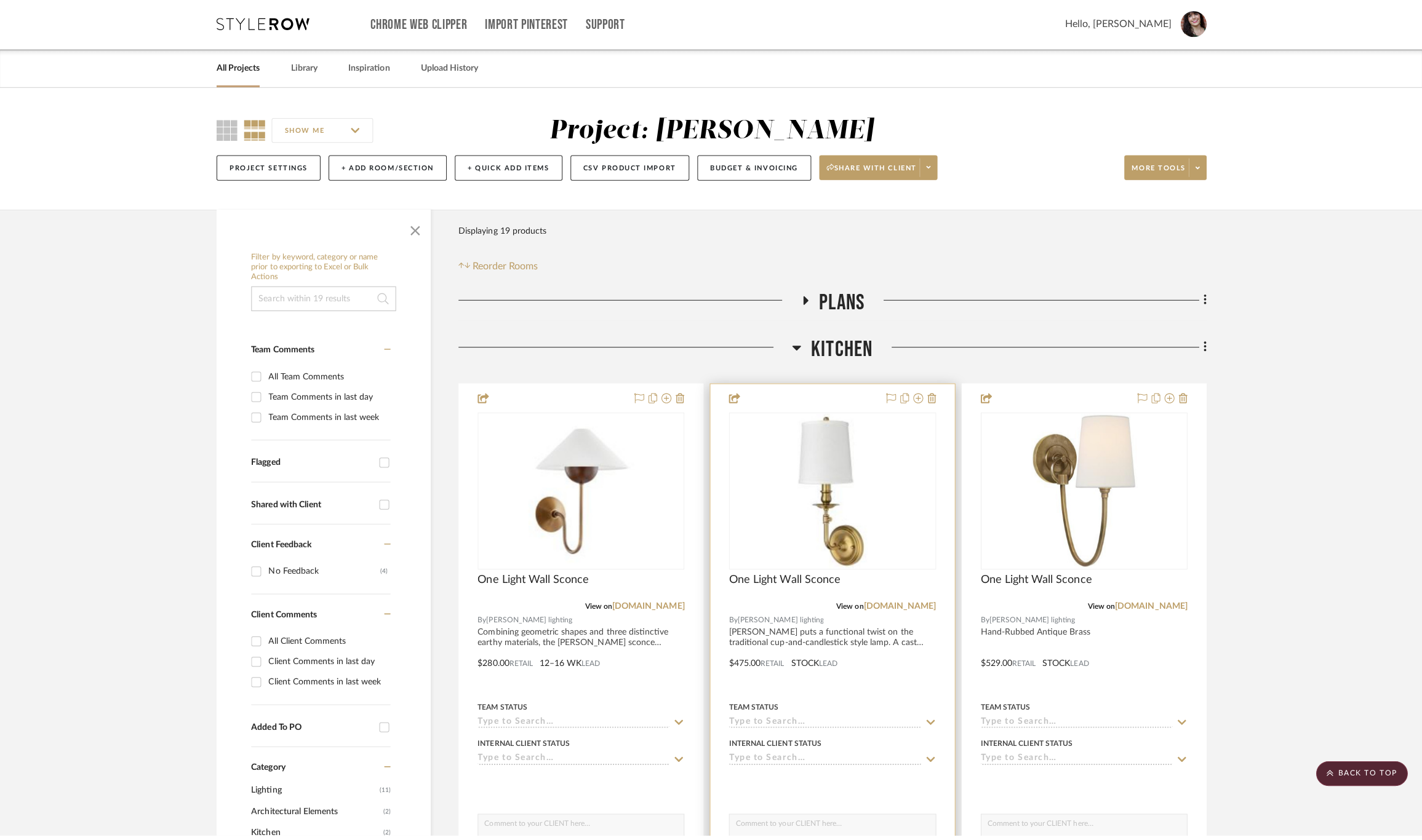
scroll to position [0, 0]
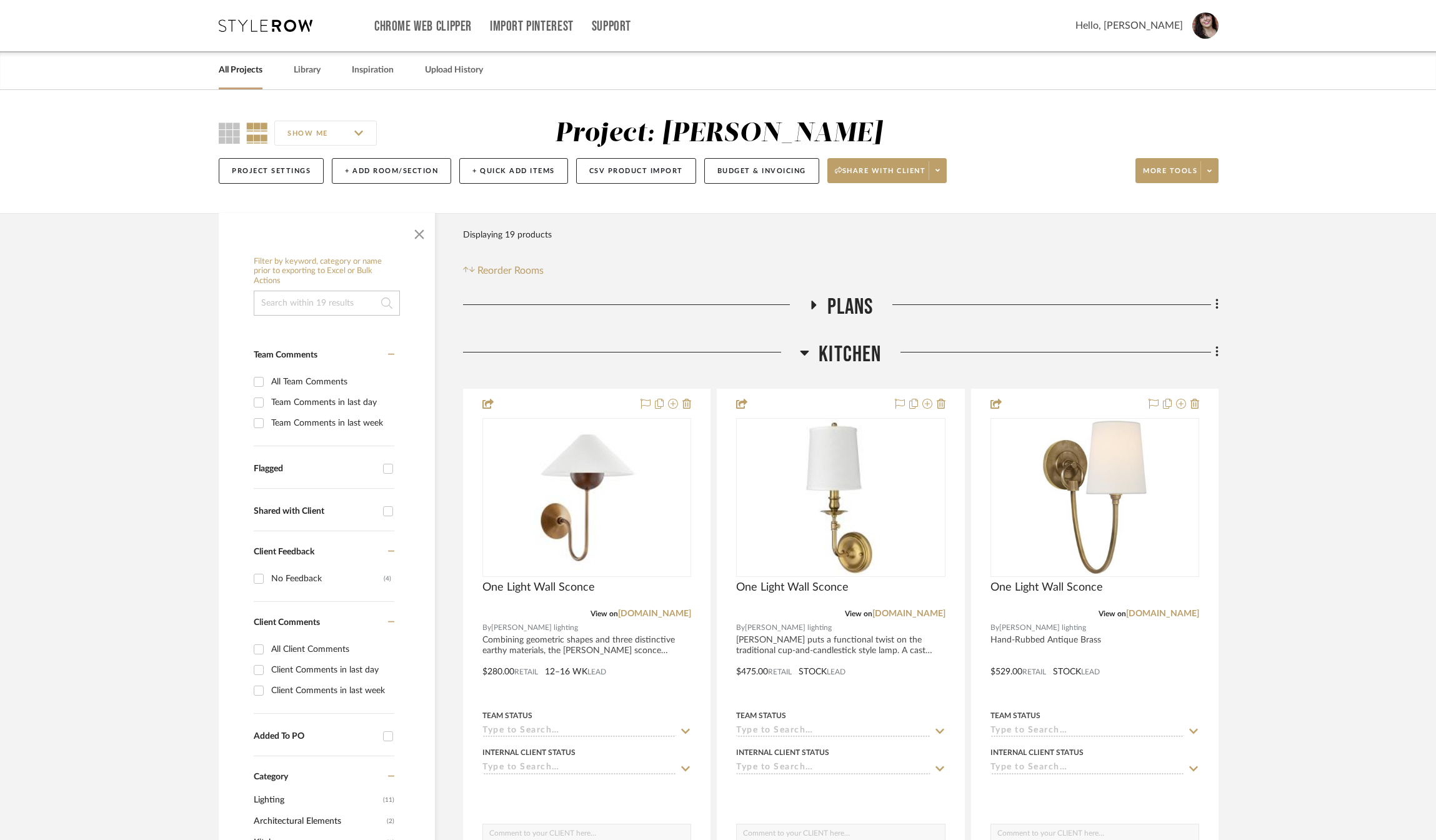
click at [800, 347] on icon at bounding box center [804, 353] width 9 height 15
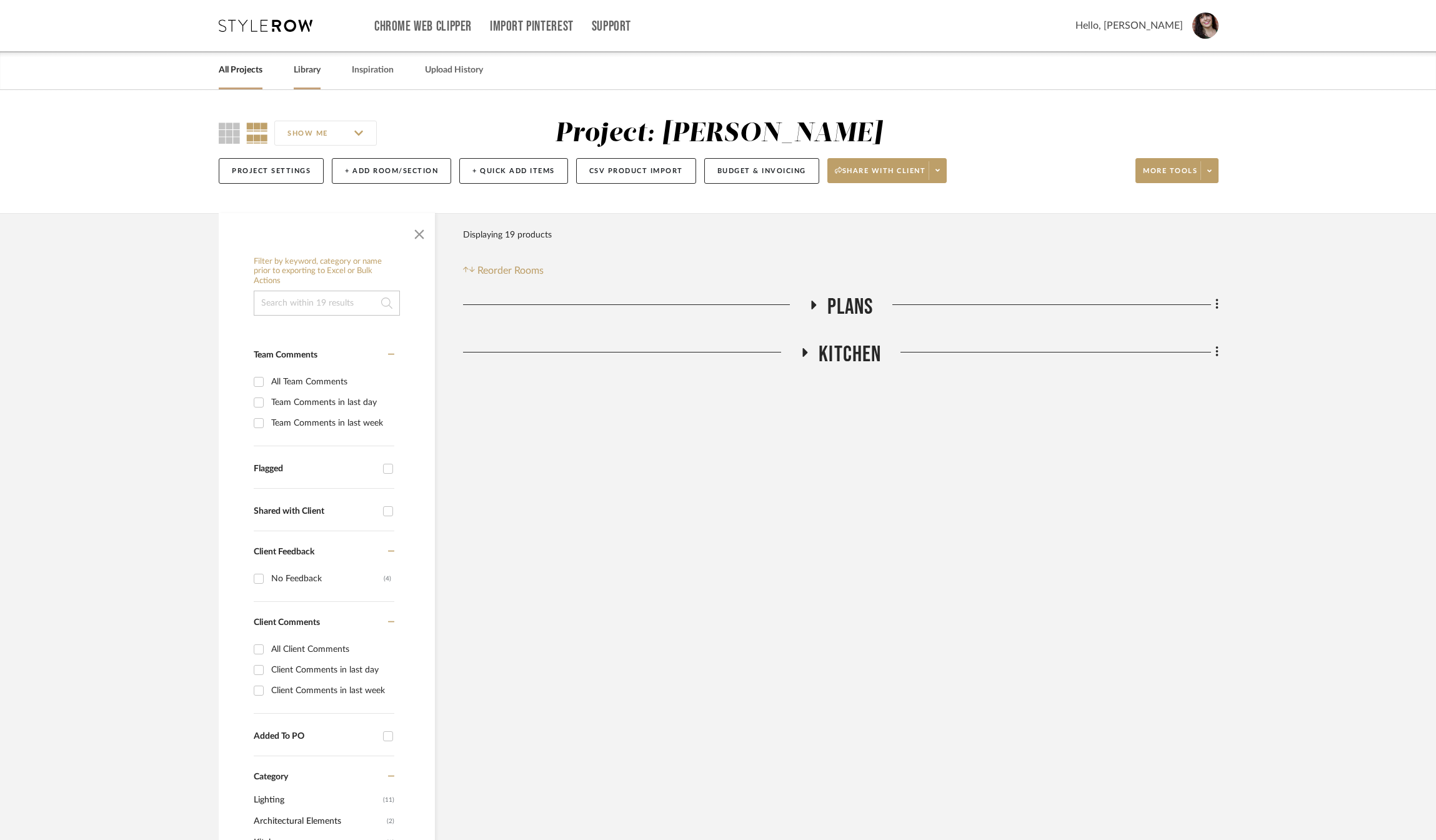
click at [301, 71] on link "Library" at bounding box center [307, 70] width 27 height 17
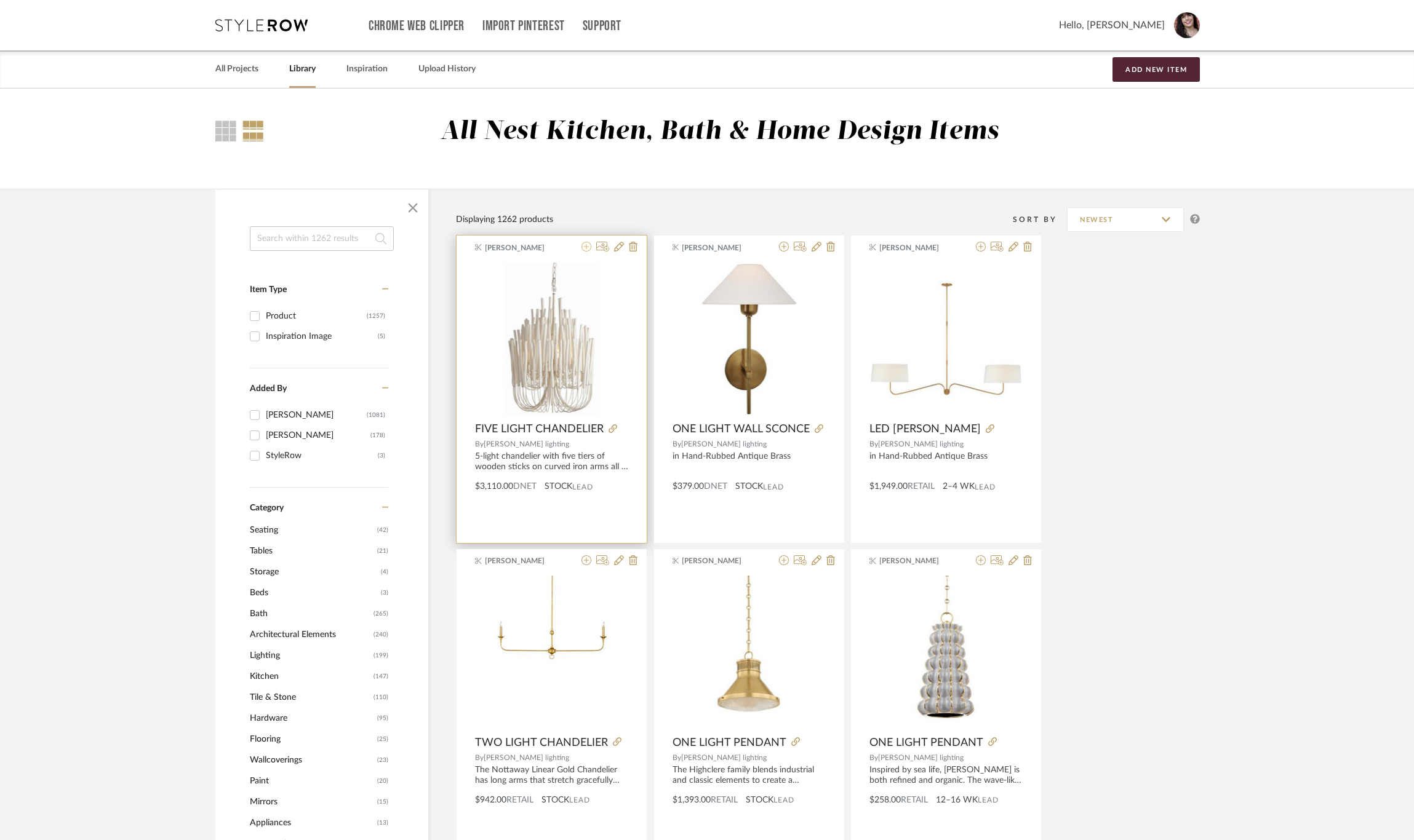
click at [586, 247] on icon at bounding box center [587, 246] width 10 height 10
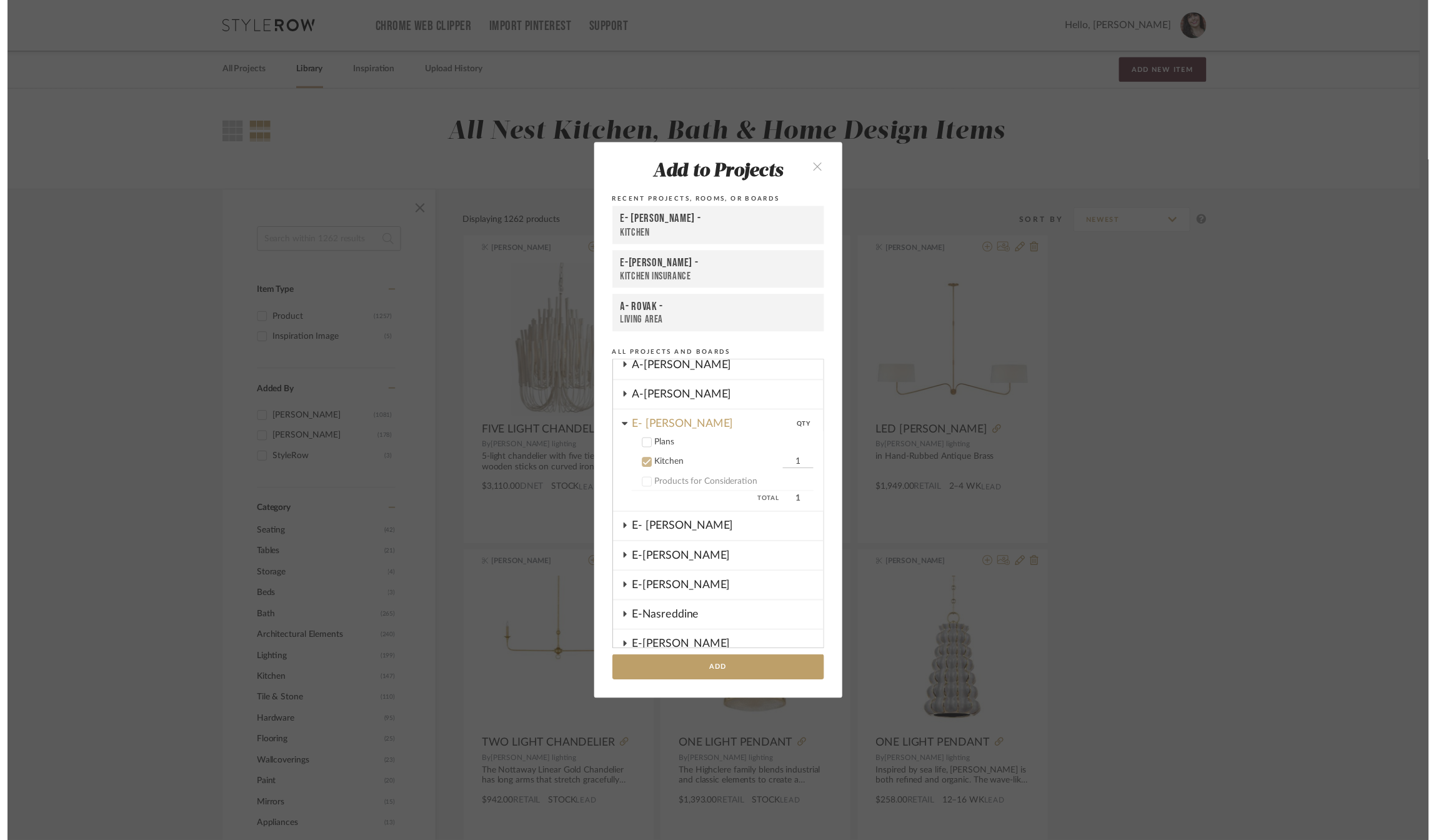
scroll to position [422, 0]
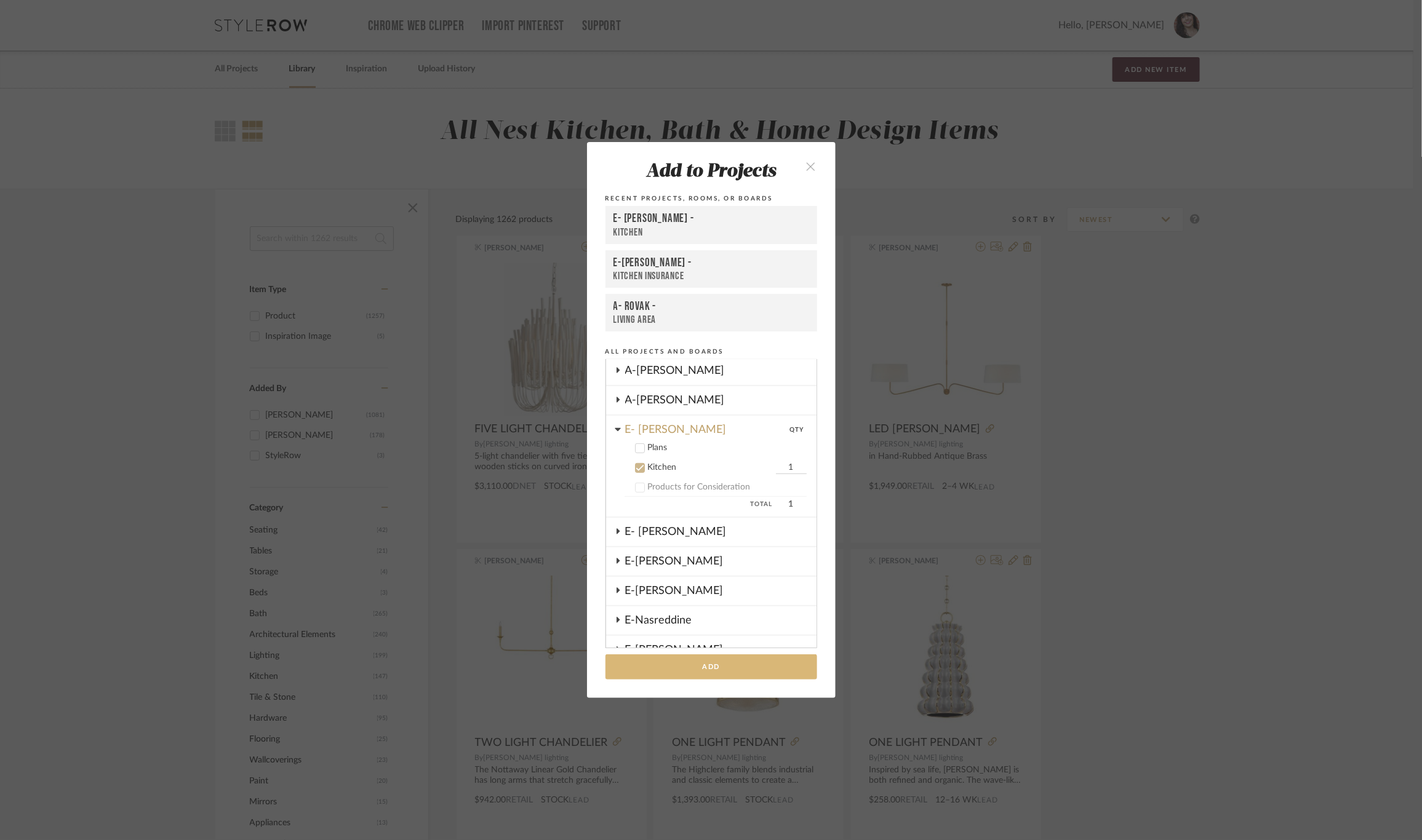
click at [693, 668] on button "Add" at bounding box center [711, 667] width 212 height 25
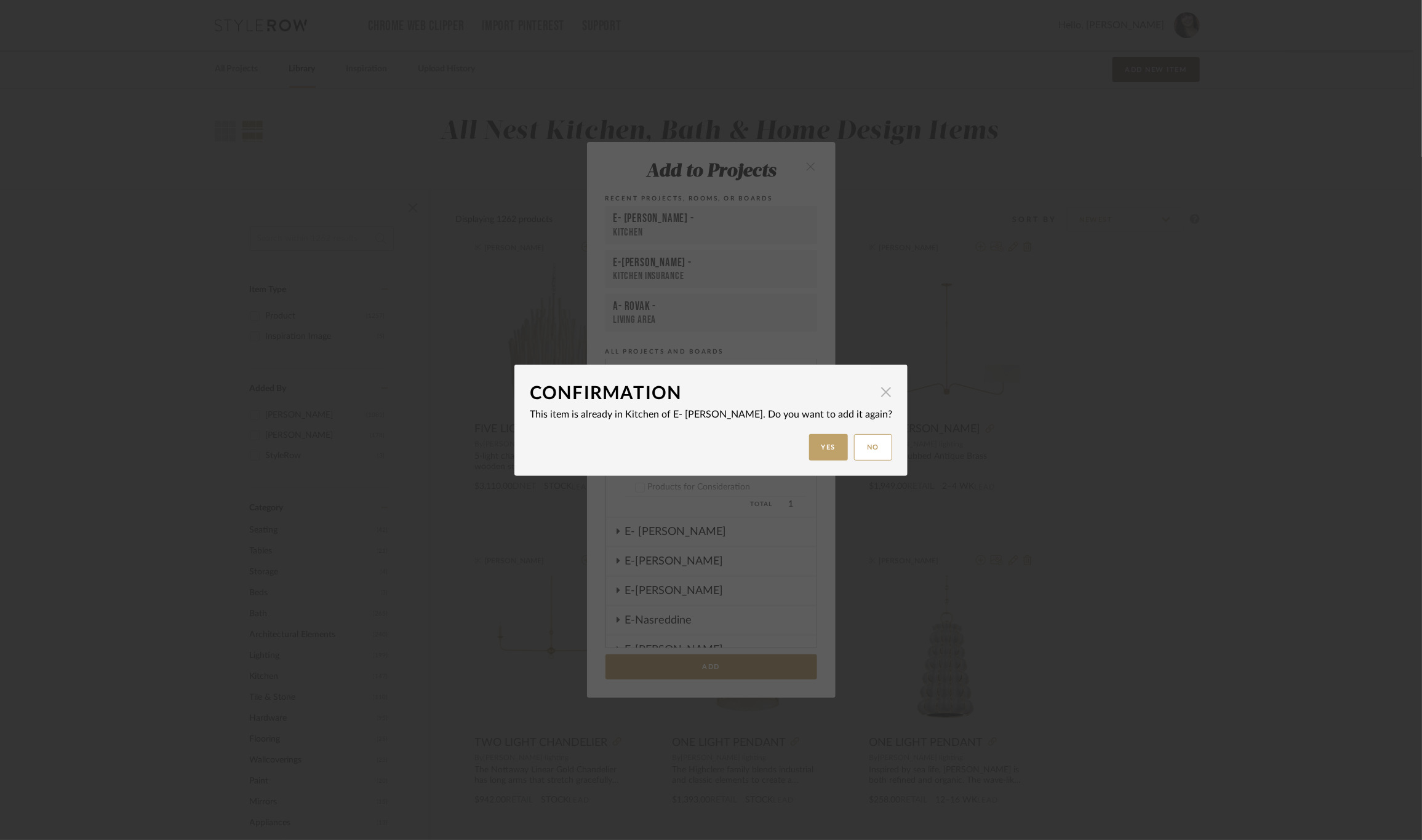
click at [874, 389] on span "button" at bounding box center [886, 392] width 25 height 25
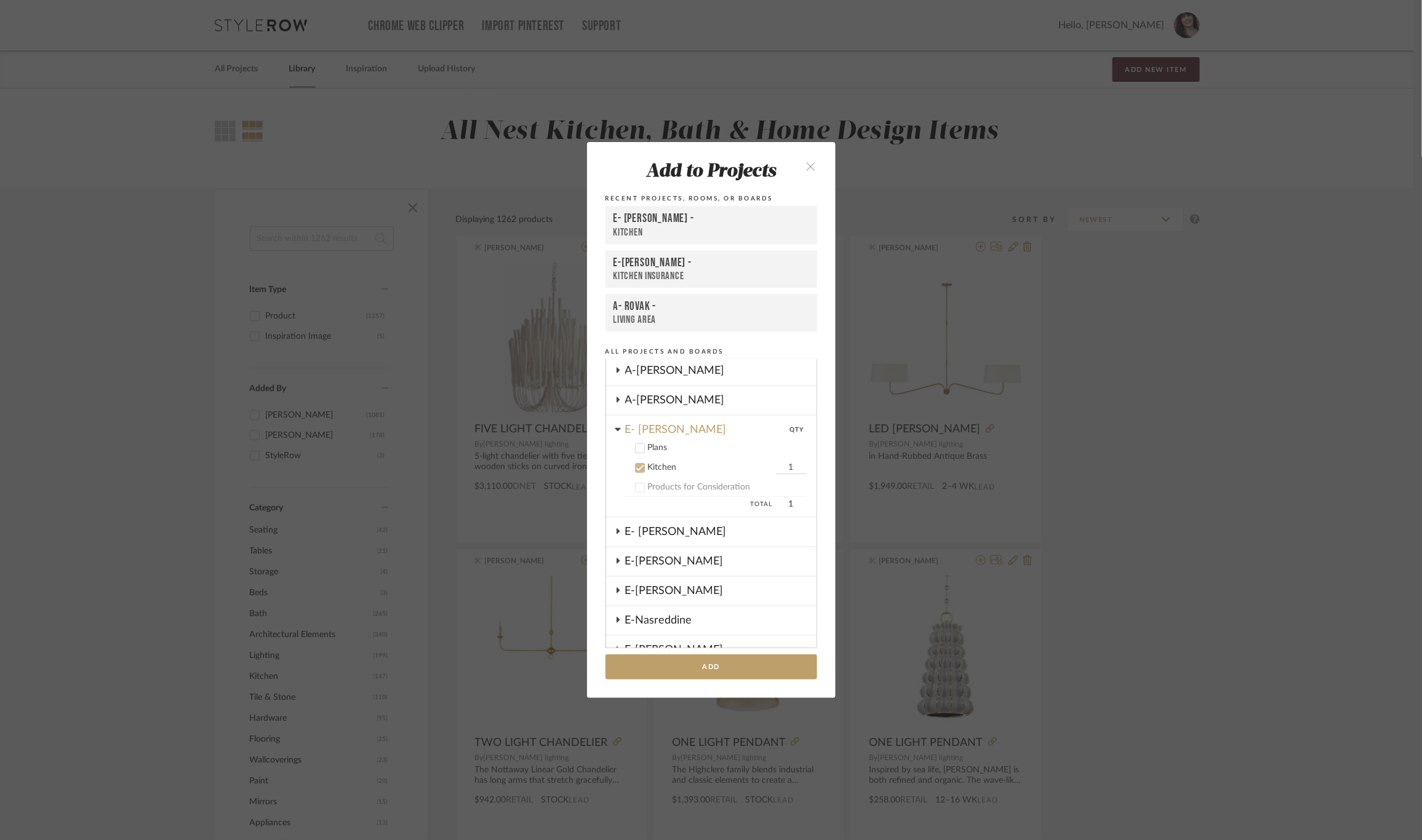
click at [810, 165] on icon "close" at bounding box center [812, 166] width 11 height 11
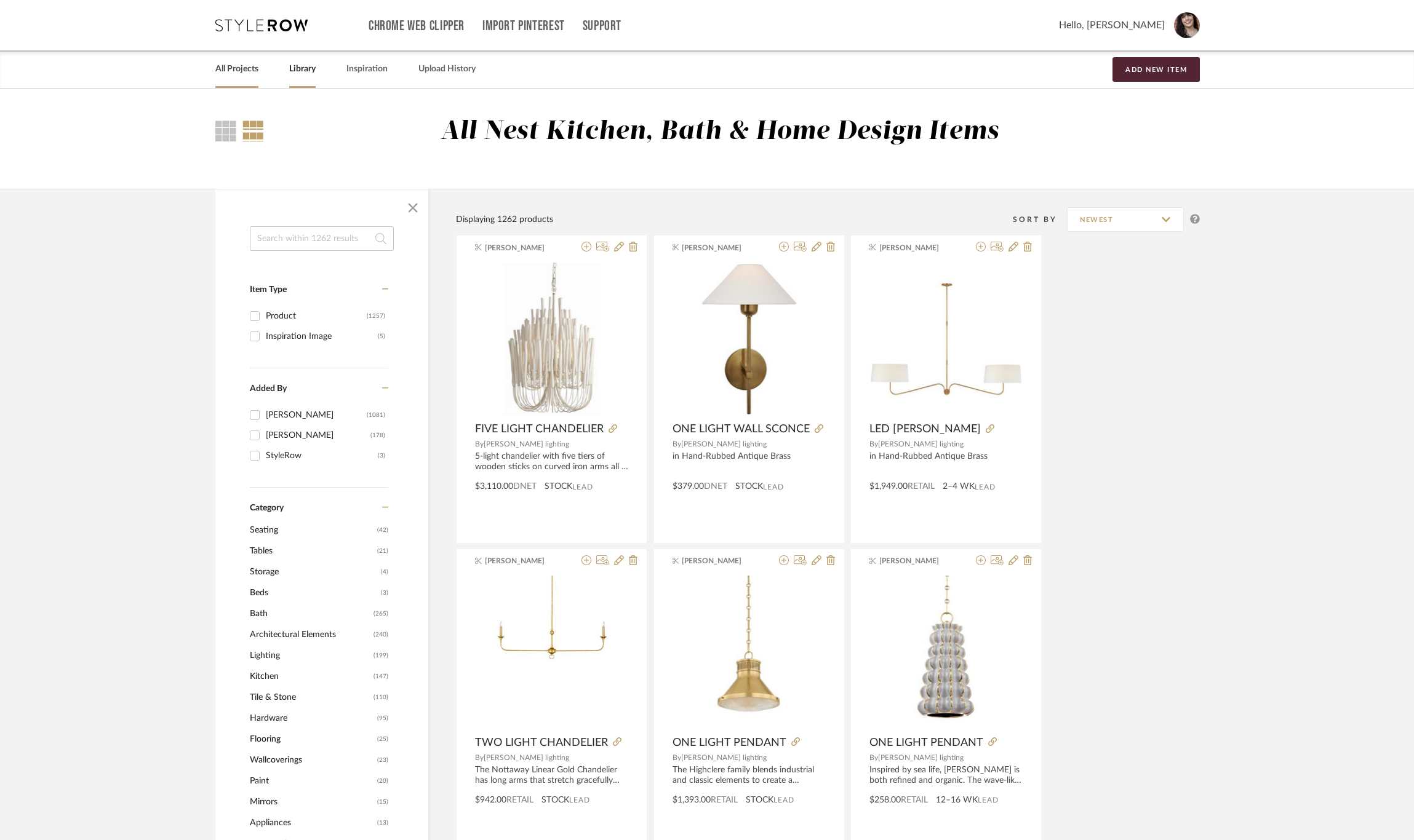
click at [218, 70] on link "All Projects" at bounding box center [236, 69] width 43 height 16
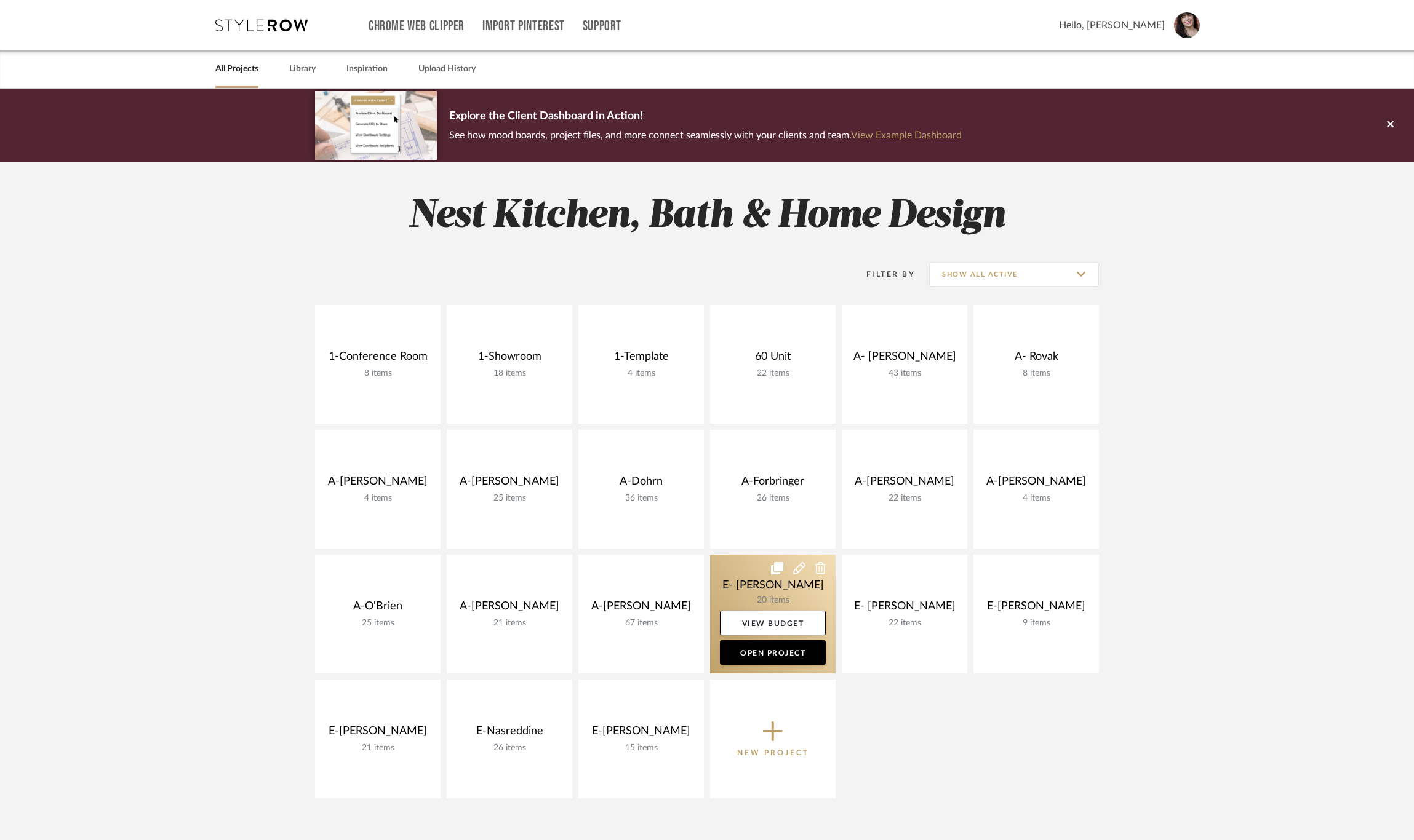
click at [796, 589] on link at bounding box center [773, 614] width 125 height 119
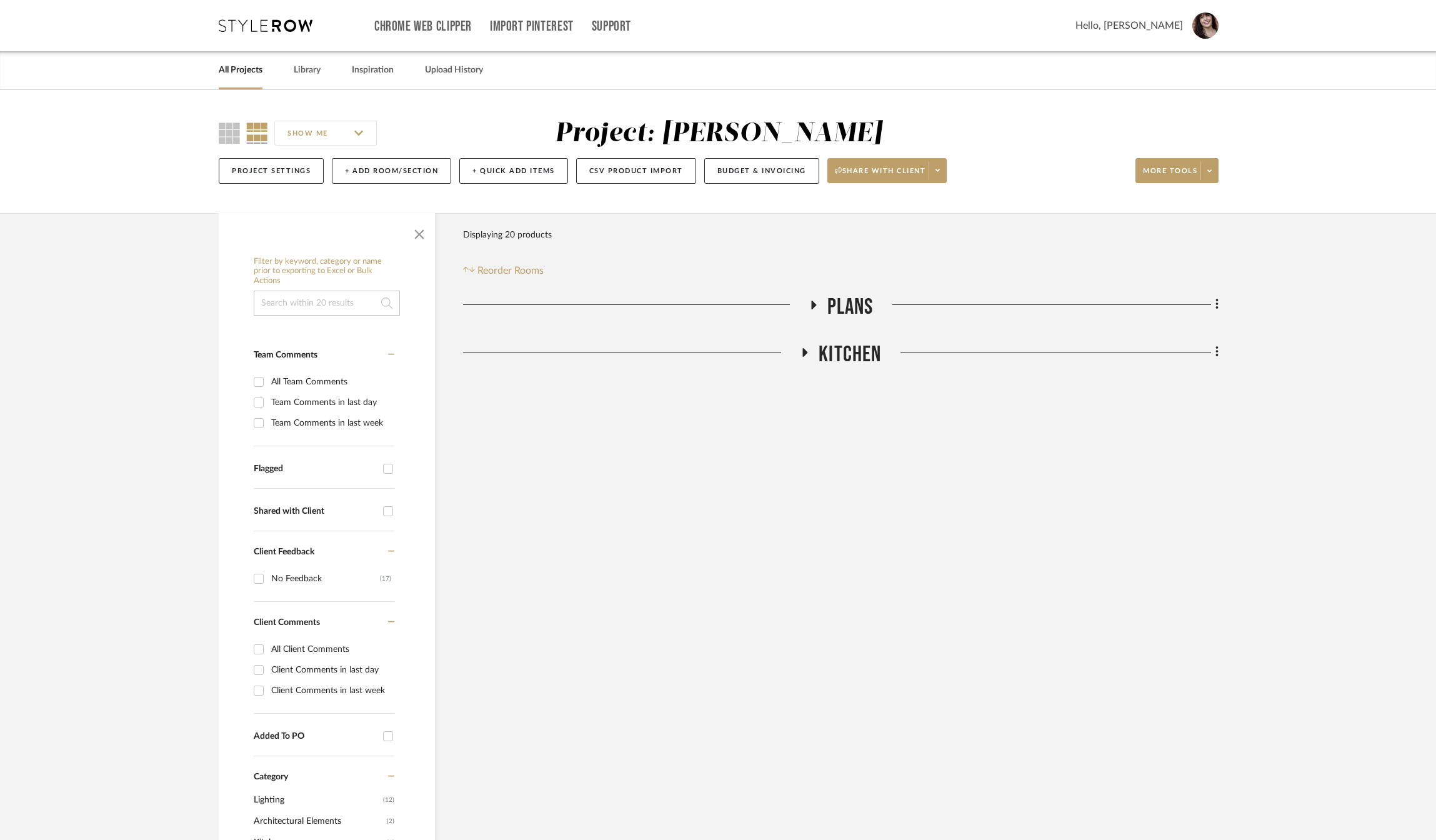
click at [808, 349] on icon at bounding box center [805, 352] width 15 height 9
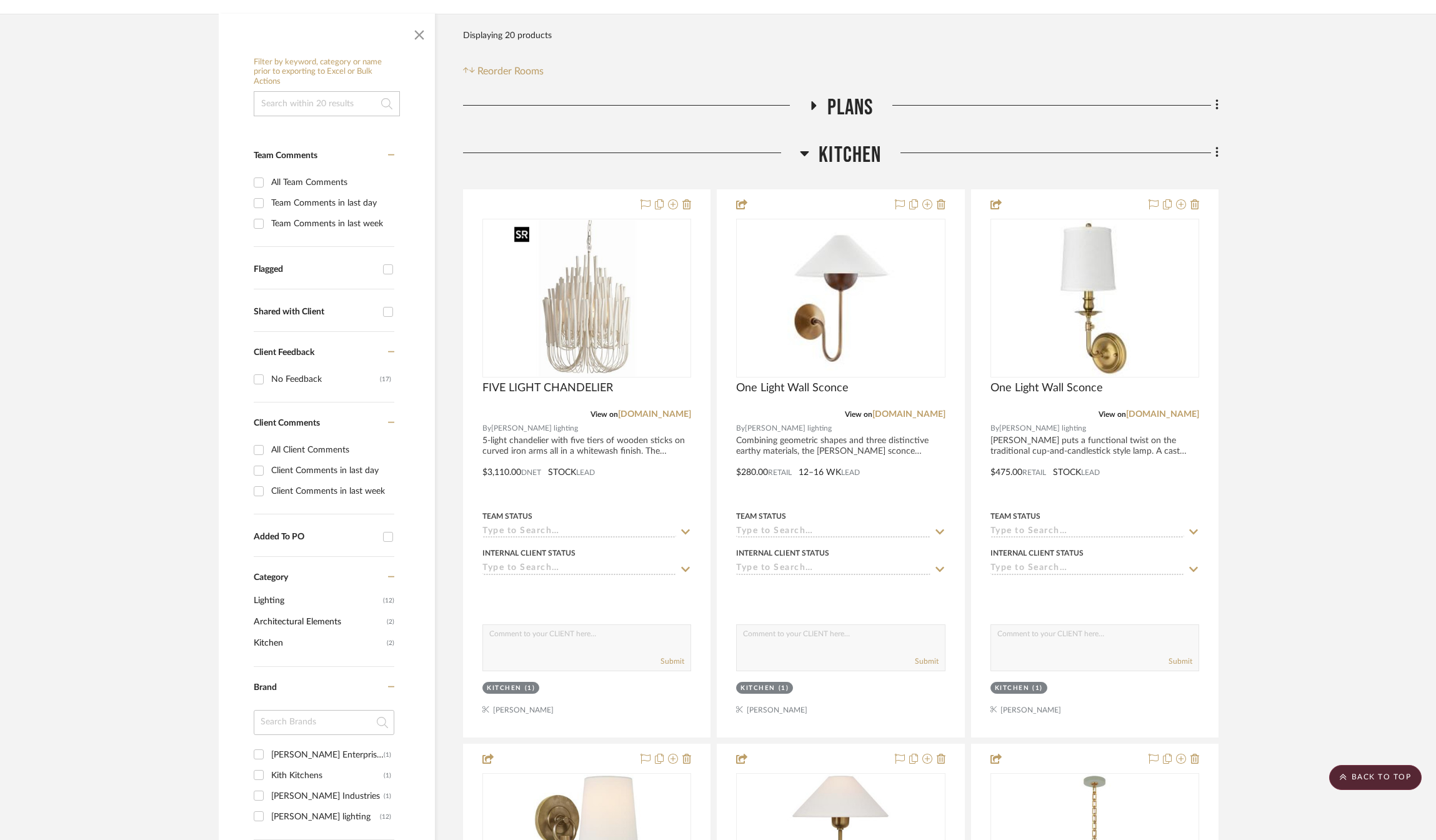
scroll to position [187, 0]
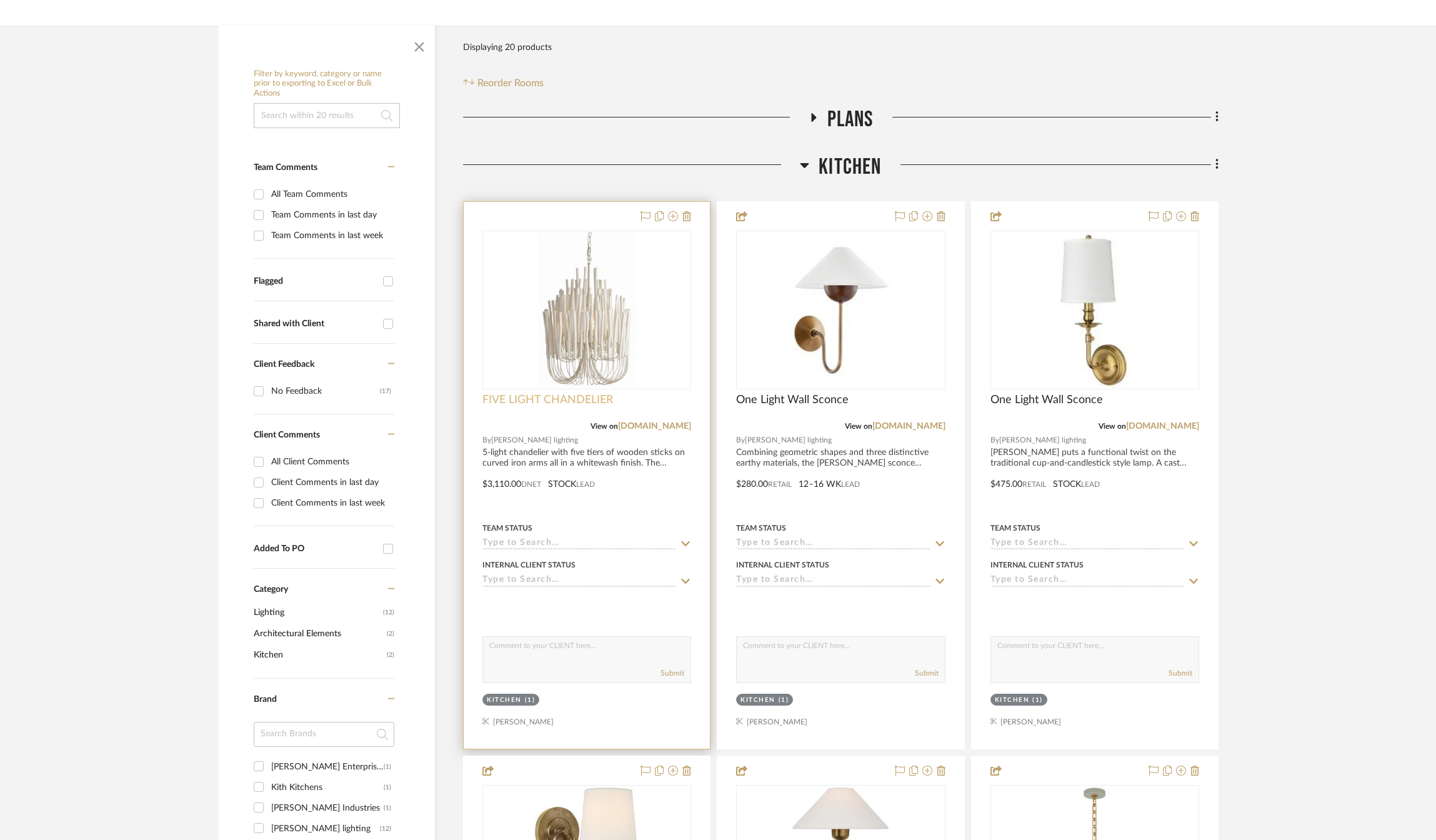
click at [565, 396] on span "FIVE LIGHT CHANDELIER" at bounding box center [547, 400] width 130 height 14
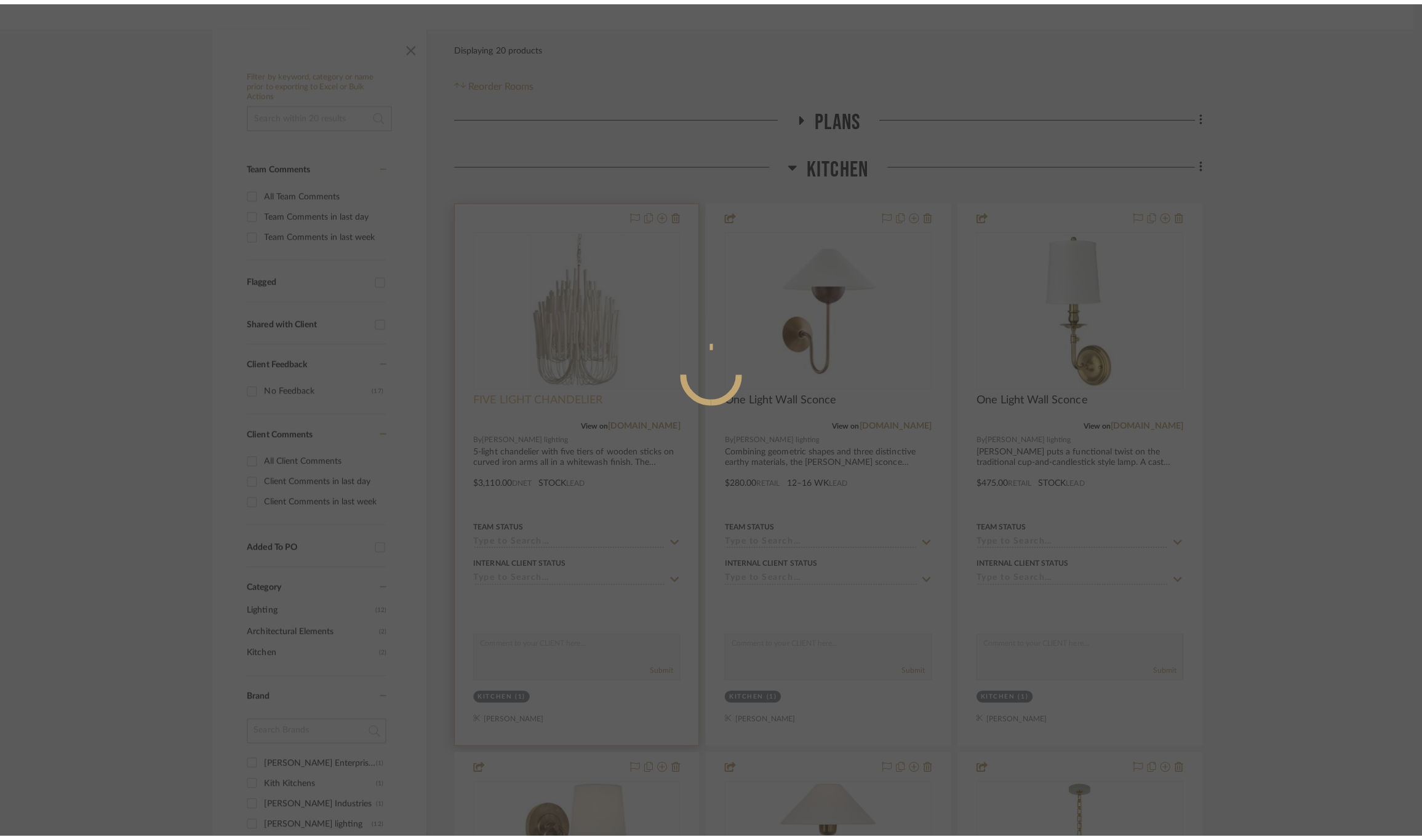
scroll to position [0, 0]
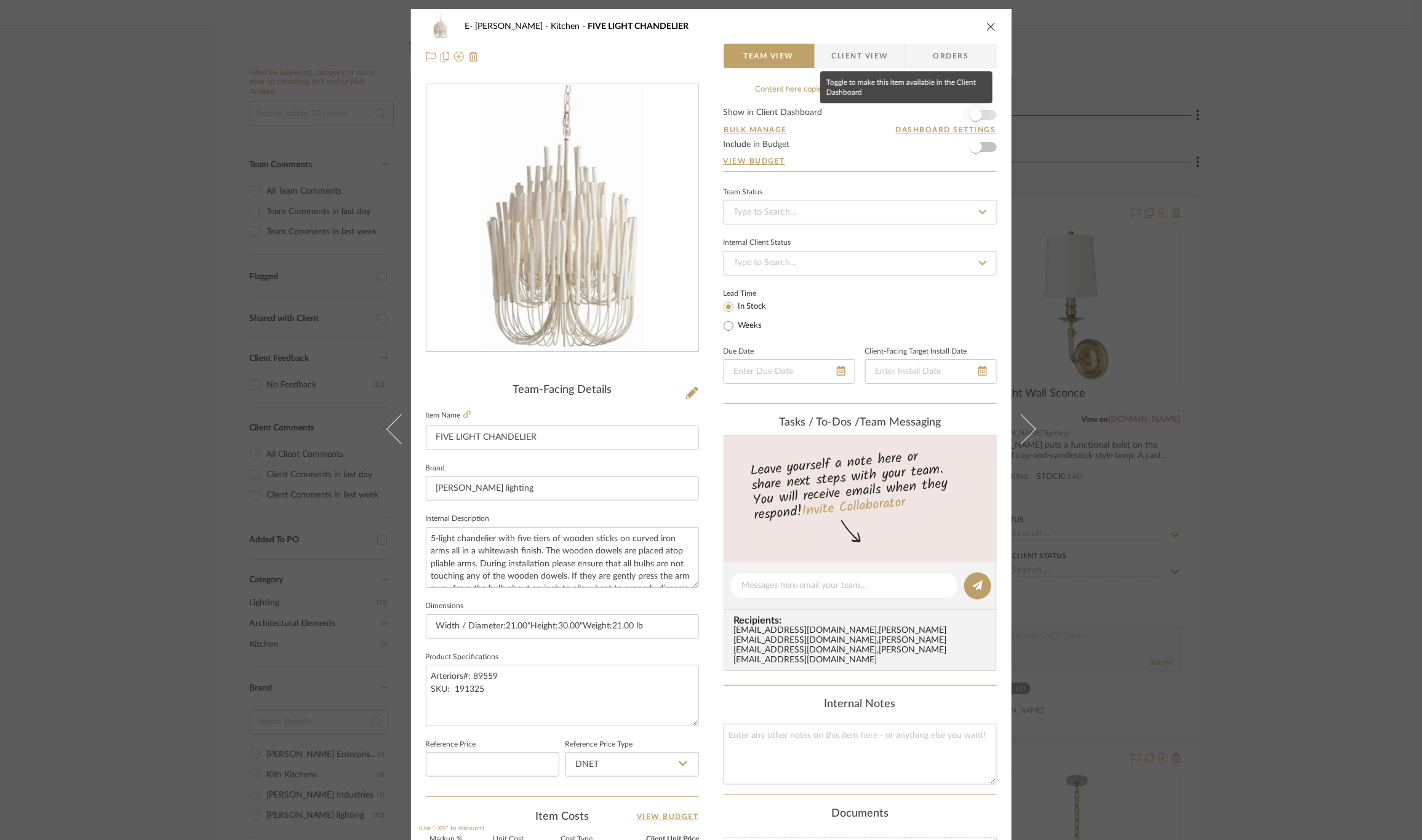
click at [985, 115] on span "button" at bounding box center [976, 115] width 27 height 27
click at [986, 22] on button "close" at bounding box center [991, 26] width 11 height 11
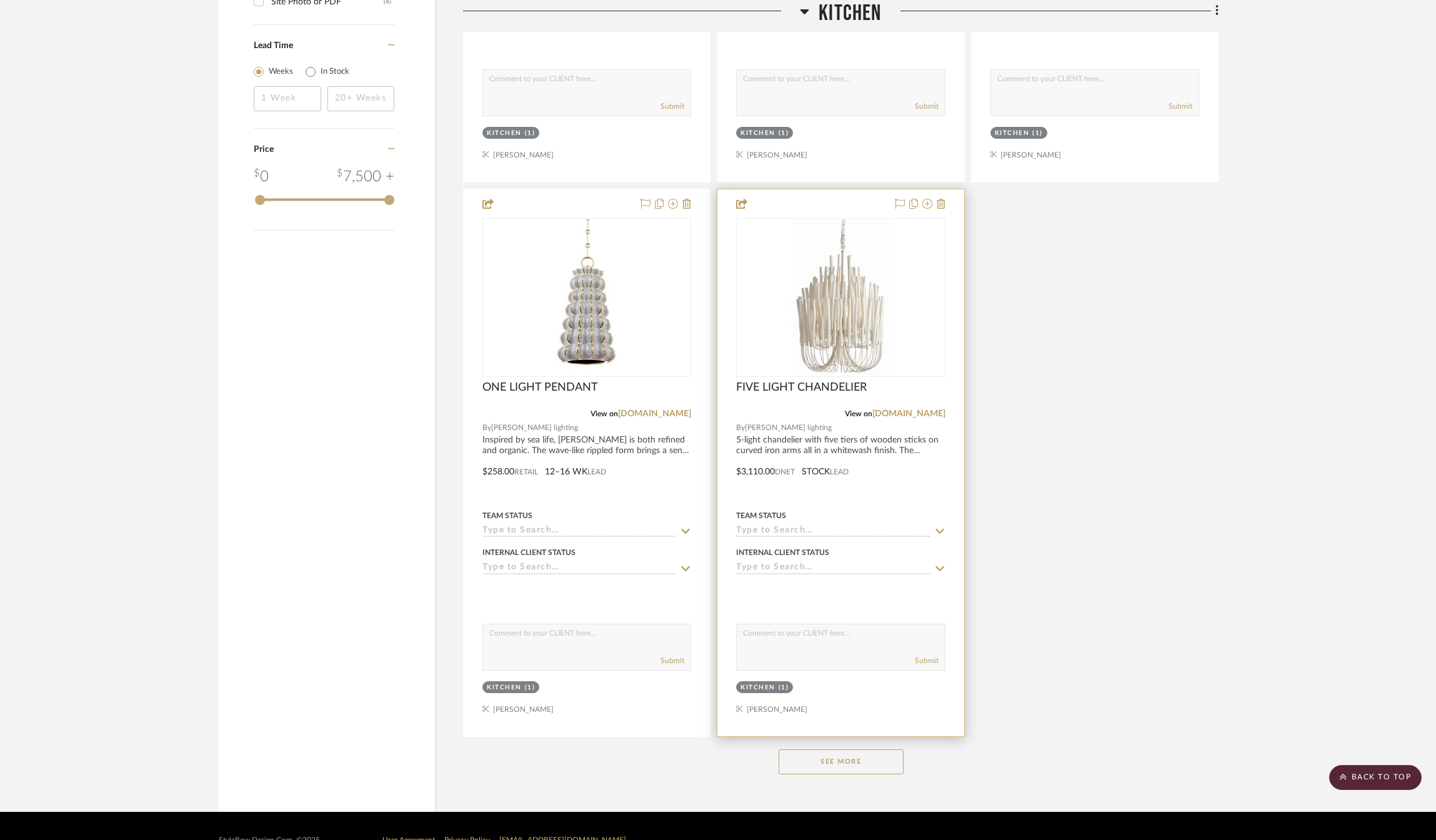
scroll to position [1342, 0]
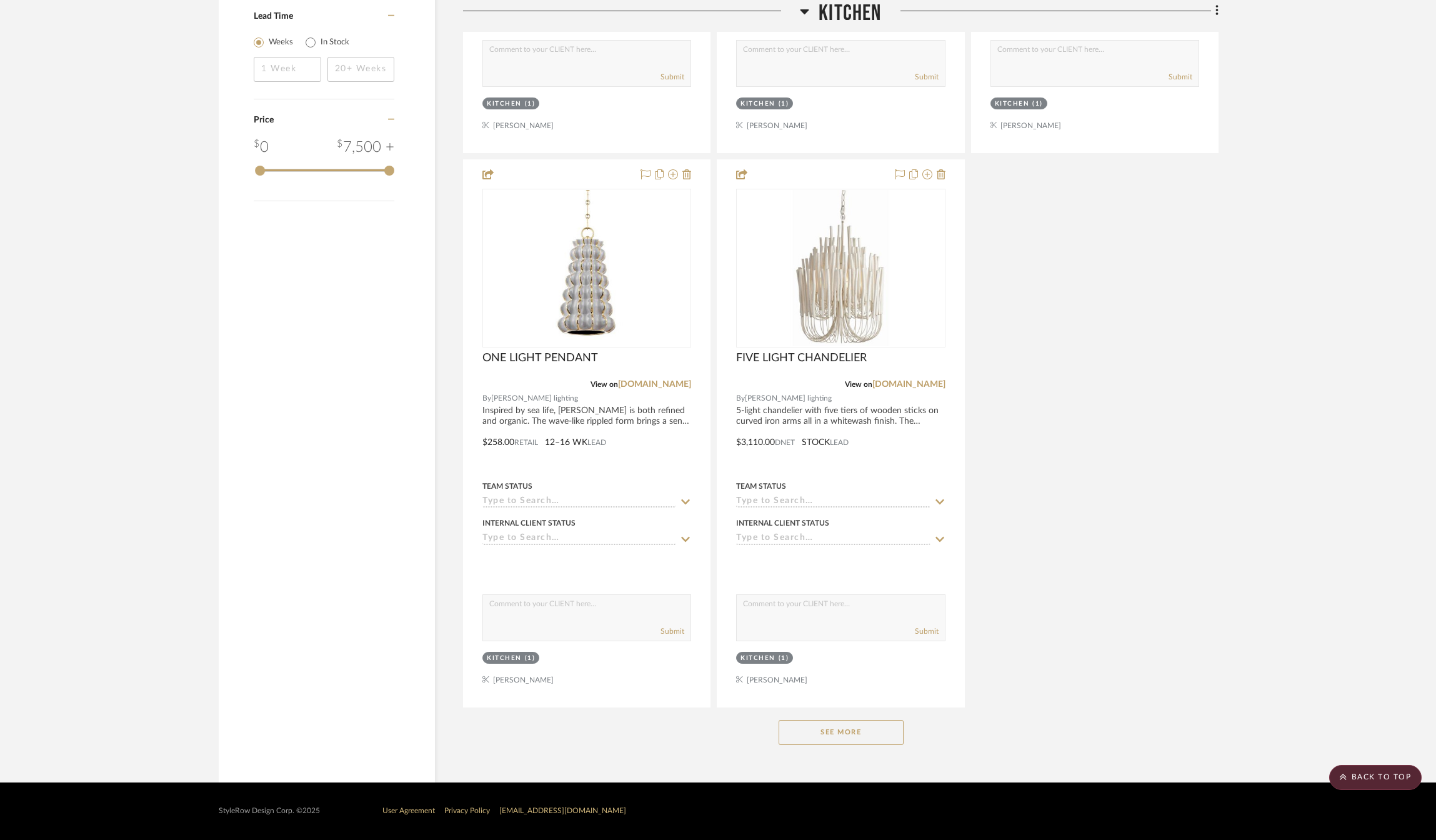
click at [834, 710] on div "See More" at bounding box center [840, 732] width 755 height 50
click at [840, 710] on button "See More" at bounding box center [840, 732] width 125 height 25
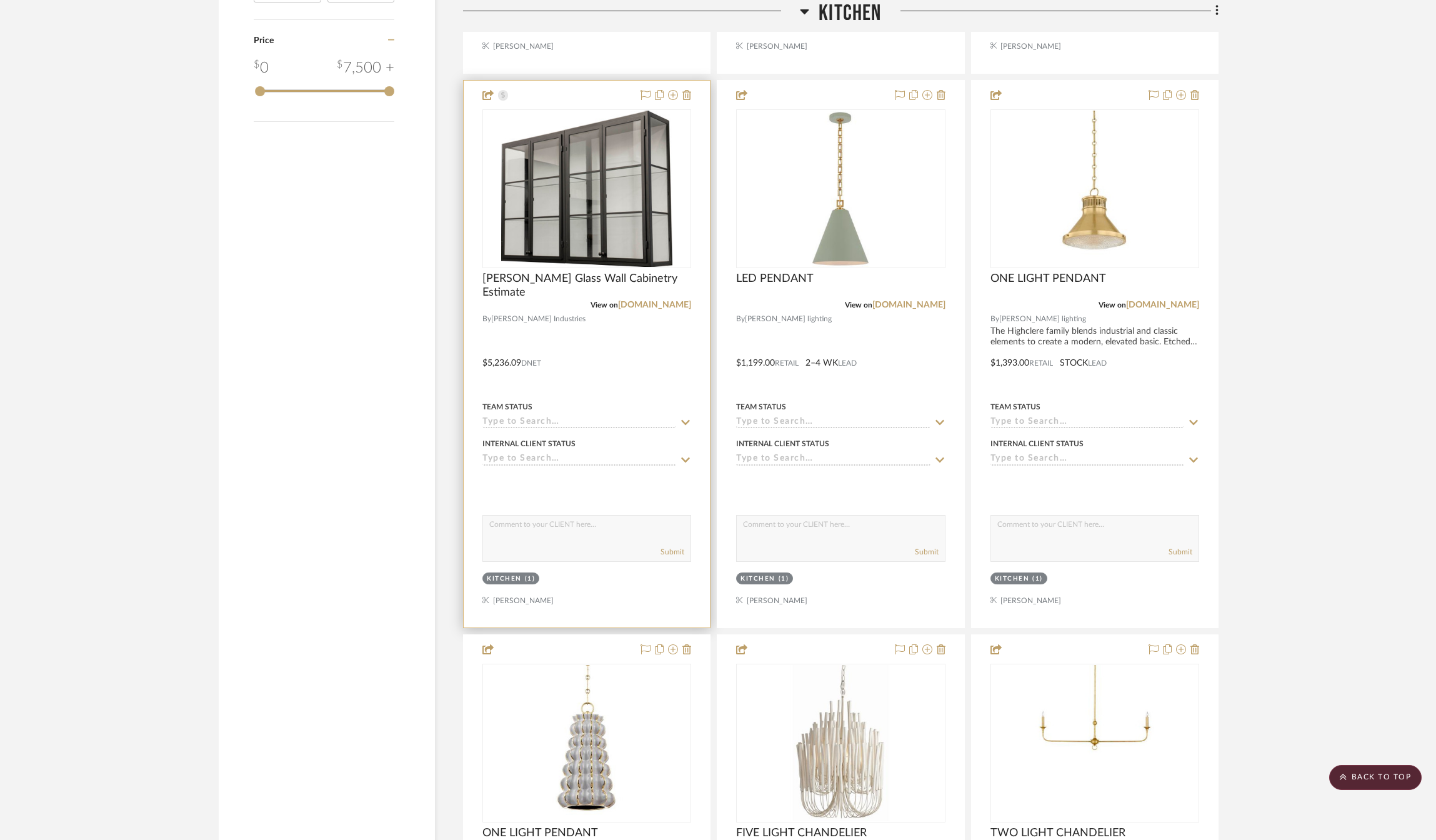
scroll to position [1318, 0]
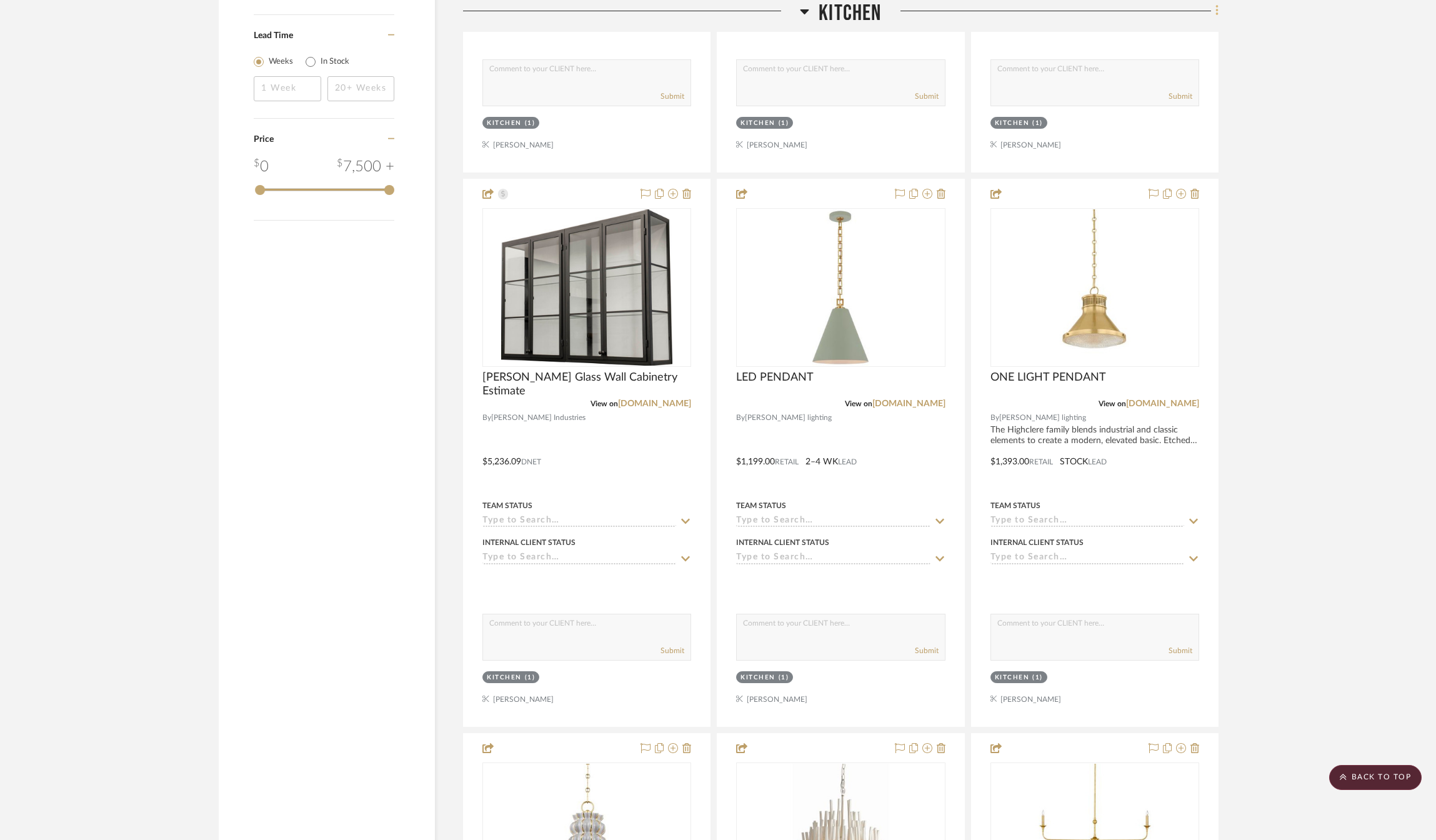
click at [1203, 9] on icon at bounding box center [1217, 11] width 4 height 14
click at [1203, 223] on div at bounding box center [718, 420] width 1436 height 840
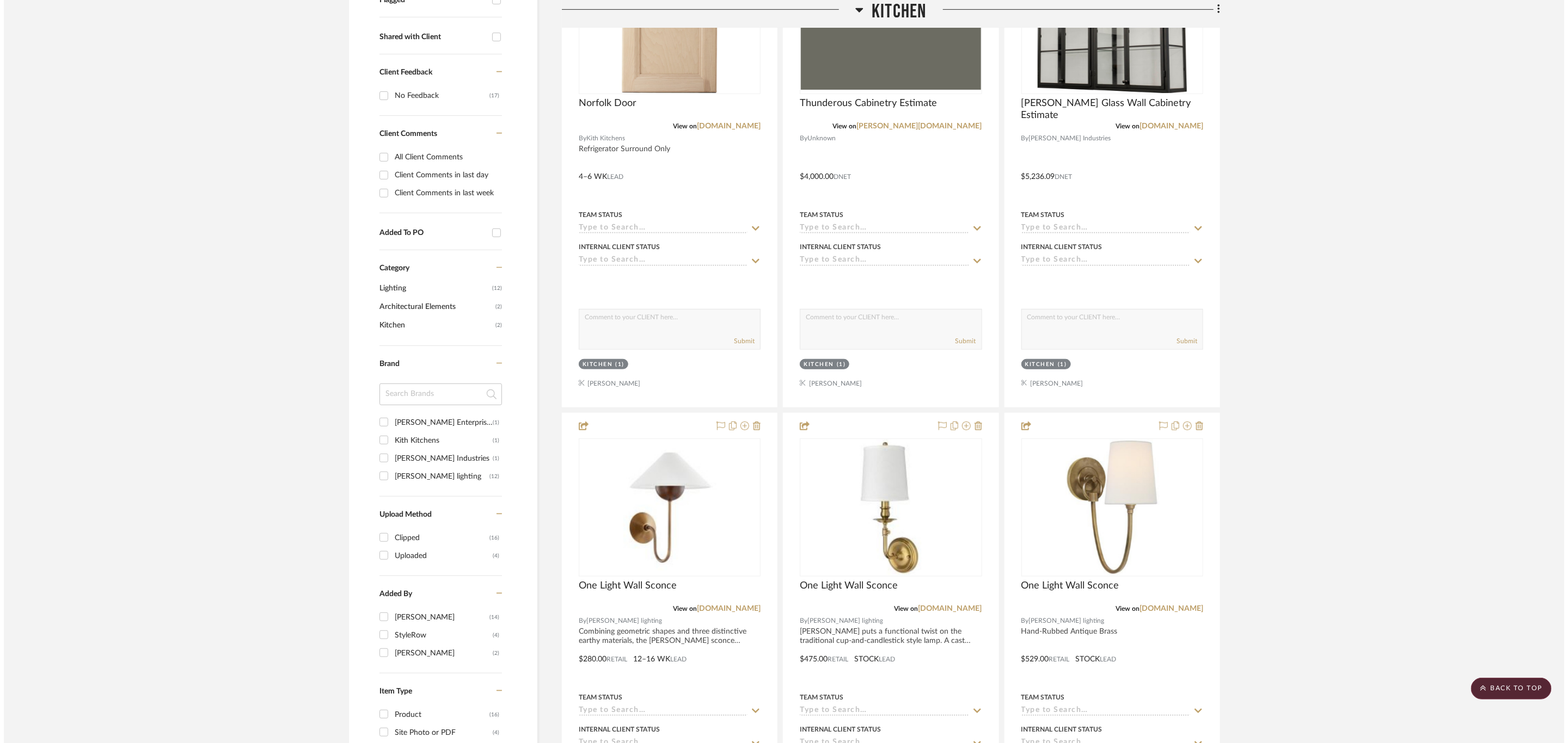
scroll to position [0, 0]
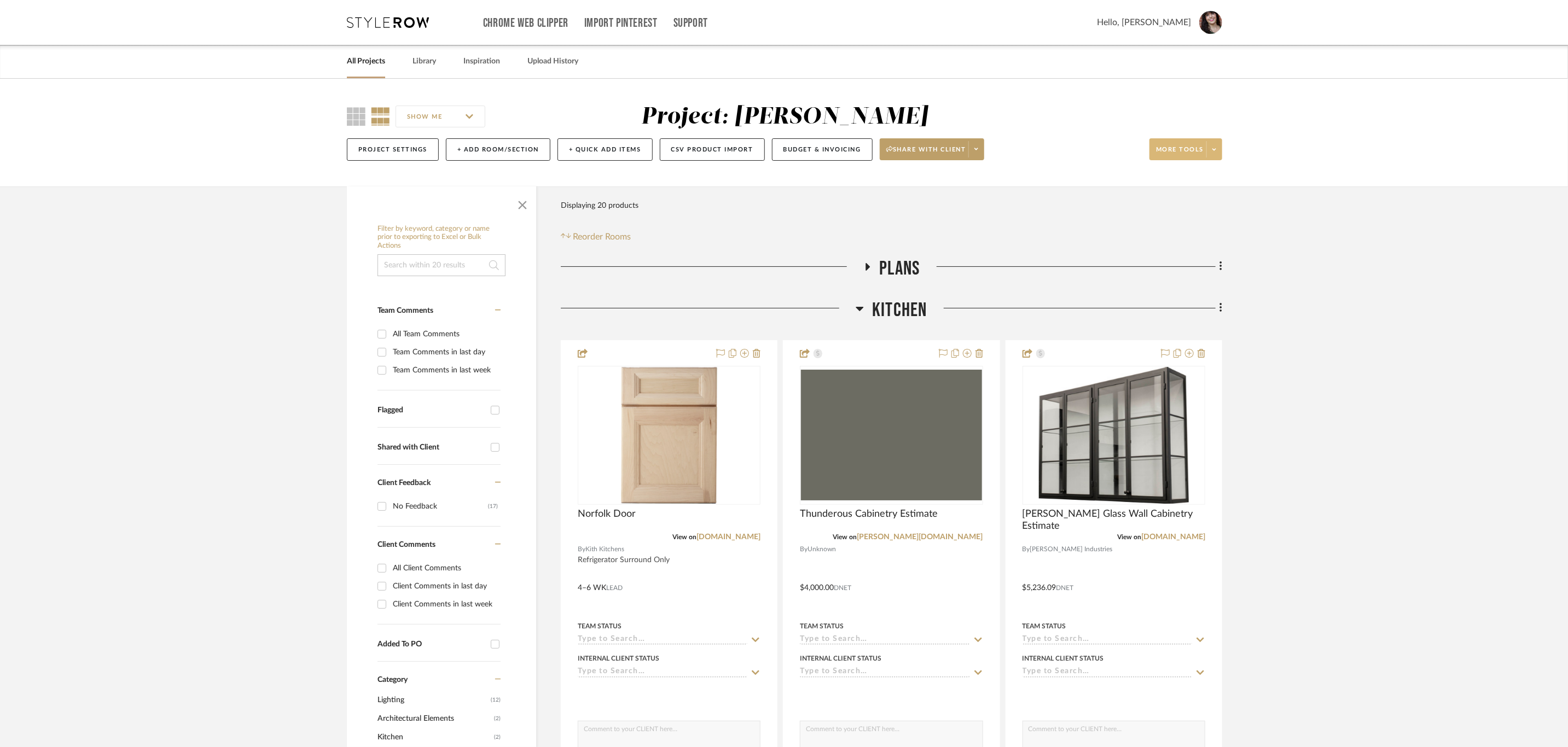
click at [1053, 150] on button "More tools" at bounding box center [1186, 149] width 73 height 22
click at [1053, 314] on div at bounding box center [784, 374] width 1568 height 747
click at [1053, 310] on icon at bounding box center [1220, 308] width 3 height 12
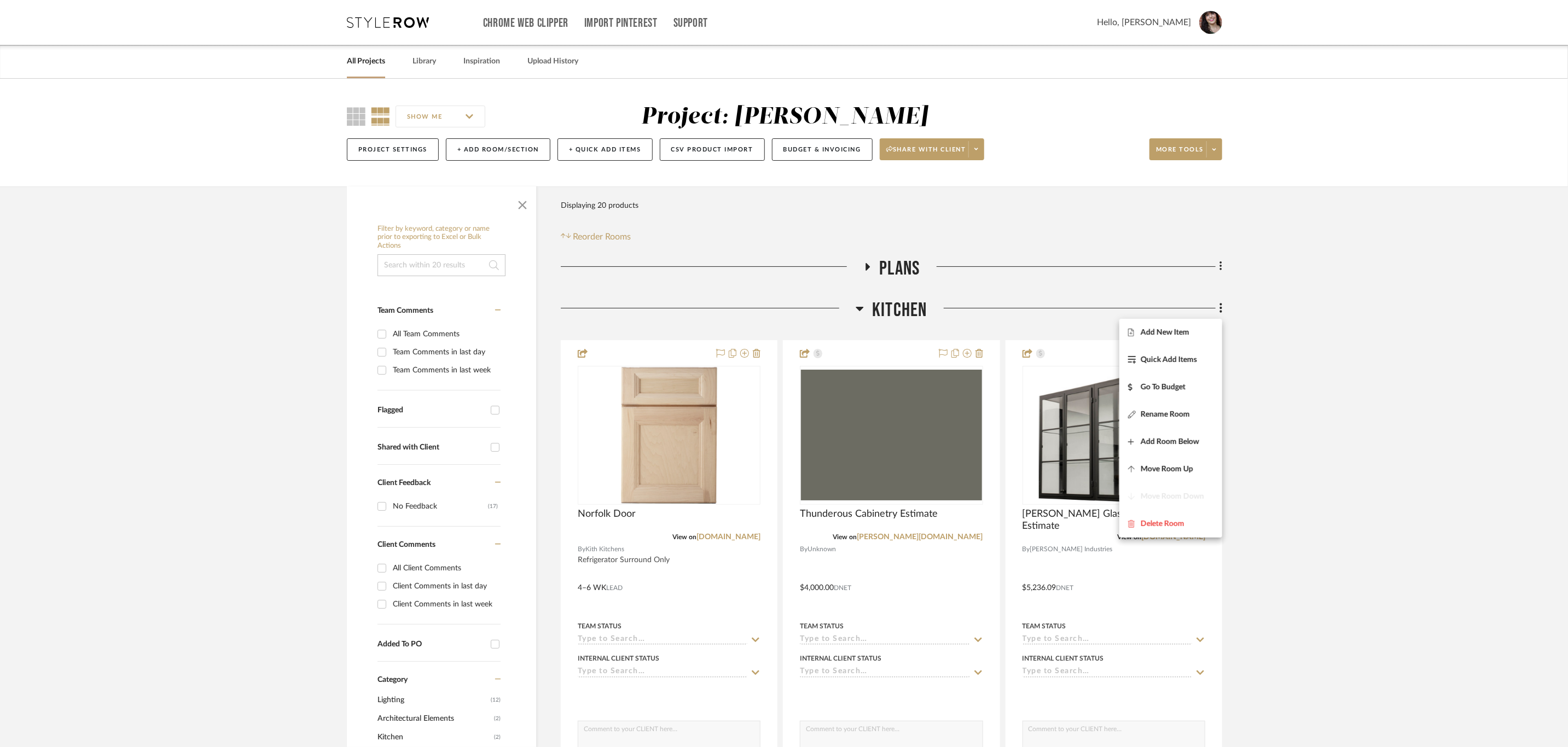
click at [1053, 294] on div at bounding box center [784, 374] width 1568 height 747
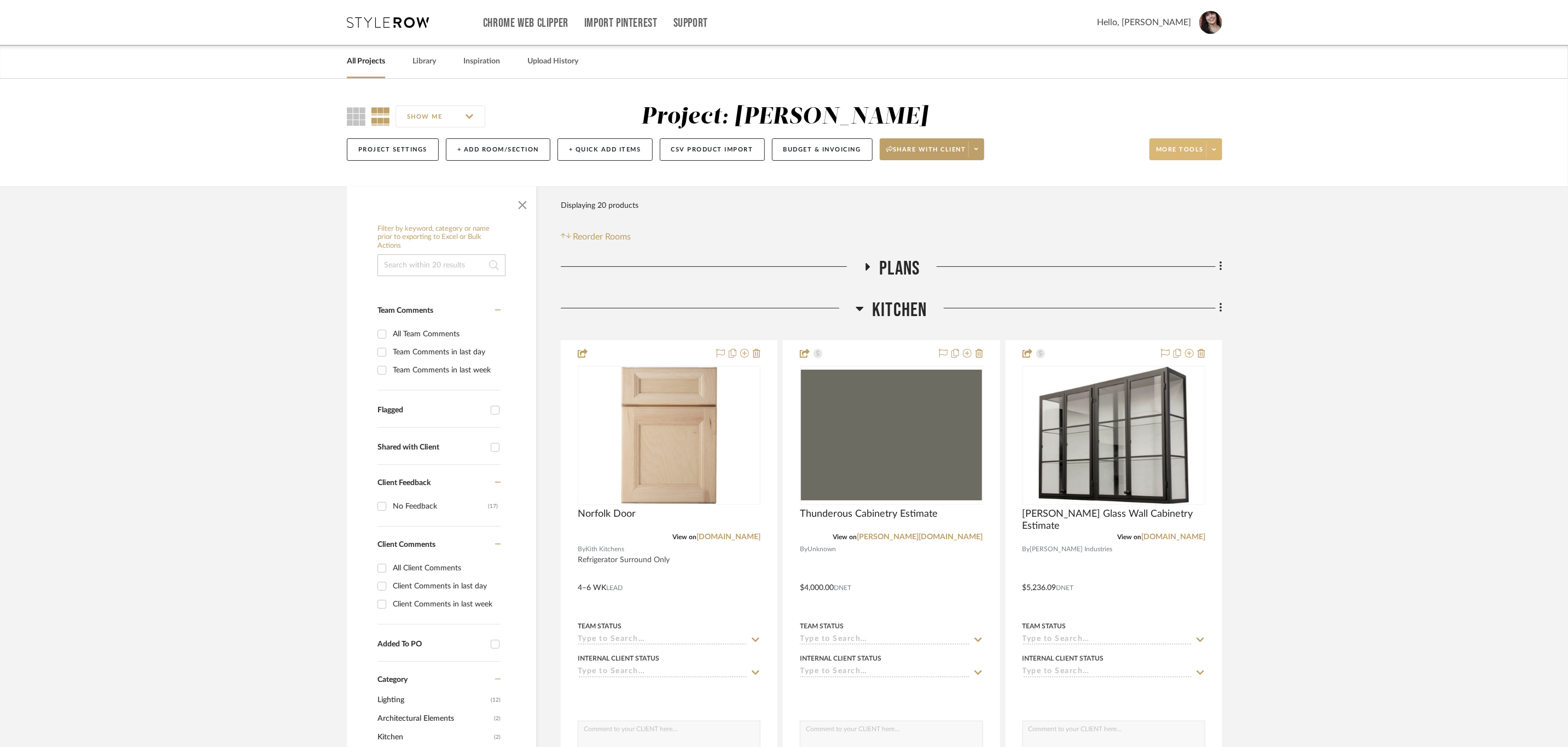
click at [1053, 151] on icon at bounding box center [1214, 149] width 4 height 6
click at [1053, 283] on span "Export Presentation" at bounding box center [1195, 286] width 70 height 10
click at [1053, 513] on span "[PERSON_NAME] Glass Wall Cabinetry Estimate" at bounding box center [1114, 521] width 183 height 24
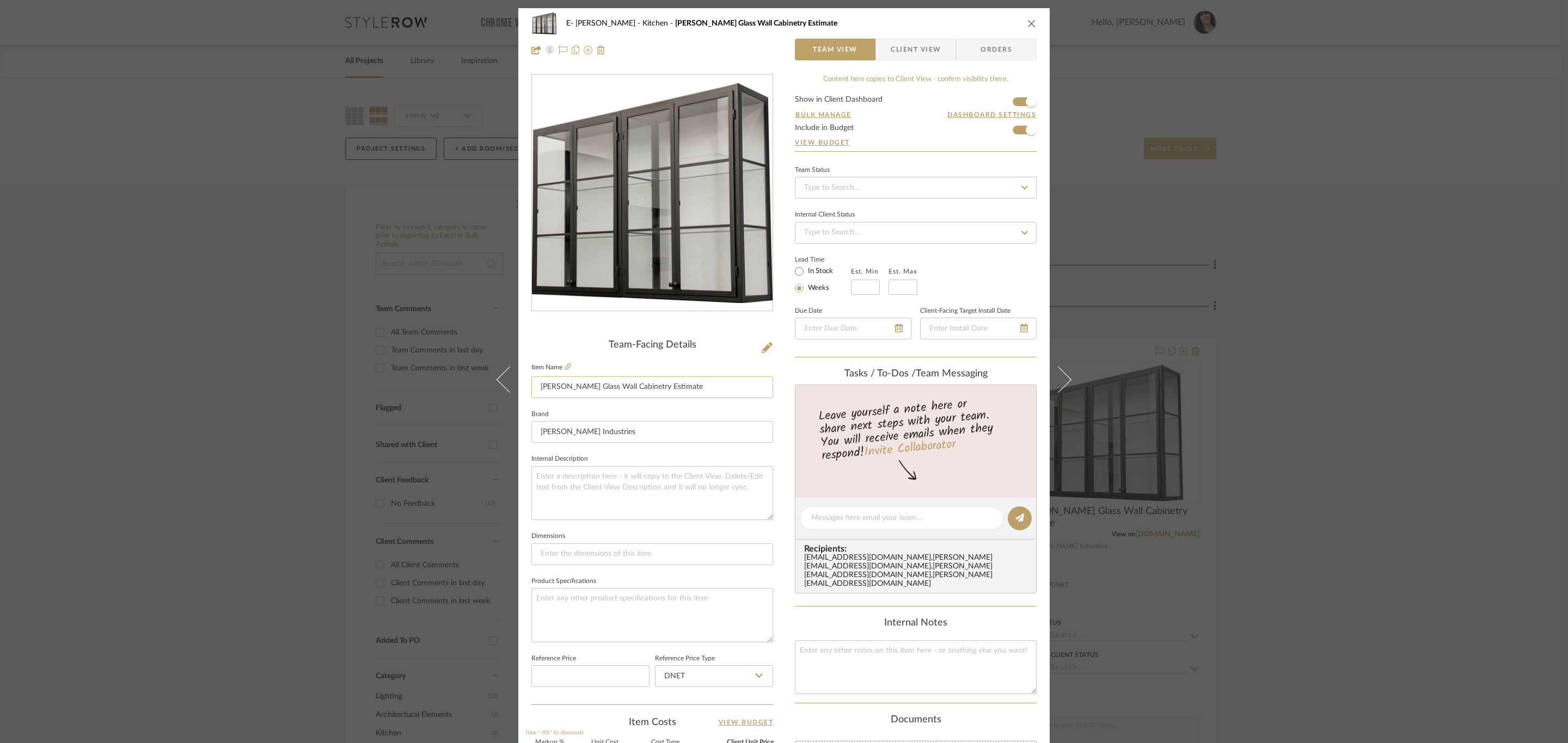
click at [606, 386] on input "[PERSON_NAME] Glass Wall Cabinetry Estimate" at bounding box center [652, 387] width 241 height 22
click at [1033, 23] on div "E- Bernstein Kitchen Stoll Glass Wall Cabinetry Estimate Team View Client View …" at bounding box center [784, 36] width 532 height 57
click at [1028, 20] on icon "close" at bounding box center [1031, 23] width 9 height 9
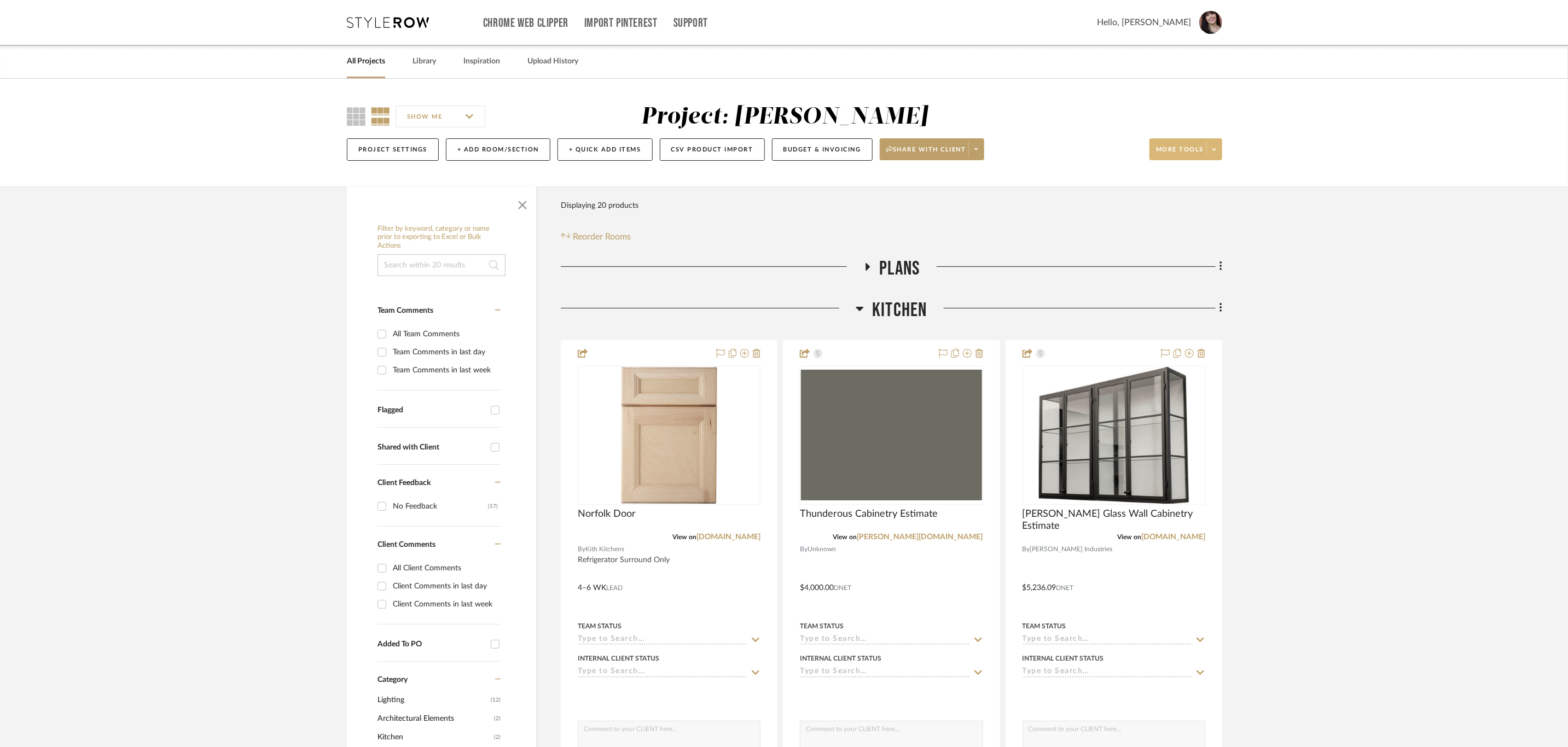
click at [1053, 153] on icon at bounding box center [1214, 149] width 4 height 6
click at [1053, 392] on div at bounding box center [784, 374] width 1568 height 747
click at [1053, 307] on icon at bounding box center [1220, 309] width 2 height 10
click at [1053, 420] on div at bounding box center [784, 374] width 1568 height 747
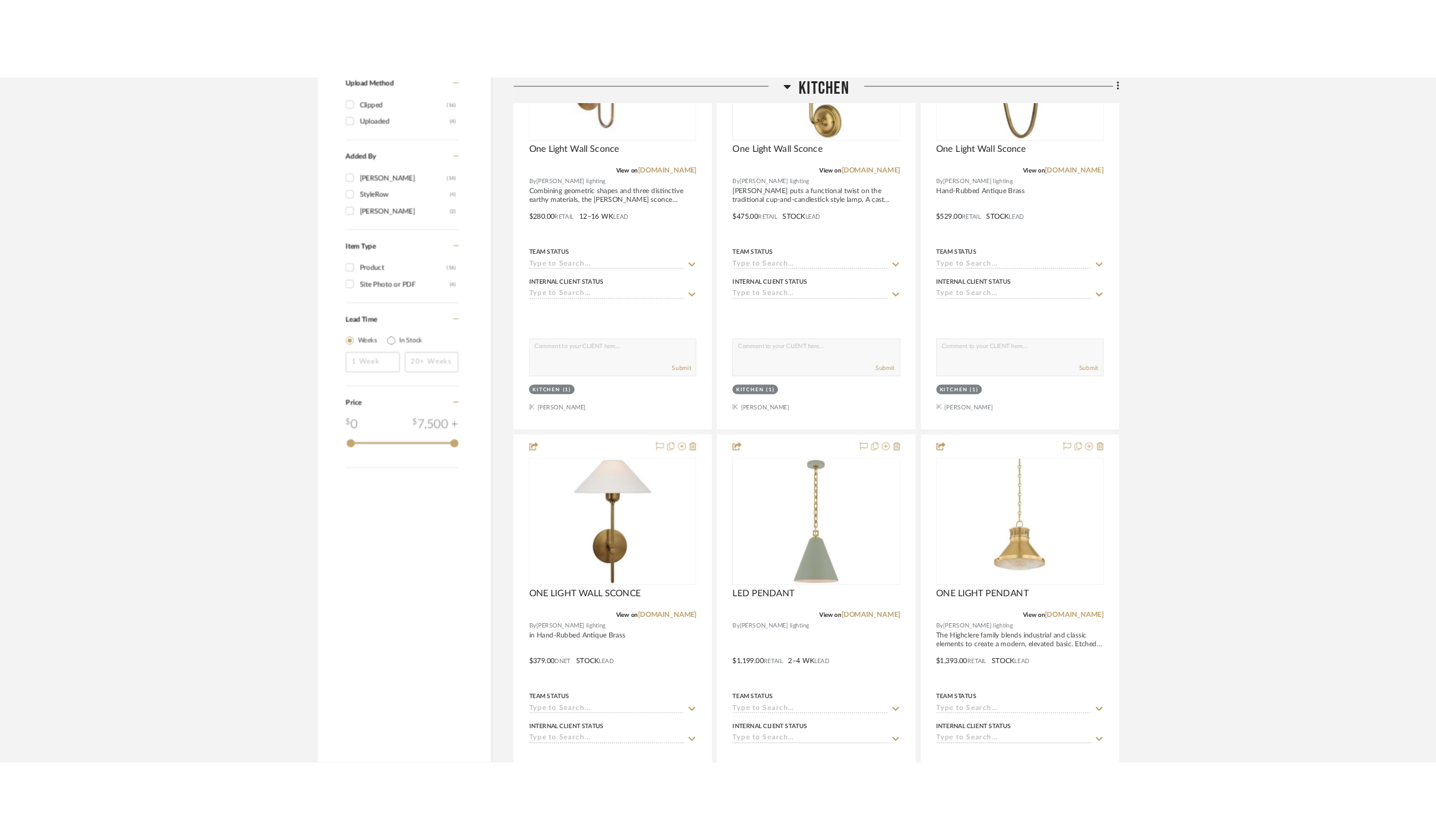
scroll to position [1406, 0]
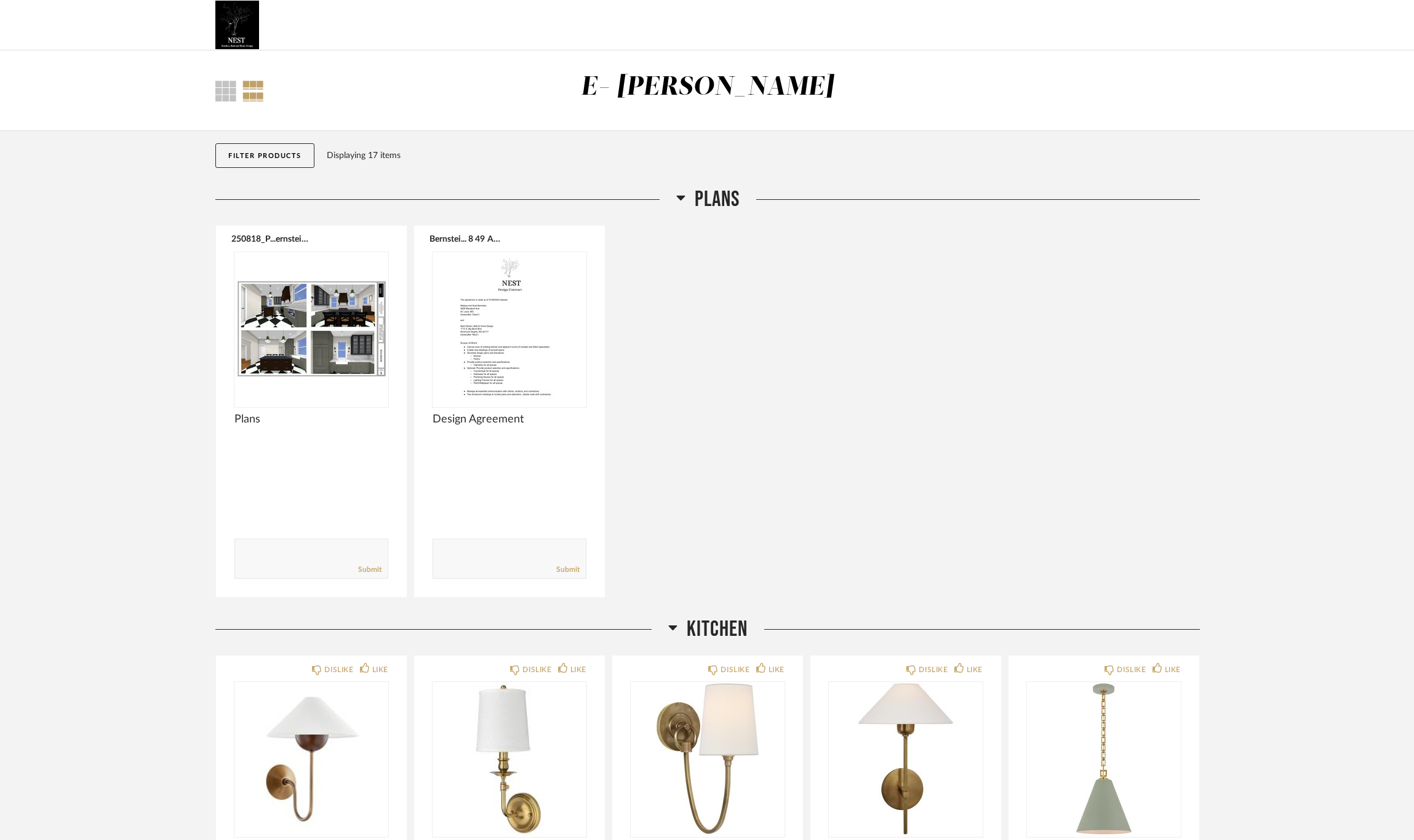
click at [684, 198] on icon at bounding box center [681, 197] width 9 height 15
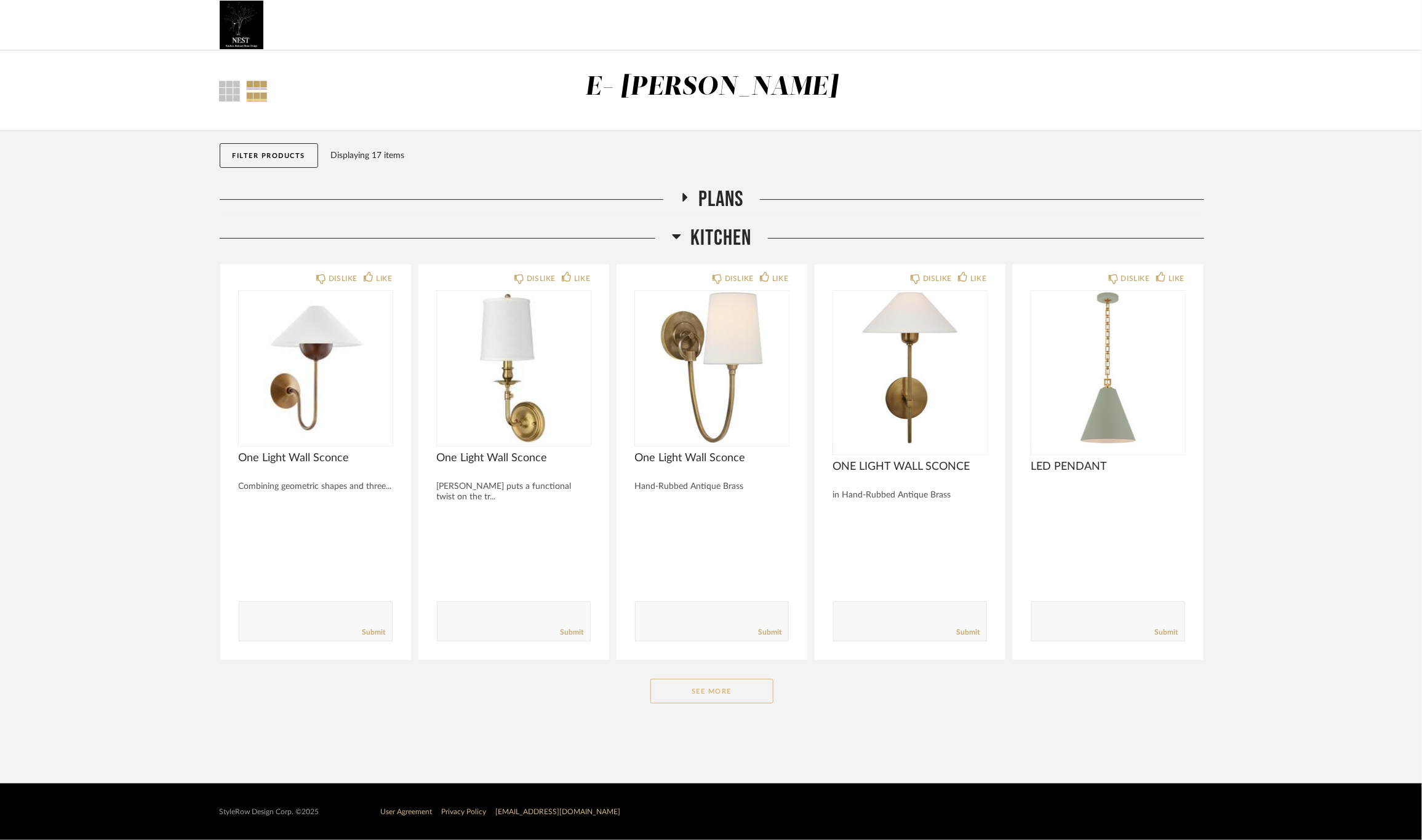
click at [726, 695] on button "See More" at bounding box center [711, 691] width 123 height 25
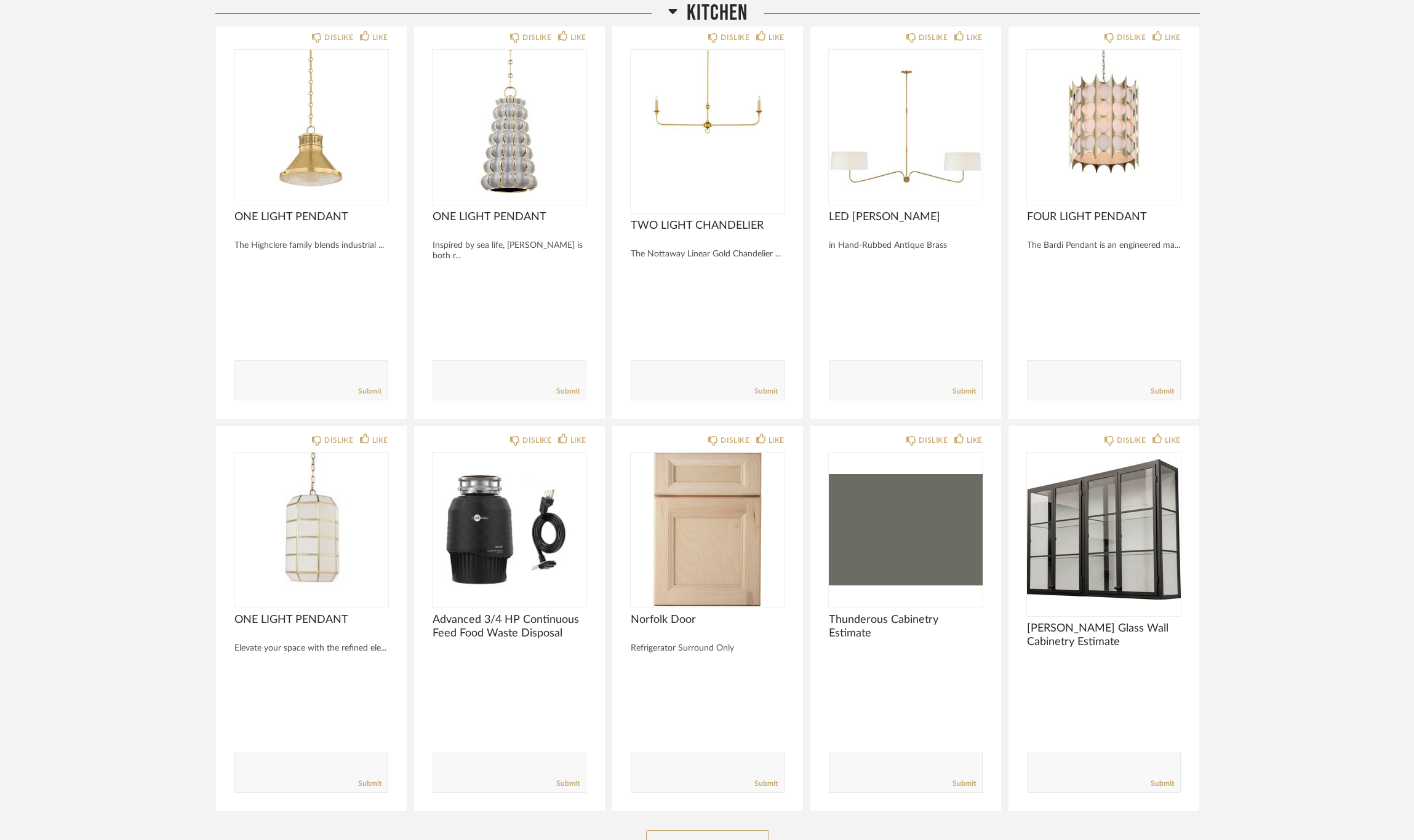
scroll to position [646, 0]
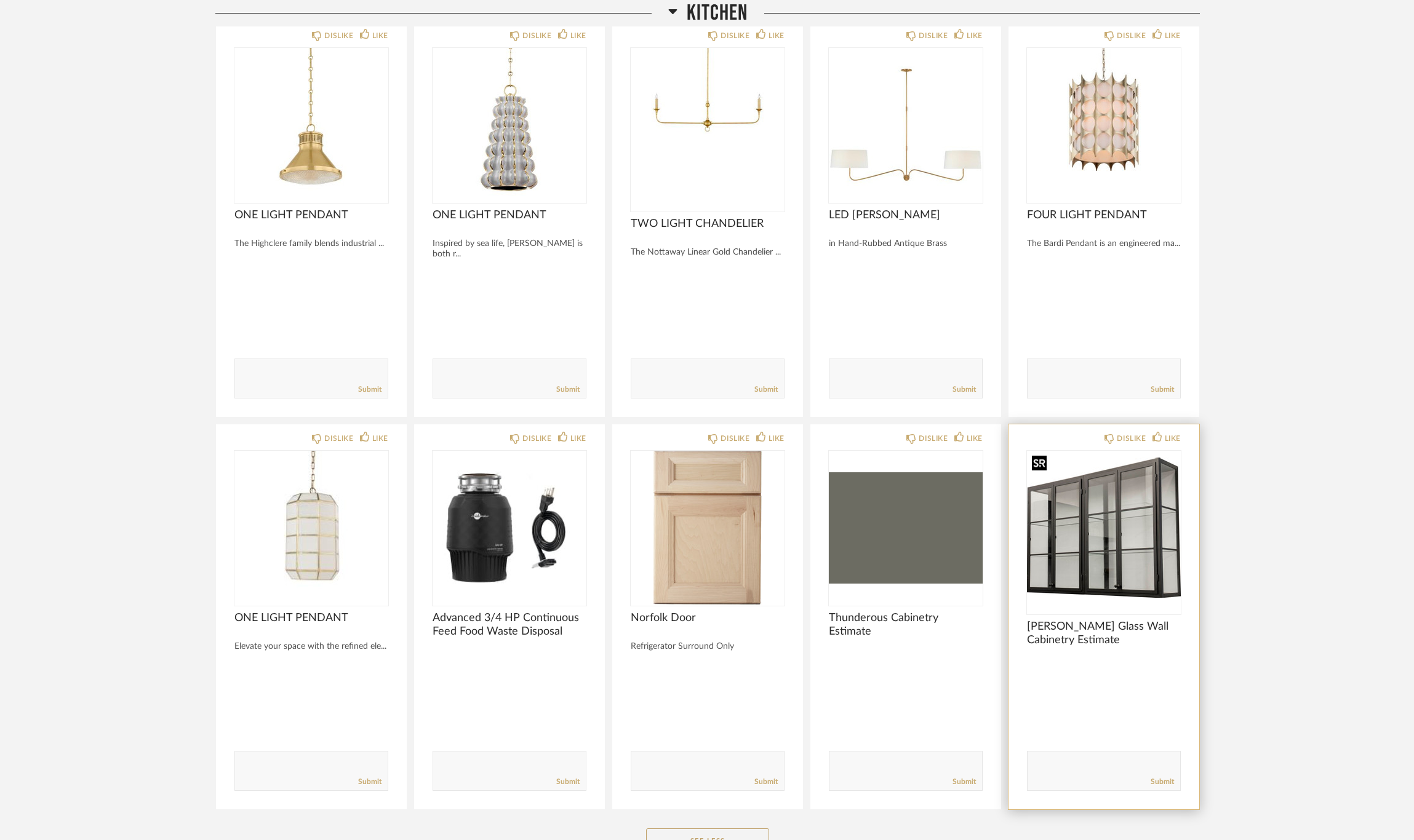
click at [1128, 548] on img "0" at bounding box center [1103, 527] width 154 height 154
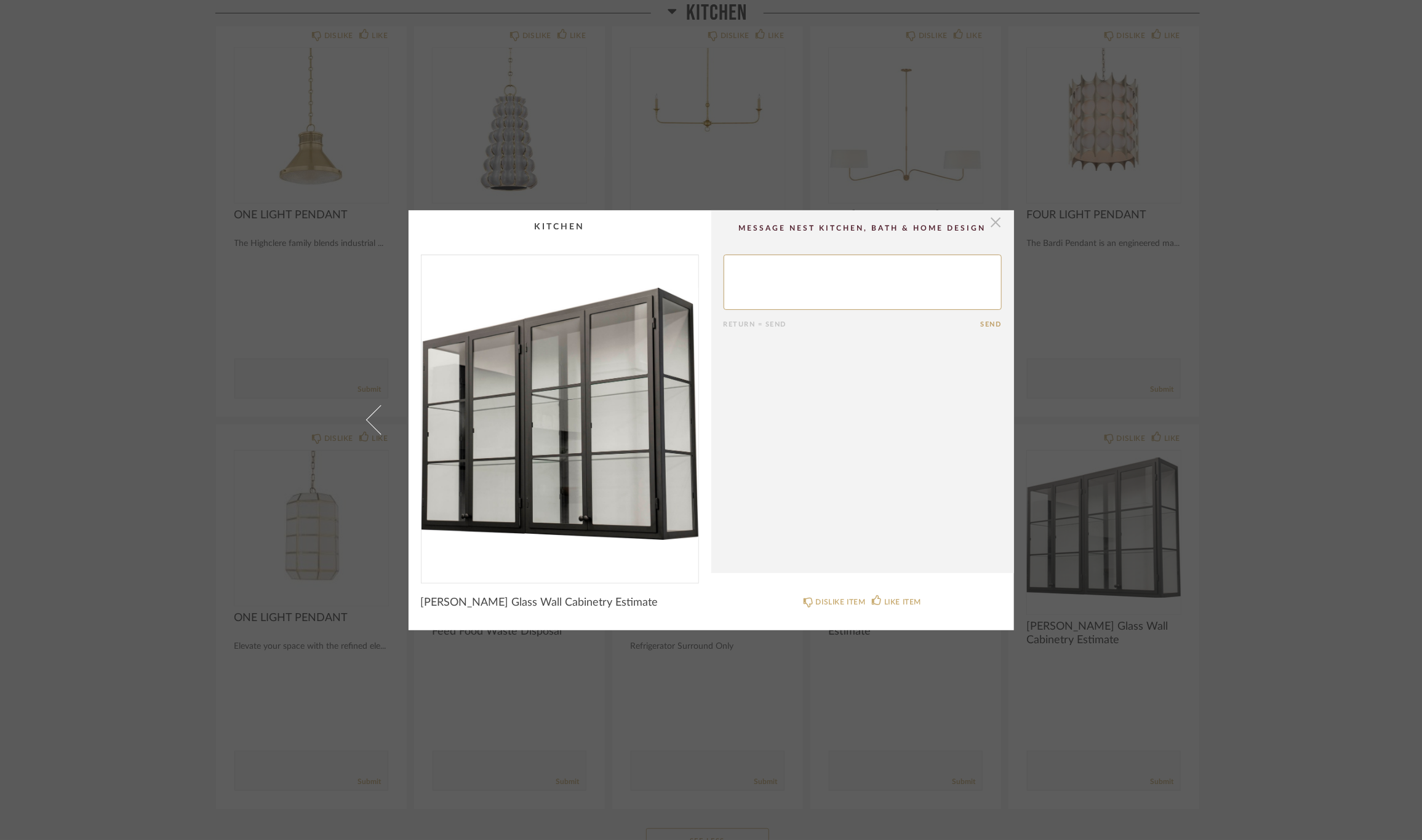
click at [990, 222] on span "button" at bounding box center [996, 222] width 25 height 25
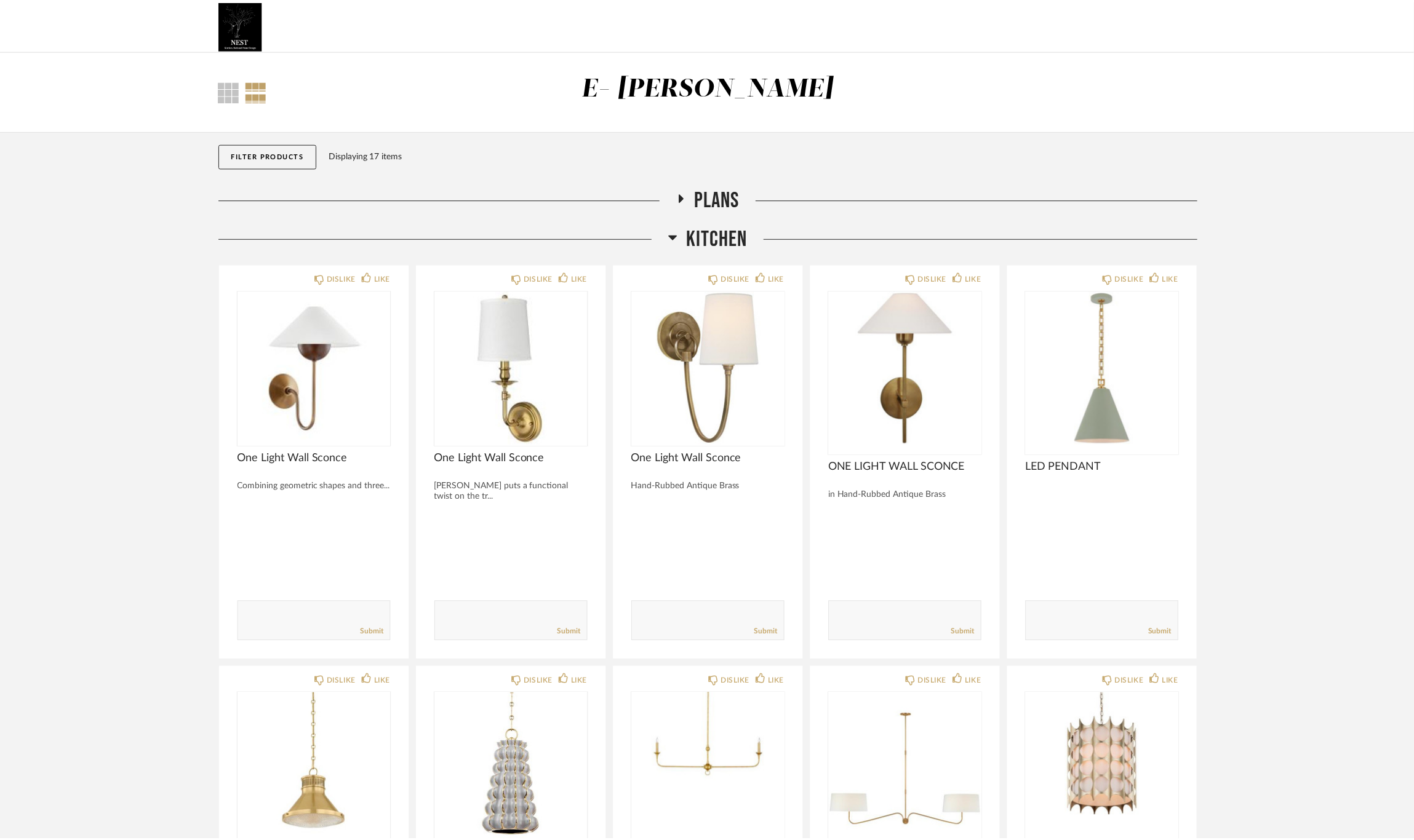
scroll to position [646, 0]
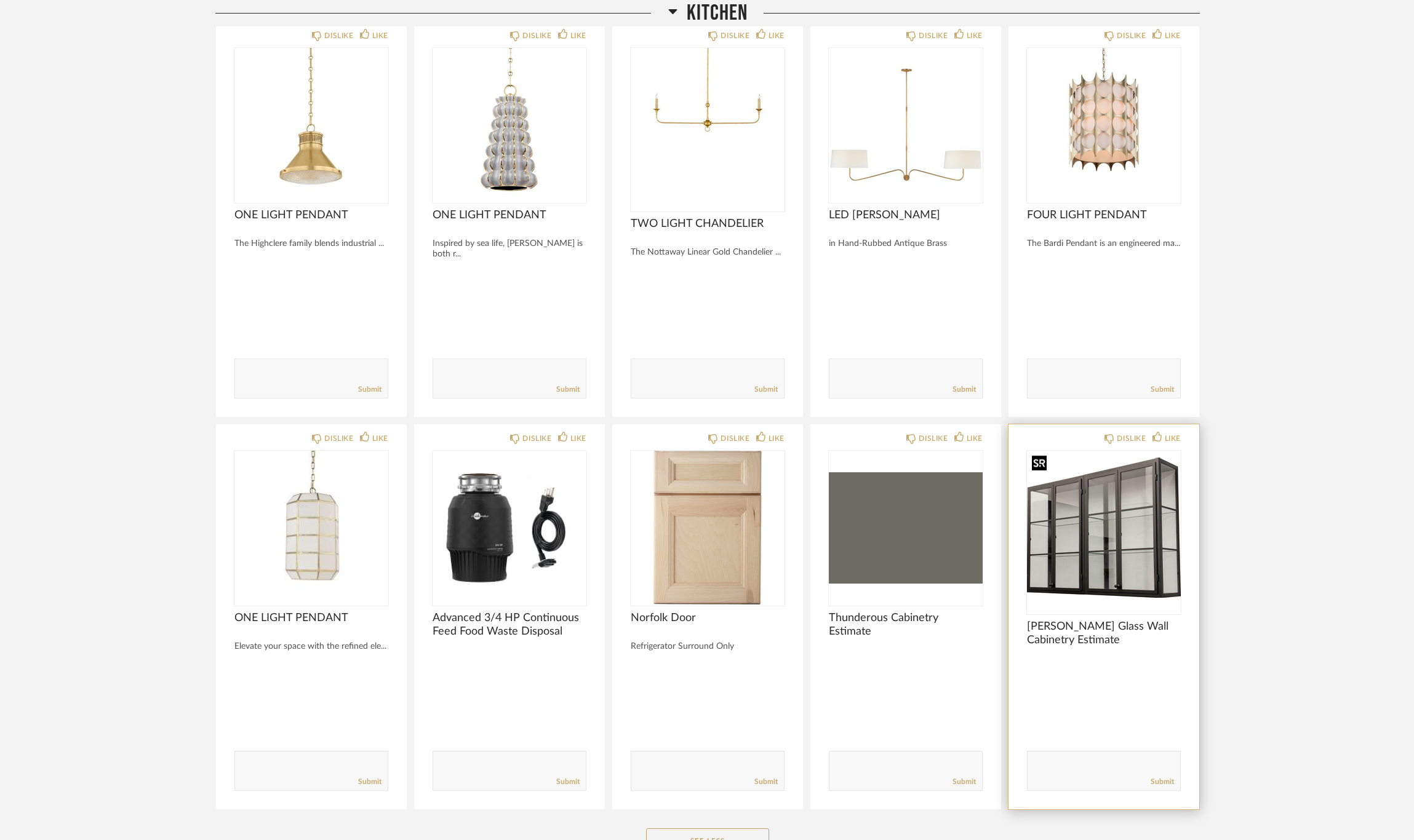
click at [1084, 570] on img "0" at bounding box center [1103, 527] width 154 height 154
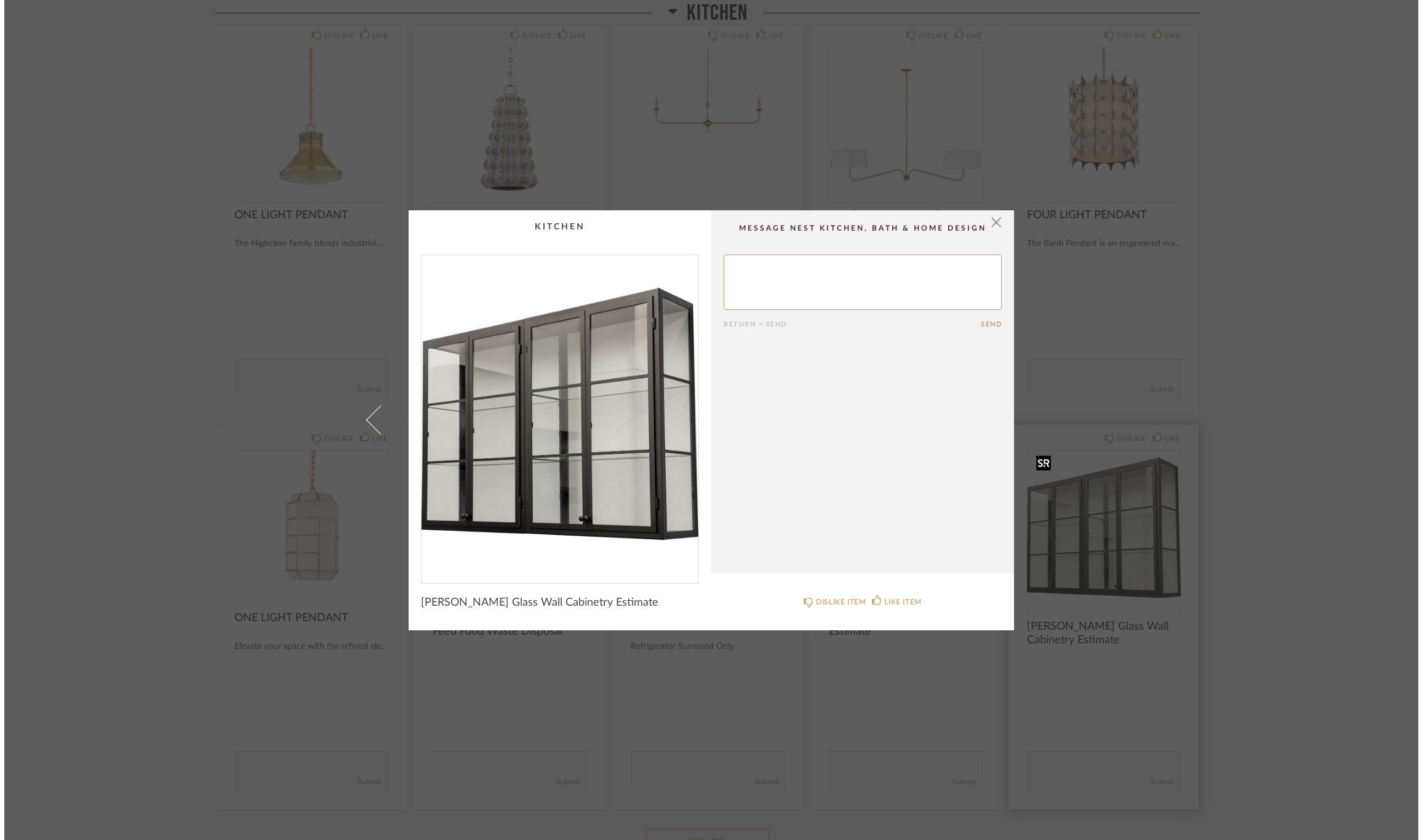
scroll to position [0, 0]
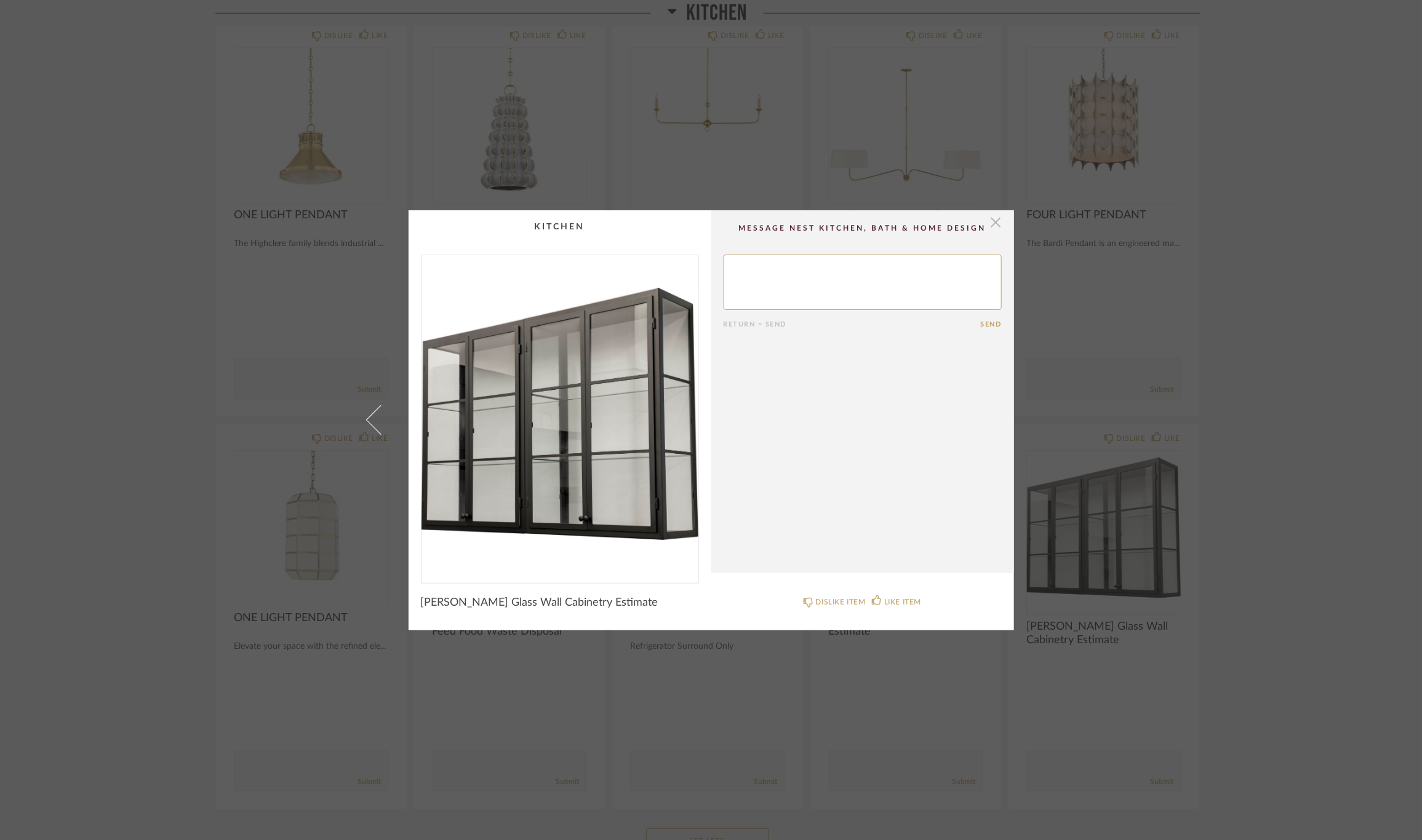
click at [987, 220] on span "button" at bounding box center [996, 222] width 25 height 25
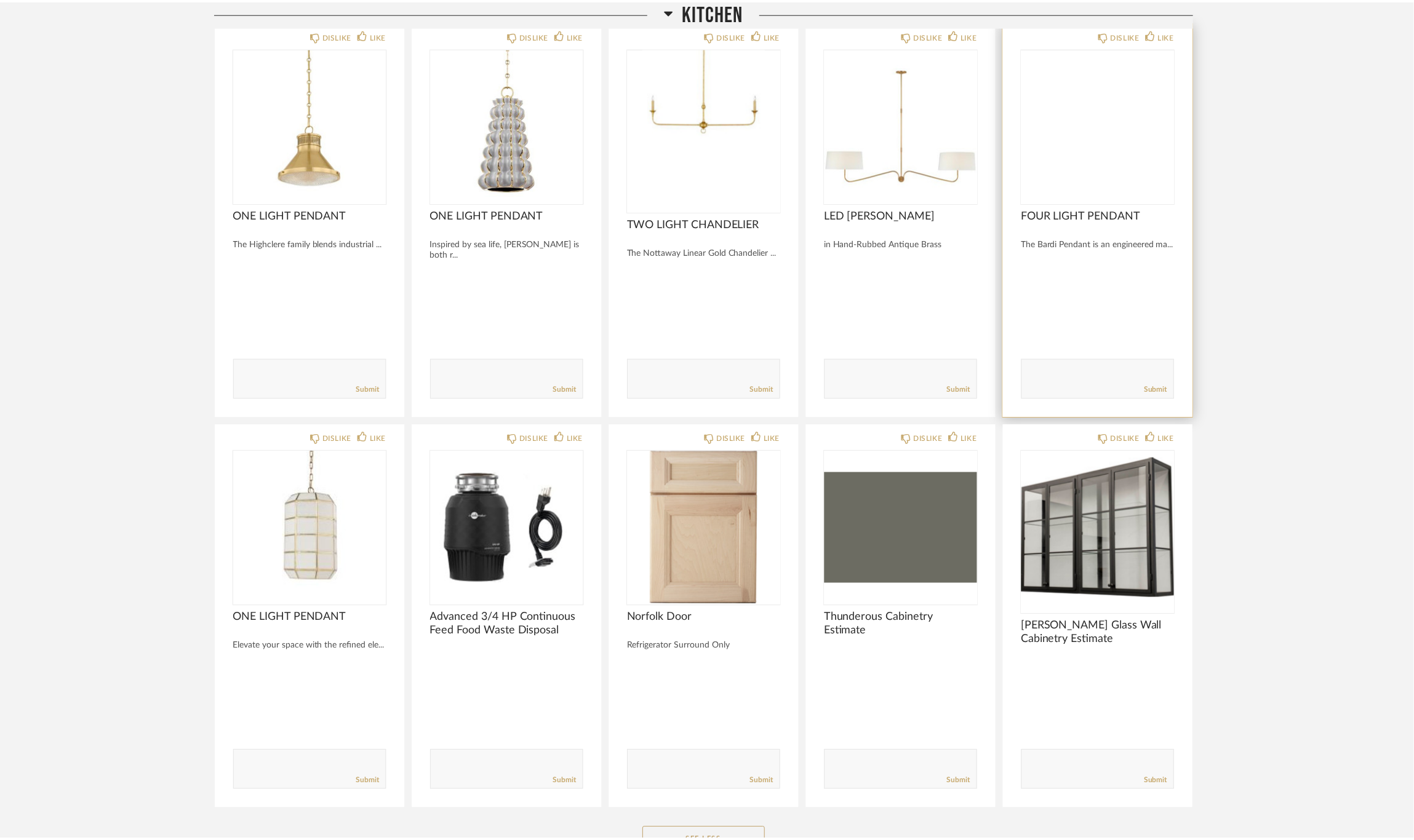
scroll to position [646, 0]
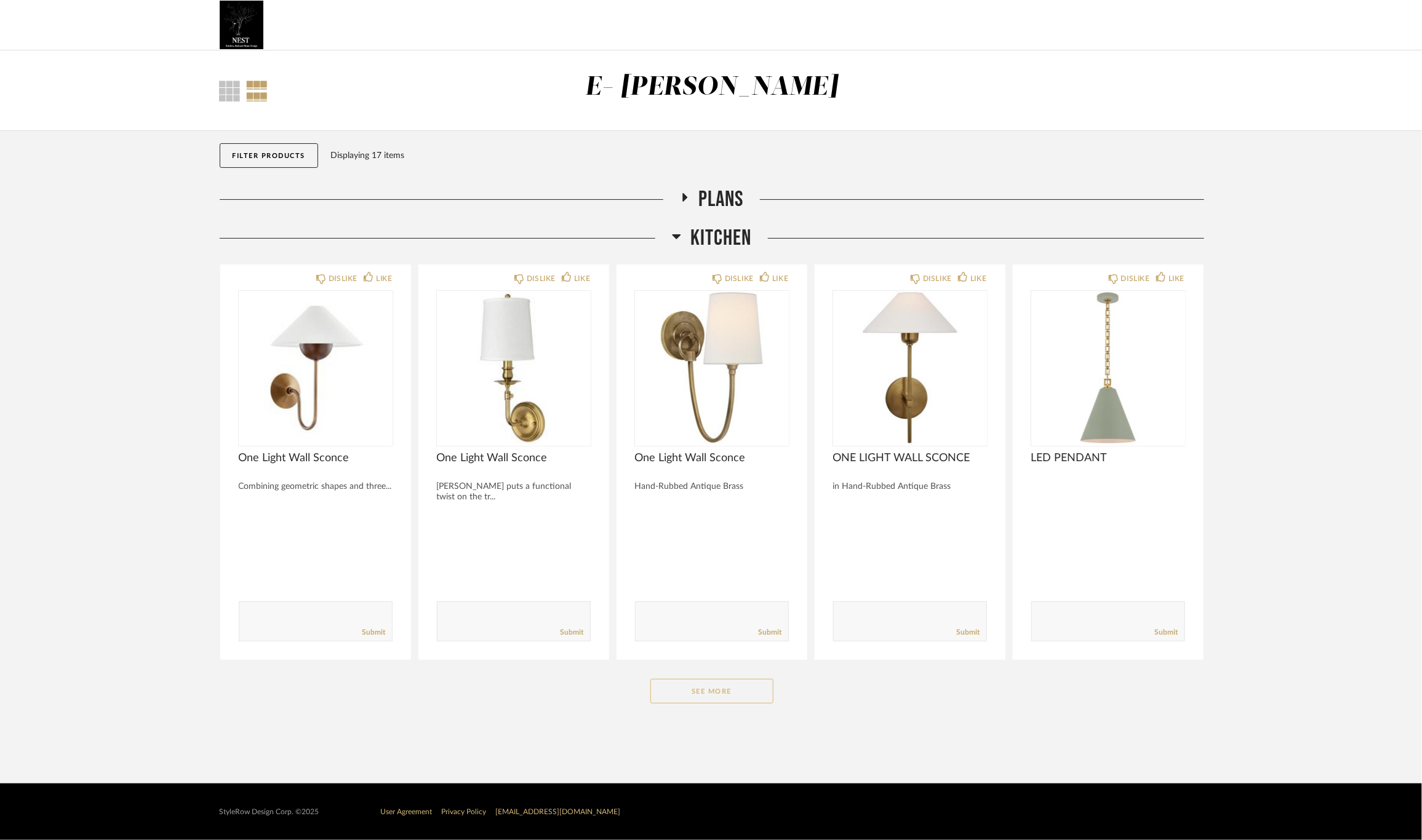
click at [738, 684] on button "See More" at bounding box center [711, 691] width 123 height 25
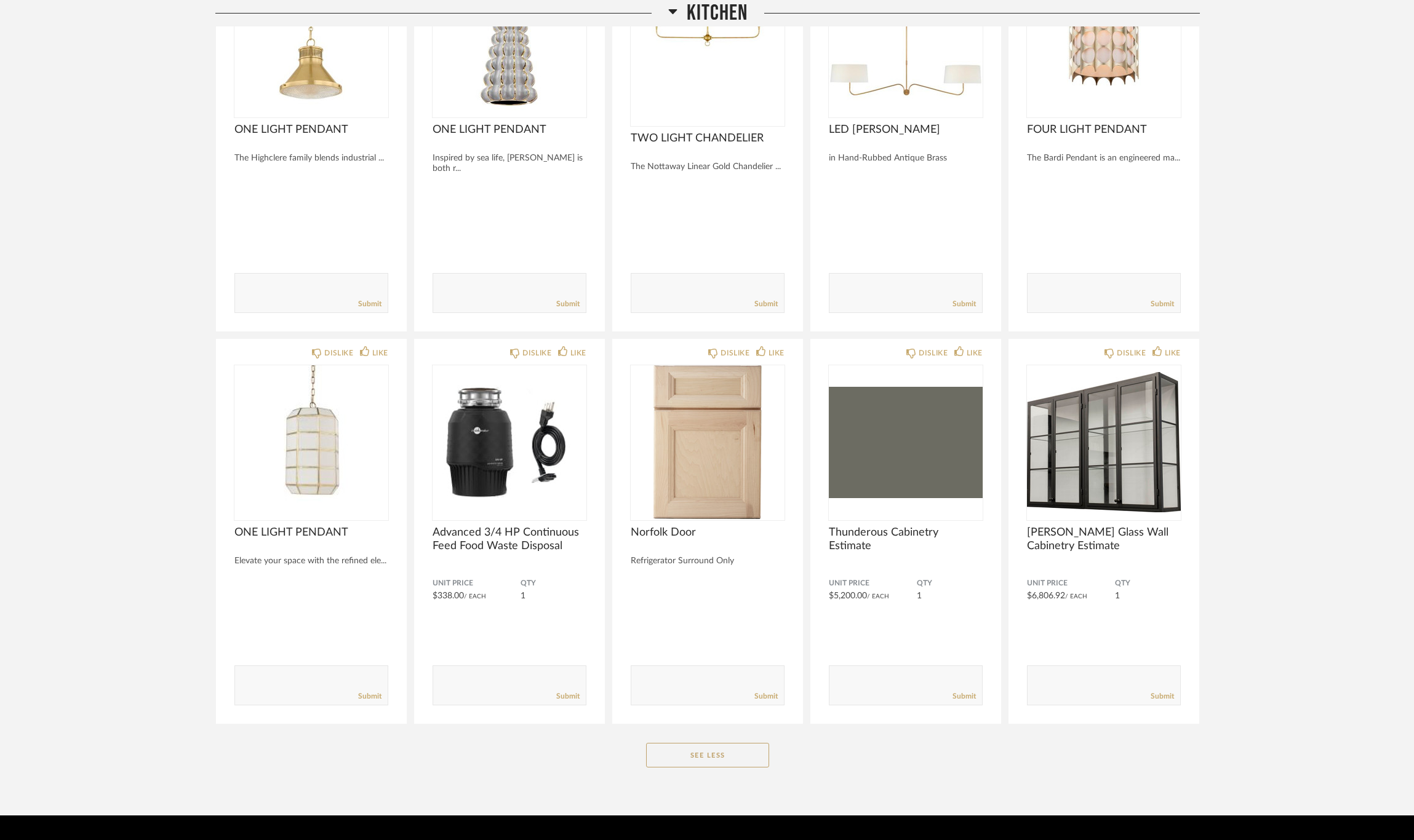
scroll to position [755, 0]
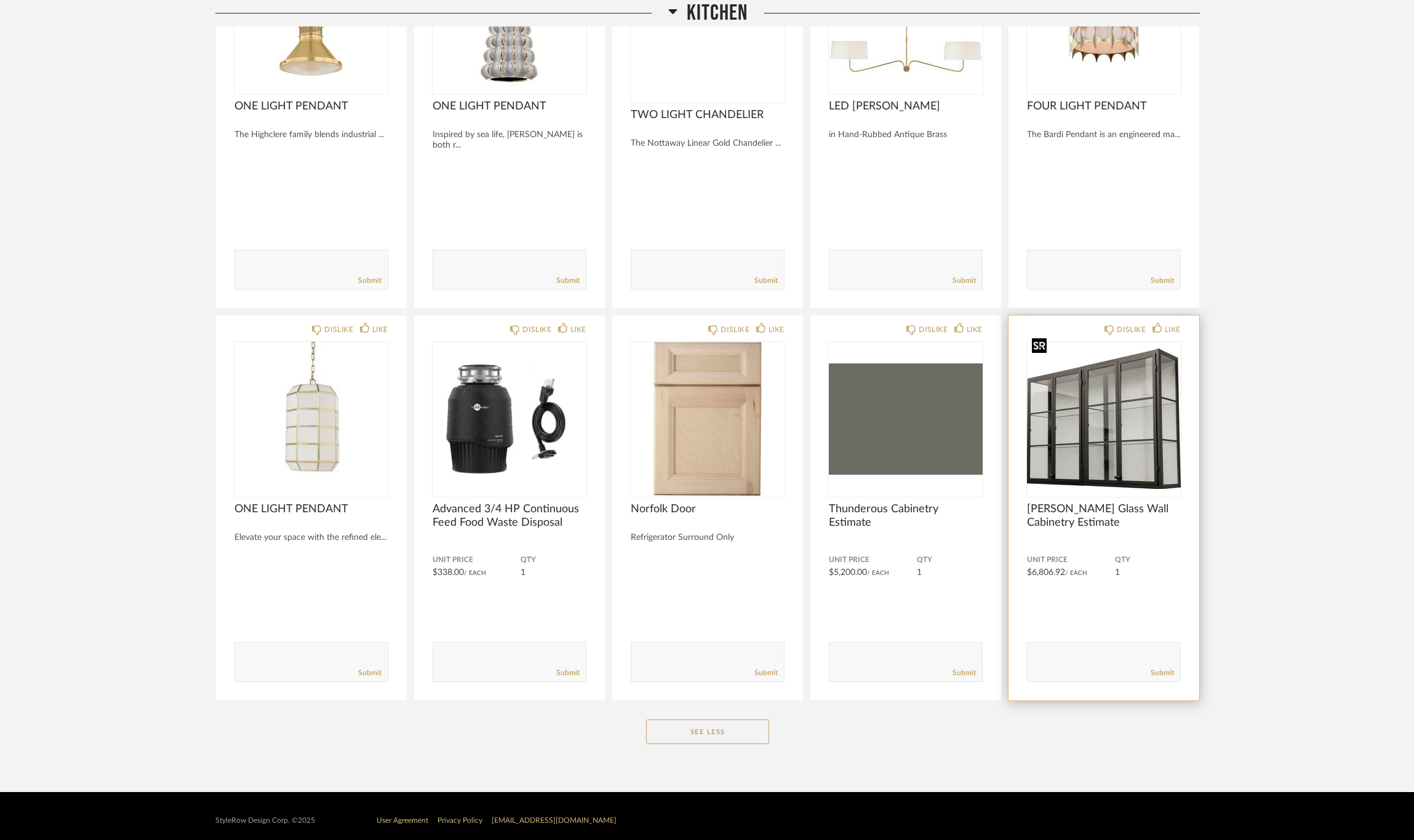
click at [1126, 425] on div at bounding box center [1103, 418] width 154 height 154
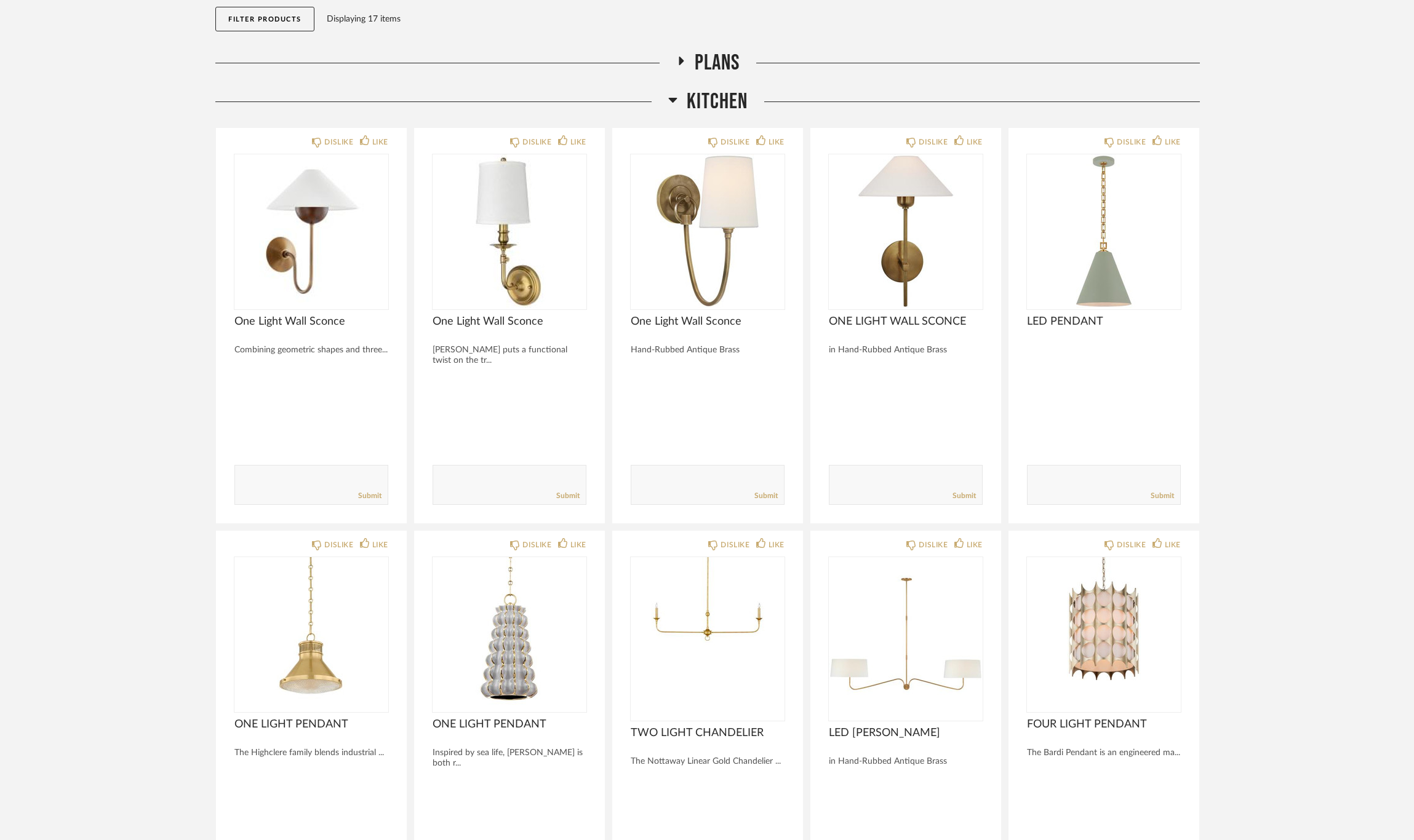
scroll to position [25, 0]
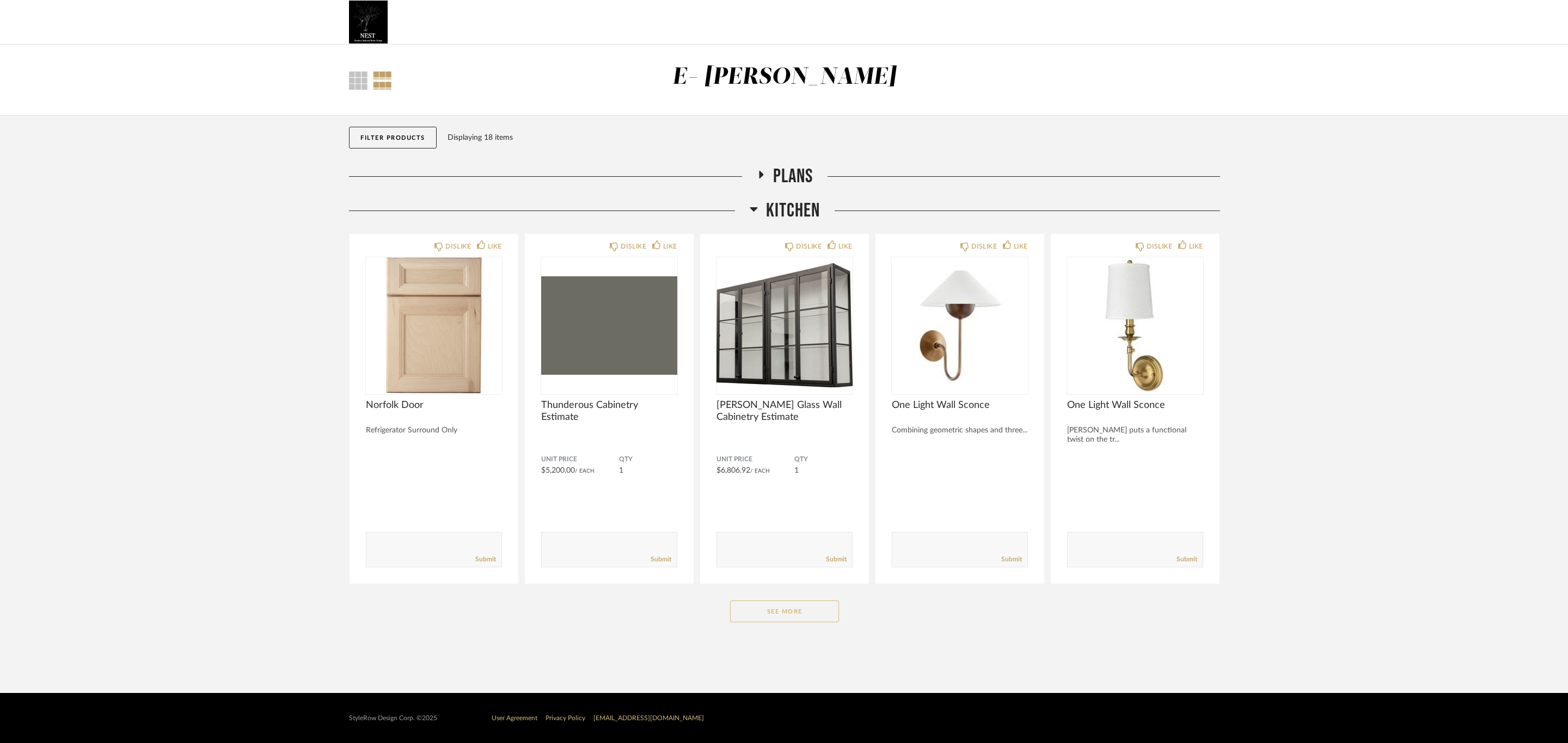
click at [809, 609] on button "See More" at bounding box center [784, 611] width 109 height 22
